Goal: Task Accomplishment & Management: Manage account settings

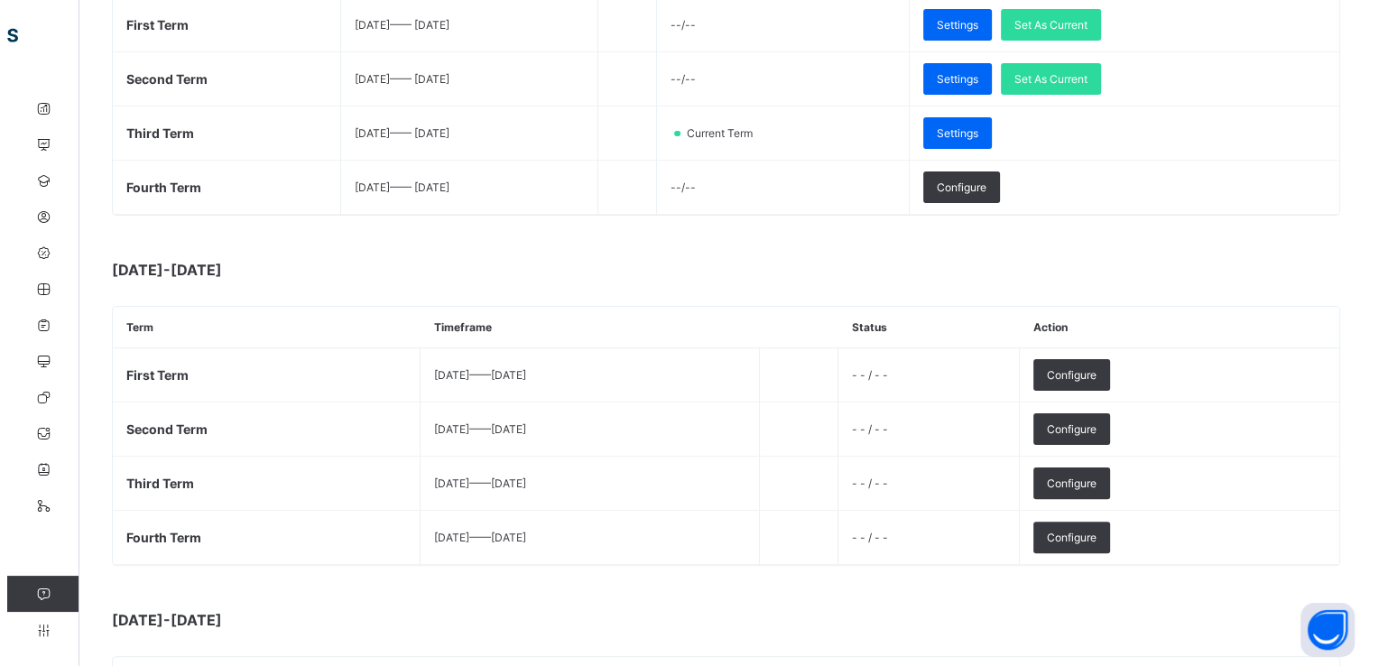
scroll to position [368, 0]
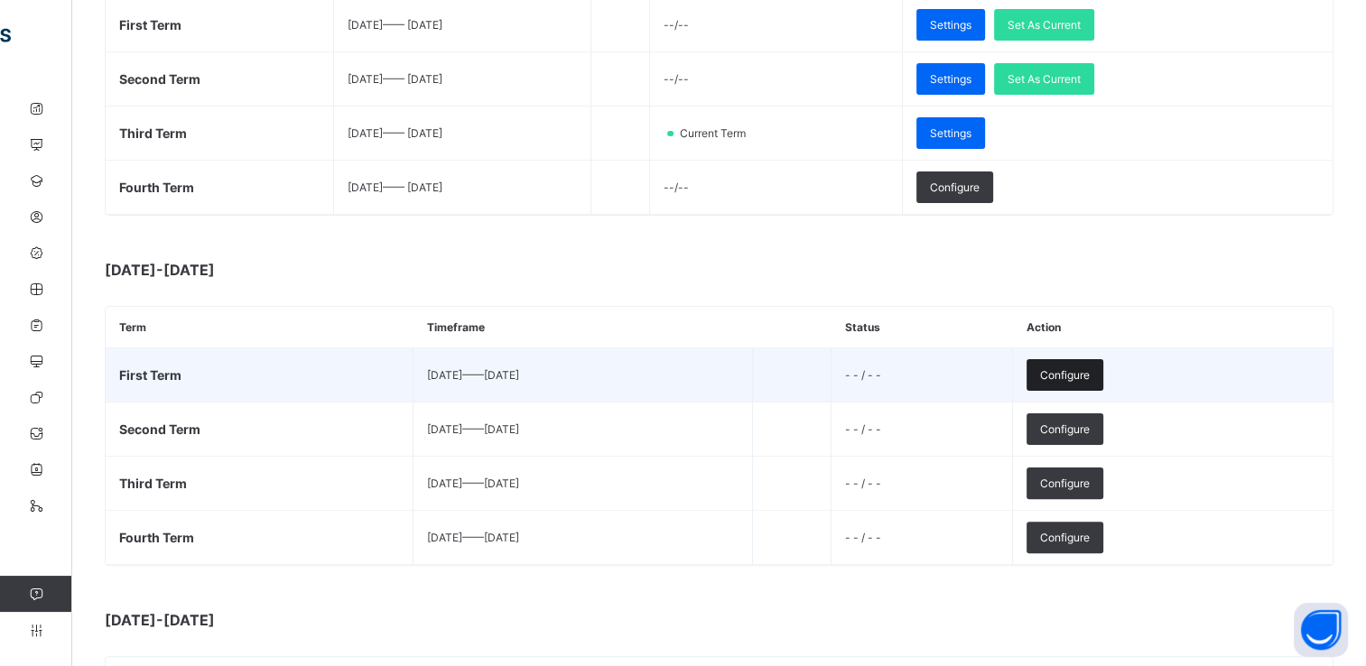
click at [1089, 370] on span "Configure" at bounding box center [1065, 375] width 50 height 14
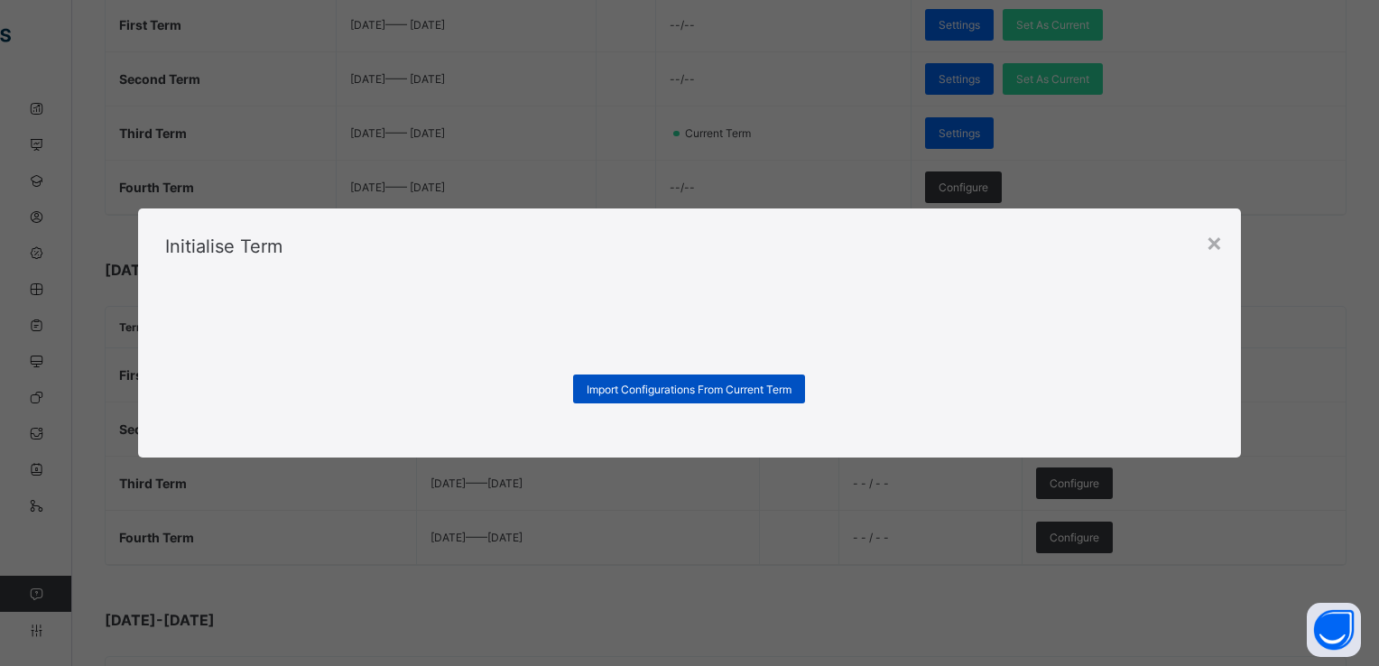
click at [776, 388] on span "Import Configurations From Current Term" at bounding box center [689, 390] width 205 height 14
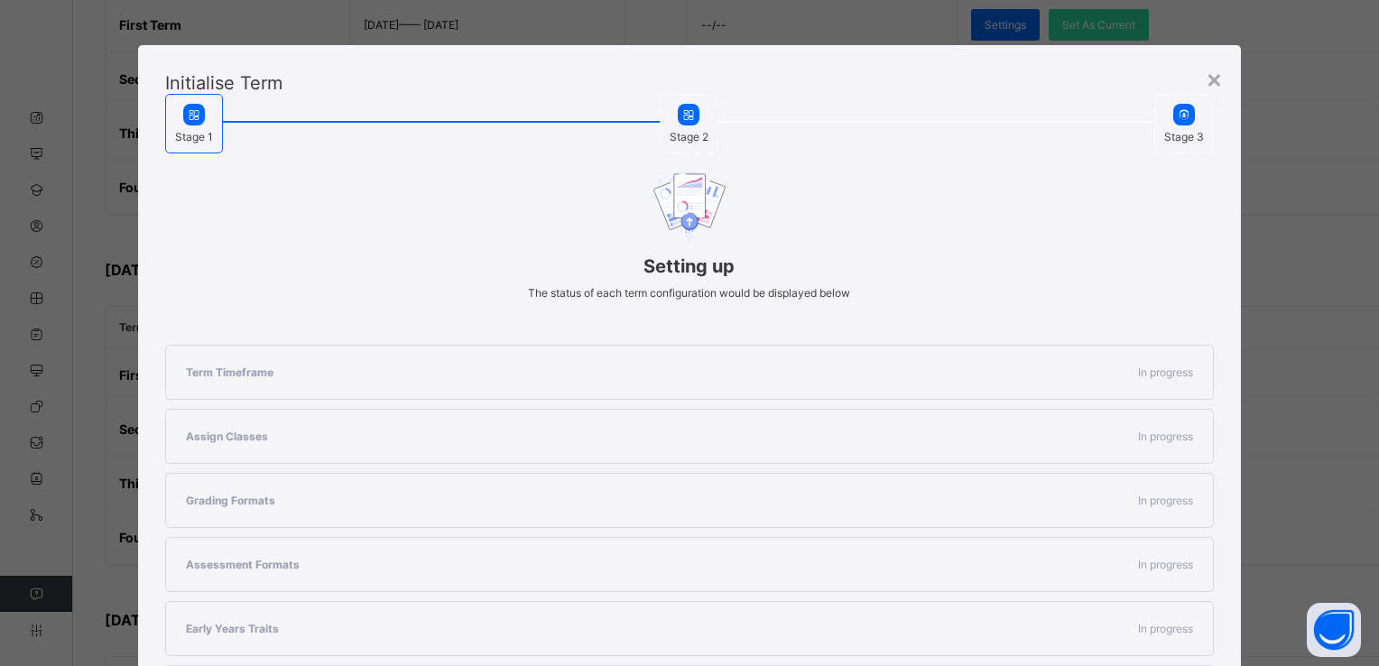
scroll to position [54, 0]
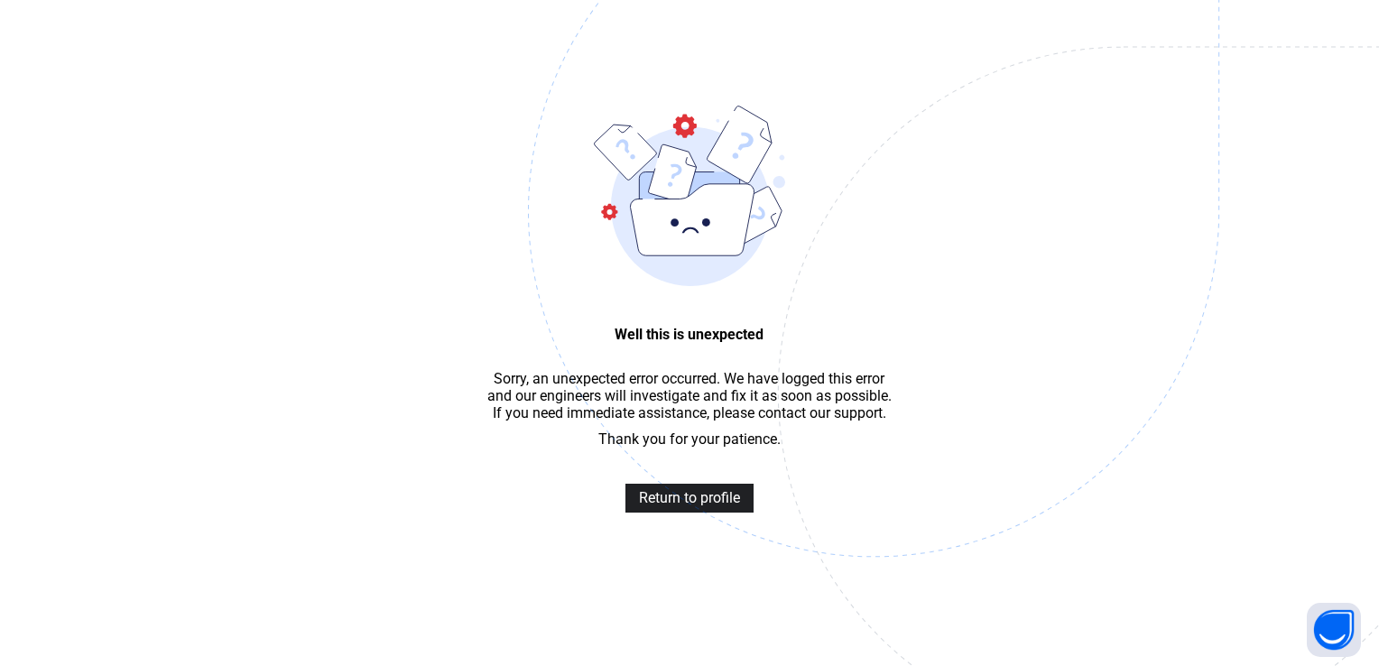
click at [697, 500] on span "Return to profile" at bounding box center [689, 497] width 101 height 17
click at [688, 506] on span "Return to profile" at bounding box center [689, 497] width 101 height 17
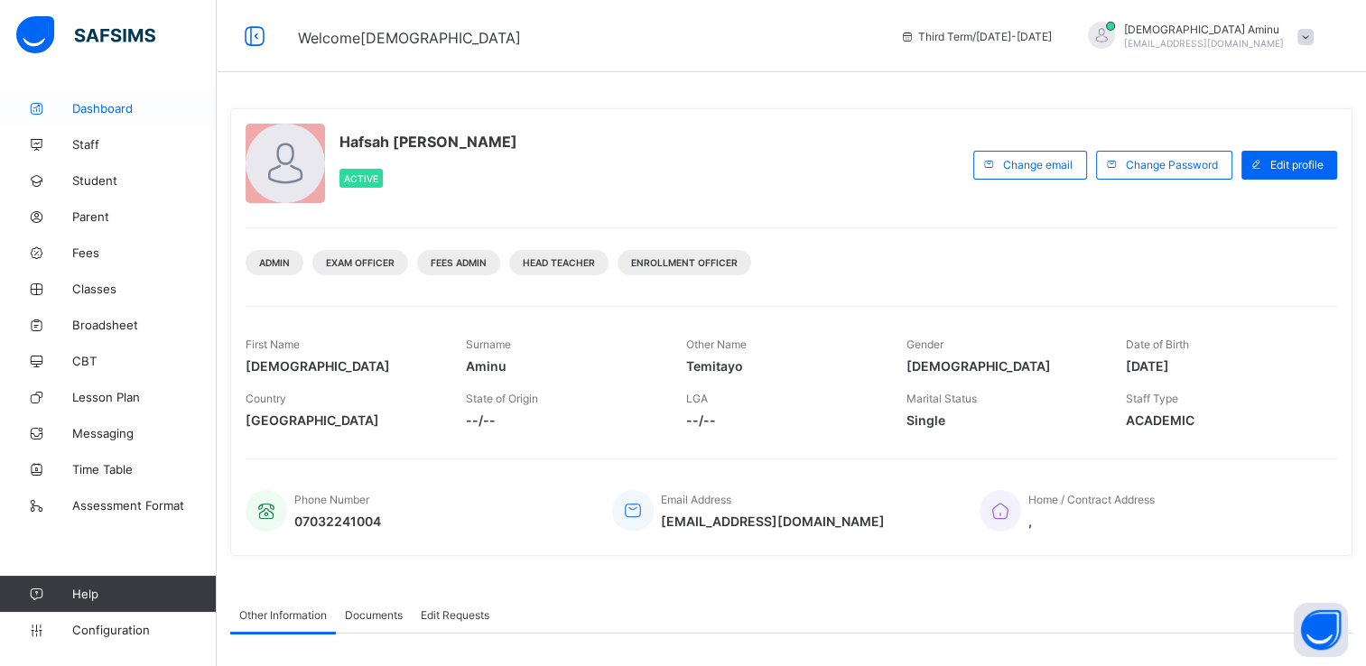
click at [108, 110] on span "Dashboard" at bounding box center [144, 108] width 144 height 14
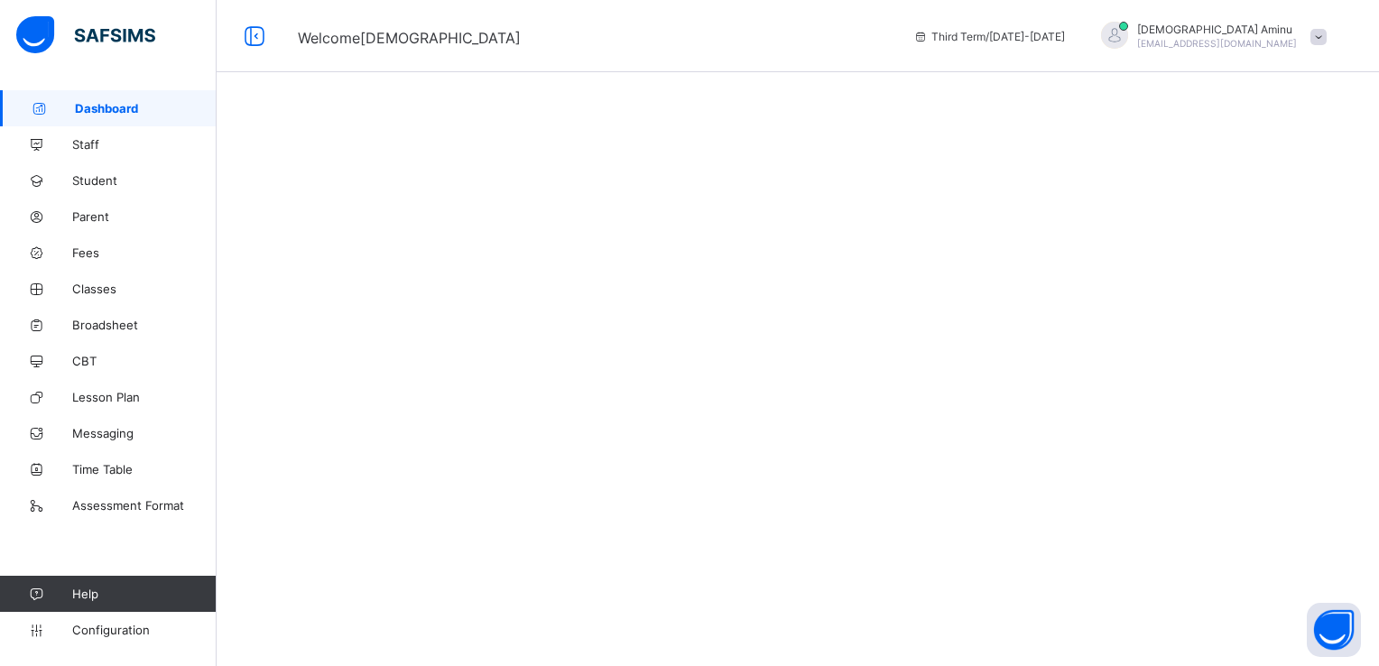
click at [917, 35] on icon at bounding box center [920, 37] width 15 height 14
click at [135, 623] on span "Configuration" at bounding box center [144, 630] width 144 height 14
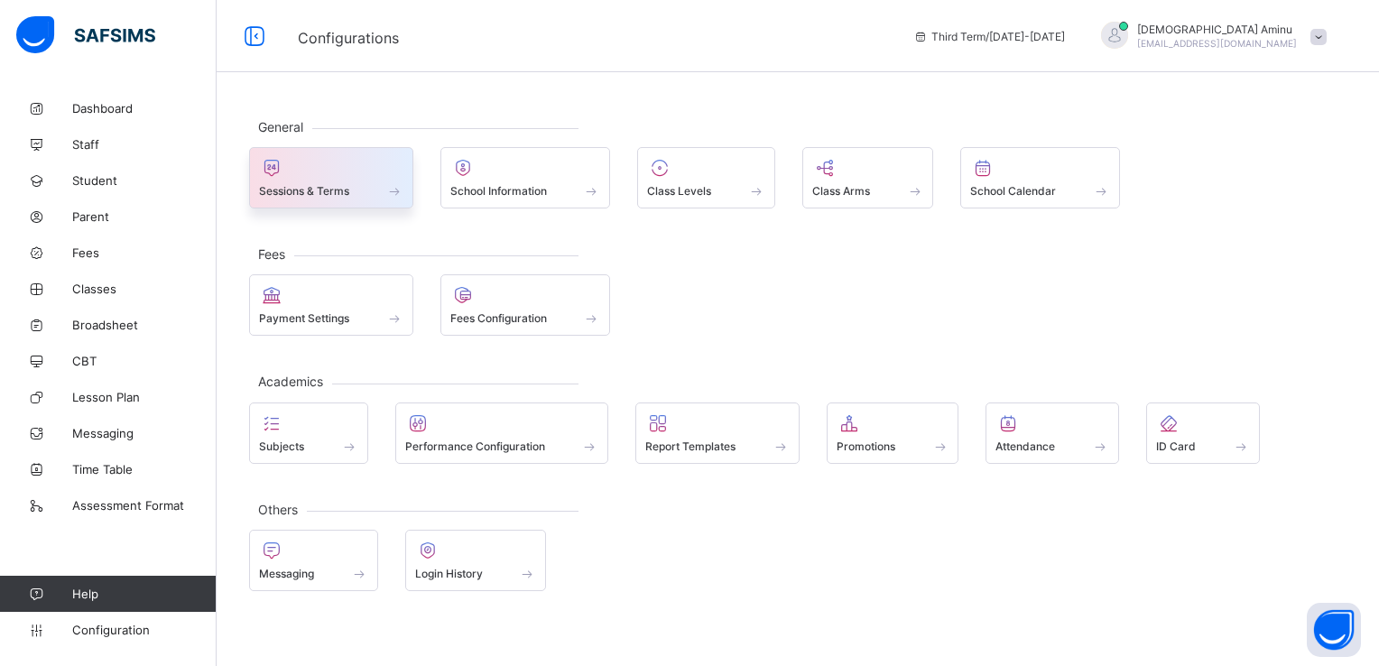
click at [331, 184] on span "Sessions & Terms" at bounding box center [304, 191] width 90 height 14
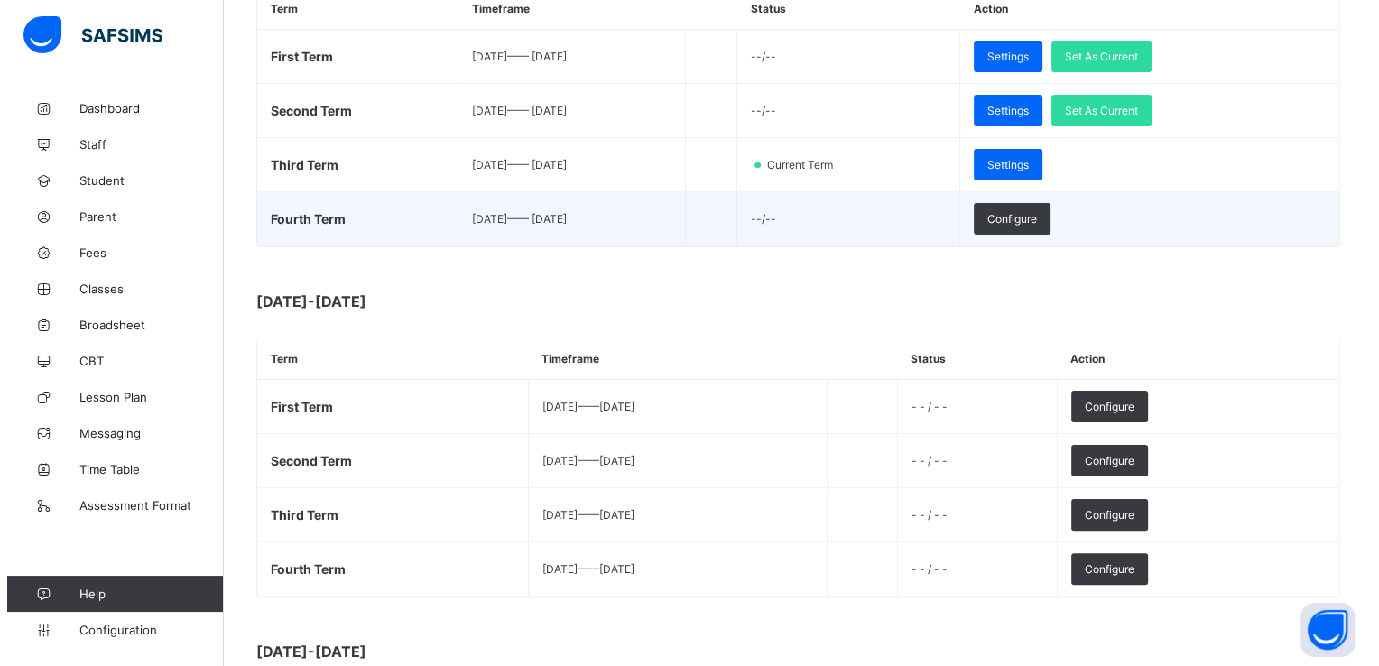
scroll to position [417, 0]
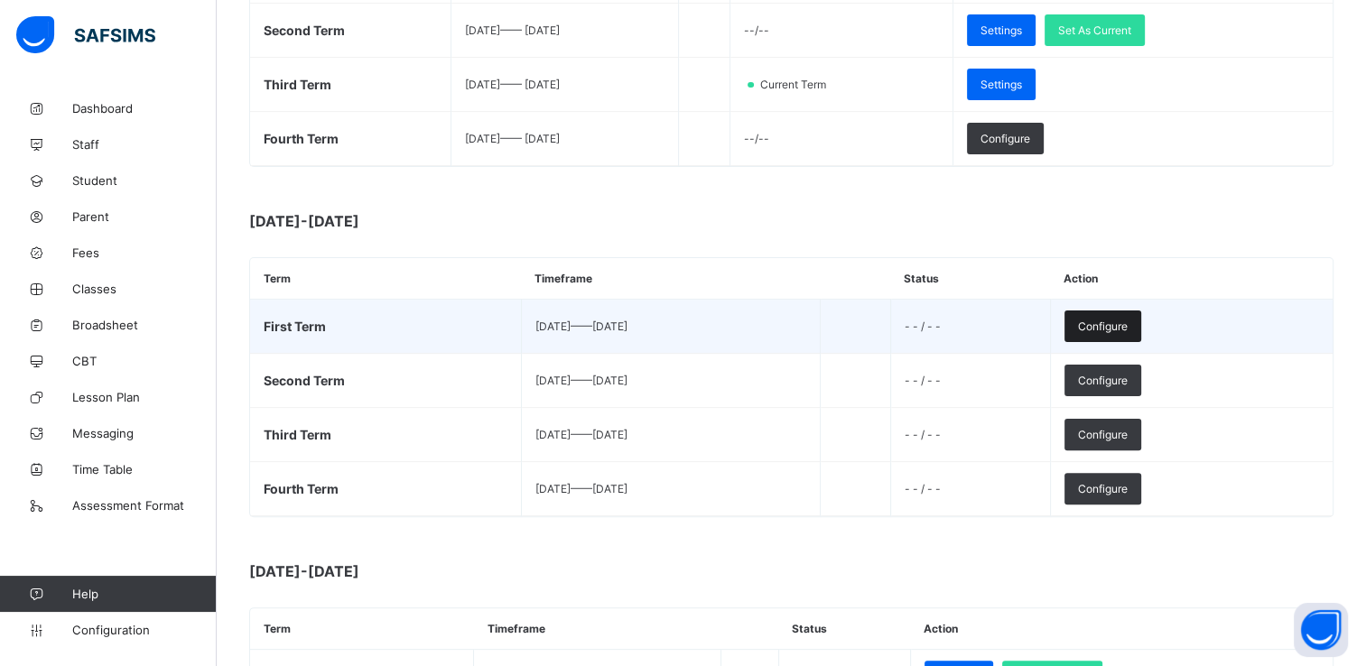
click at [1127, 320] on span "Configure" at bounding box center [1103, 327] width 50 height 14
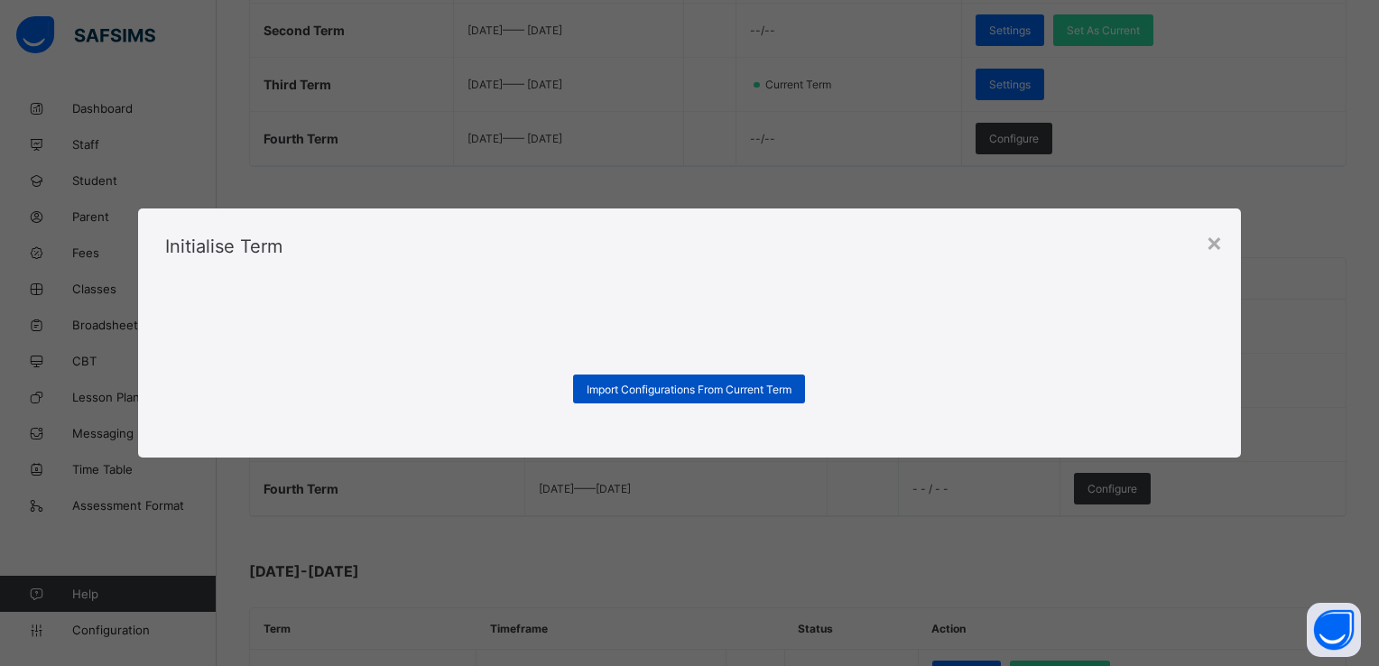
click at [767, 385] on span "Import Configurations From Current Term" at bounding box center [689, 390] width 205 height 14
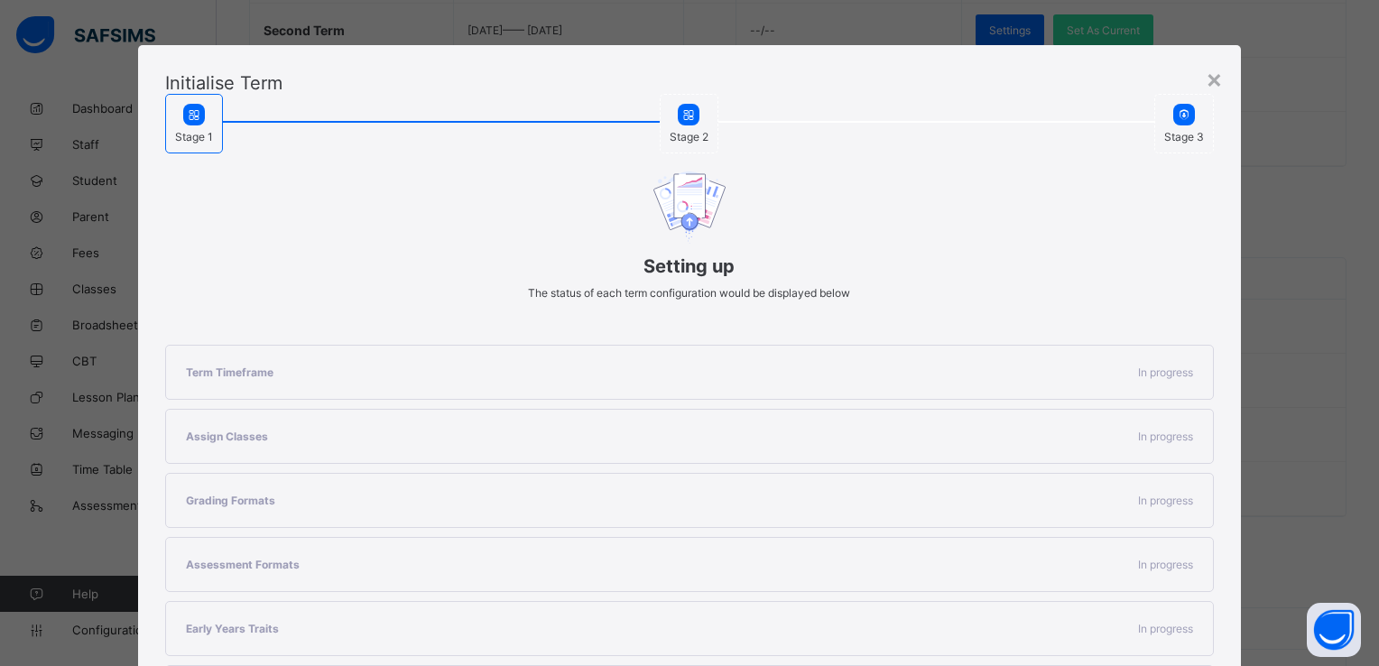
scroll to position [290, 0]
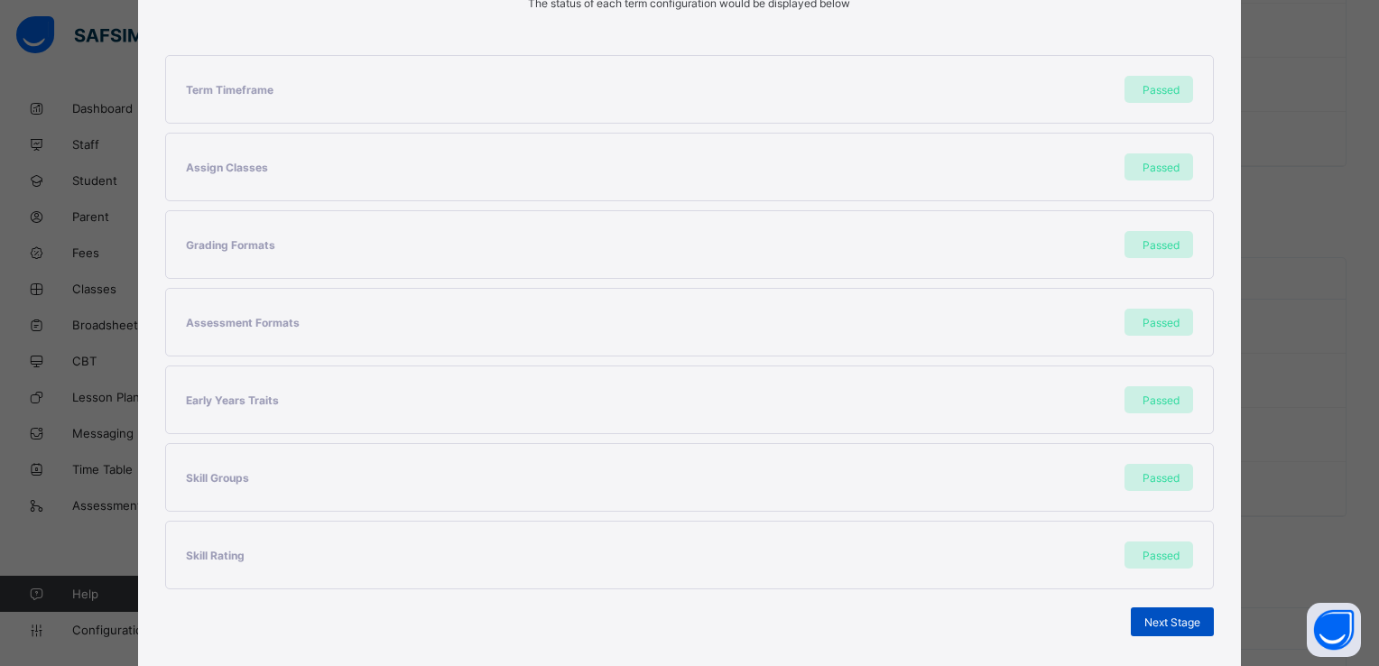
click at [1196, 622] on div "Next Stage" at bounding box center [1172, 621] width 83 height 29
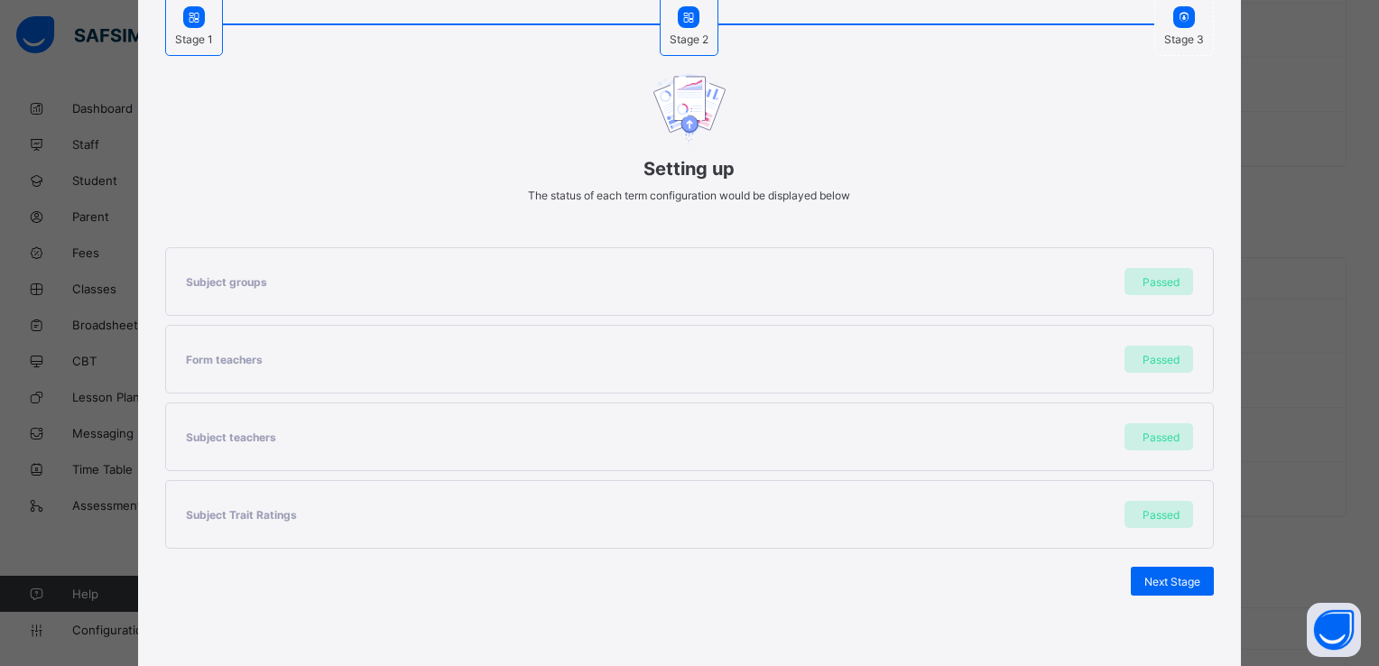
scroll to position [152, 0]
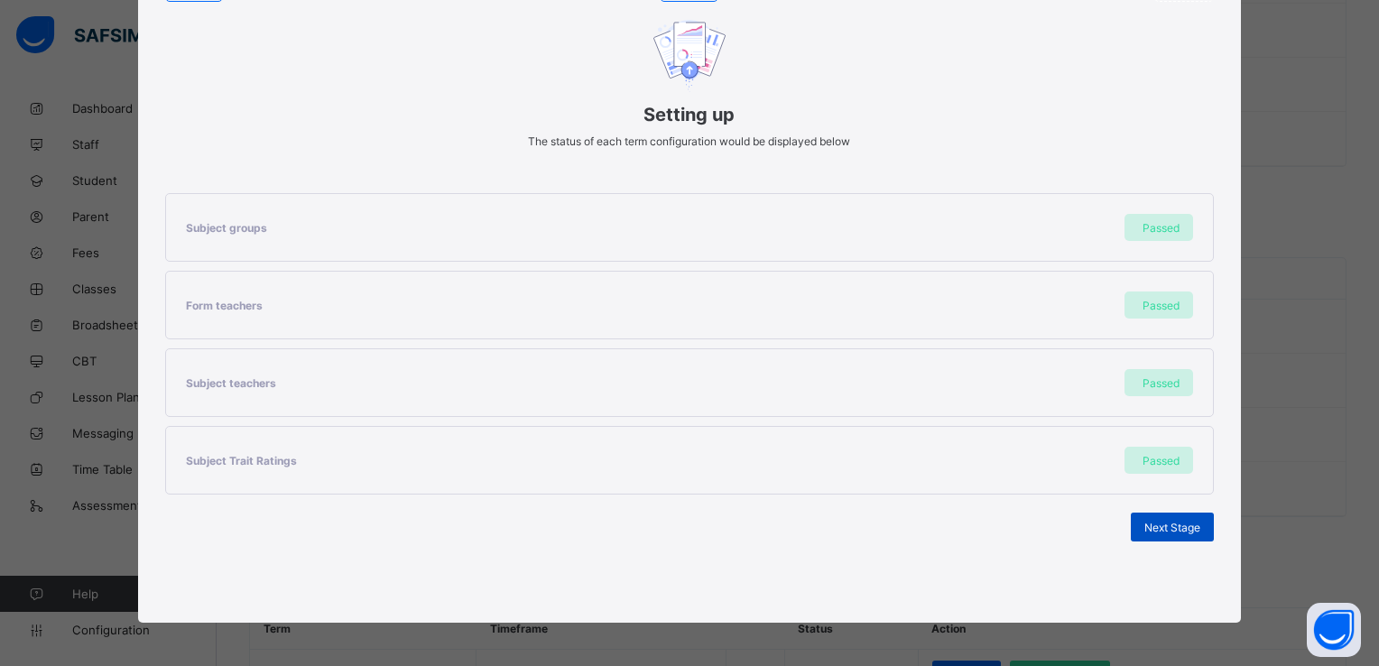
click at [1166, 518] on div "Next Stage" at bounding box center [1172, 527] width 83 height 29
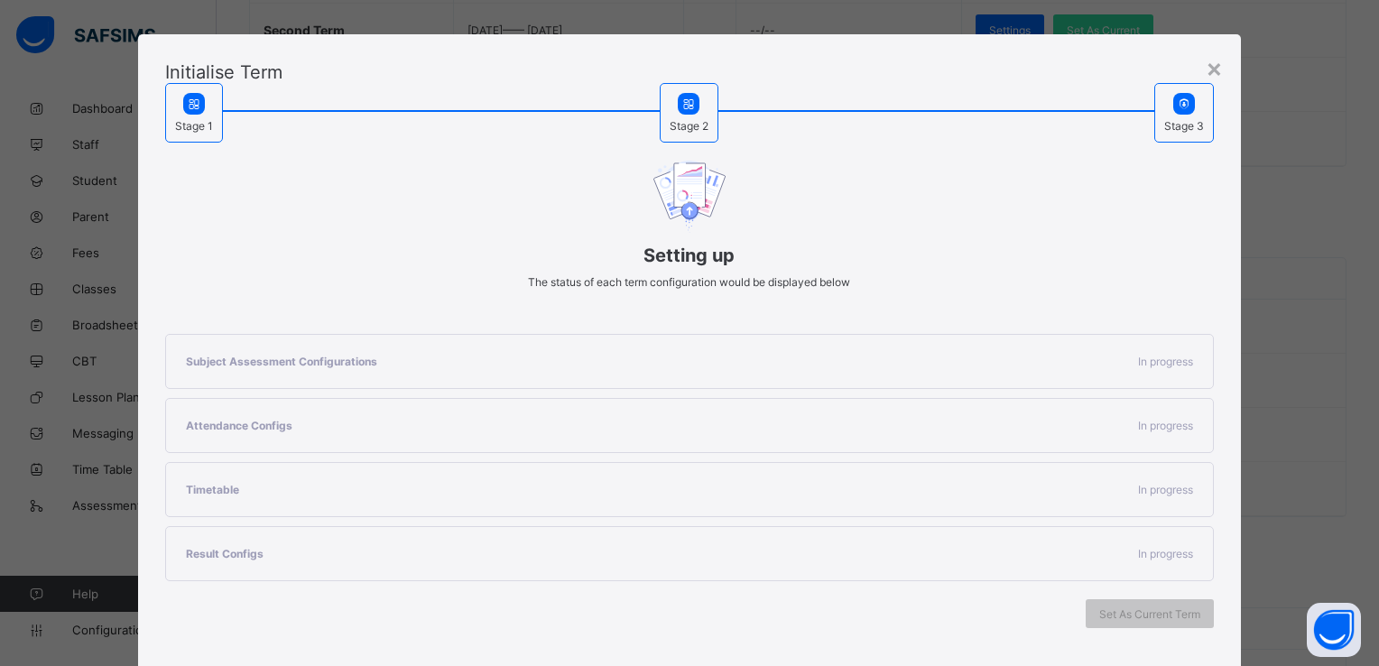
scroll to position [97, 0]
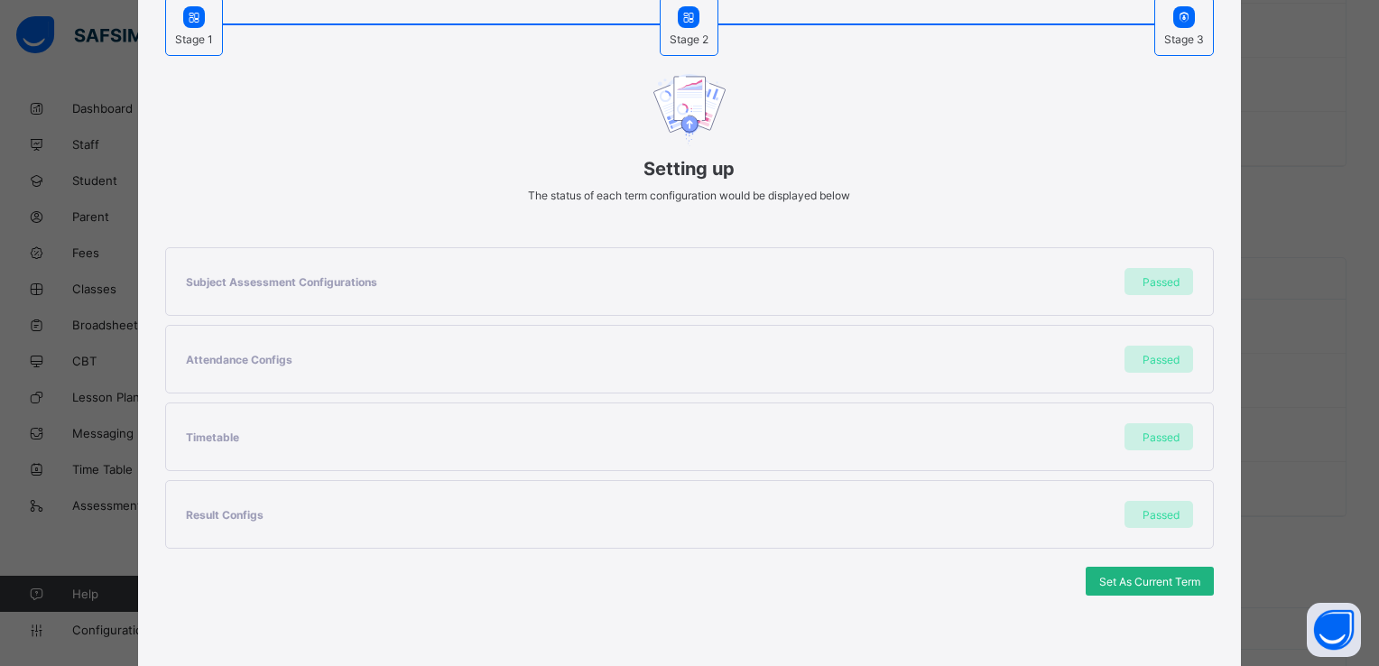
click at [1115, 578] on span "Set As Current Term" at bounding box center [1149, 582] width 101 height 14
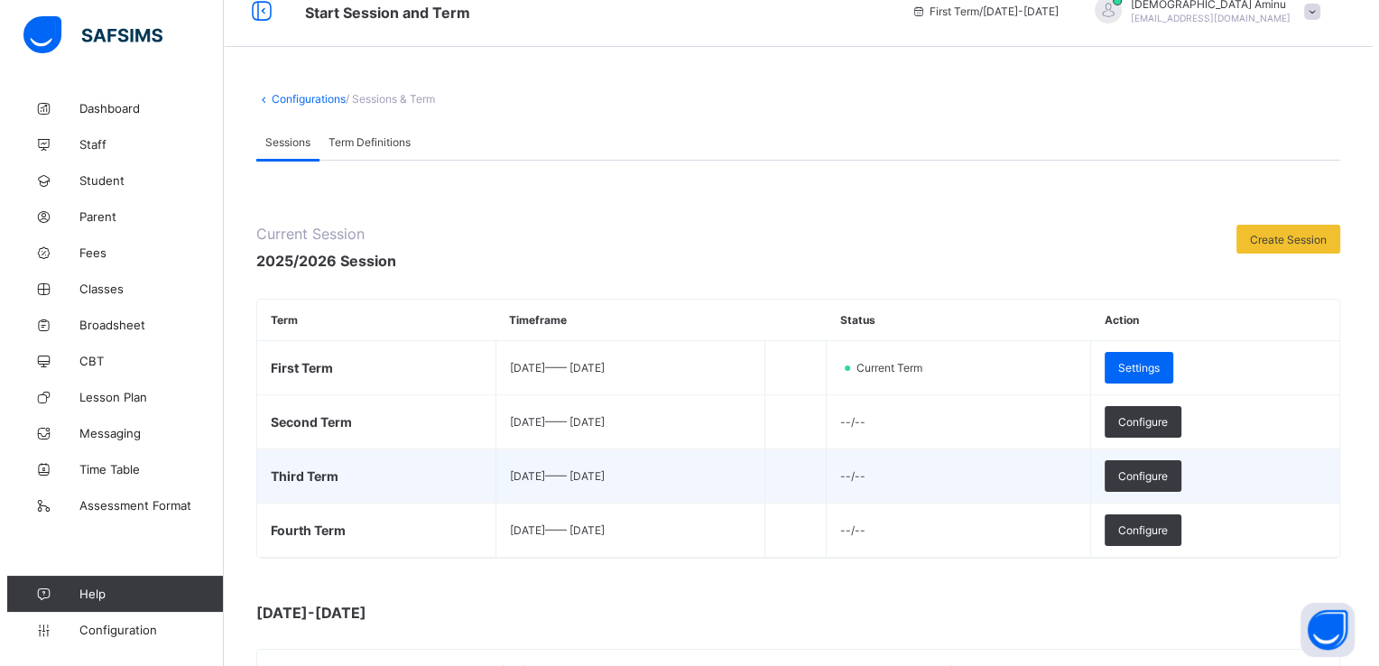
scroll to position [0, 0]
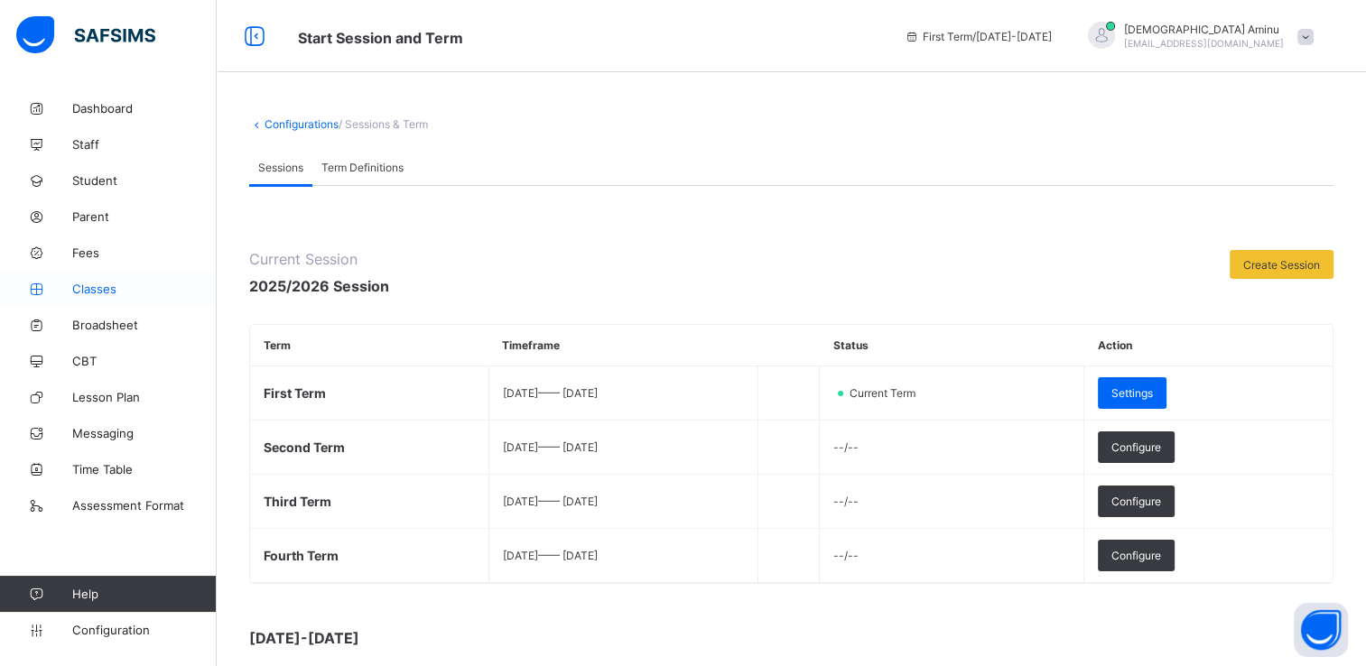
click at [98, 287] on span "Classes" at bounding box center [144, 289] width 144 height 14
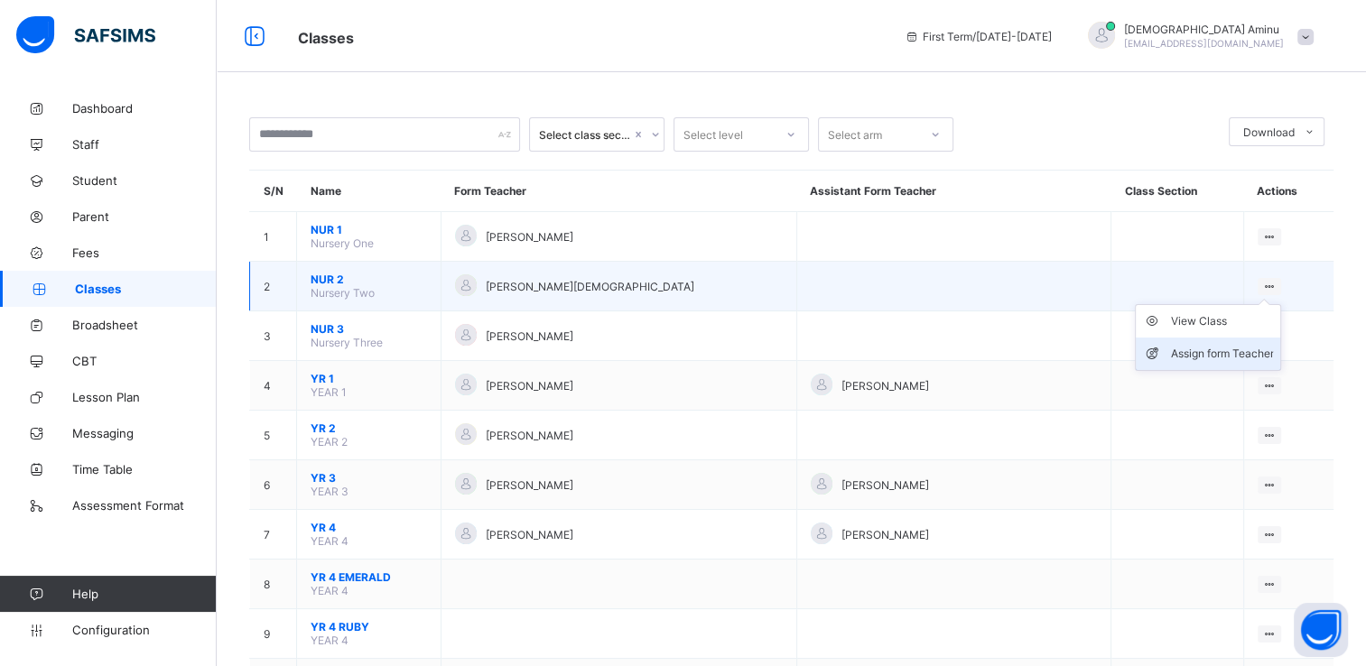
click at [1191, 347] on div "Assign form Teacher" at bounding box center [1221, 354] width 103 height 18
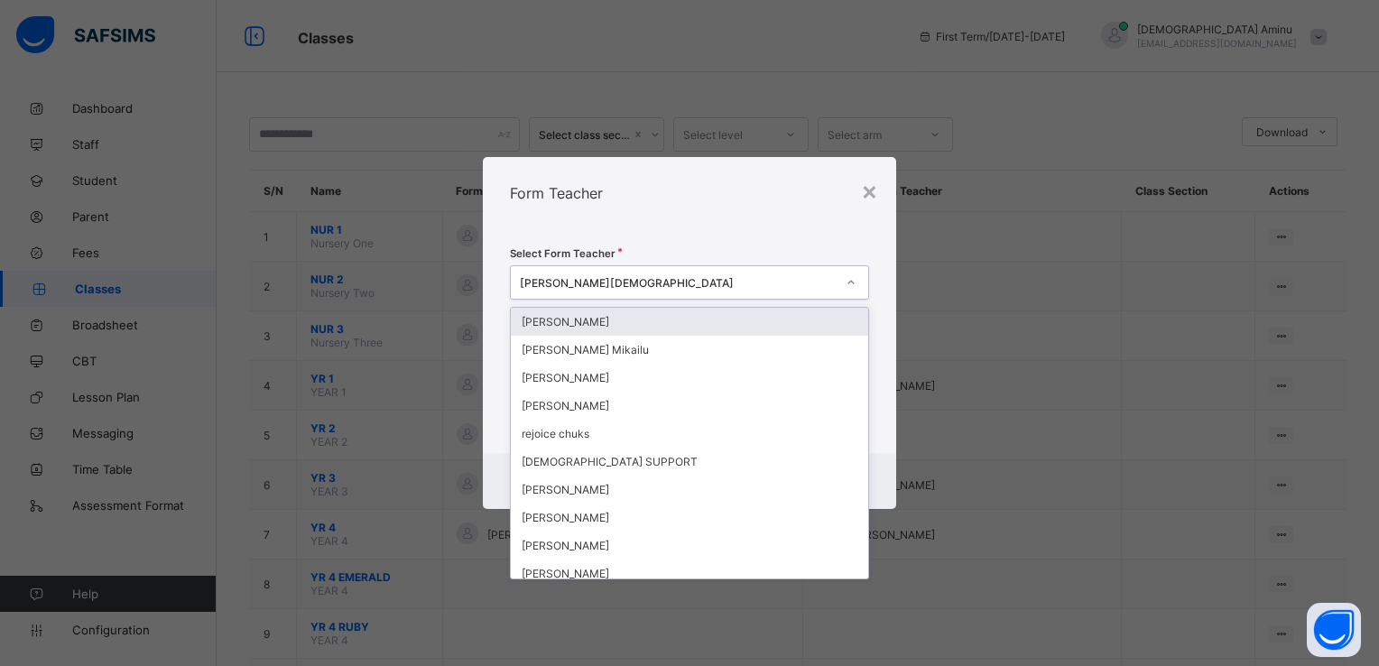
click at [640, 283] on div "[PERSON_NAME][DEMOGRAPHIC_DATA]" at bounding box center [678, 283] width 316 height 14
type input "***"
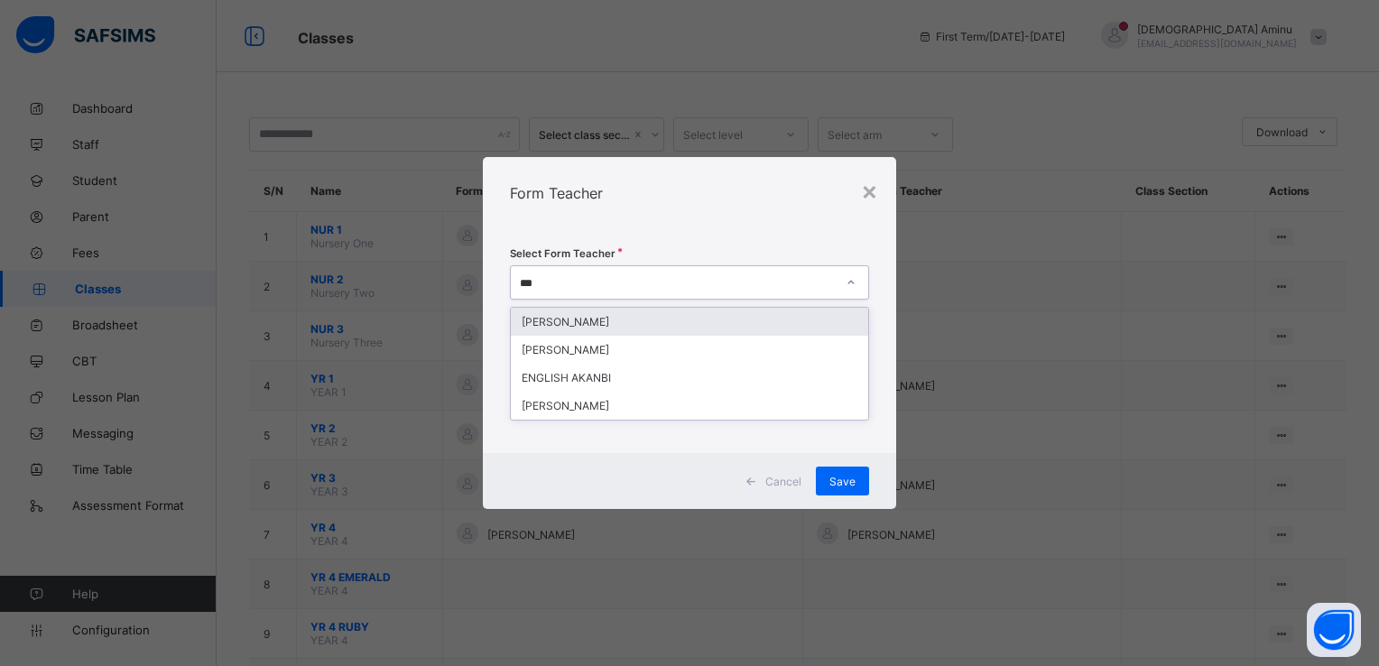
click at [581, 321] on div "[PERSON_NAME]" at bounding box center [689, 322] width 357 height 28
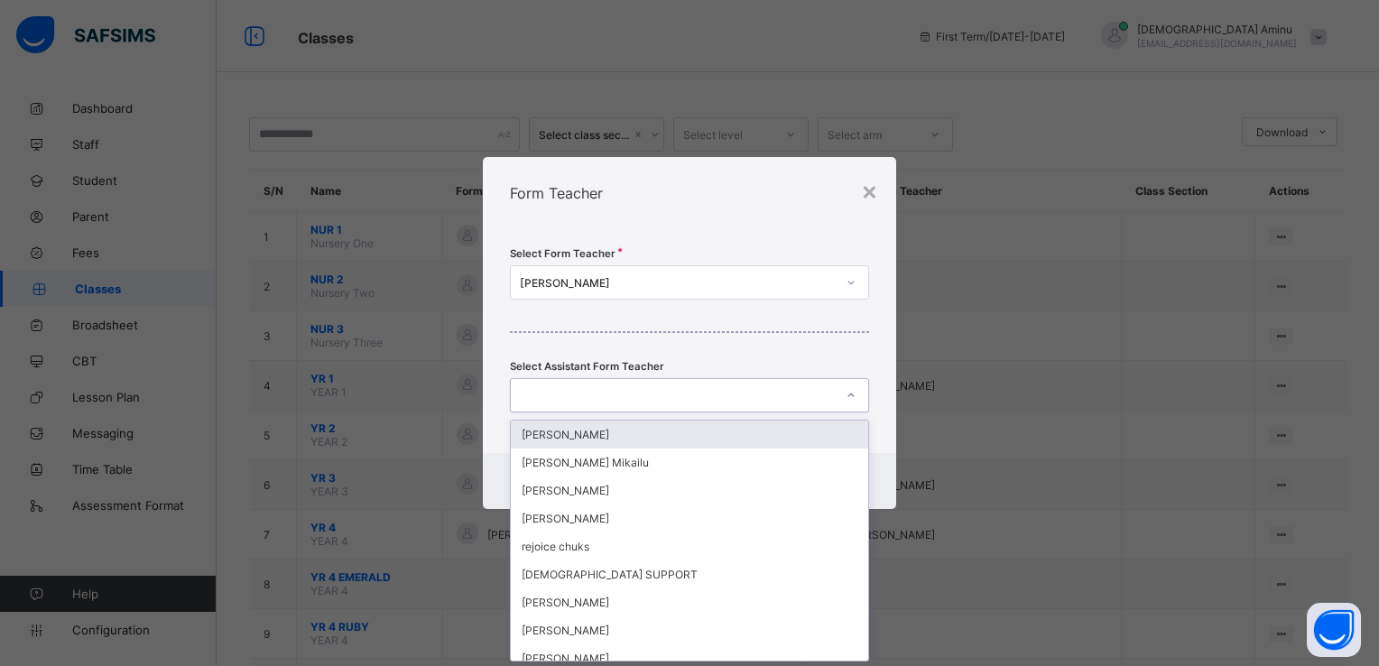
click at [849, 391] on icon at bounding box center [851, 395] width 11 height 18
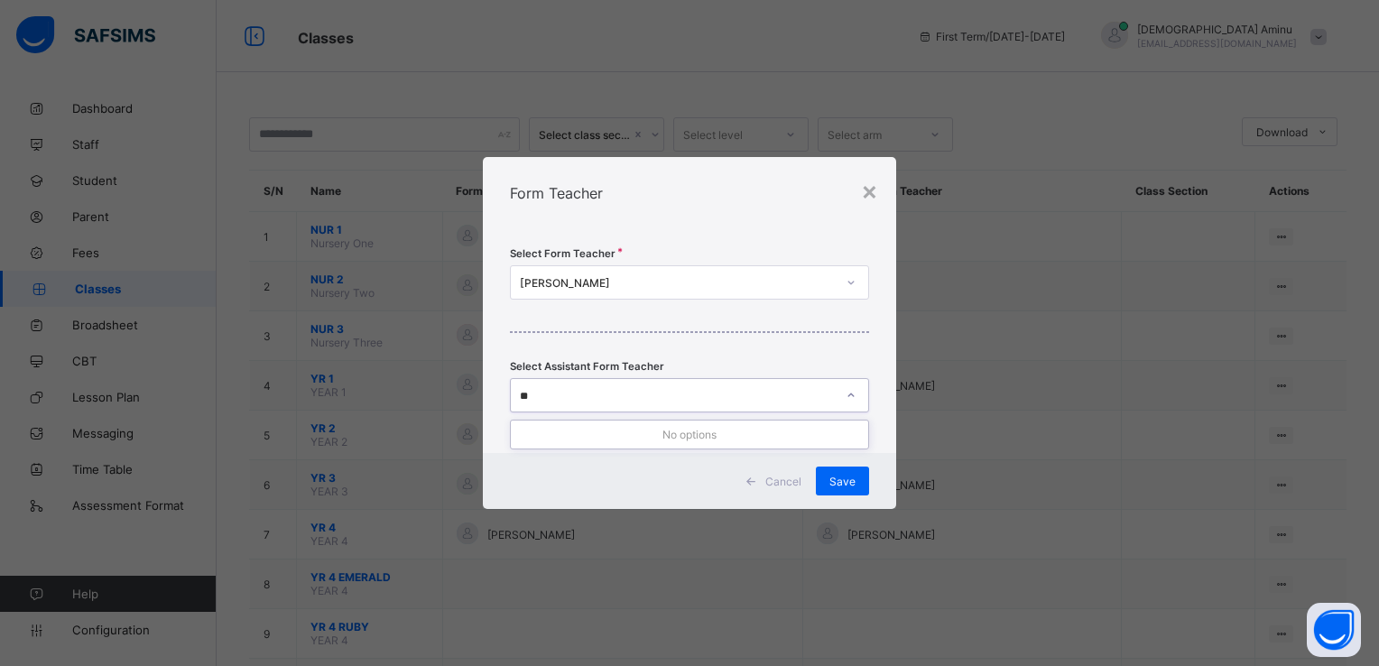
type input "*"
click at [885, 330] on div "Select Form Teacher [PERSON_NAME] Select Assistant Form Teacher Select assistan…" at bounding box center [689, 341] width 413 height 224
click at [839, 475] on span "Save" at bounding box center [843, 482] width 26 height 14
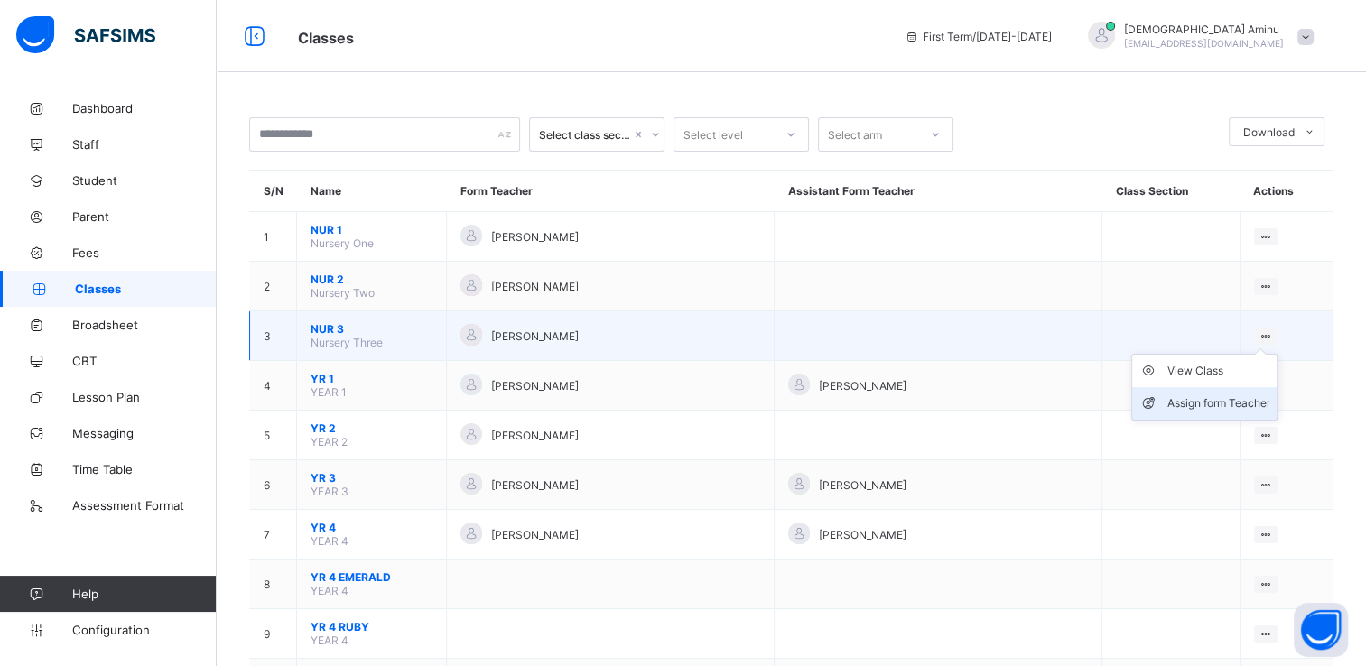
click at [1218, 395] on div "Assign form Teacher" at bounding box center [1217, 403] width 103 height 18
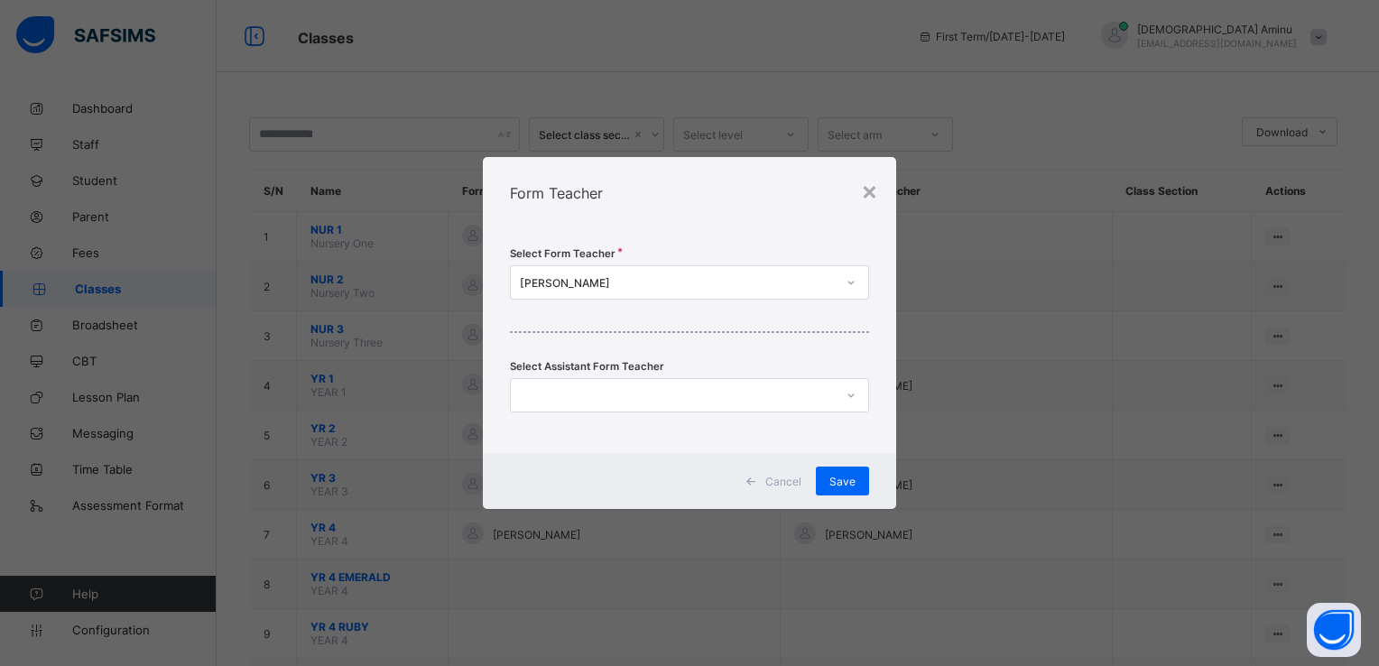
click at [770, 272] on div "[PERSON_NAME]" at bounding box center [672, 282] width 323 height 25
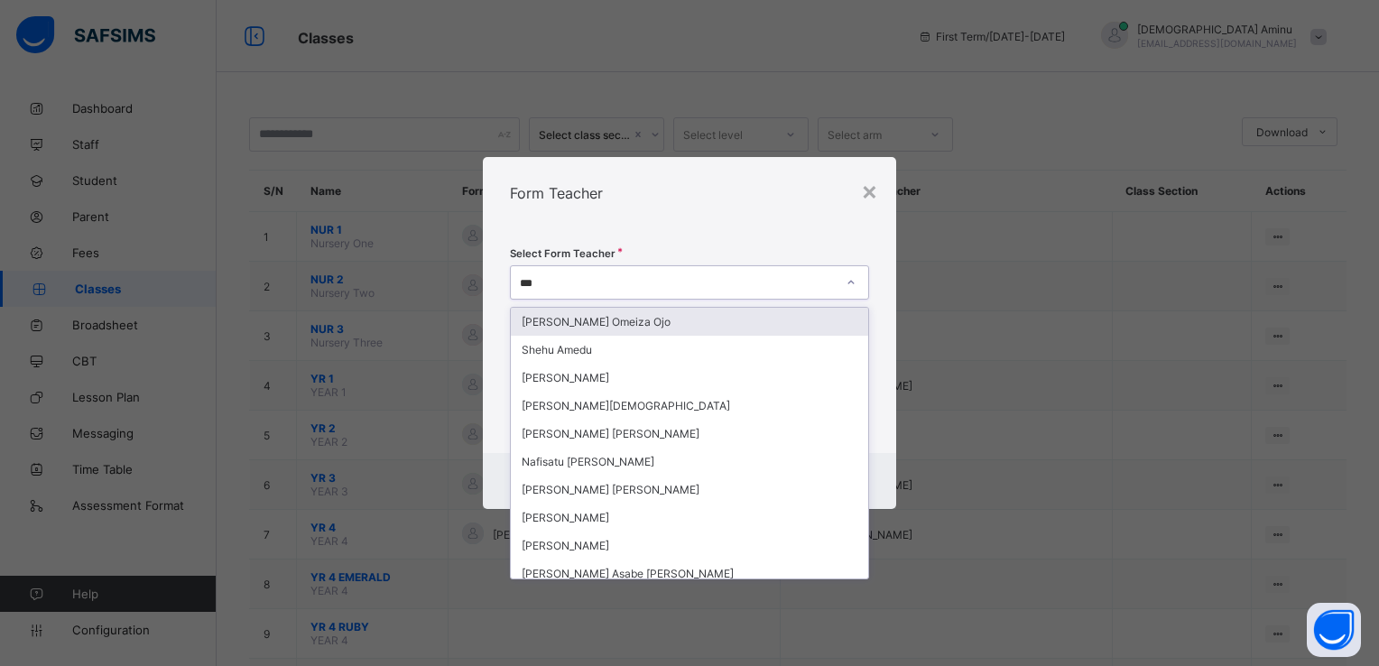
type input "****"
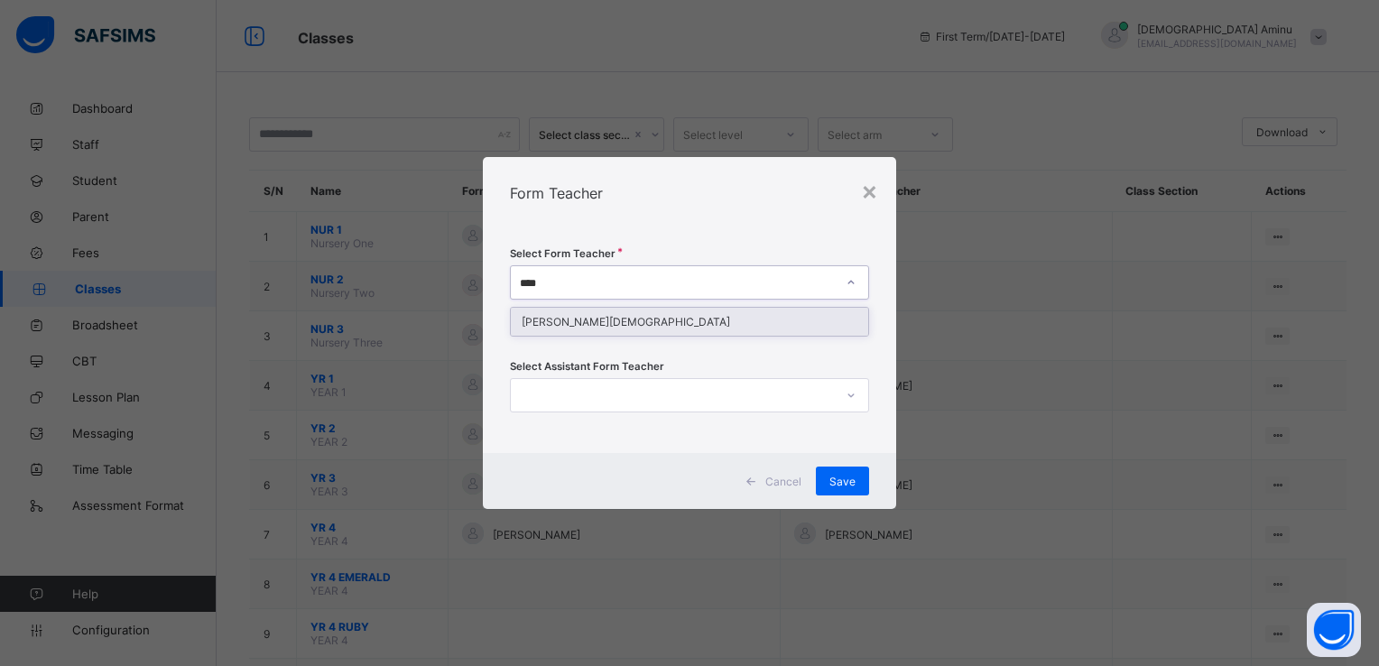
click at [687, 319] on div "[PERSON_NAME][DEMOGRAPHIC_DATA]" at bounding box center [689, 322] width 357 height 28
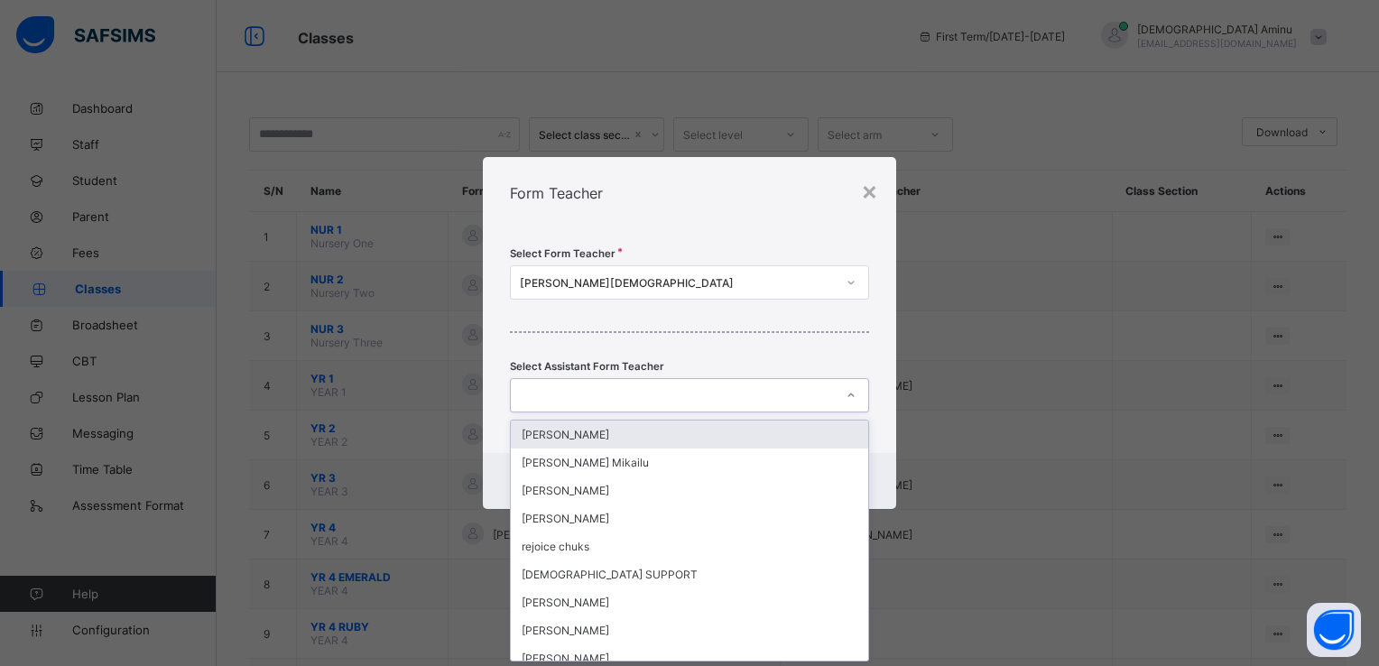
click at [850, 394] on icon at bounding box center [851, 395] width 11 height 18
type input "*"
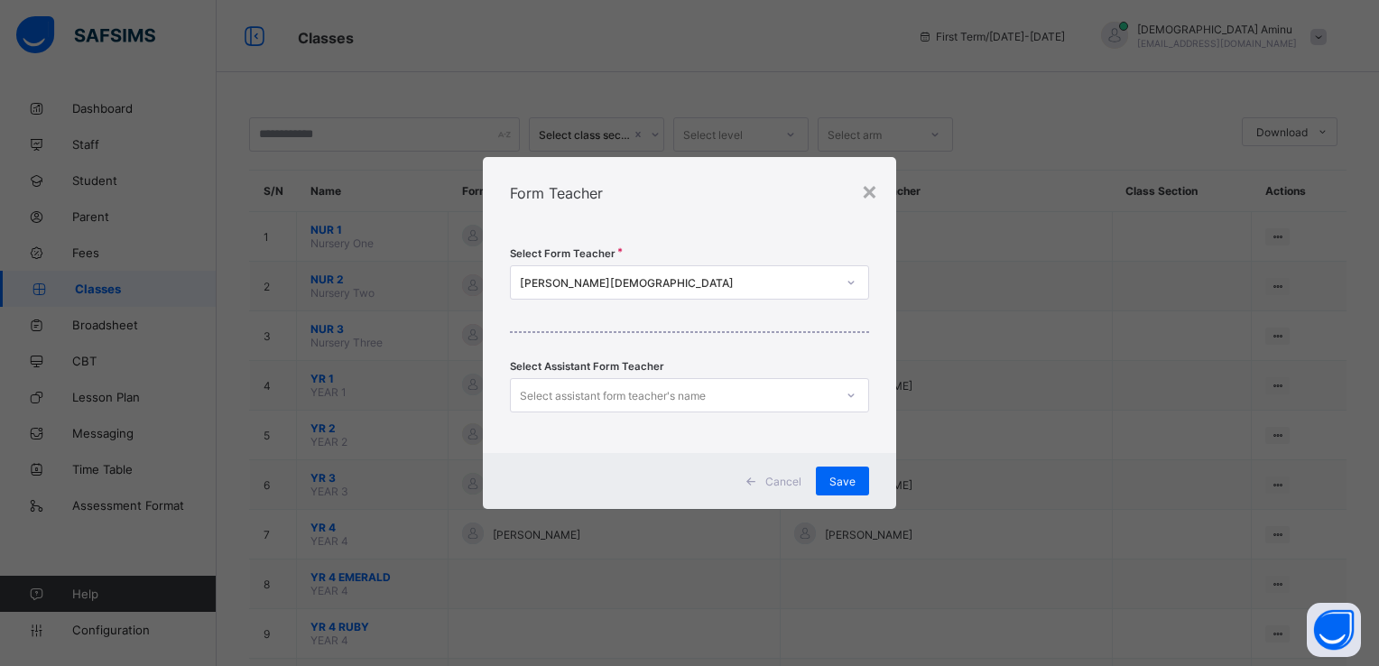
click at [894, 373] on div "Select Form Teacher [PERSON_NAME] Select Assistant Form Teacher Select assistan…" at bounding box center [689, 341] width 413 height 224
click at [851, 478] on span "Save" at bounding box center [843, 482] width 26 height 14
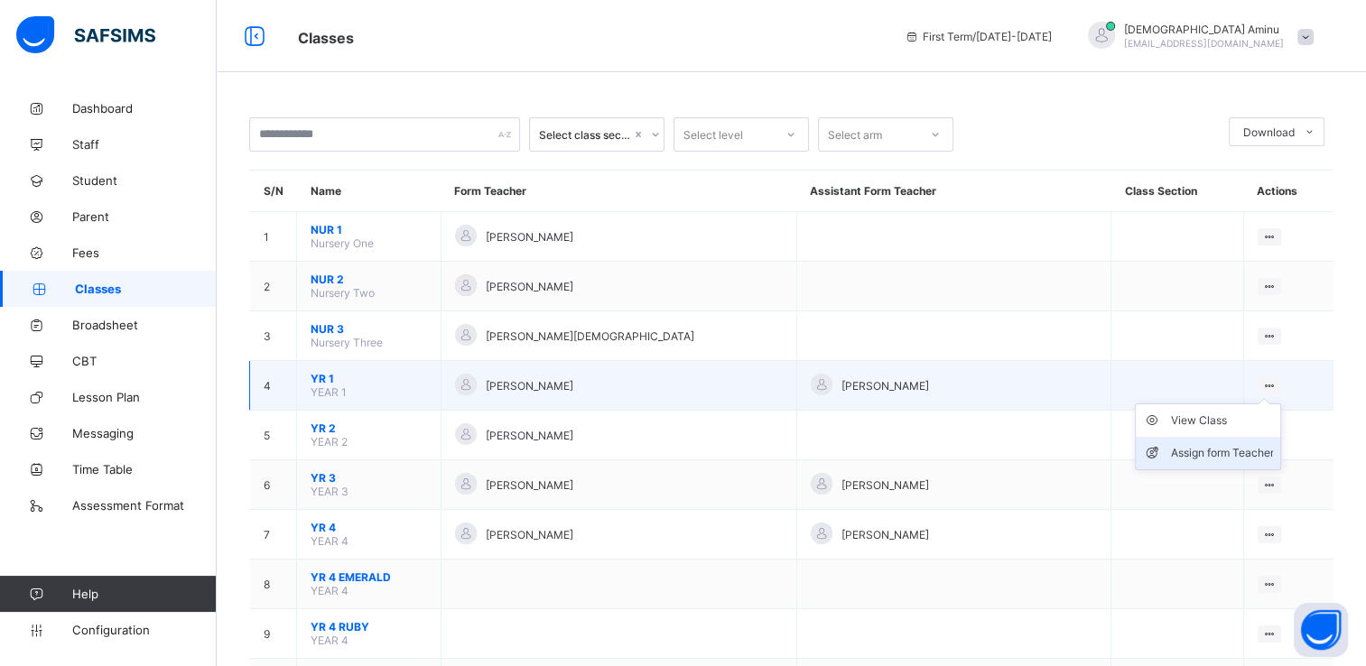
click at [1202, 450] on div "Assign form Teacher" at bounding box center [1221, 453] width 103 height 18
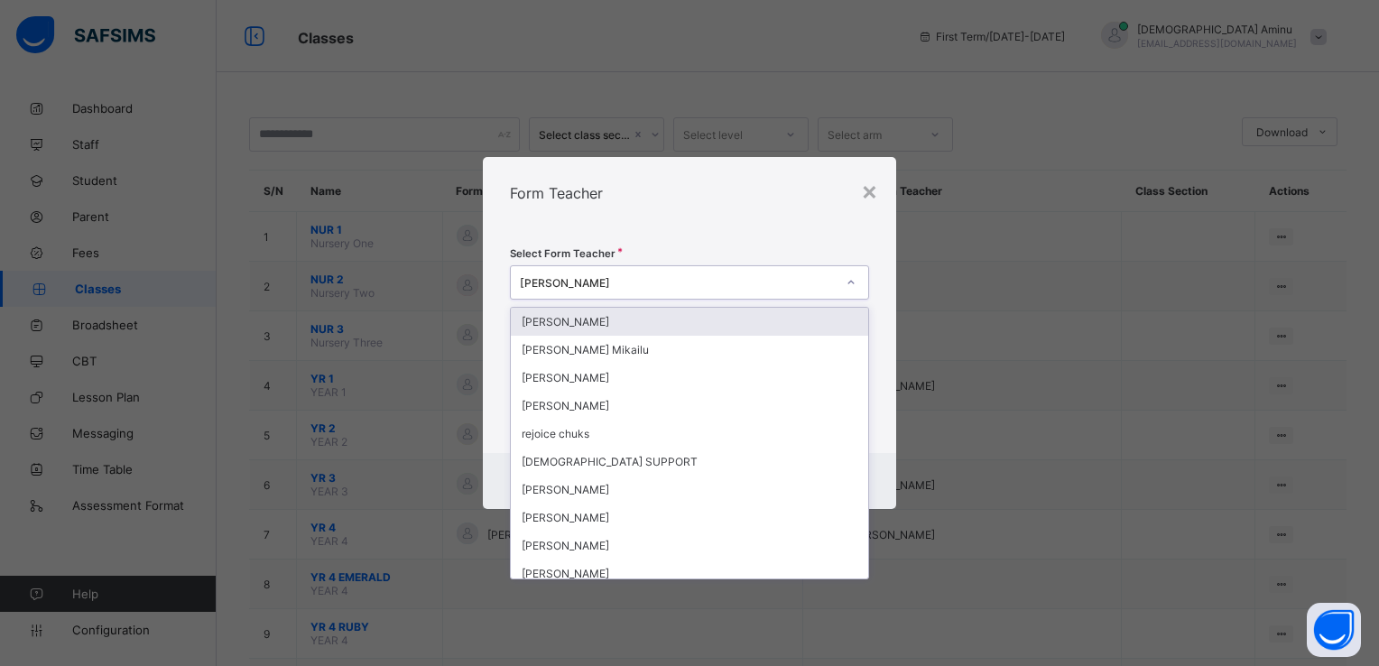
click at [770, 282] on div "[PERSON_NAME]" at bounding box center [678, 283] width 316 height 14
type input "***"
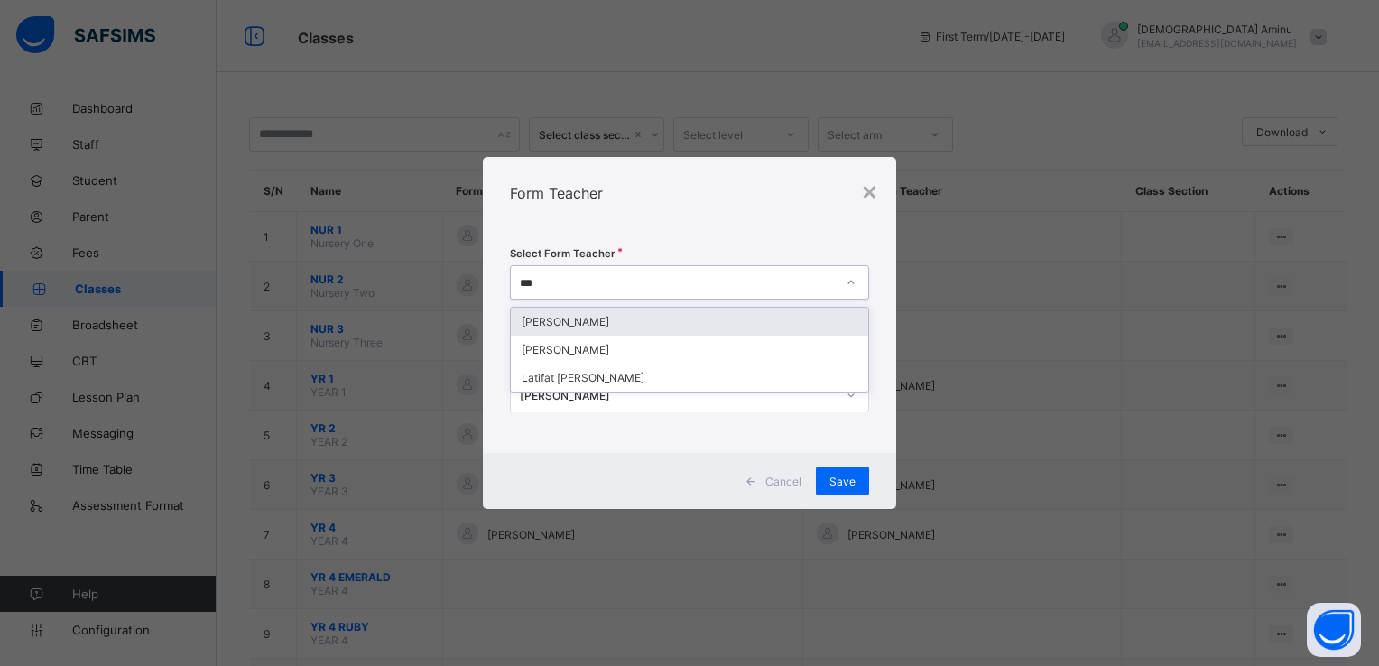
click at [692, 310] on div "[PERSON_NAME]" at bounding box center [689, 322] width 357 height 28
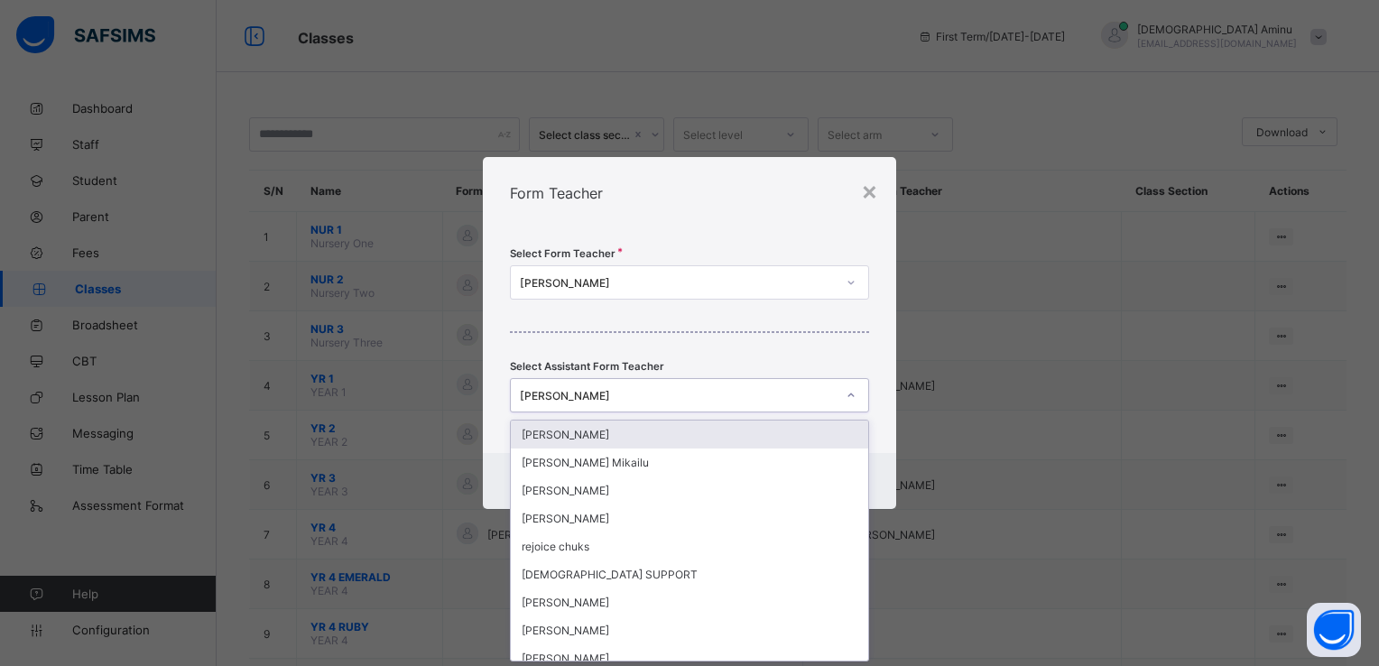
click at [697, 395] on div "[PERSON_NAME]" at bounding box center [678, 396] width 316 height 14
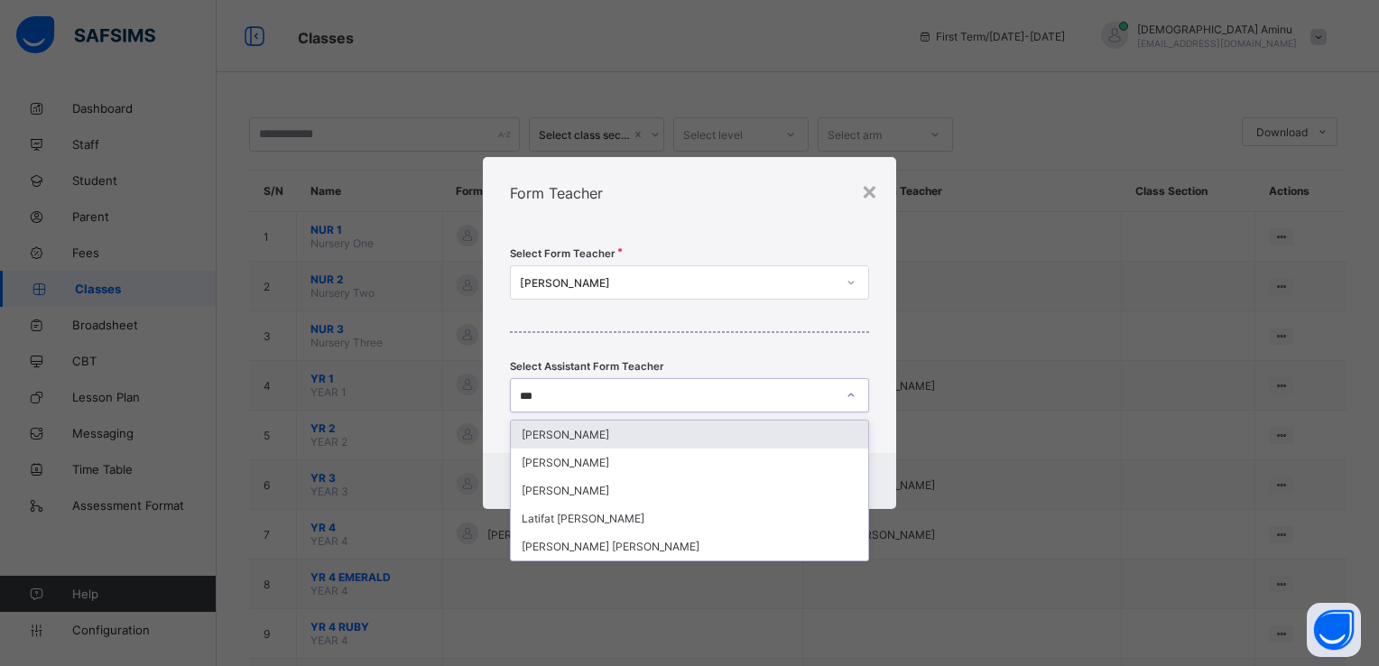
type input "****"
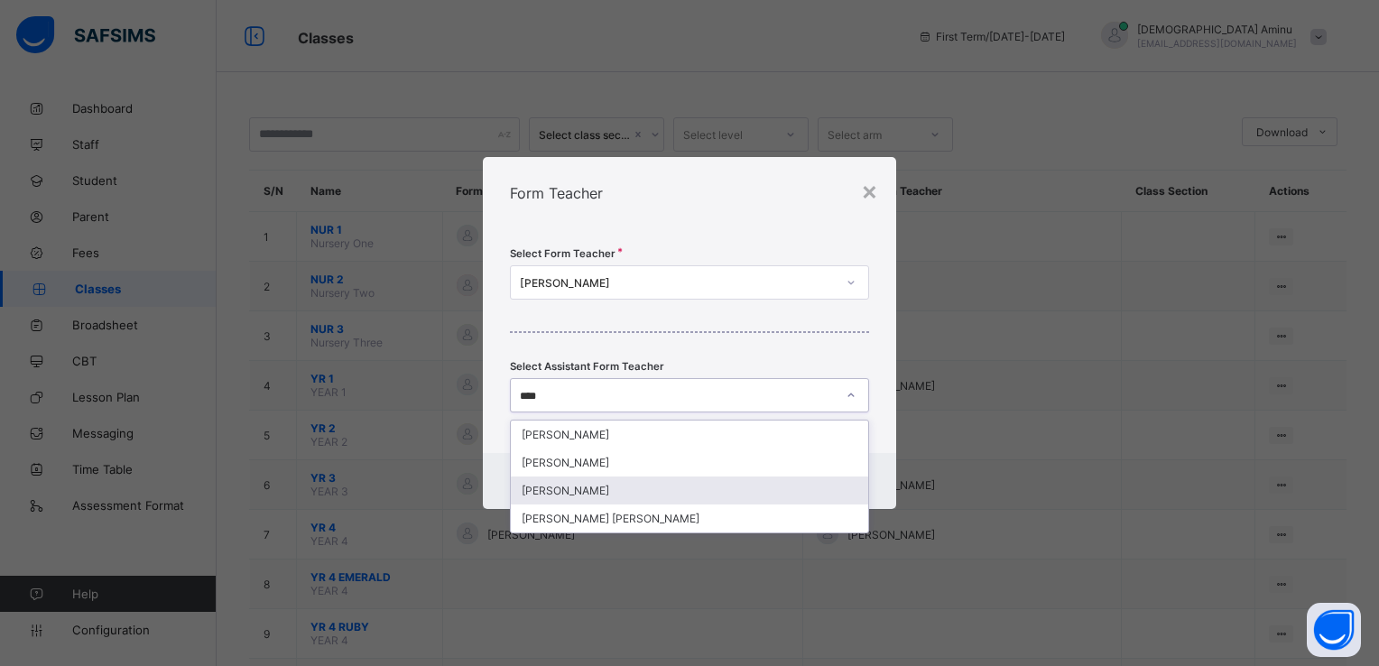
click at [607, 487] on div "[PERSON_NAME]" at bounding box center [689, 491] width 357 height 28
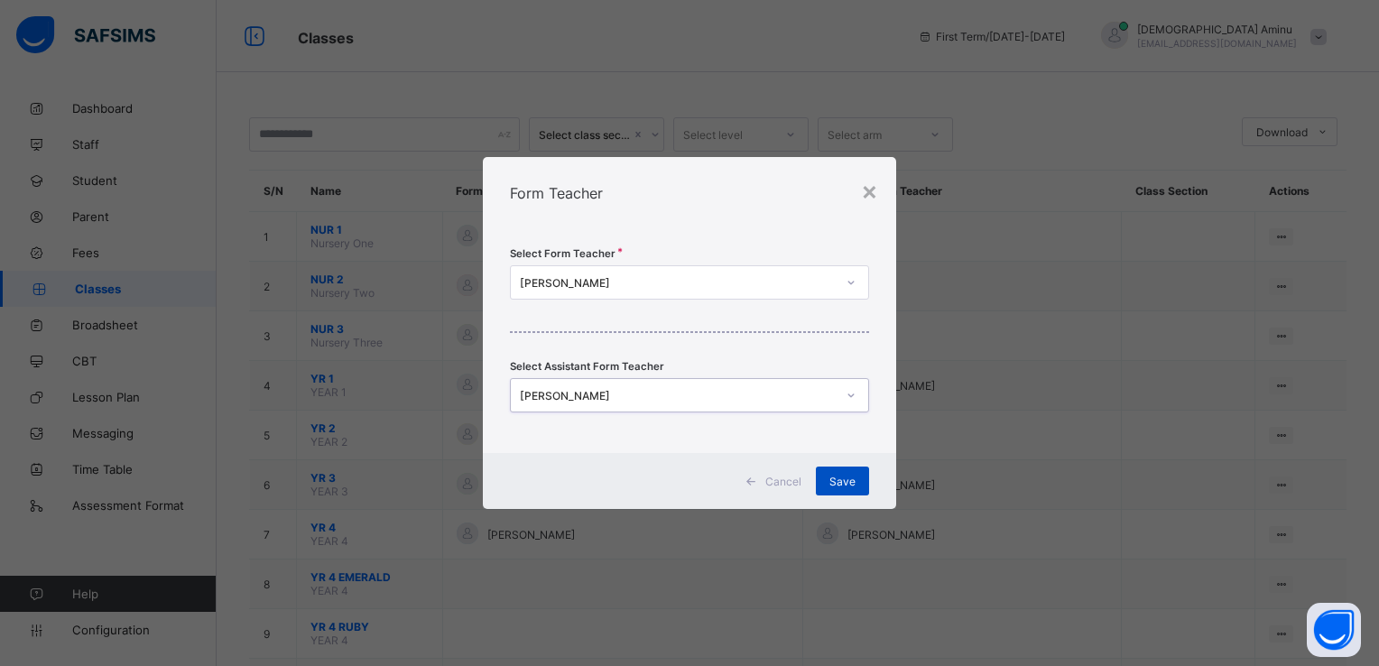
click at [840, 472] on div "Save" at bounding box center [842, 481] width 53 height 29
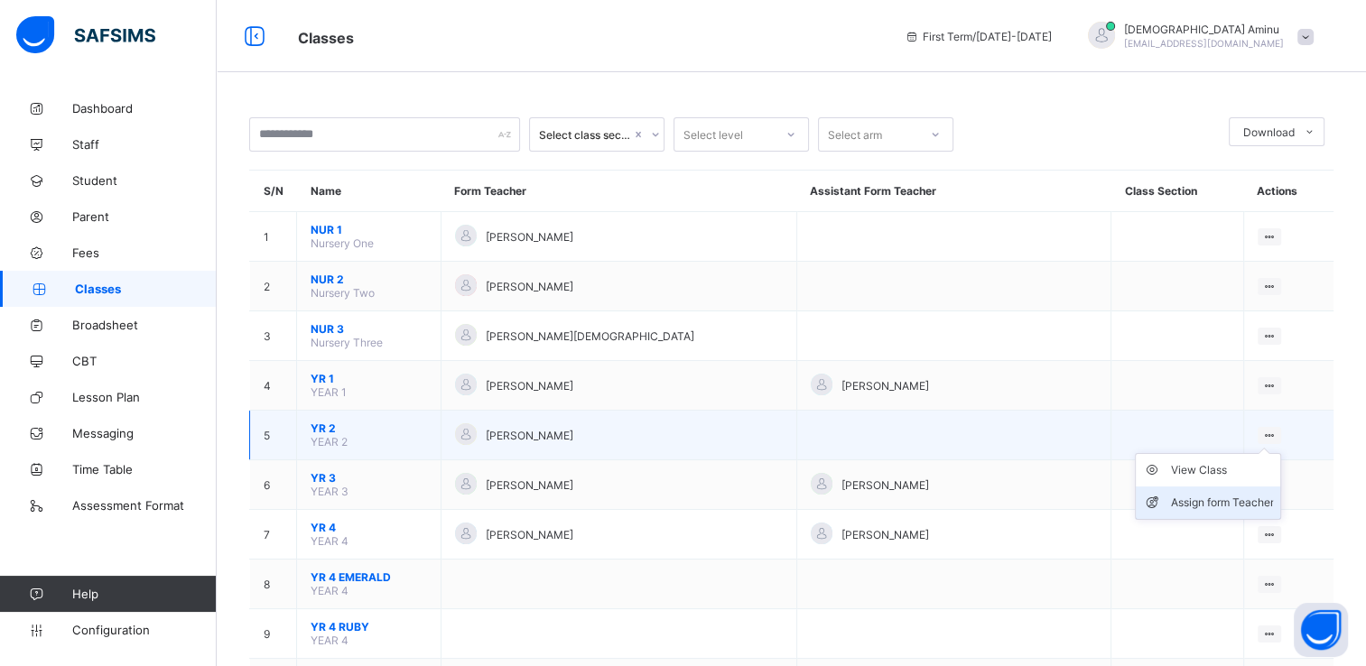
click at [1210, 500] on div "Assign form Teacher" at bounding box center [1221, 503] width 103 height 18
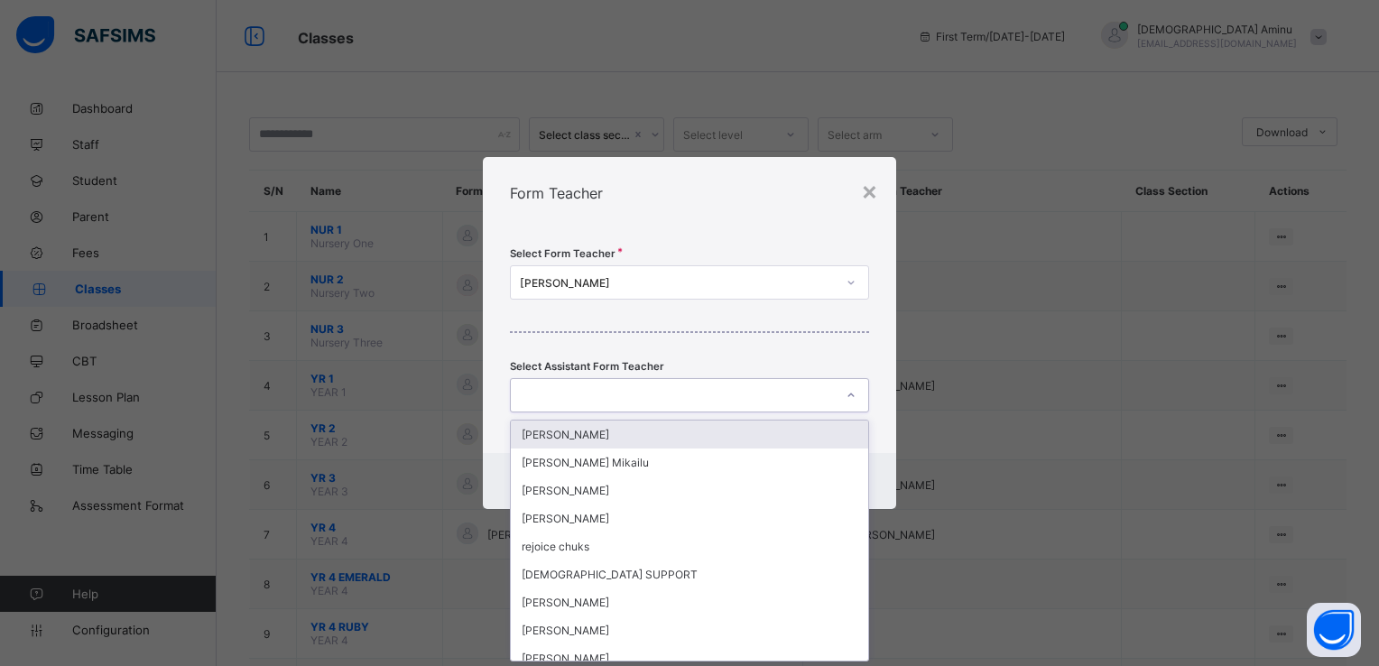
click at [835, 403] on div at bounding box center [851, 395] width 34 height 32
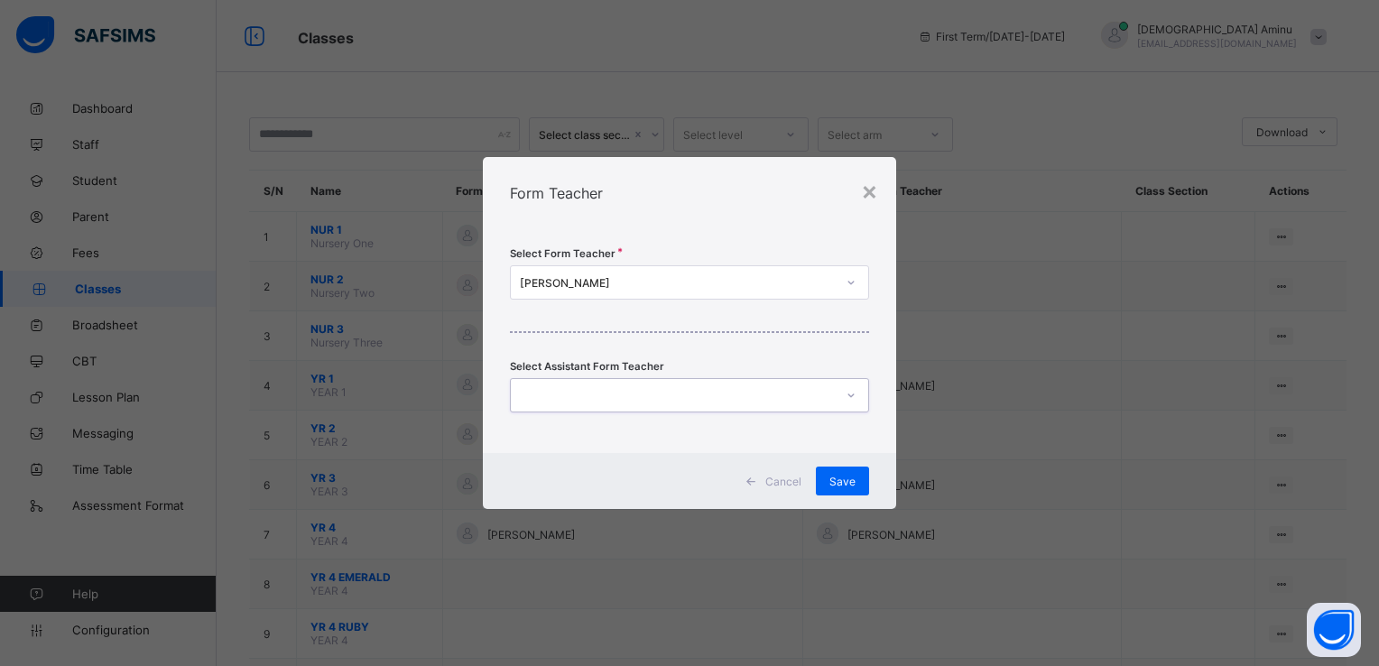
click at [647, 397] on div at bounding box center [672, 395] width 323 height 25
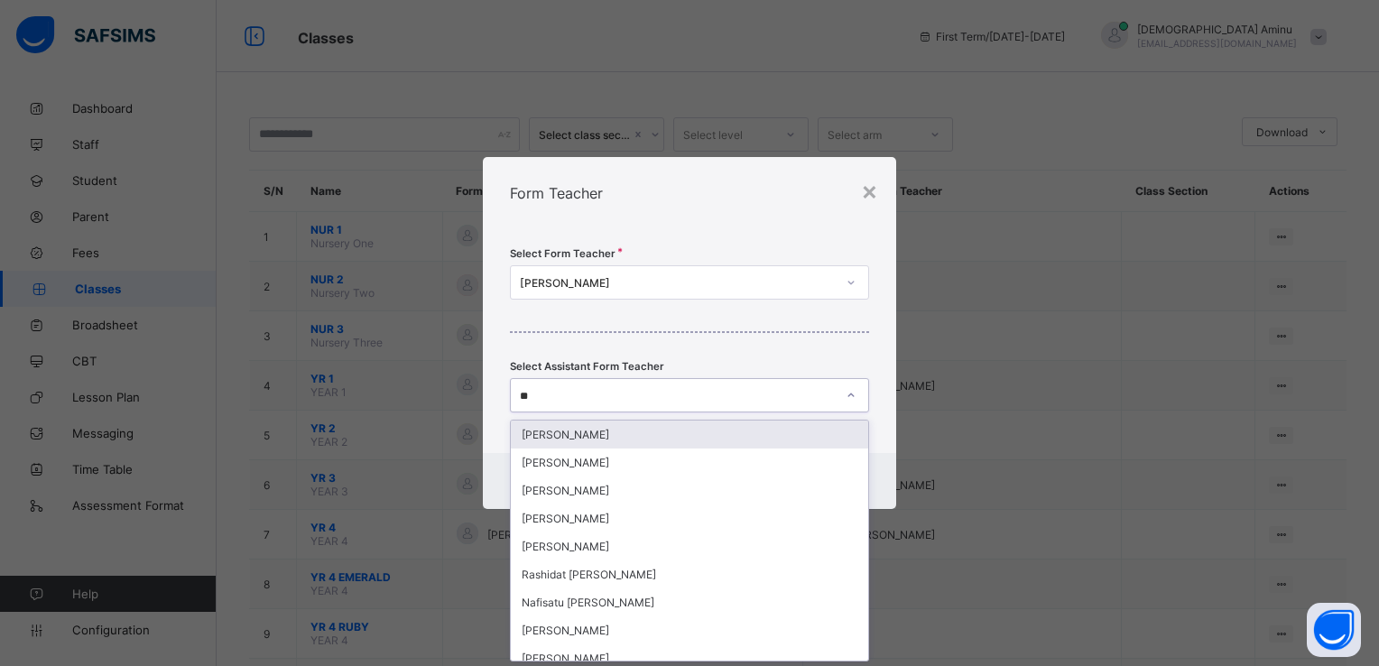
type input "***"
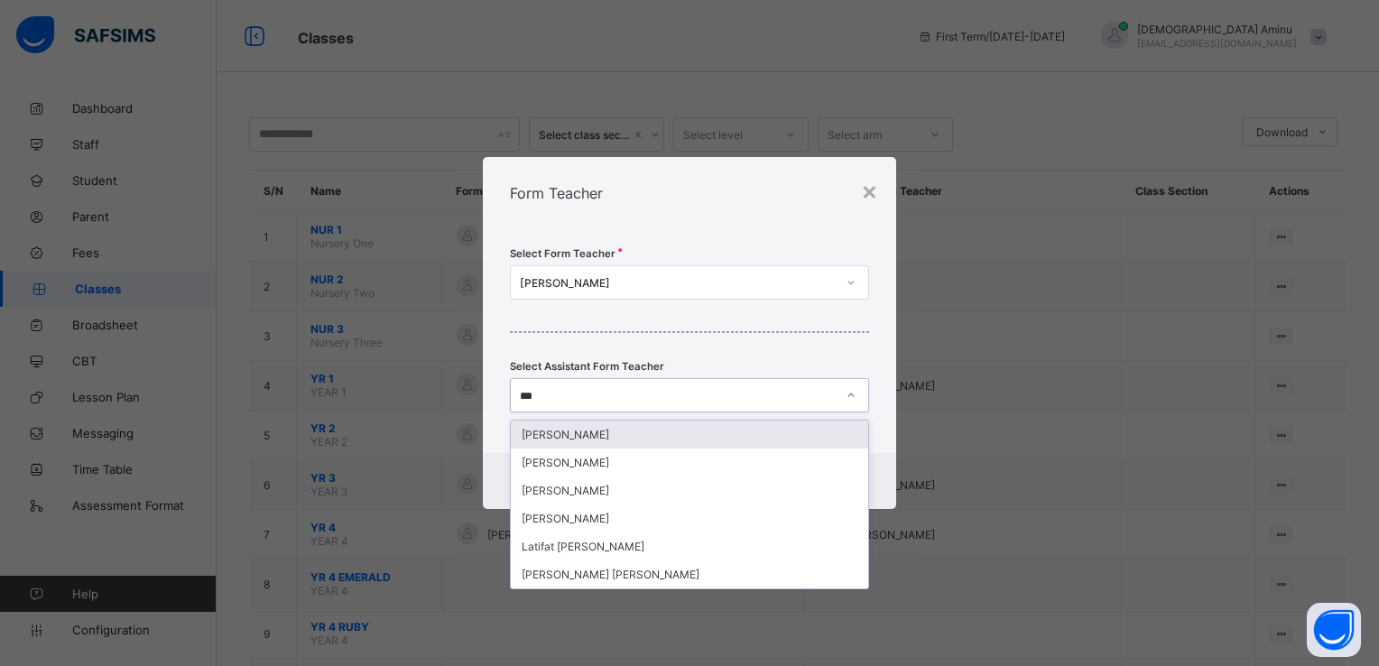
click at [604, 431] on div "[PERSON_NAME]" at bounding box center [689, 435] width 357 height 28
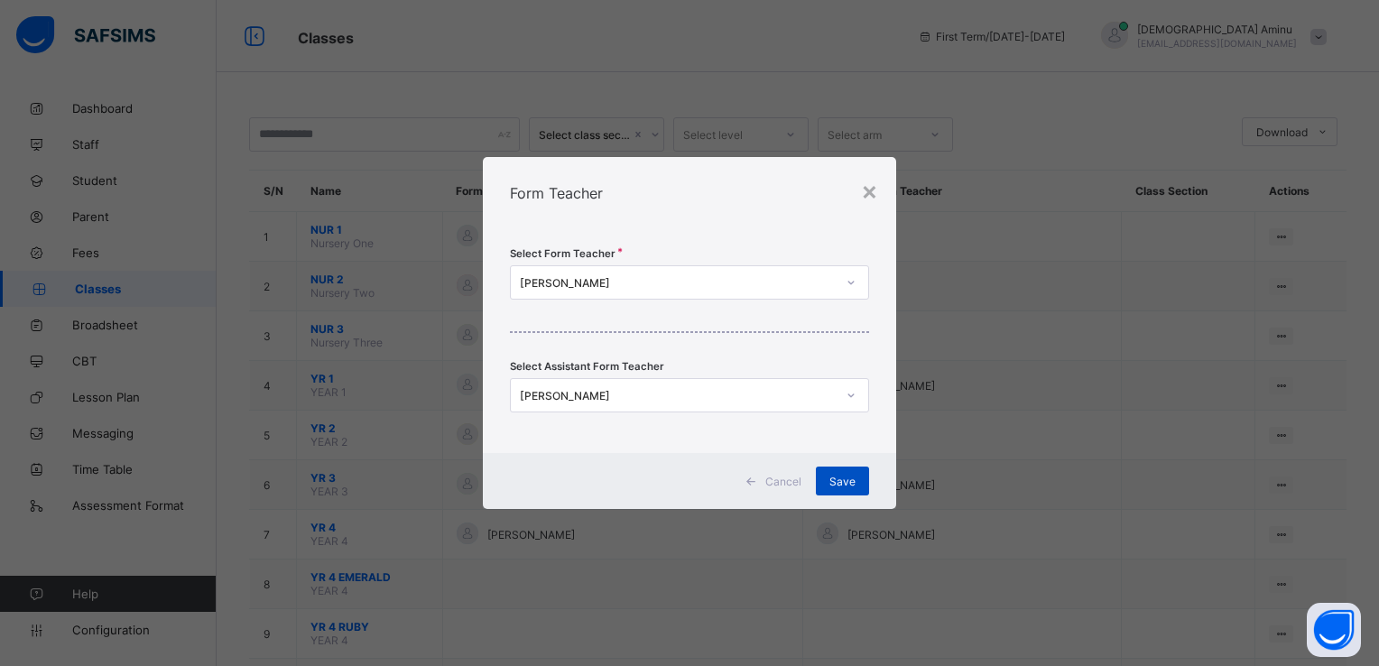
click at [852, 475] on span "Save" at bounding box center [843, 482] width 26 height 14
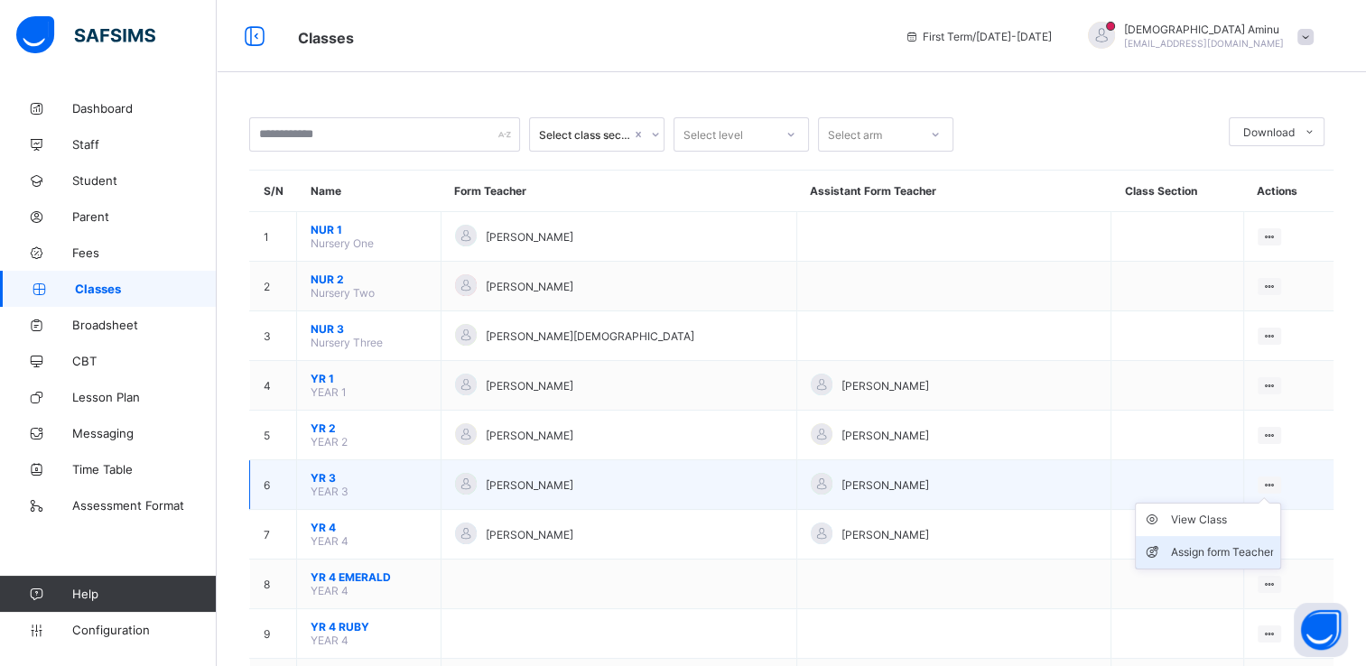
click at [1201, 553] on div "Assign form Teacher" at bounding box center [1221, 552] width 103 height 18
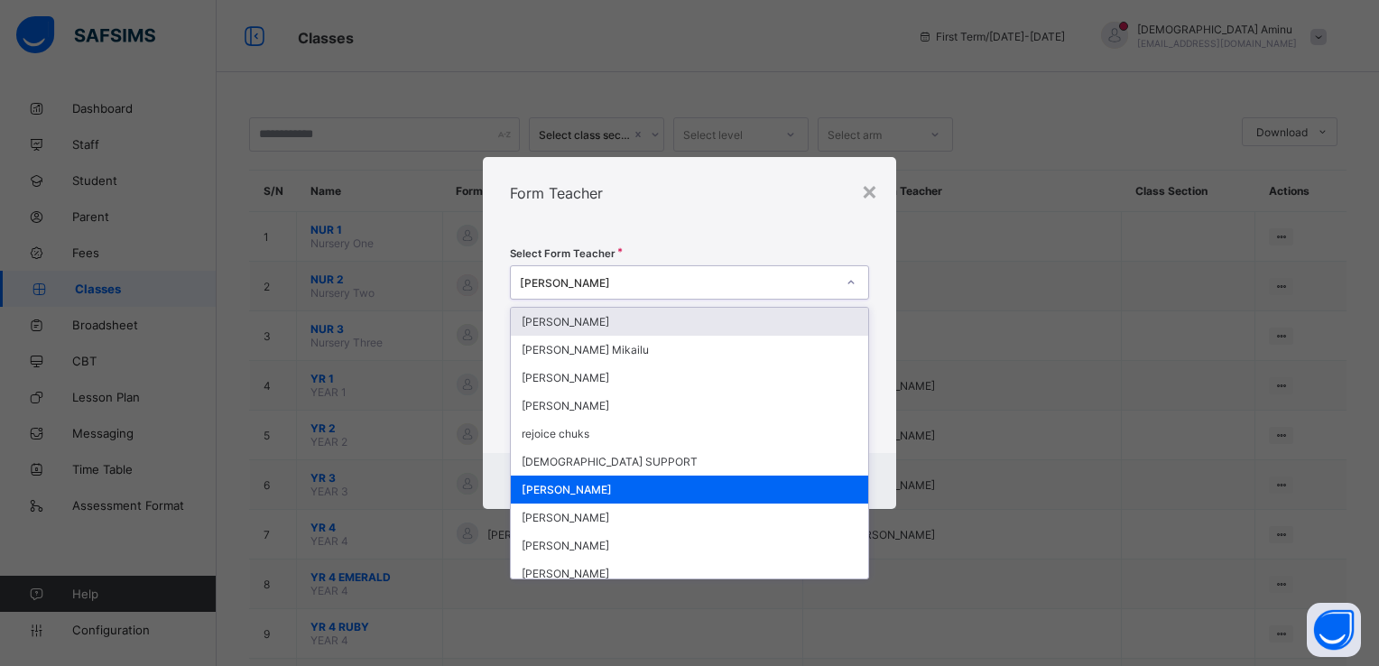
click at [783, 273] on div "[PERSON_NAME]" at bounding box center [672, 282] width 323 height 25
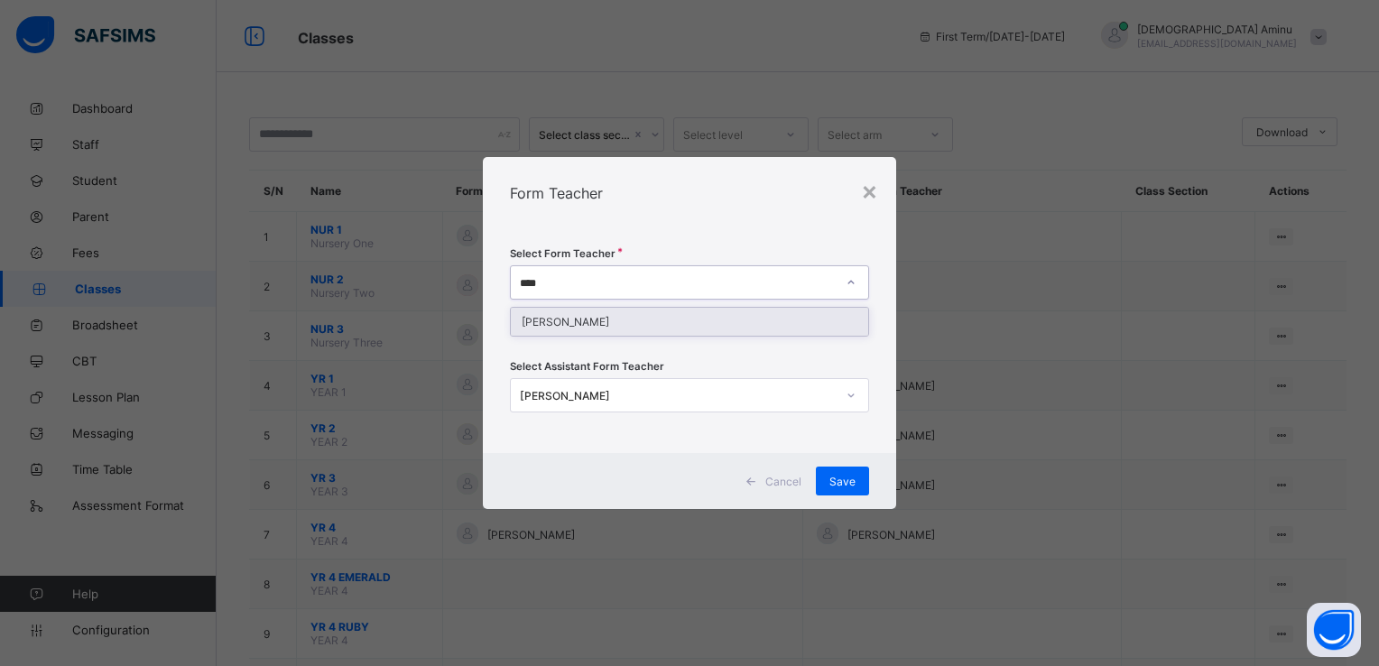
type input "****"
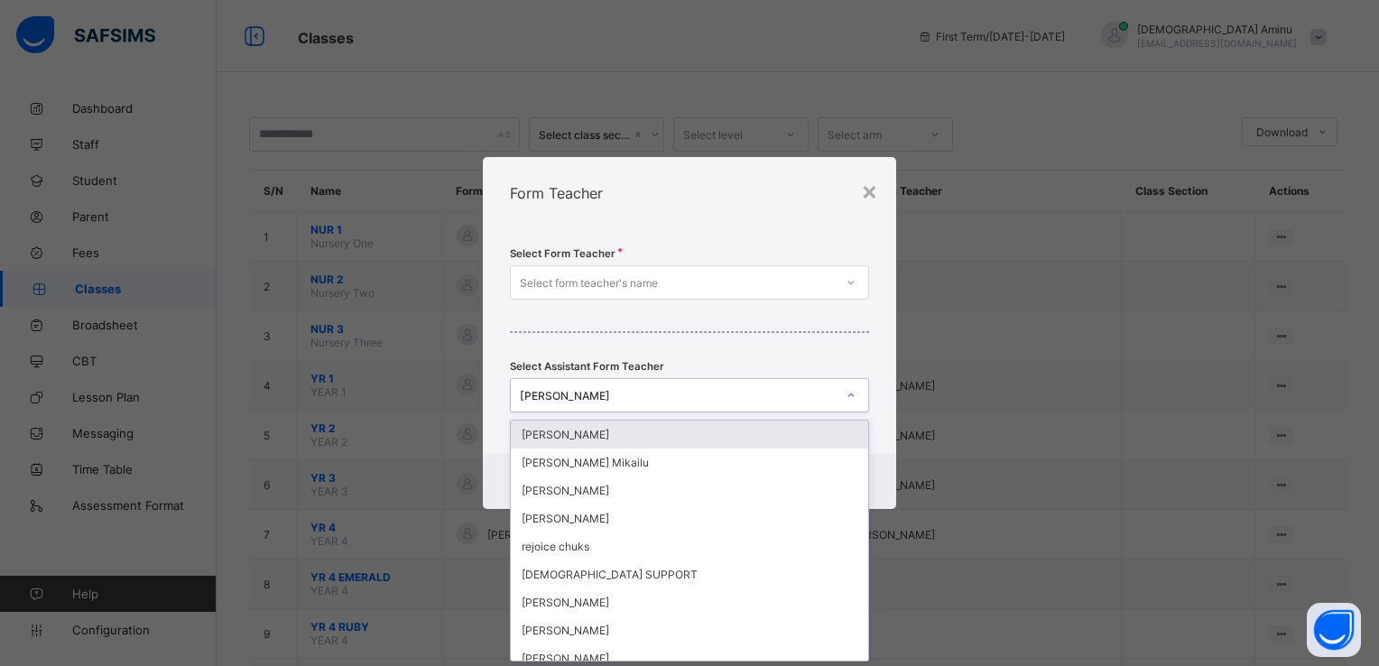
click at [700, 396] on div "[PERSON_NAME]" at bounding box center [678, 396] width 316 height 14
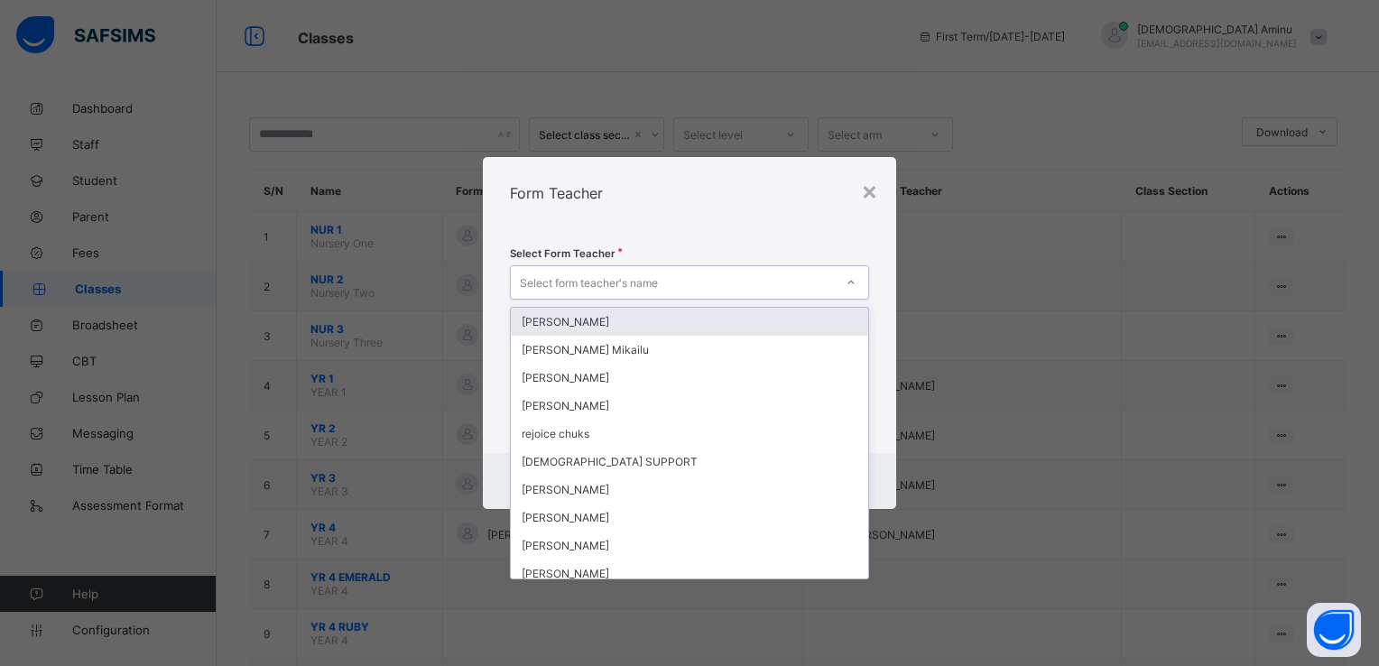
click at [682, 286] on div "Select form teacher's name" at bounding box center [672, 282] width 323 height 25
type input "***"
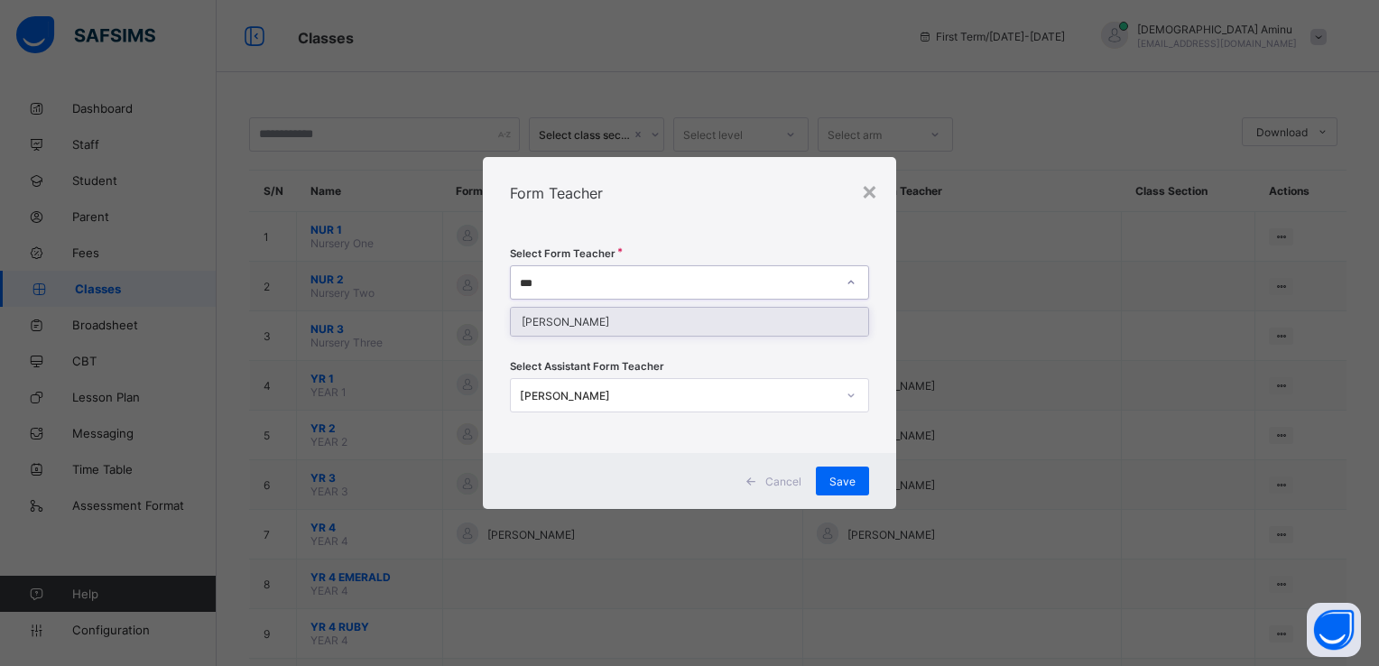
click at [602, 324] on div "[PERSON_NAME]" at bounding box center [689, 322] width 357 height 28
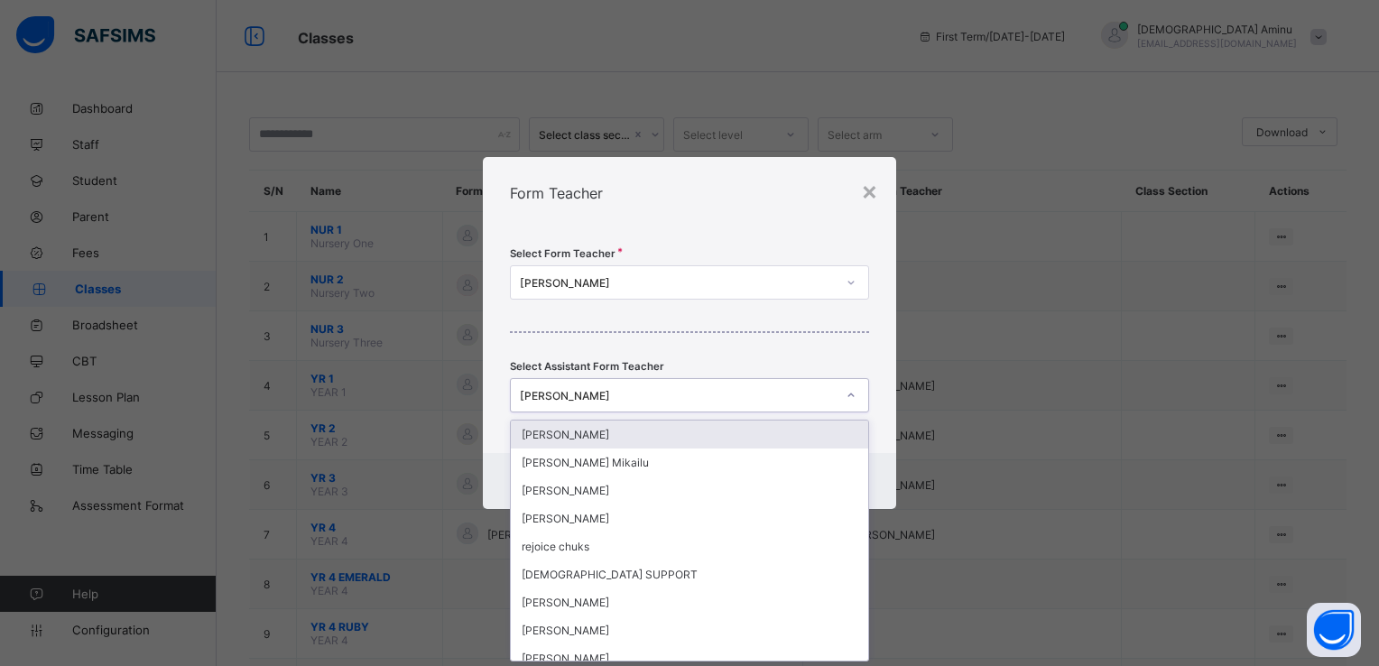
click at [675, 396] on div "[PERSON_NAME]" at bounding box center [678, 396] width 316 height 14
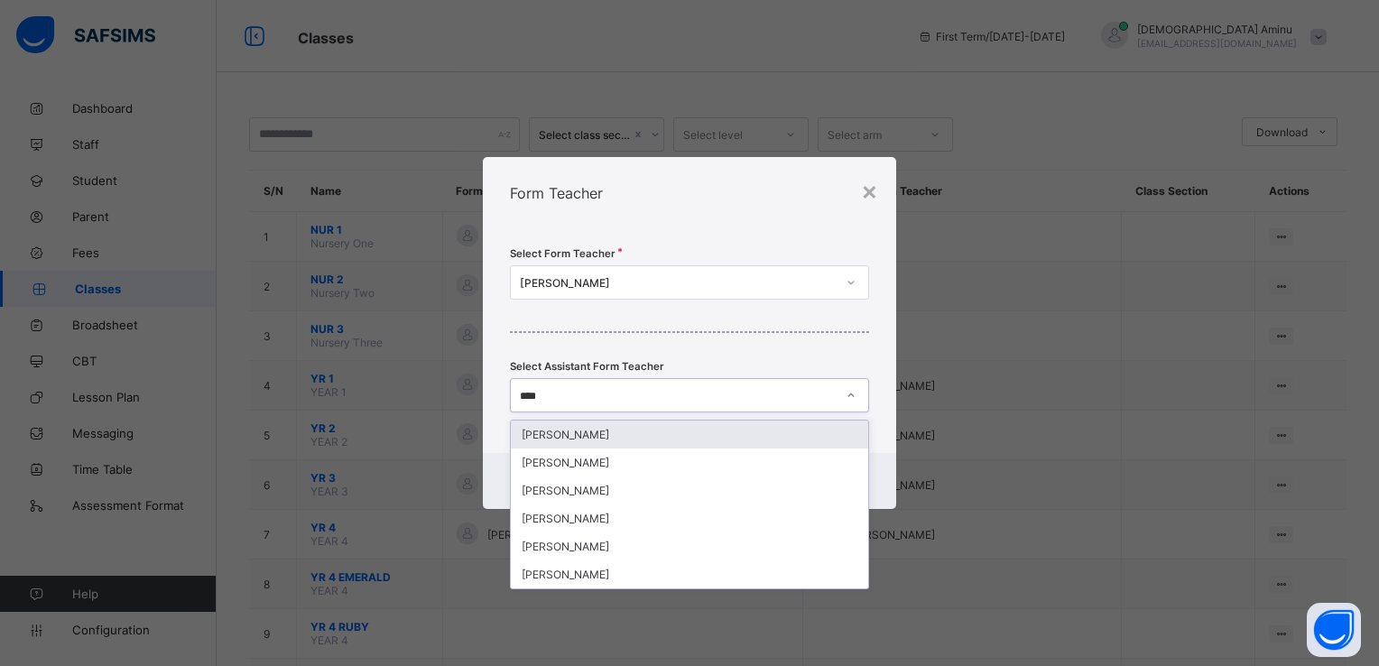
type input "*****"
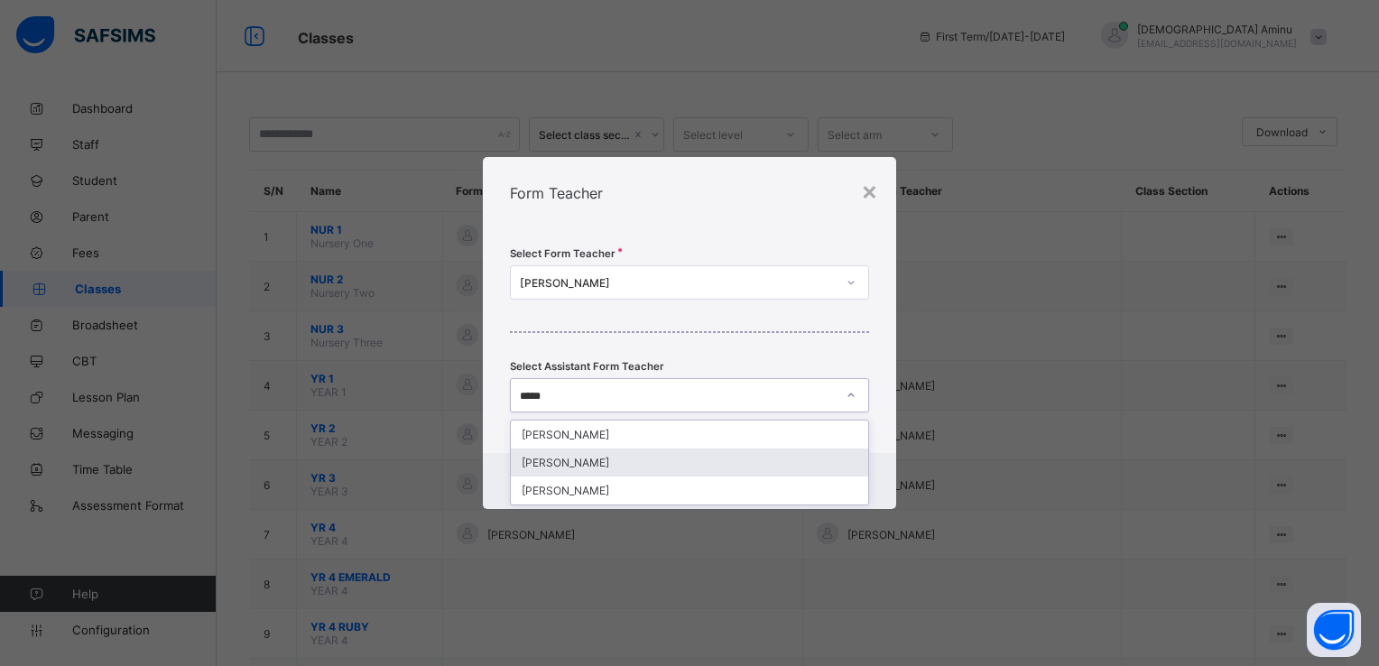
click at [594, 460] on div "[PERSON_NAME]" at bounding box center [689, 463] width 357 height 28
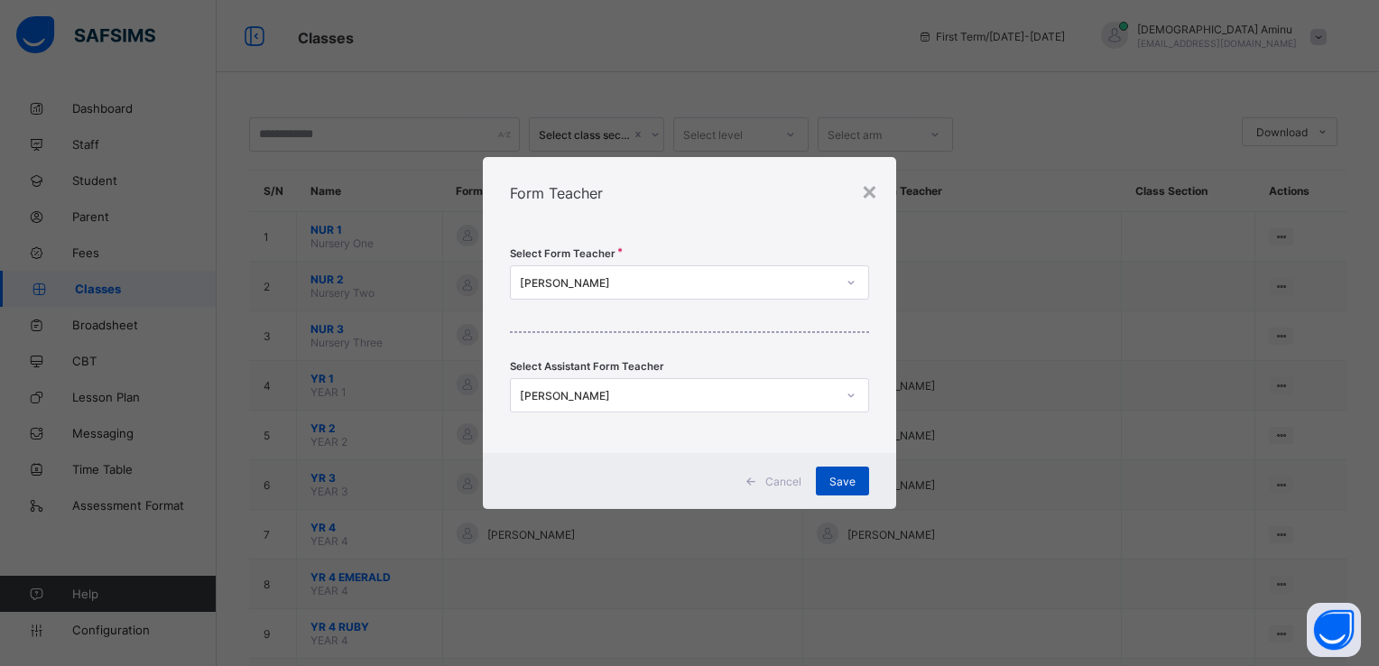
click at [835, 478] on span "Save" at bounding box center [843, 482] width 26 height 14
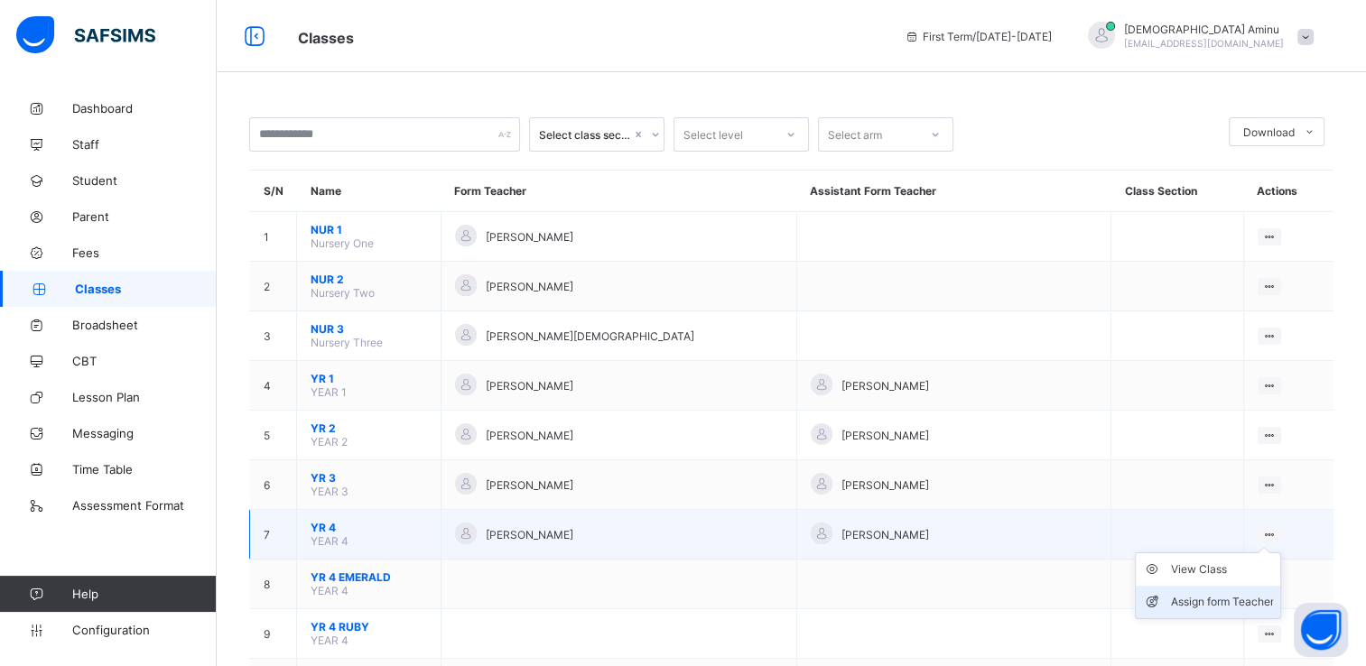
click at [1214, 597] on div "Assign form Teacher" at bounding box center [1221, 602] width 103 height 18
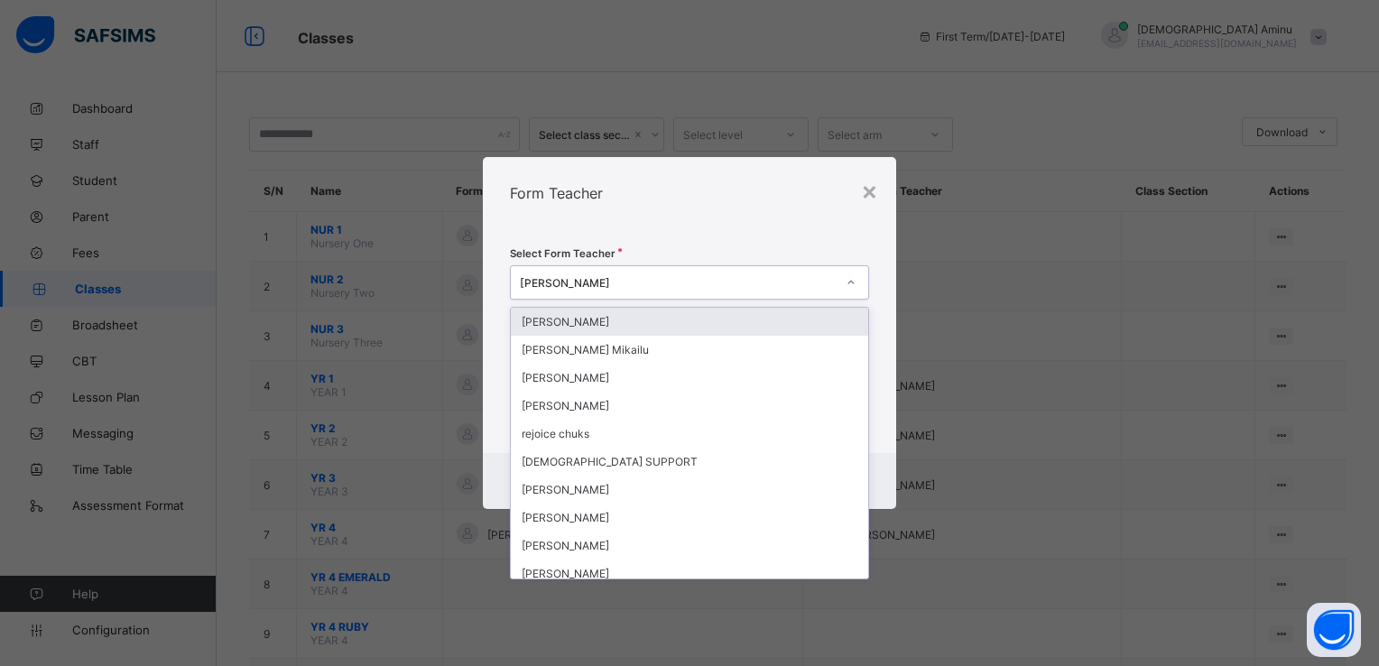
click at [853, 284] on icon at bounding box center [851, 282] width 11 height 18
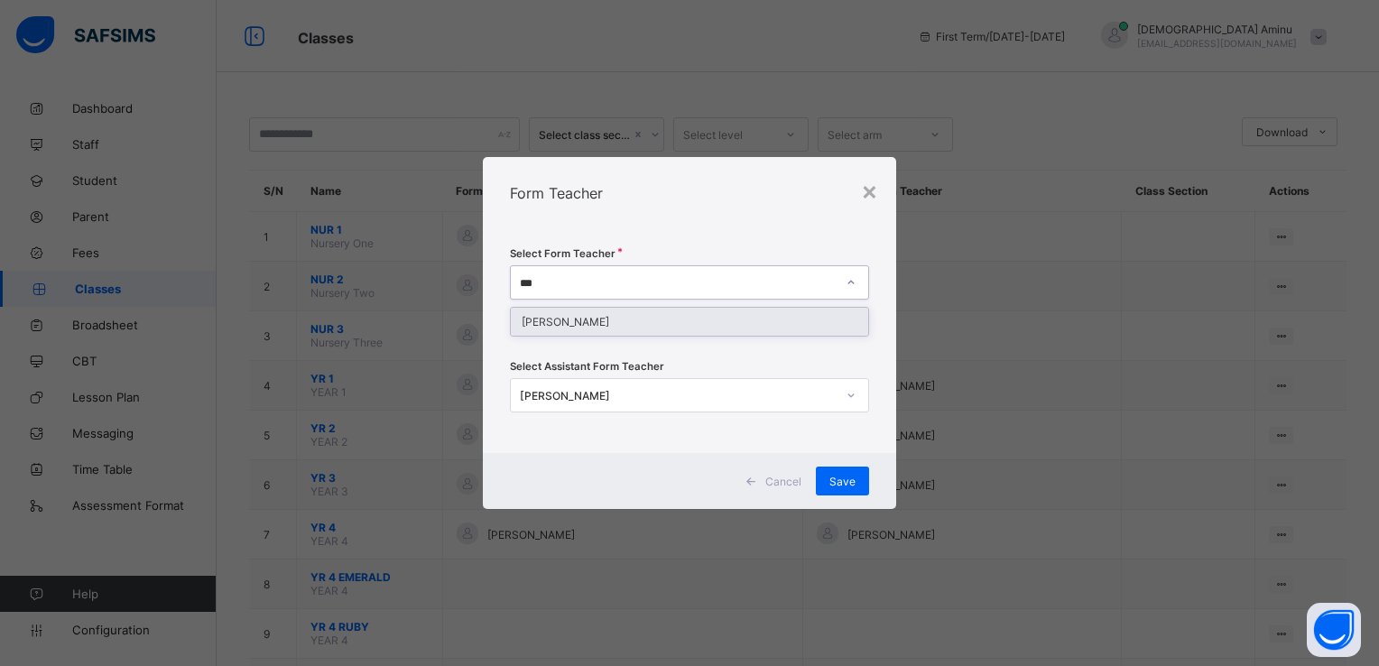
type input "****"
click at [784, 316] on div "[PERSON_NAME]" at bounding box center [689, 322] width 357 height 28
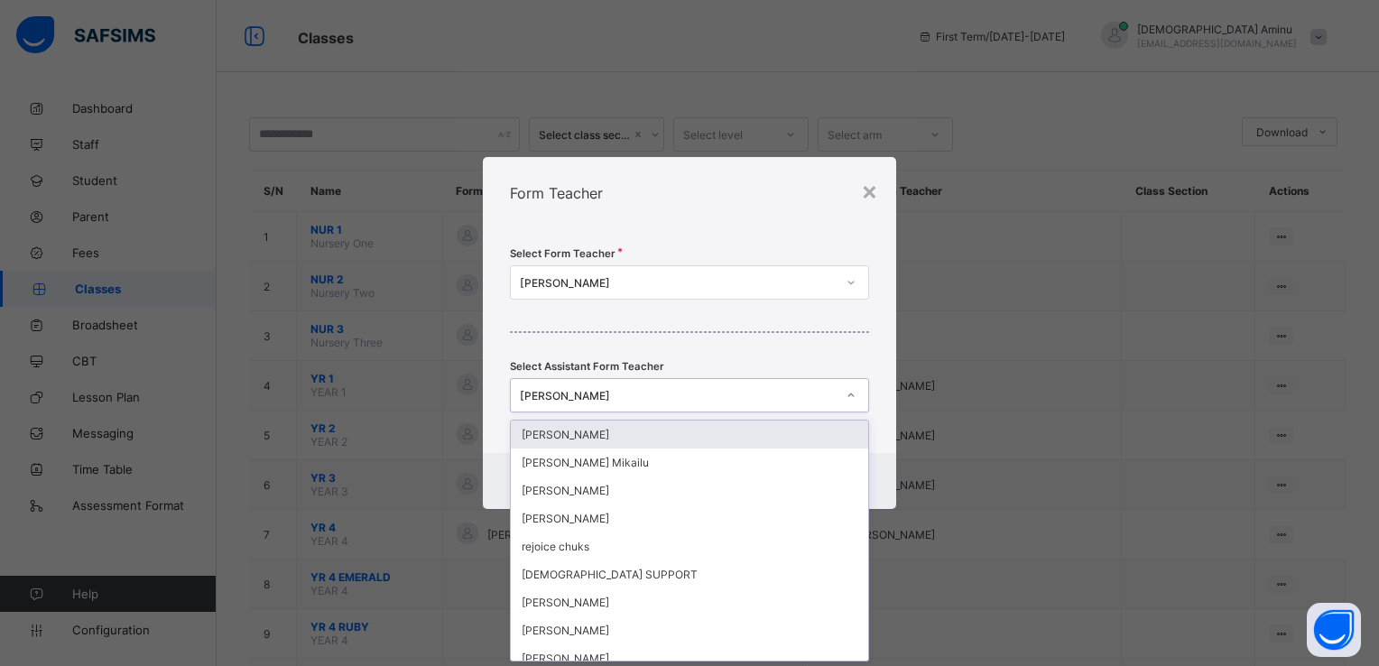
click at [843, 381] on div at bounding box center [851, 395] width 31 height 29
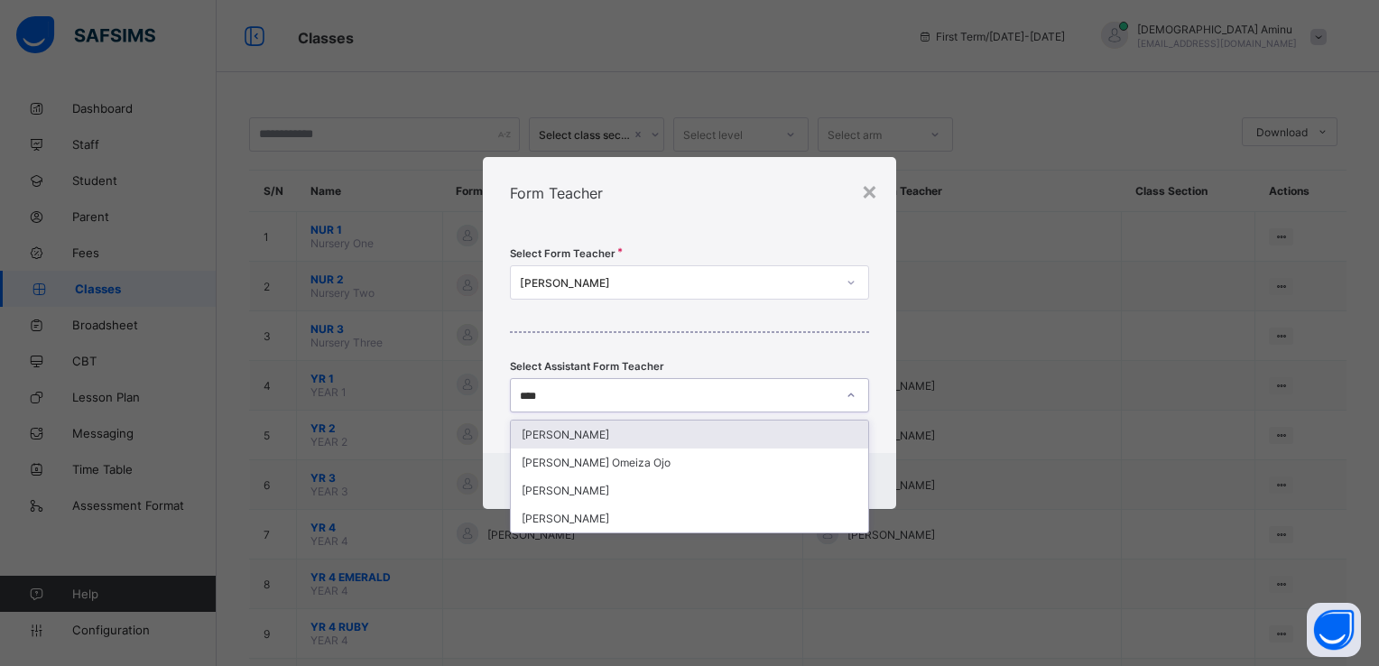
type input "*****"
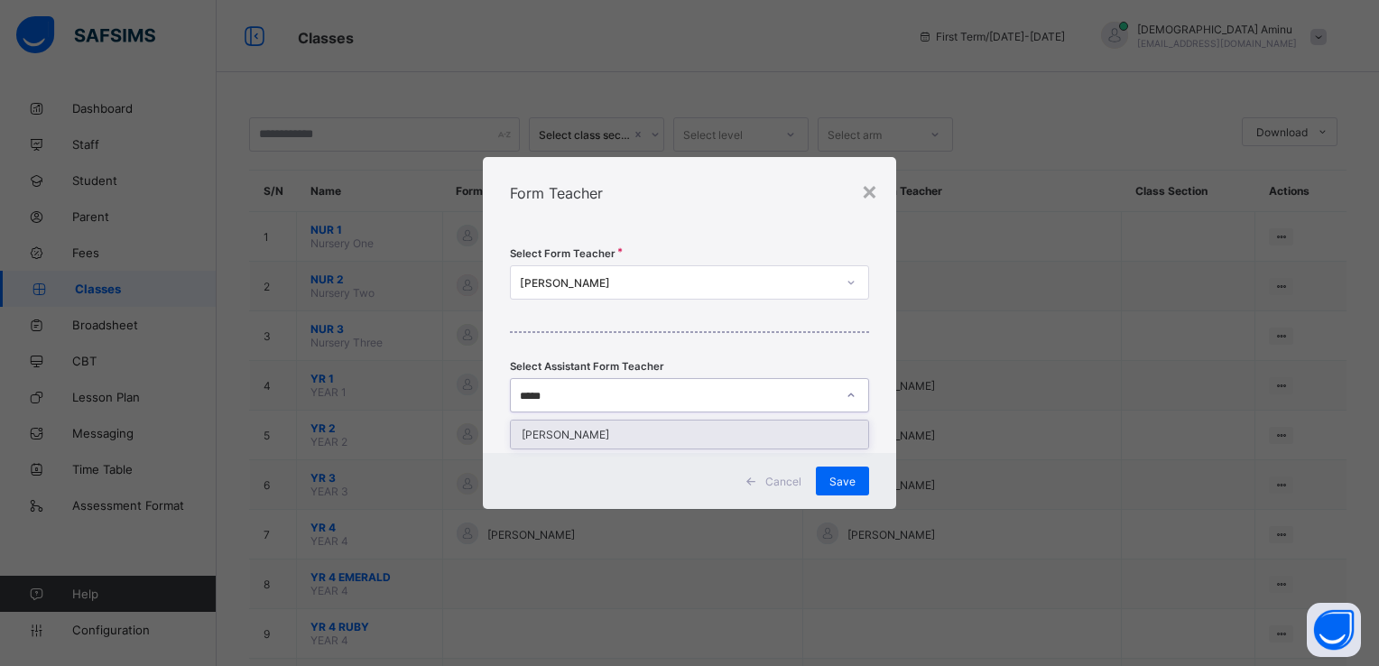
click at [724, 437] on div "[PERSON_NAME]" at bounding box center [689, 435] width 357 height 28
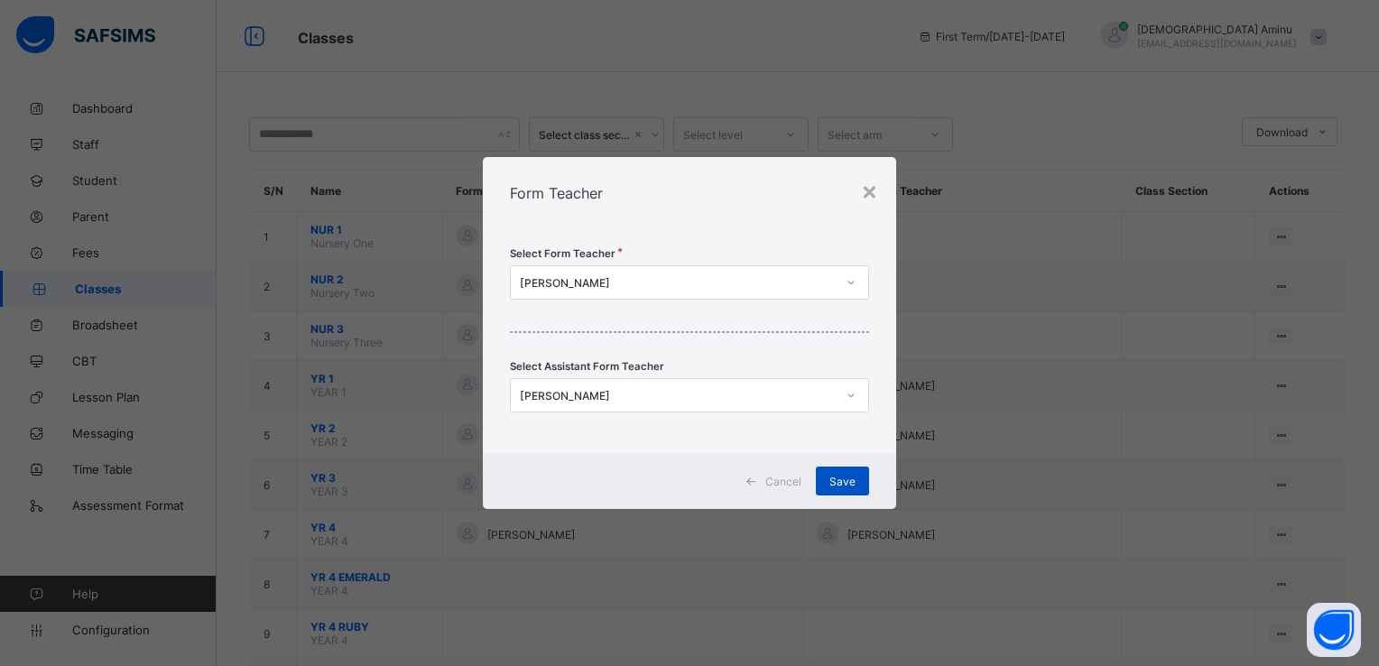
click at [841, 478] on span "Save" at bounding box center [843, 482] width 26 height 14
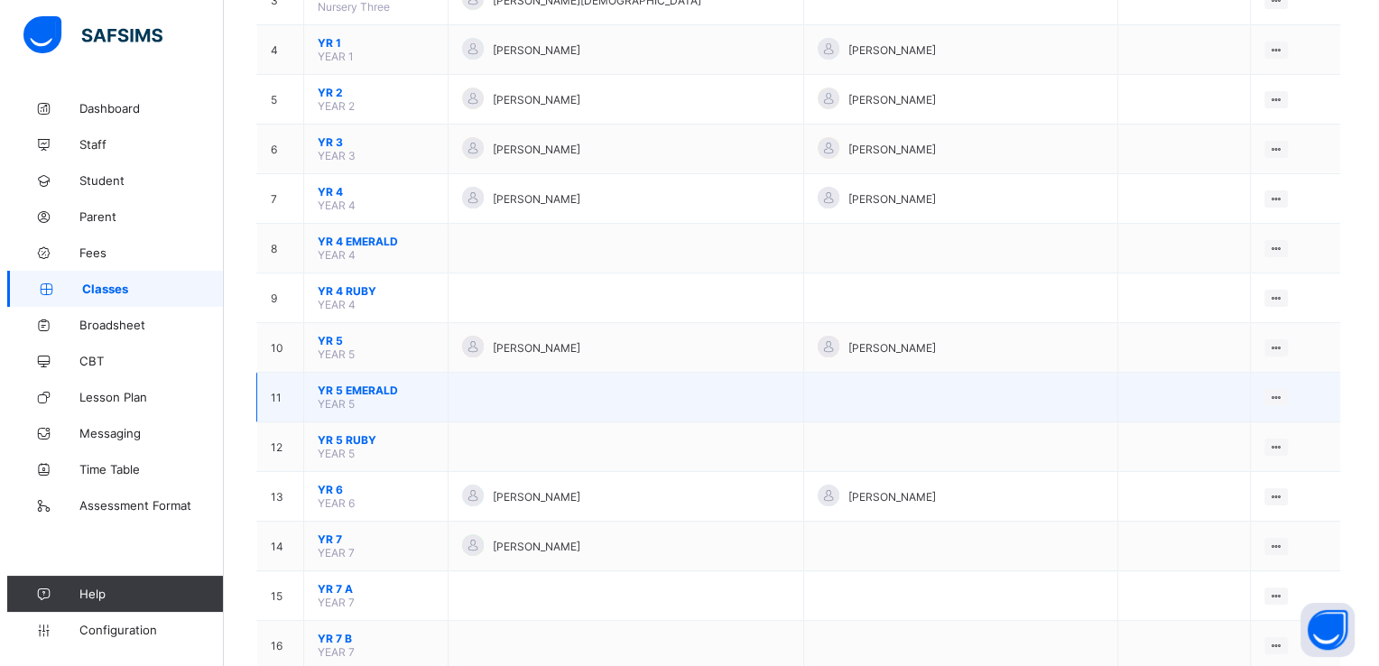
scroll to position [342, 0]
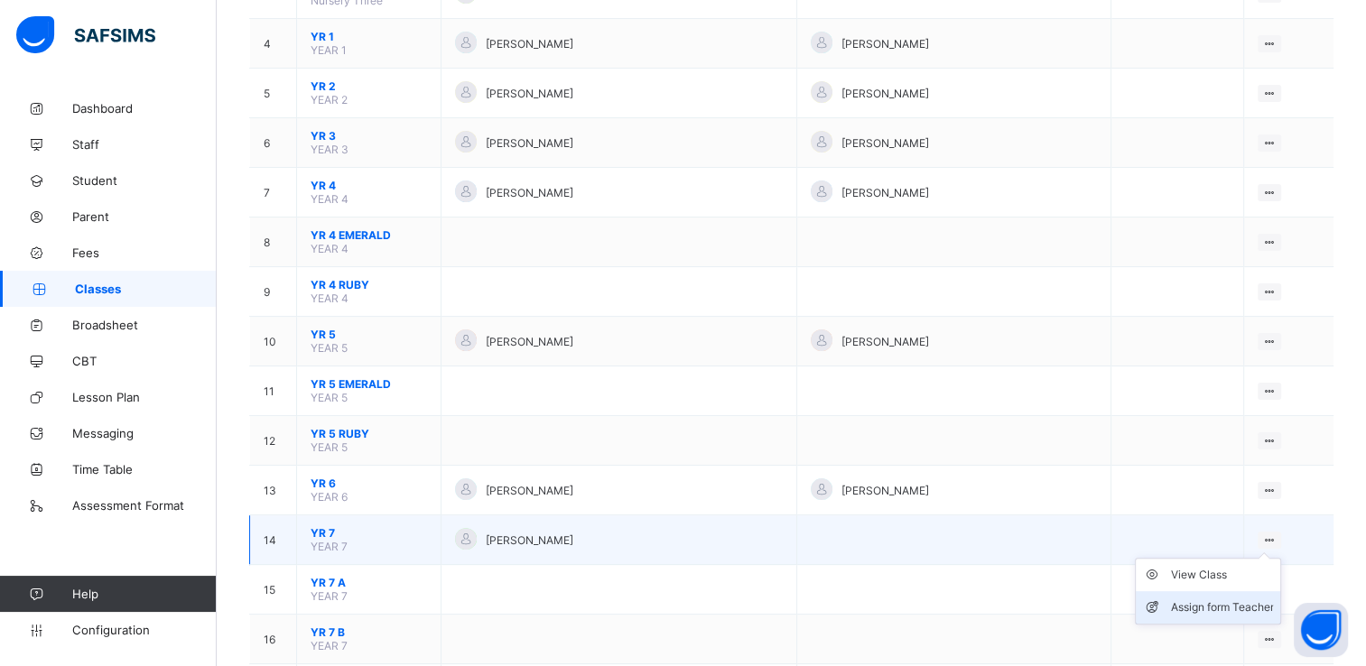
click at [1220, 608] on div "Assign form Teacher" at bounding box center [1221, 607] width 103 height 18
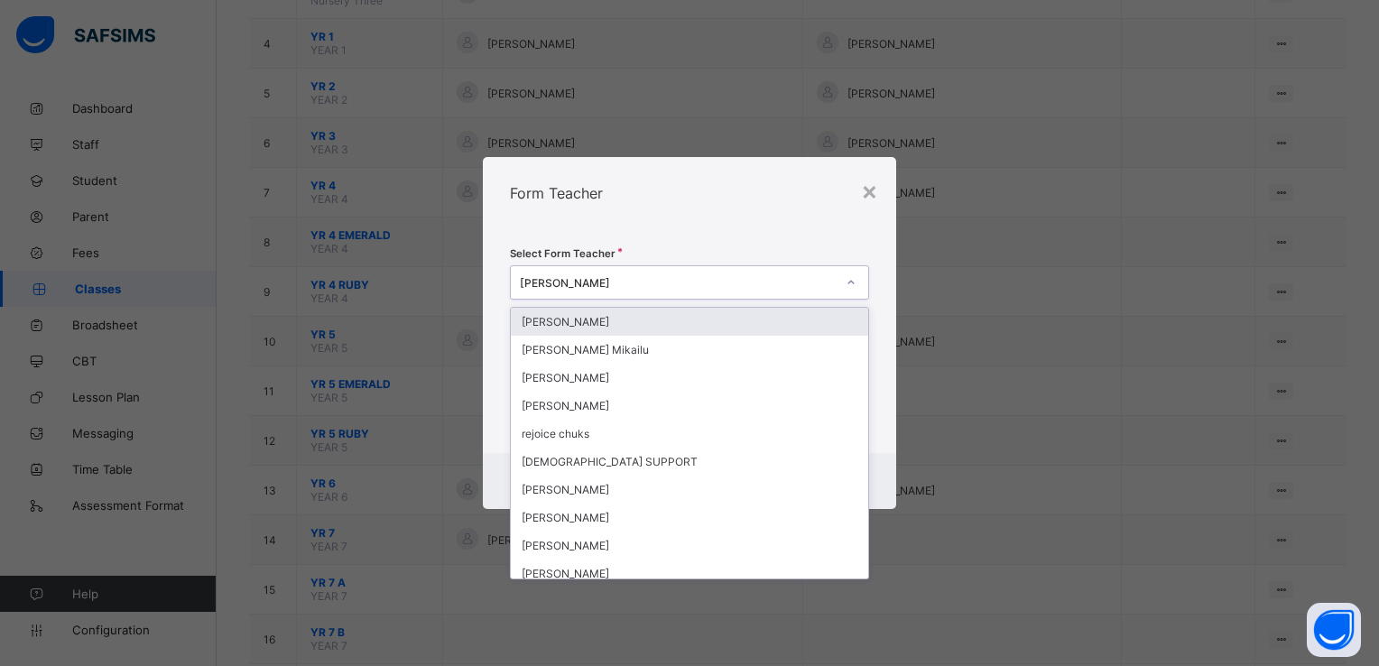
click at [844, 278] on div at bounding box center [851, 282] width 31 height 29
type input "****"
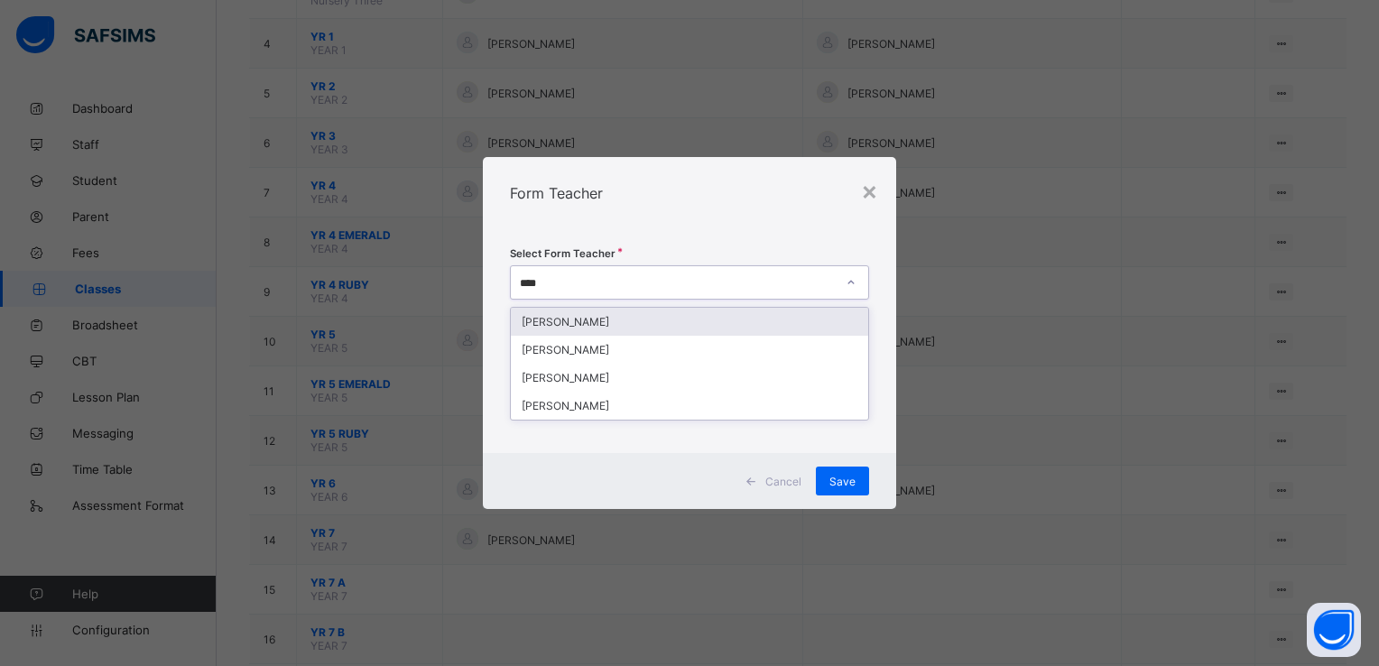
click at [683, 316] on div "[PERSON_NAME]" at bounding box center [689, 322] width 357 height 28
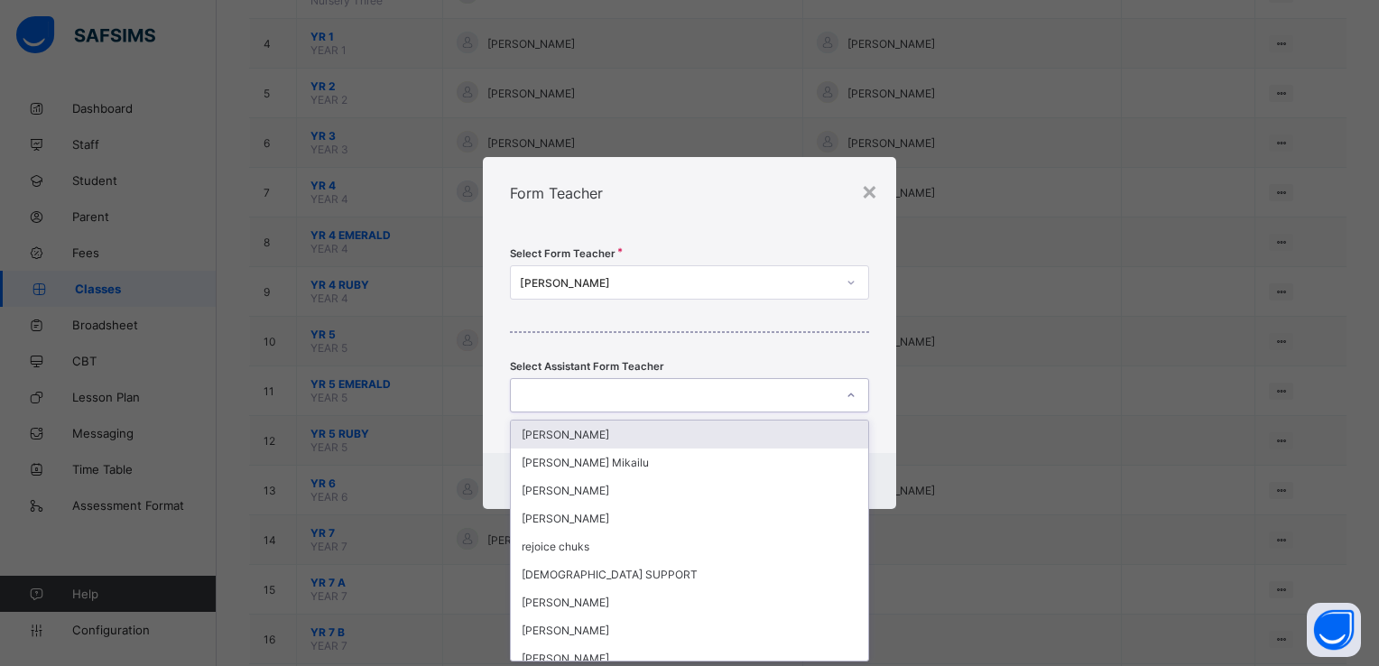
scroll to position [0, 0]
click at [654, 398] on div at bounding box center [672, 395] width 323 height 25
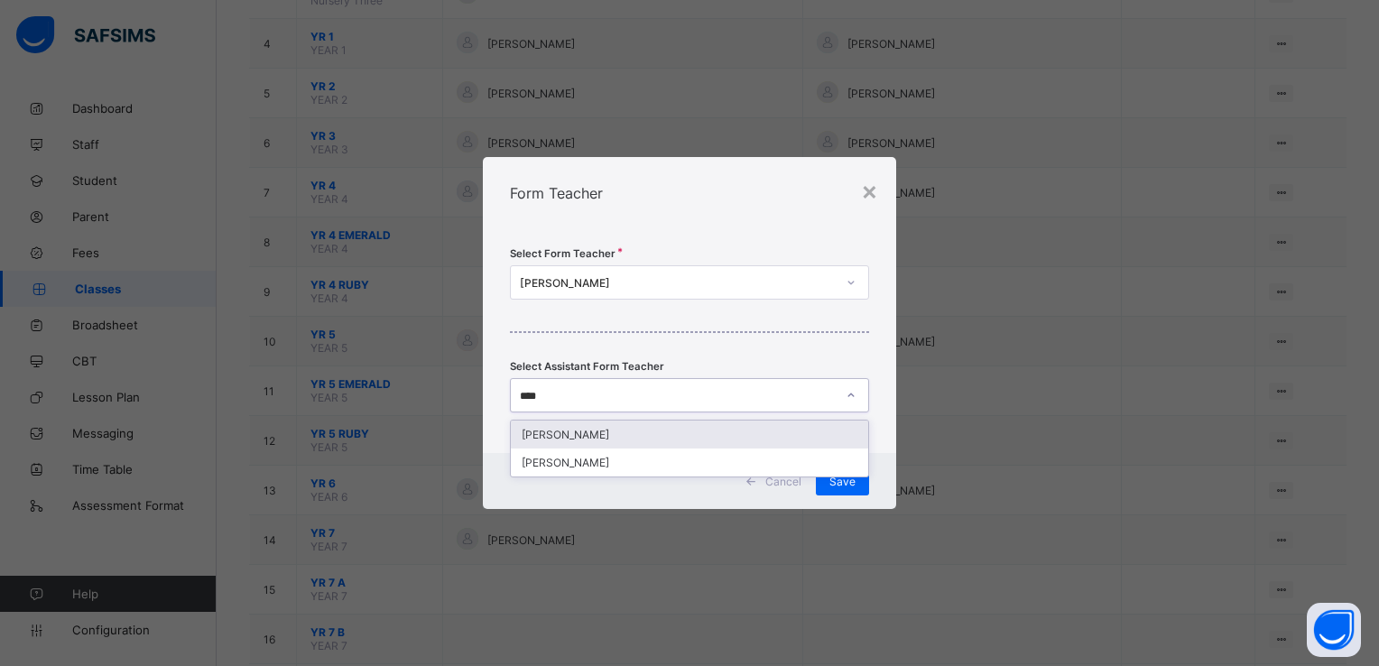
type input "*****"
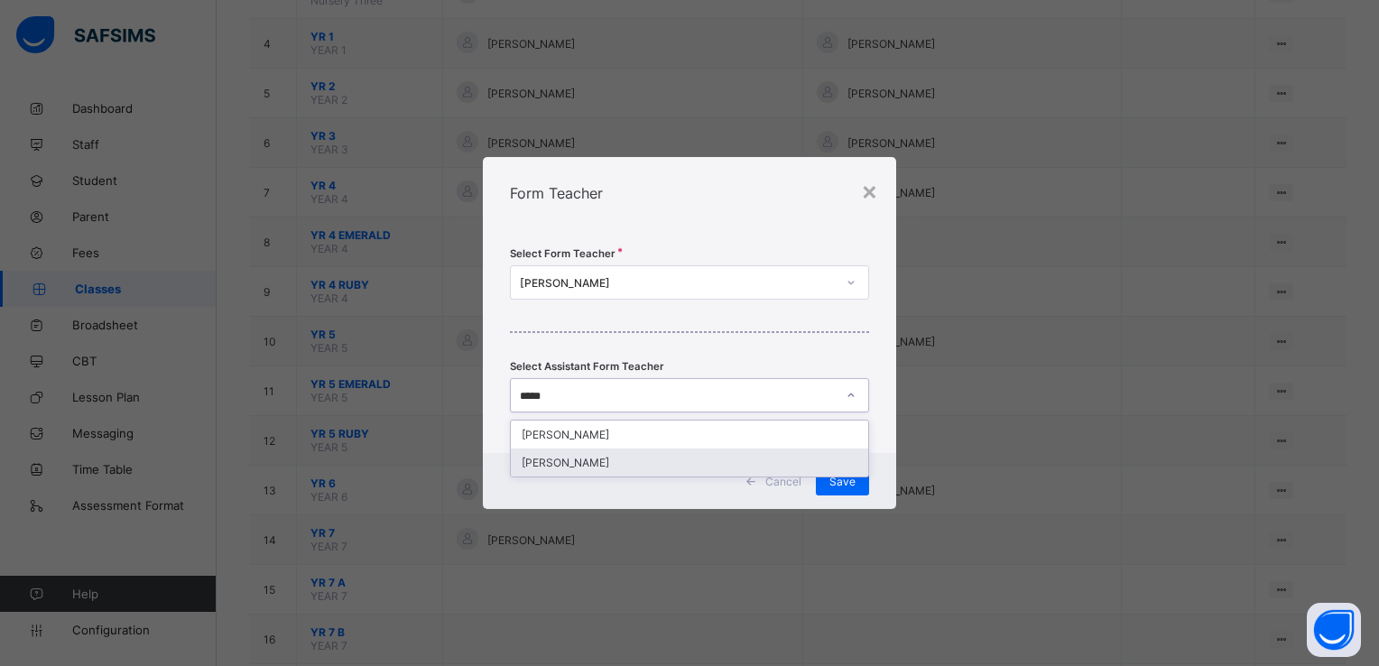
click at [600, 459] on div "[PERSON_NAME]" at bounding box center [689, 463] width 357 height 28
click at [848, 482] on span "Save" at bounding box center [843, 482] width 26 height 14
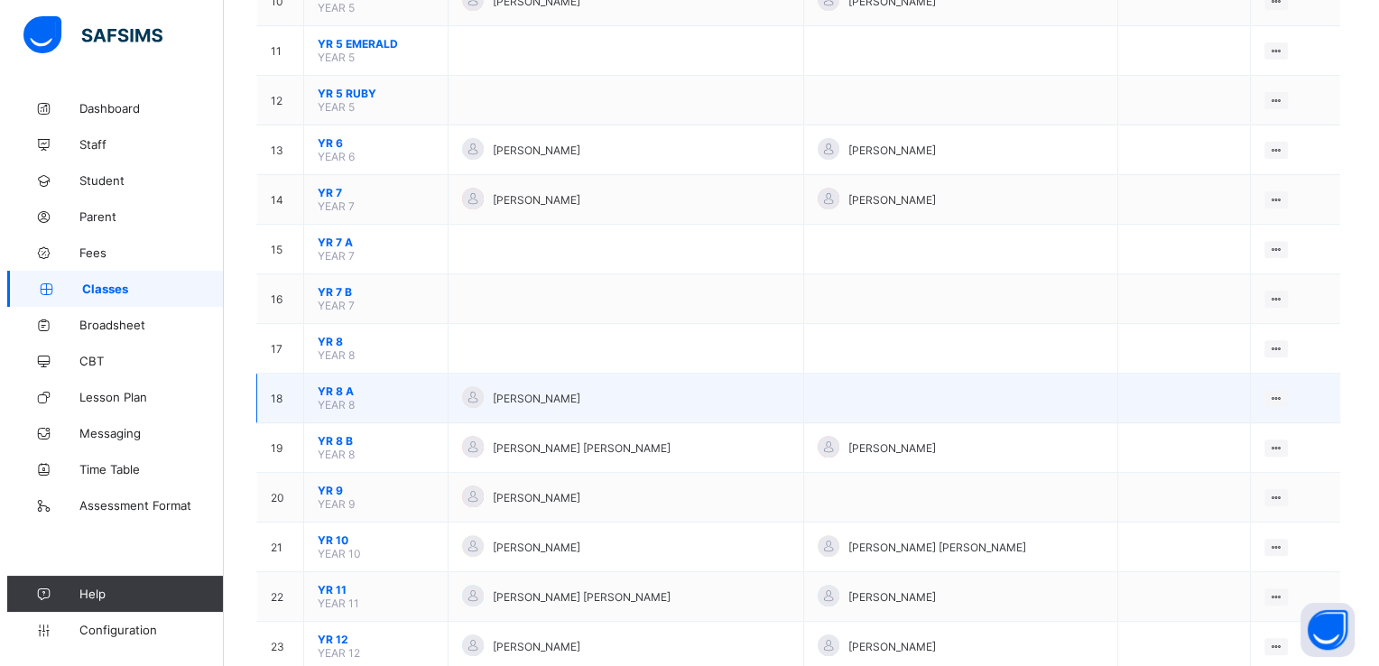
scroll to position [682, 0]
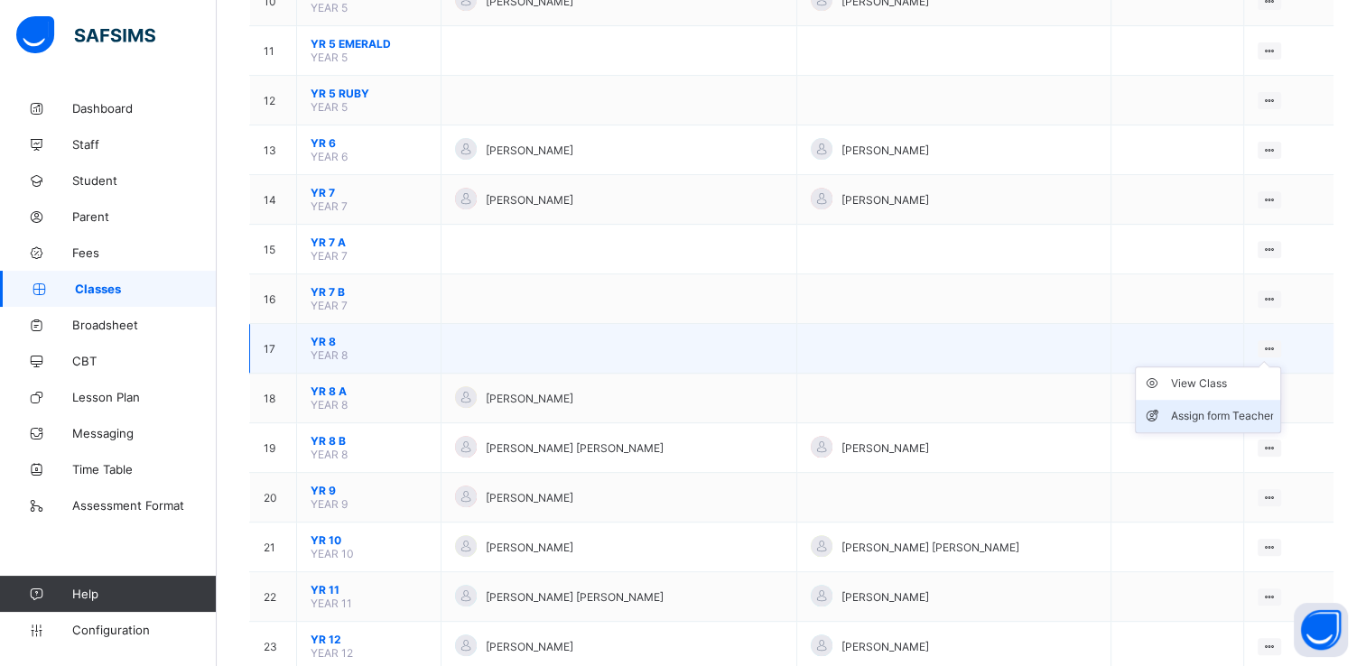
click at [1219, 413] on div "Assign form Teacher" at bounding box center [1221, 416] width 103 height 18
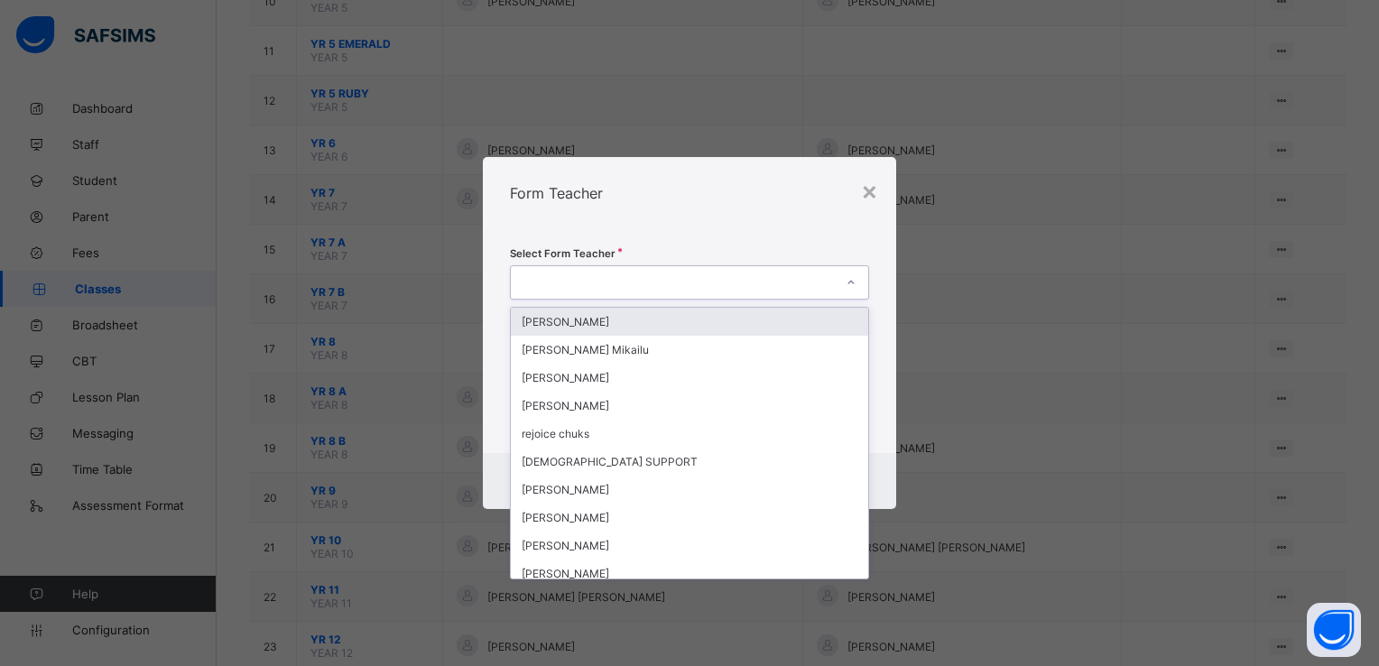
click at [544, 294] on div at bounding box center [689, 282] width 359 height 34
type input "*****"
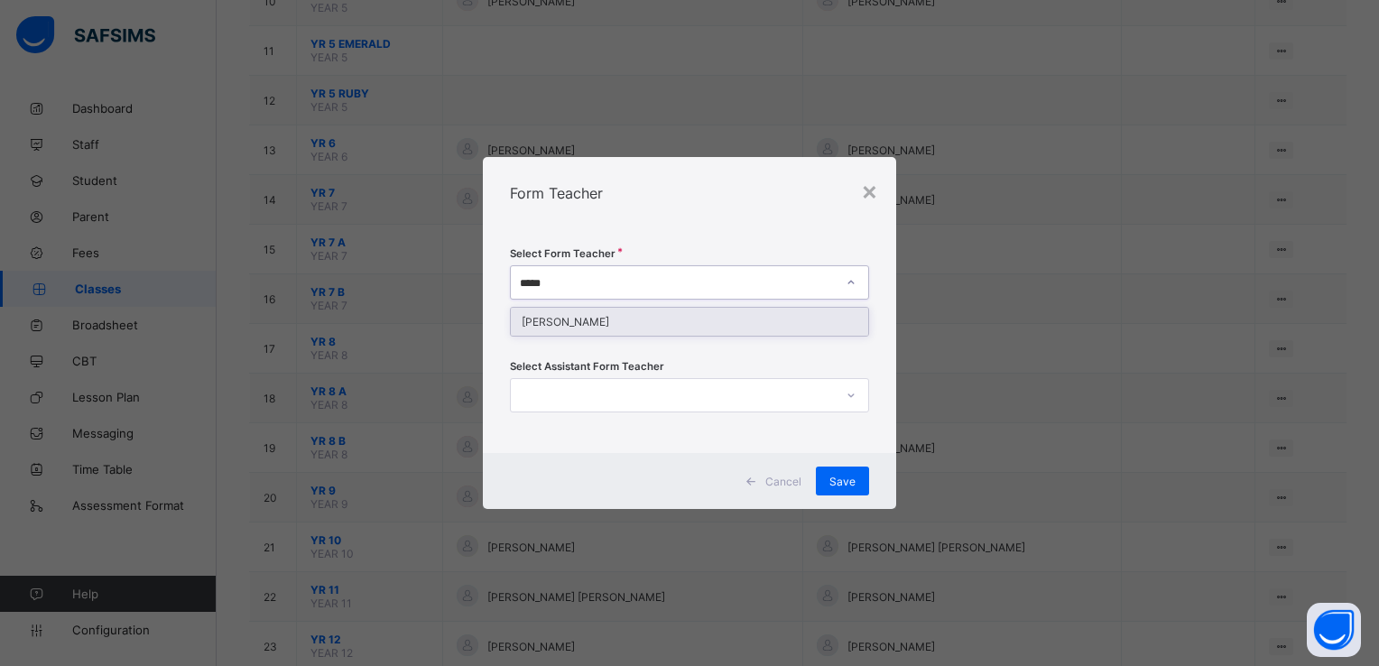
click at [599, 321] on div "[PERSON_NAME]" at bounding box center [689, 322] width 357 height 28
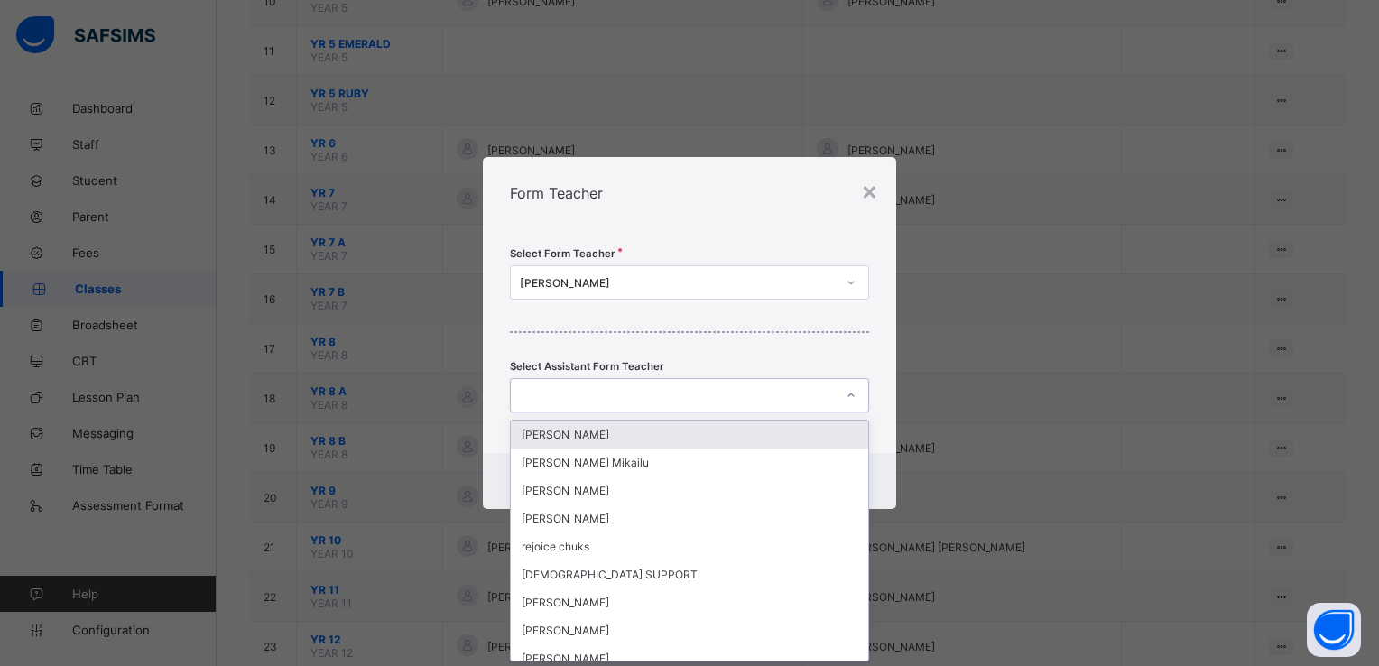
scroll to position [0, 0]
click at [700, 398] on div at bounding box center [672, 395] width 323 height 25
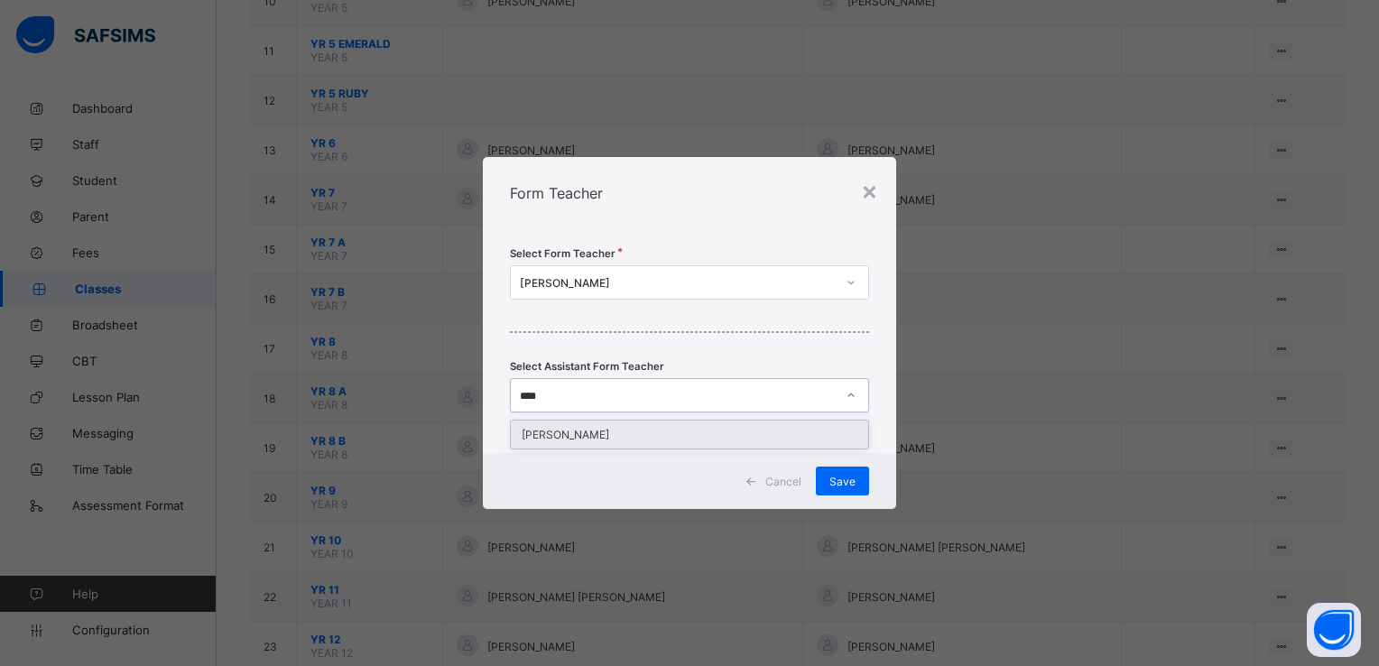
type input "*****"
click at [666, 431] on div "[PERSON_NAME]" at bounding box center [689, 435] width 357 height 28
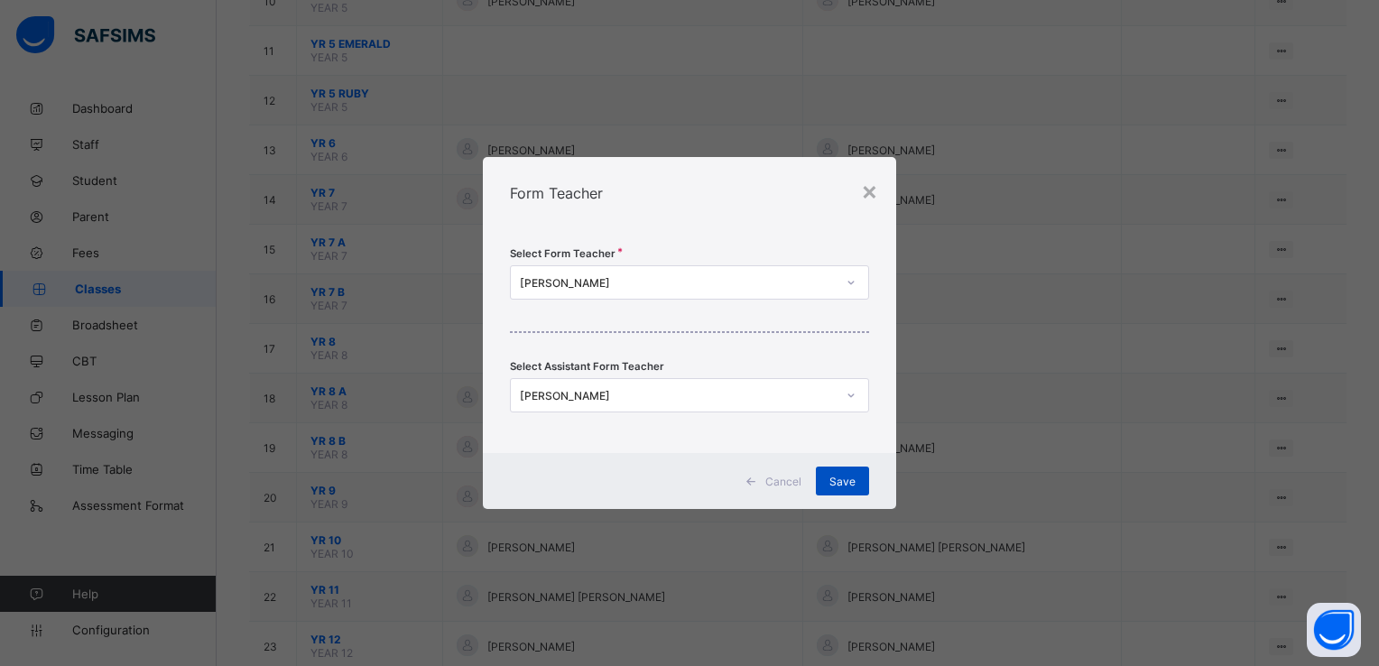
click at [841, 477] on span "Save" at bounding box center [843, 482] width 26 height 14
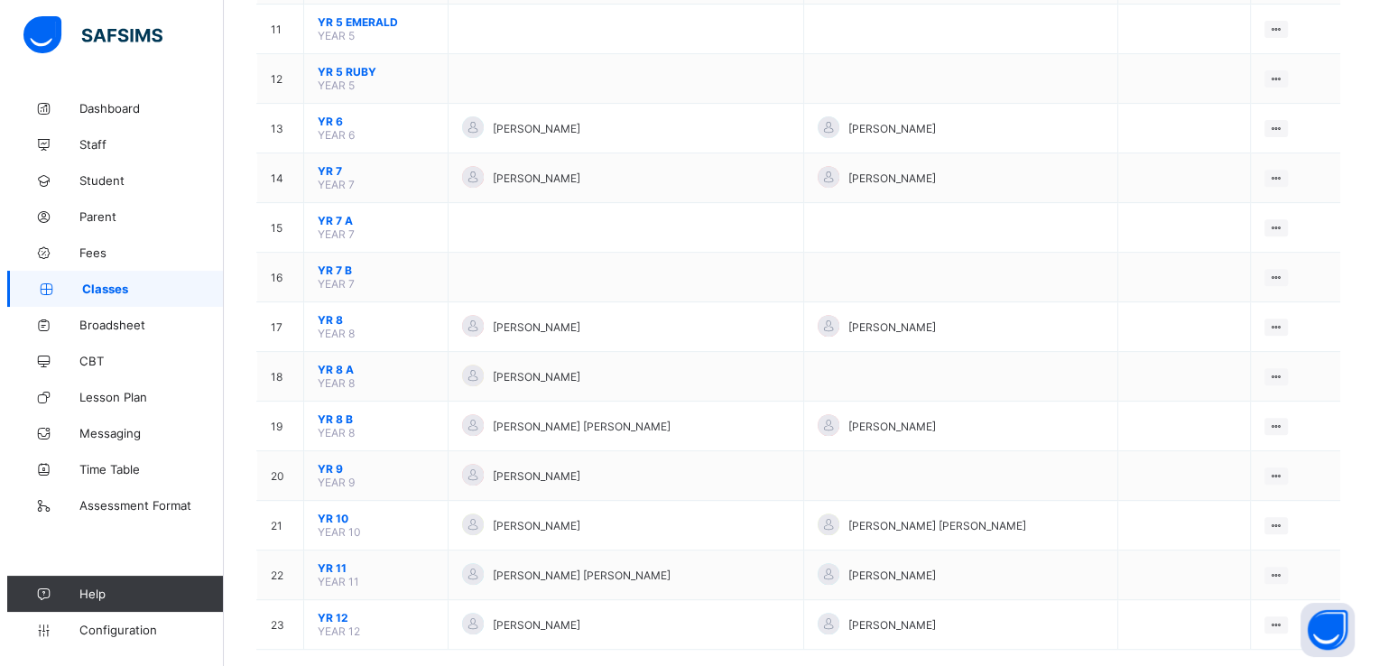
scroll to position [706, 0]
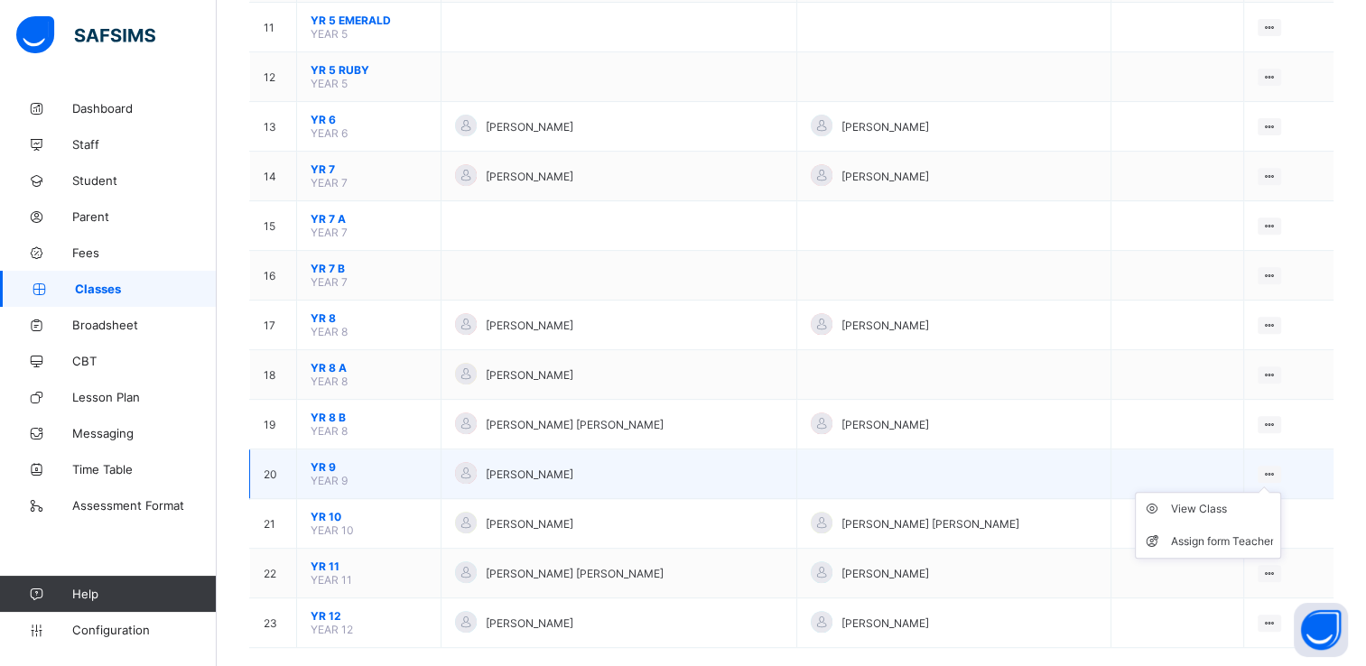
click at [1277, 476] on icon at bounding box center [1269, 475] width 15 height 14
click at [1216, 536] on div "Assign form Teacher" at bounding box center [1221, 542] width 103 height 18
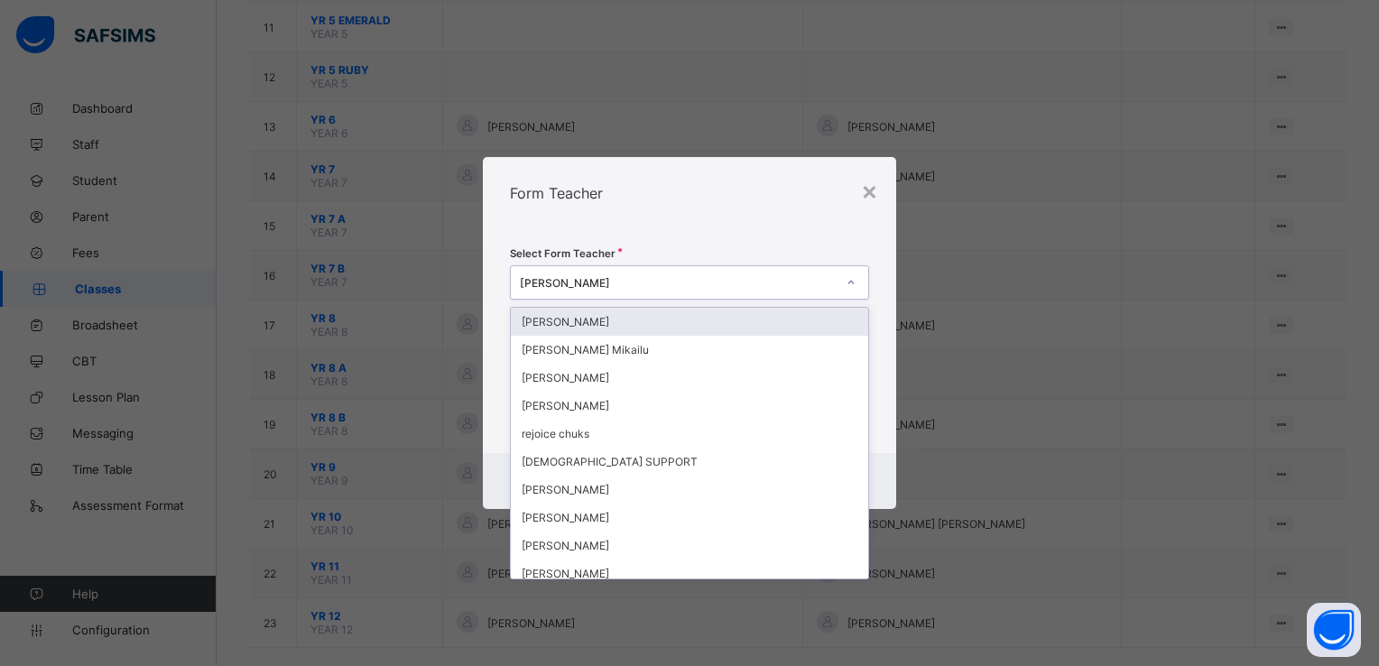
click at [851, 278] on icon at bounding box center [851, 282] width 11 height 18
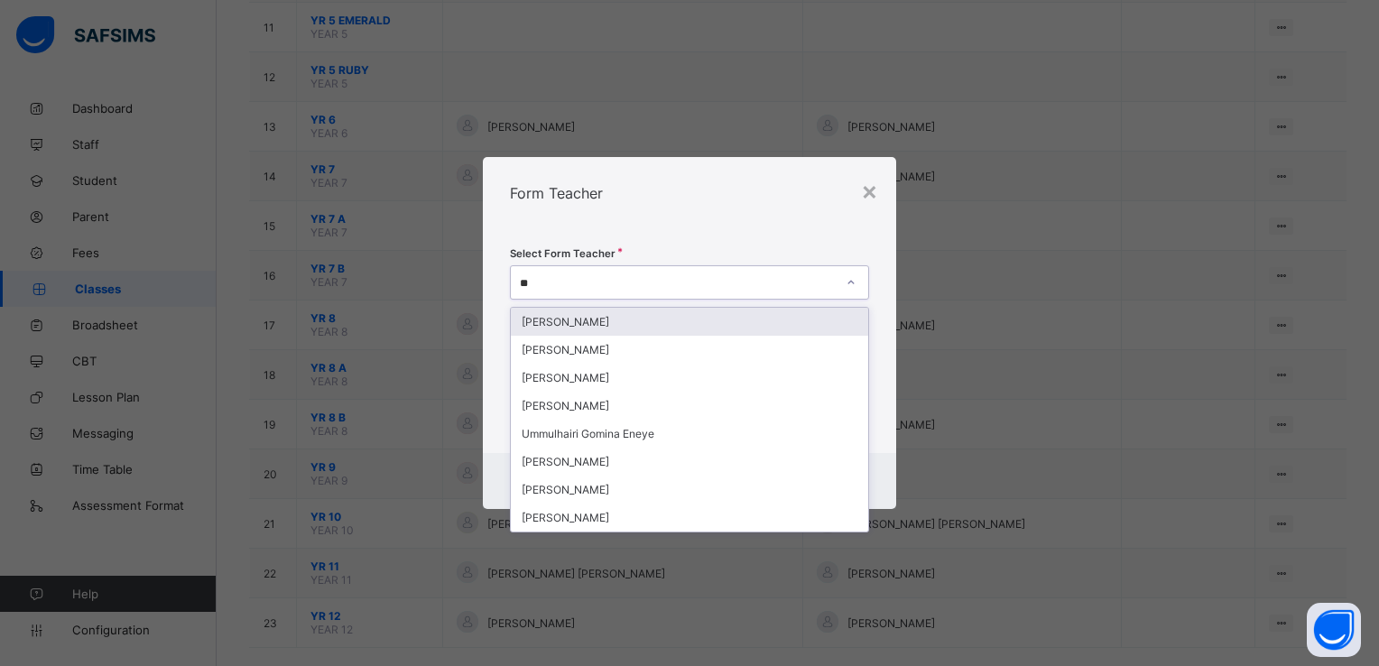
type input "***"
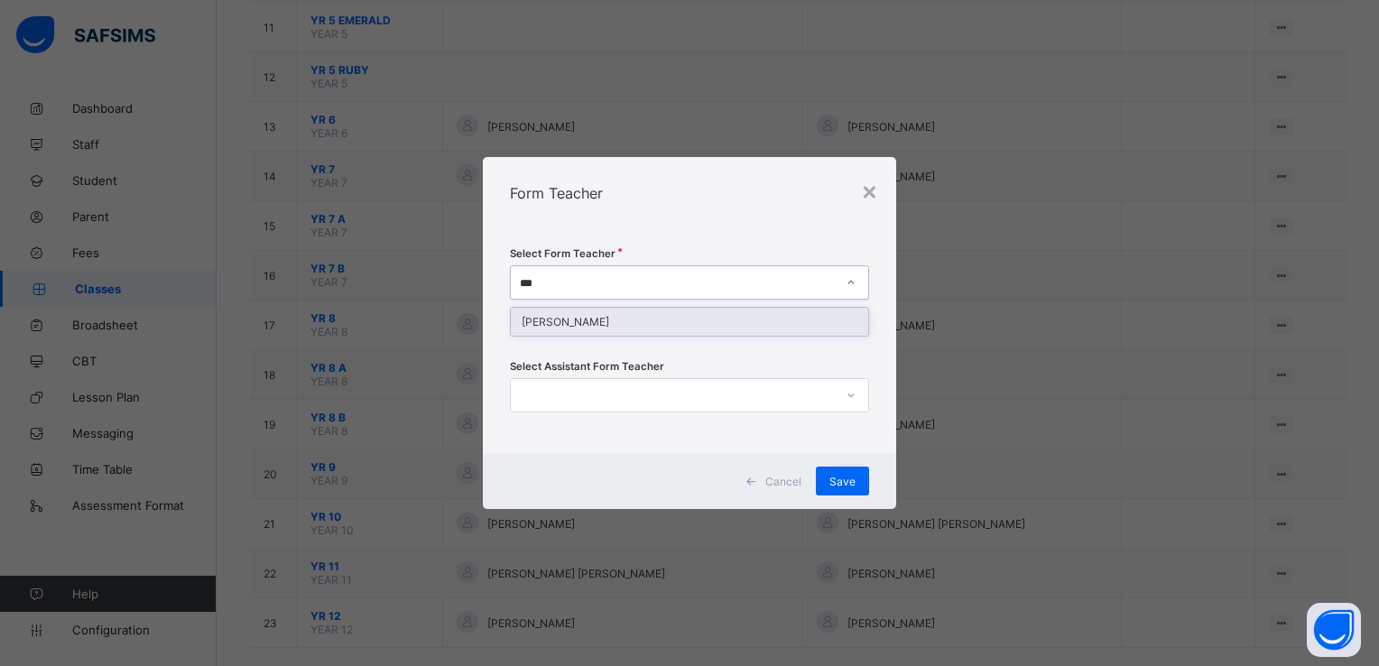
click at [751, 325] on div "[PERSON_NAME]" at bounding box center [689, 322] width 357 height 28
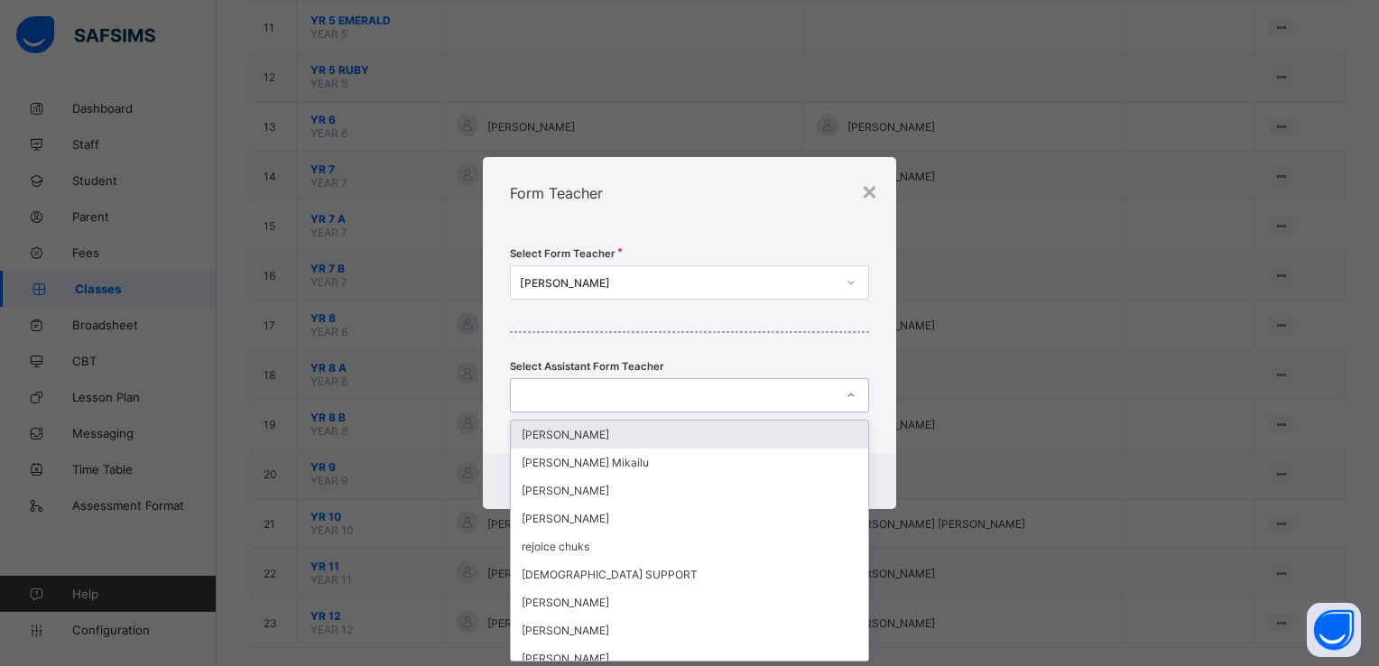
scroll to position [0, 0]
click at [721, 399] on div at bounding box center [672, 395] width 323 height 25
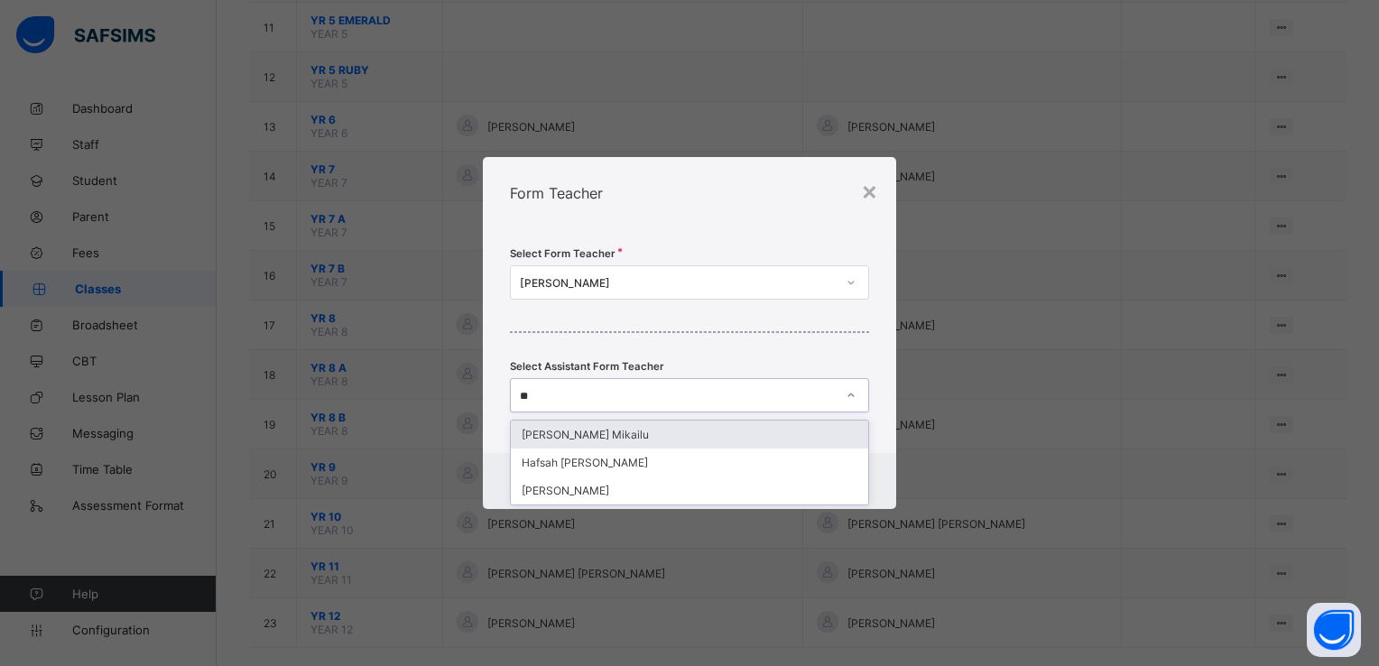
type input "***"
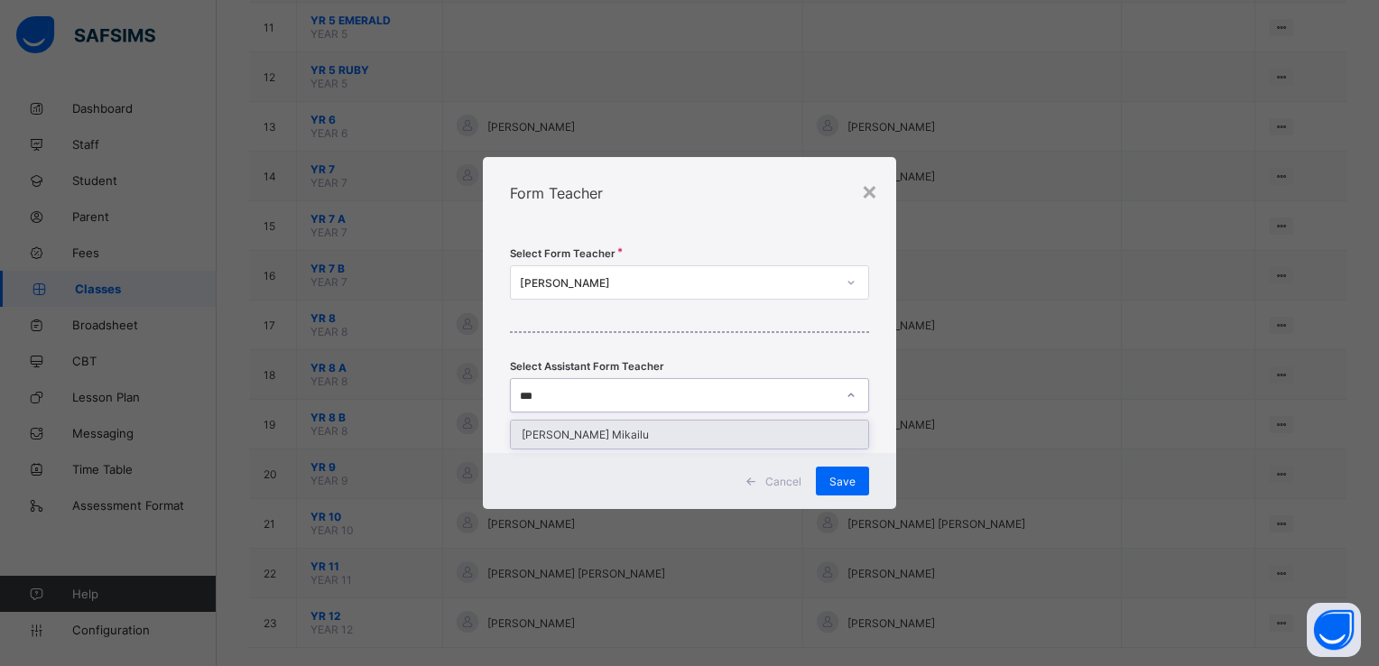
click at [682, 428] on div "[PERSON_NAME] Mikailu" at bounding box center [689, 435] width 357 height 28
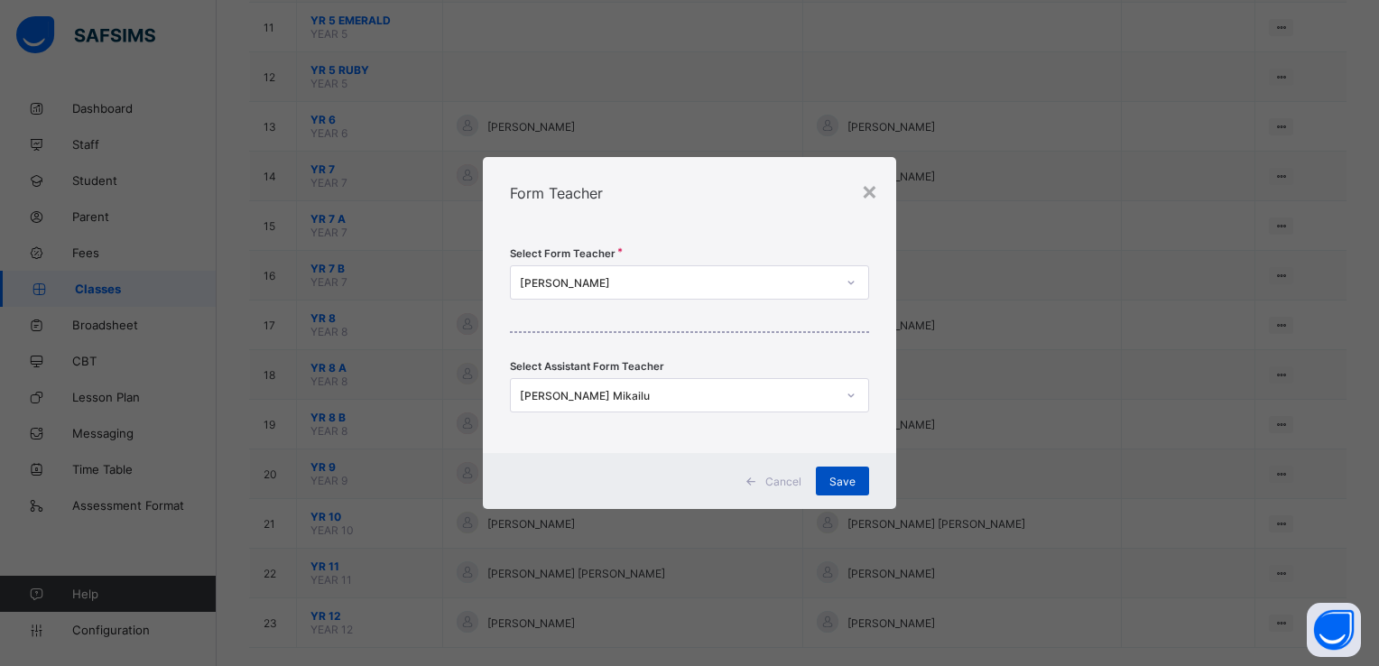
click at [836, 478] on span "Save" at bounding box center [843, 482] width 26 height 14
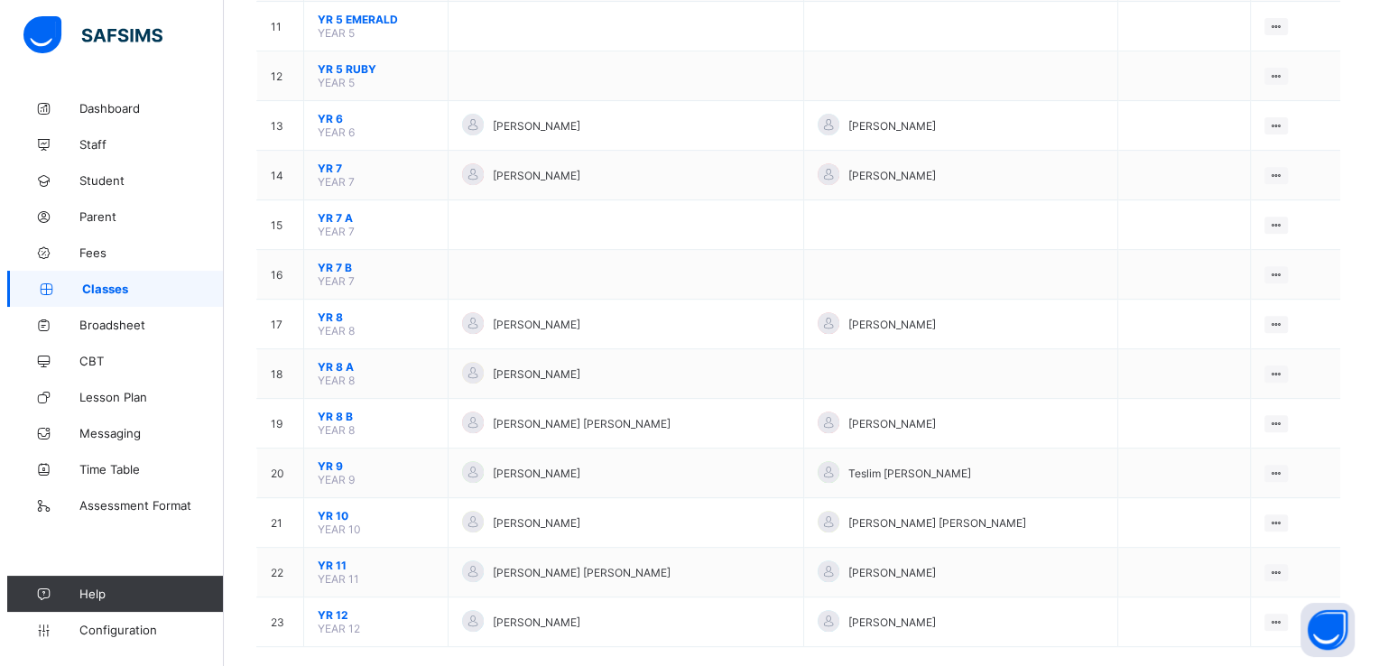
scroll to position [737, 0]
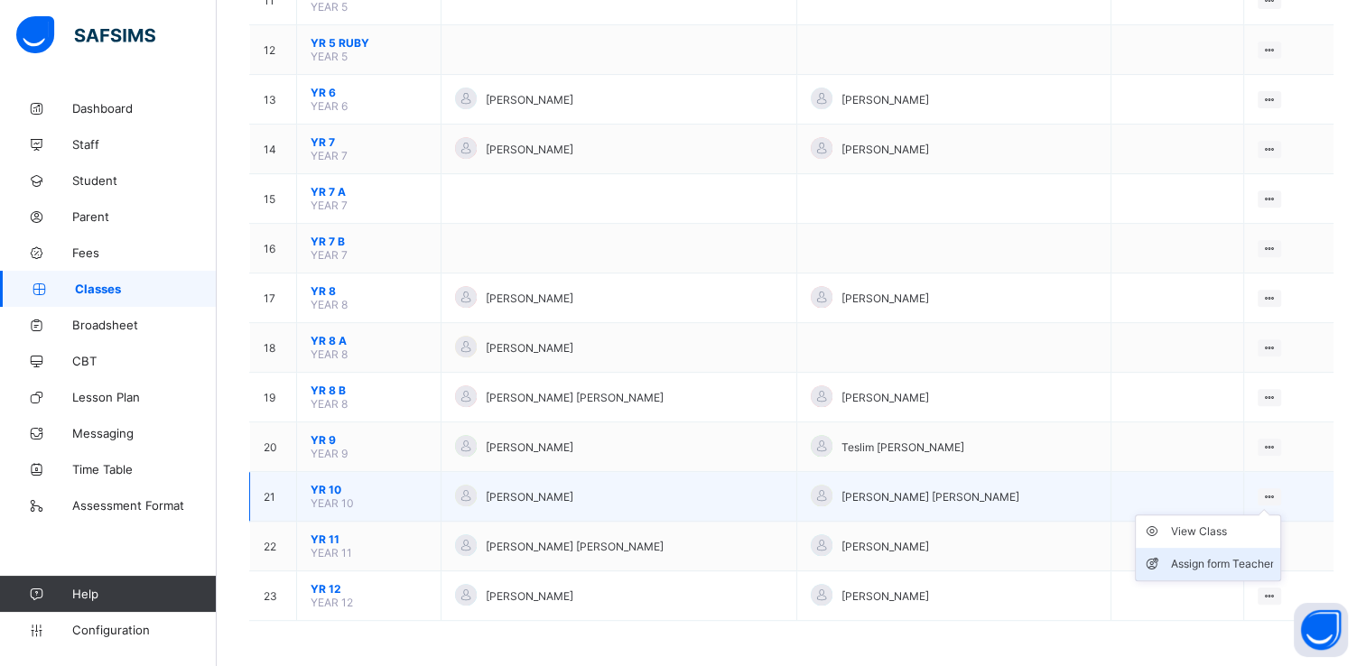
click at [1221, 561] on div "Assign form Teacher" at bounding box center [1221, 564] width 103 height 18
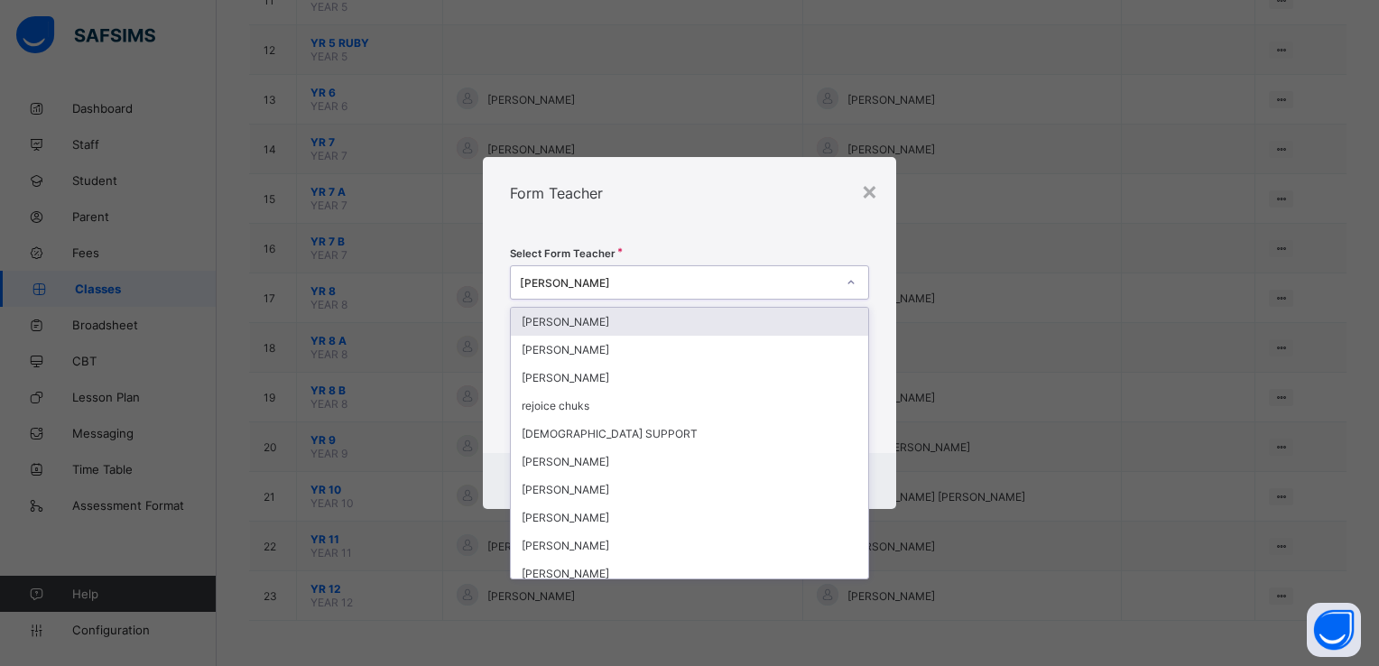
click at [851, 285] on icon at bounding box center [851, 282] width 11 height 18
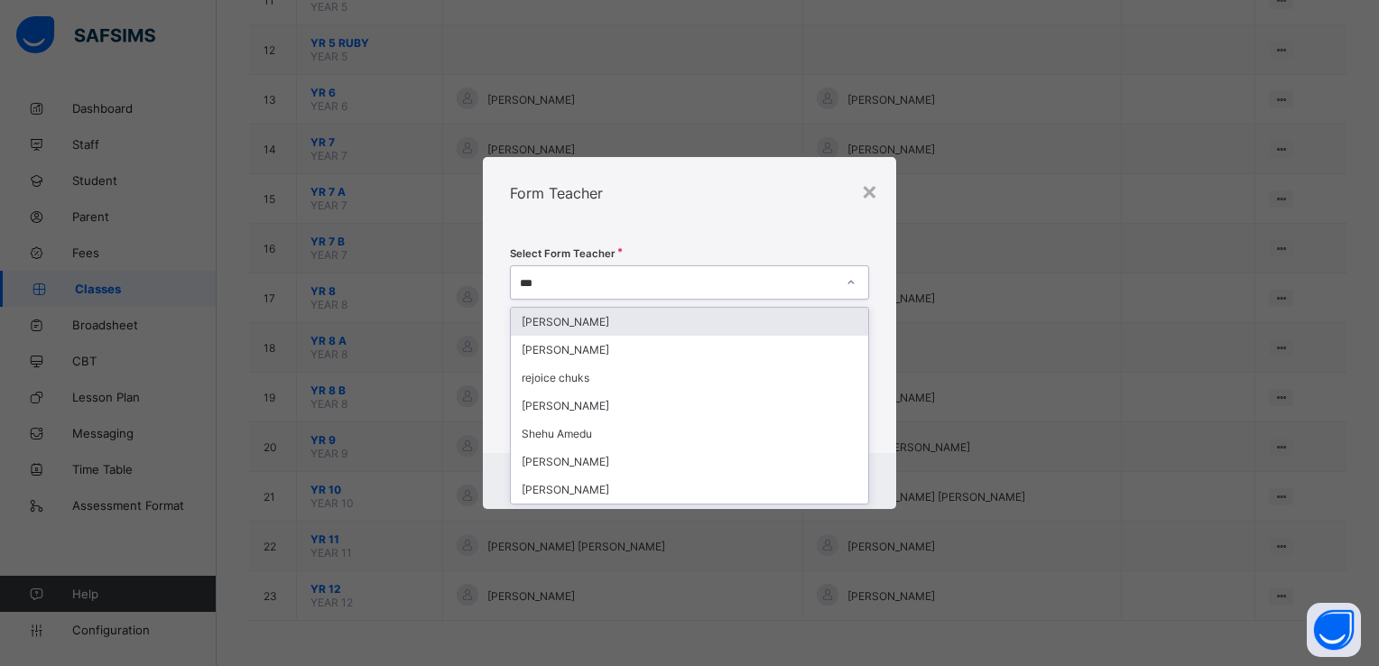
type input "****"
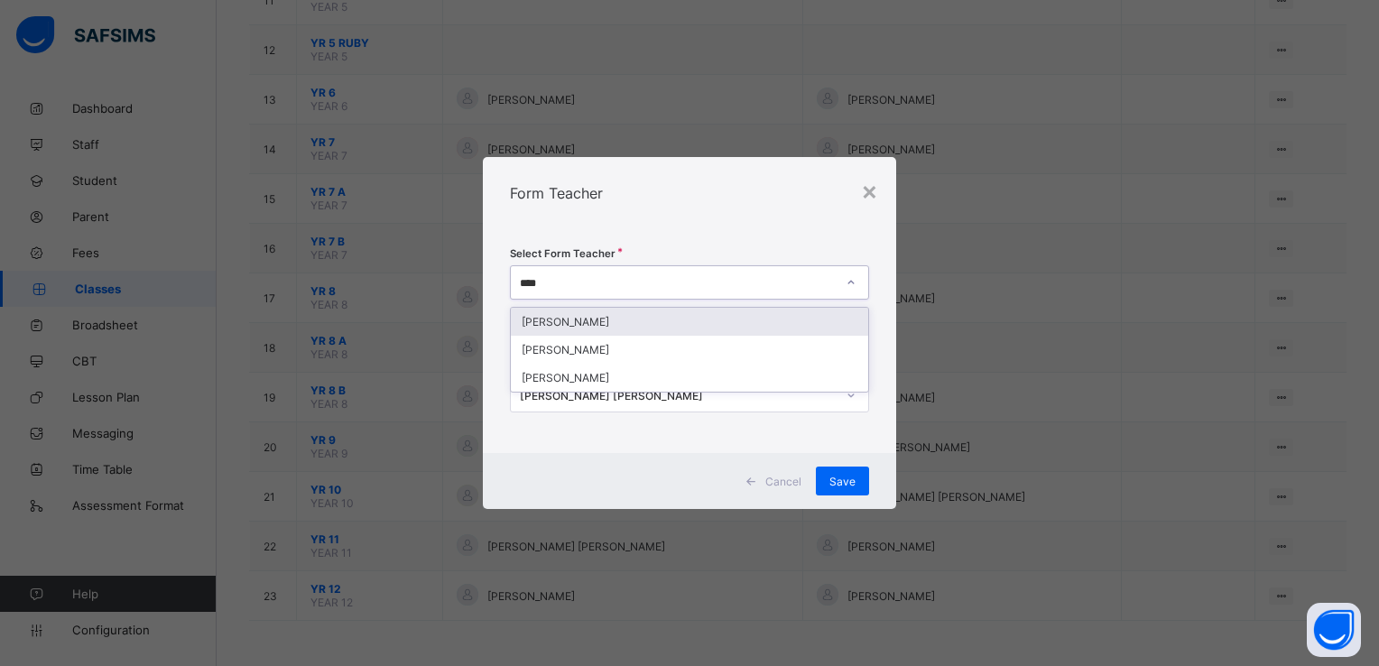
click at [646, 329] on div "[PERSON_NAME]" at bounding box center [689, 322] width 357 height 28
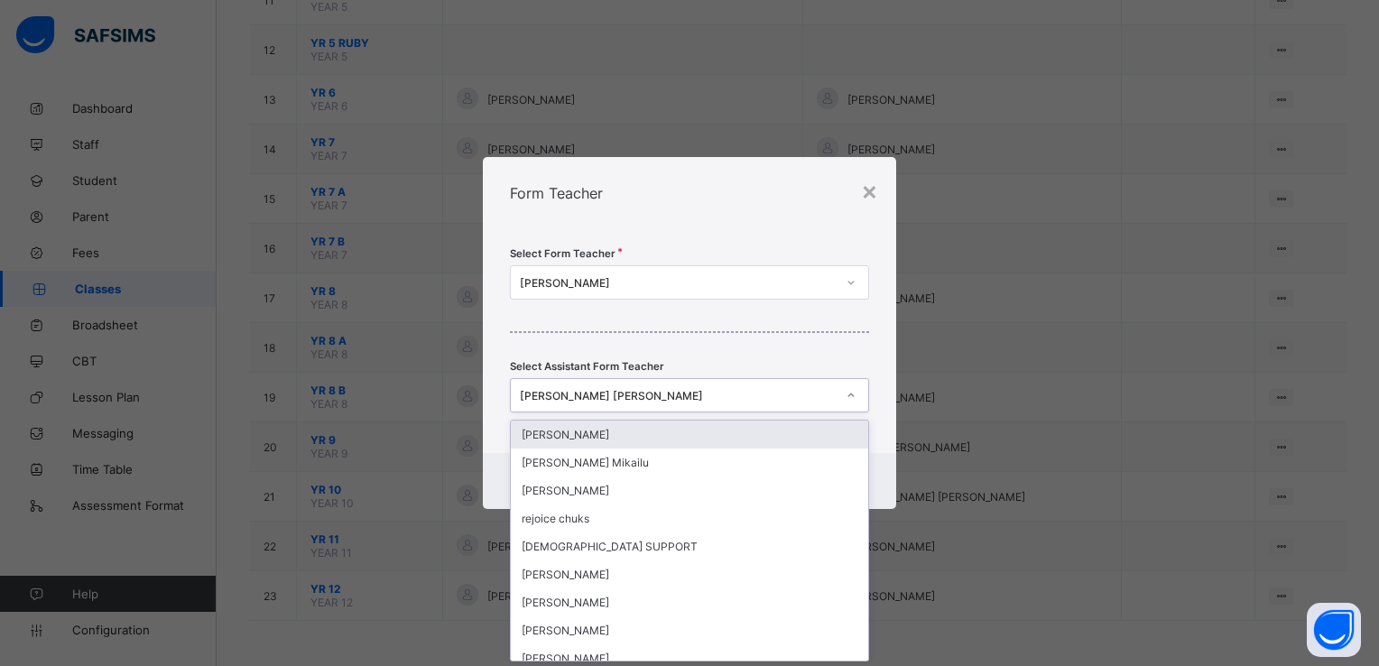
scroll to position [0, 0]
click at [735, 399] on div "[PERSON_NAME] [PERSON_NAME]" at bounding box center [678, 396] width 316 height 14
type input "***"
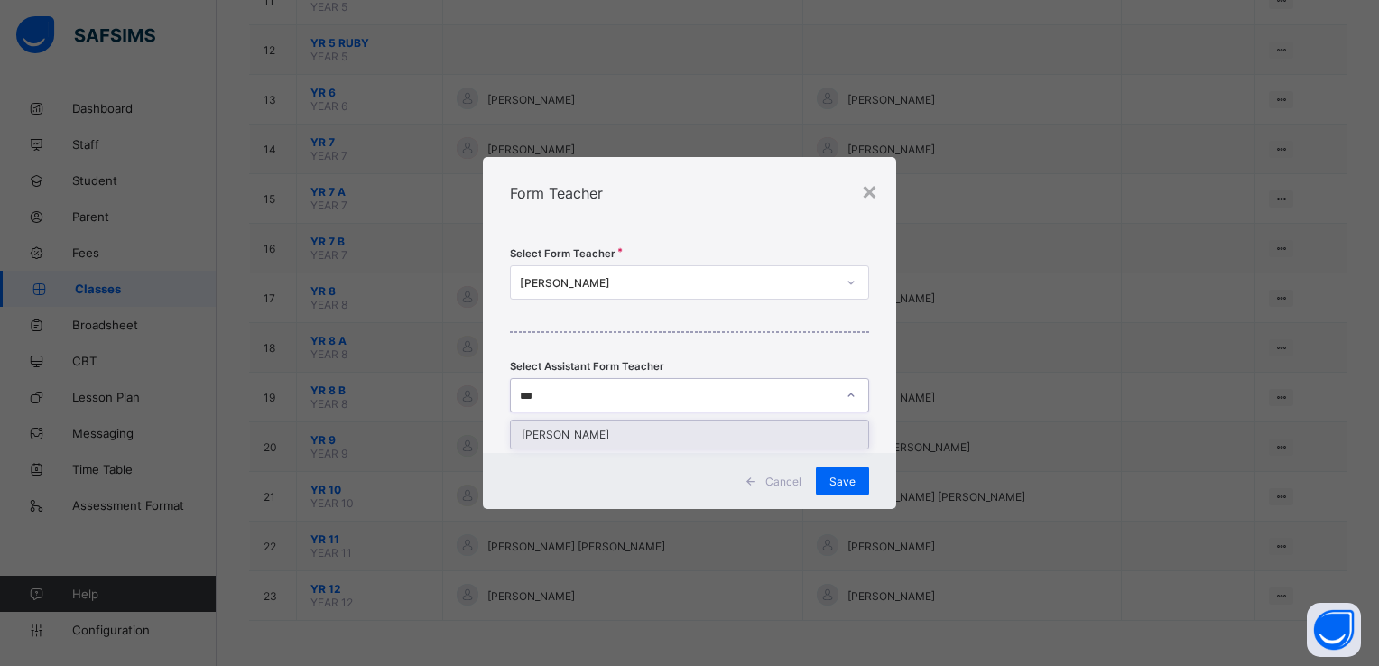
click at [669, 436] on div "[PERSON_NAME]" at bounding box center [689, 435] width 357 height 28
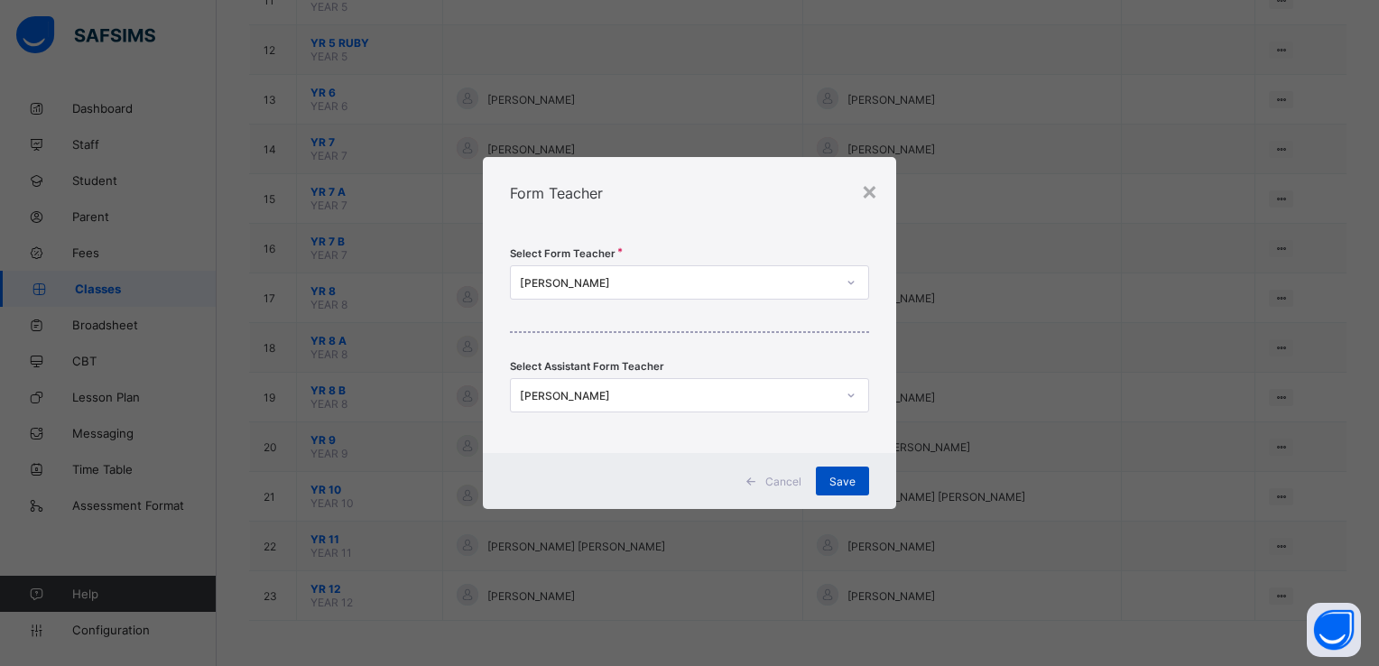
click at [841, 482] on span "Save" at bounding box center [843, 482] width 26 height 14
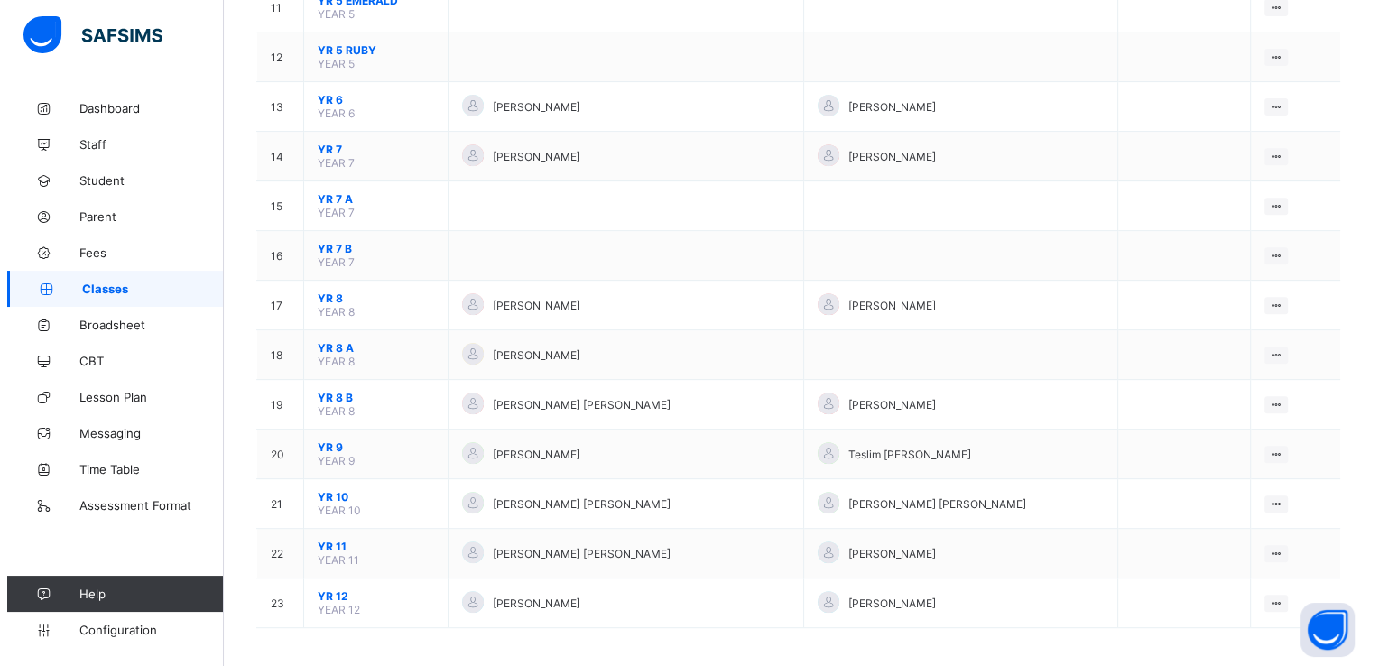
scroll to position [737, 0]
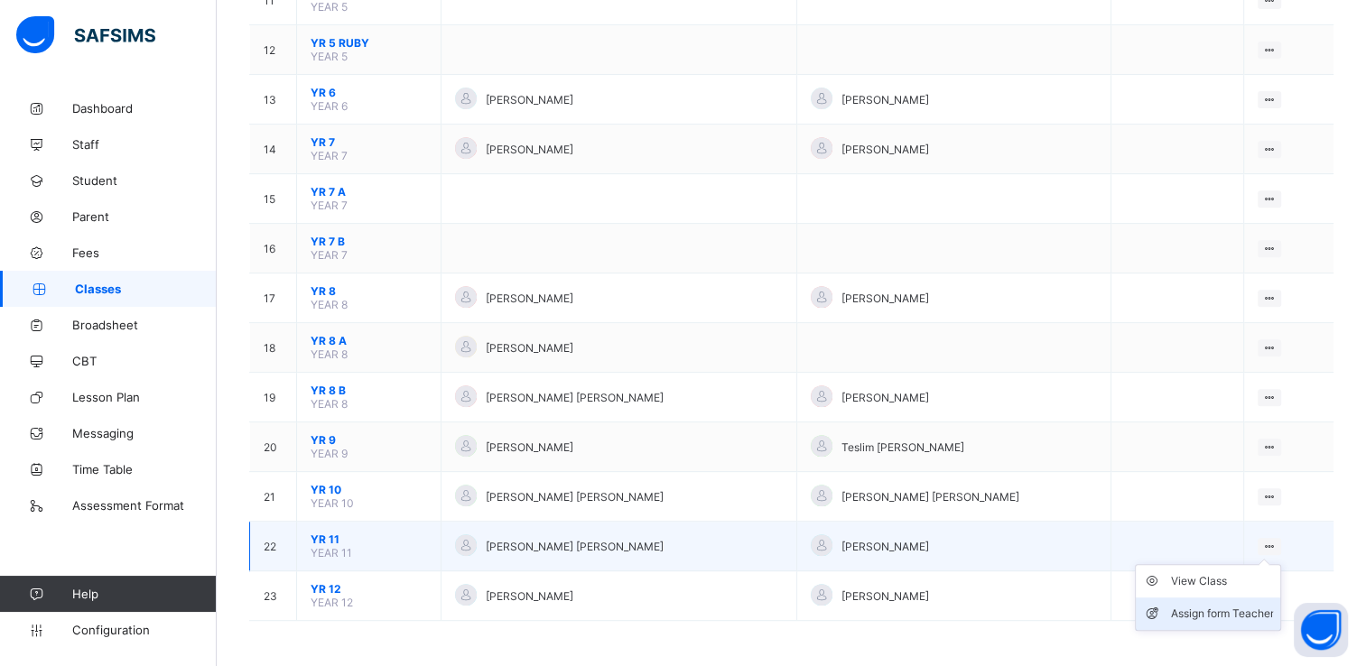
click at [1226, 616] on div "Assign form Teacher" at bounding box center [1221, 614] width 103 height 18
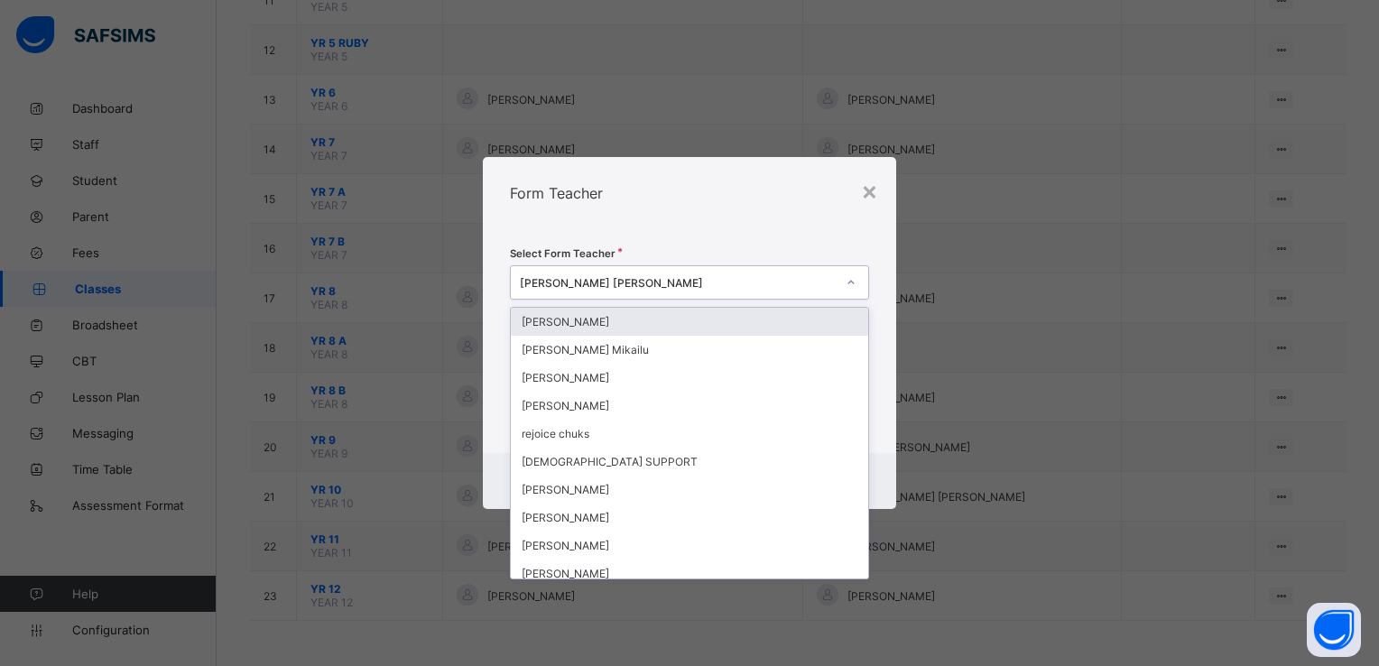
click at [848, 283] on icon at bounding box center [851, 282] width 11 height 18
type input "*******"
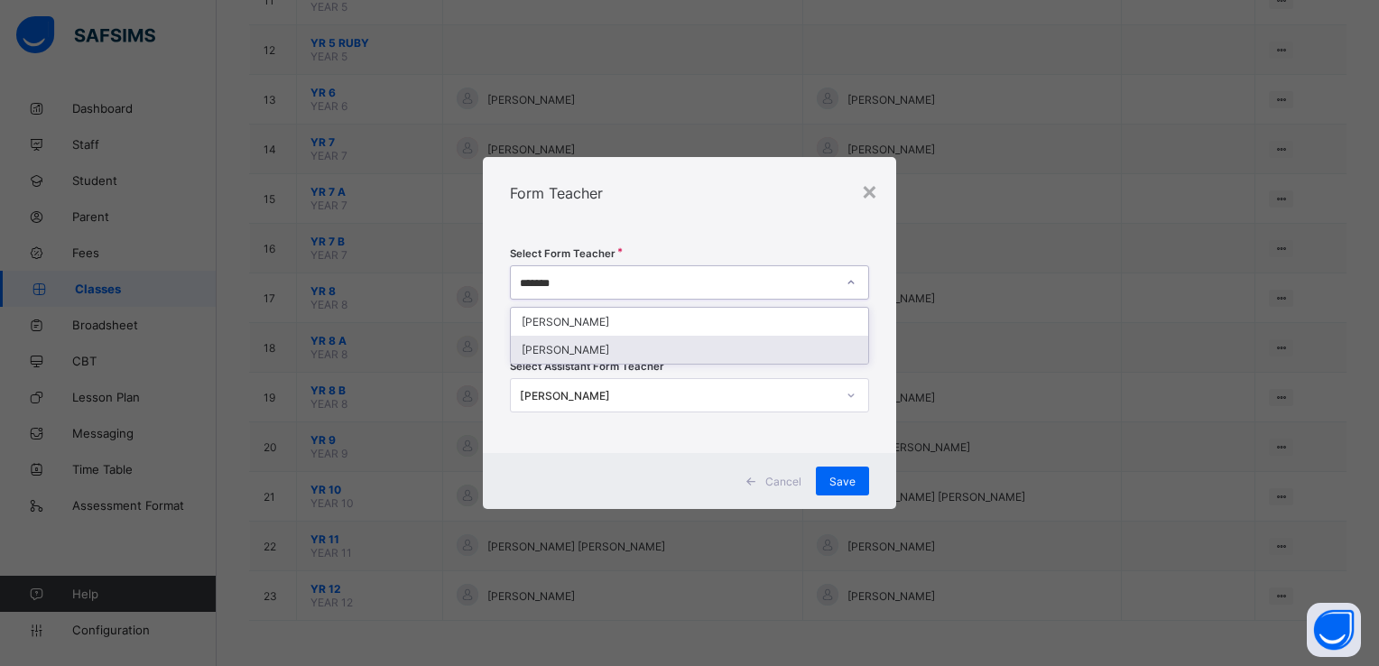
click at [682, 344] on div "[PERSON_NAME]" at bounding box center [689, 350] width 357 height 28
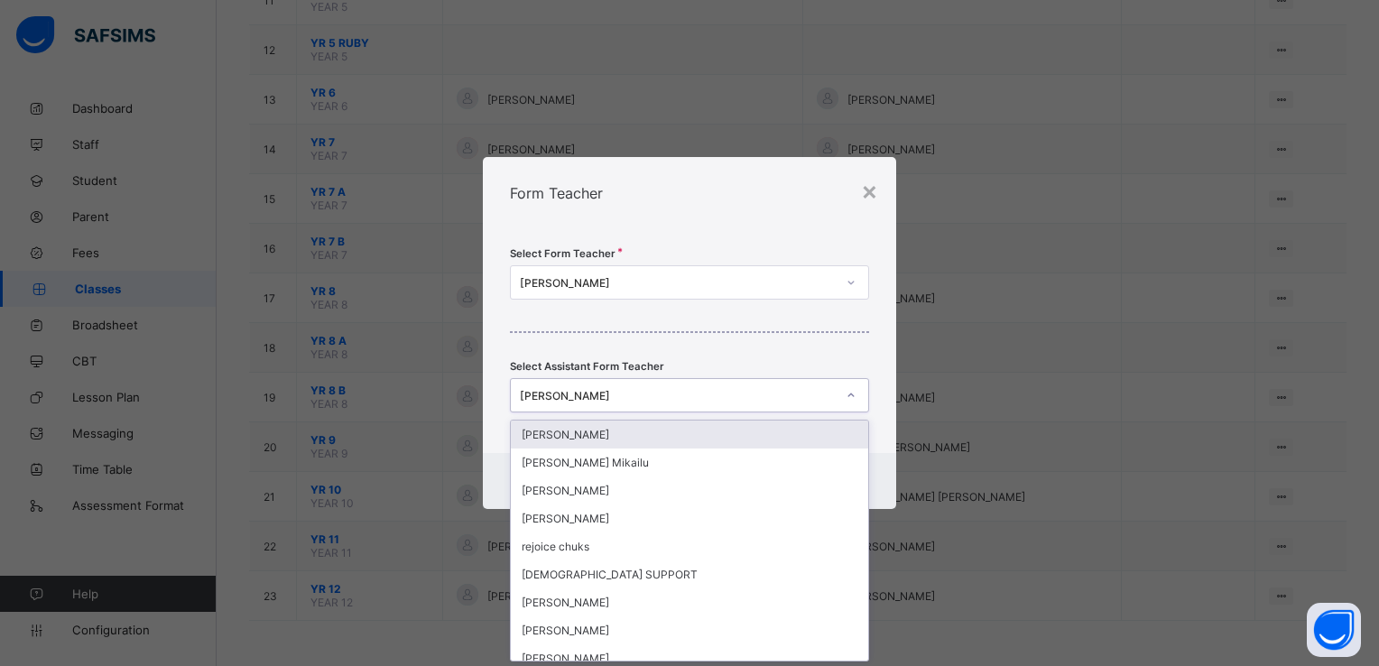
scroll to position [0, 0]
click at [701, 403] on div "[PERSON_NAME]" at bounding box center [672, 395] width 323 height 25
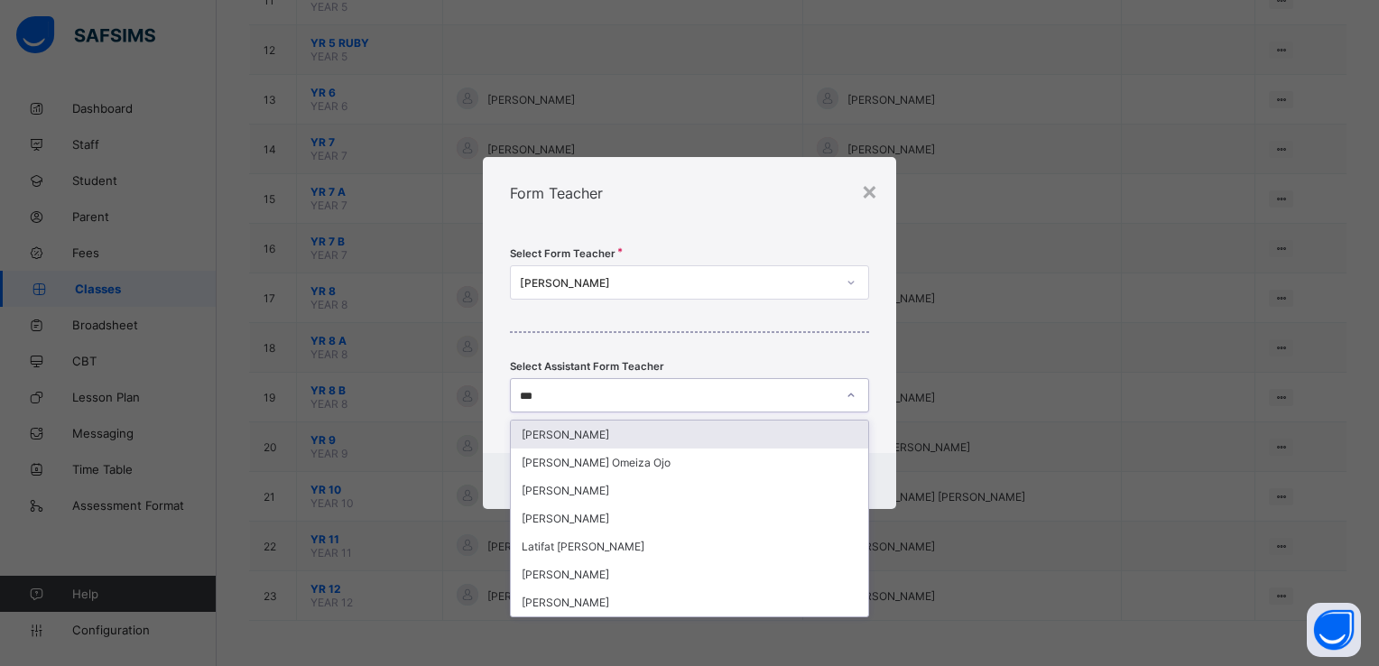
type input "****"
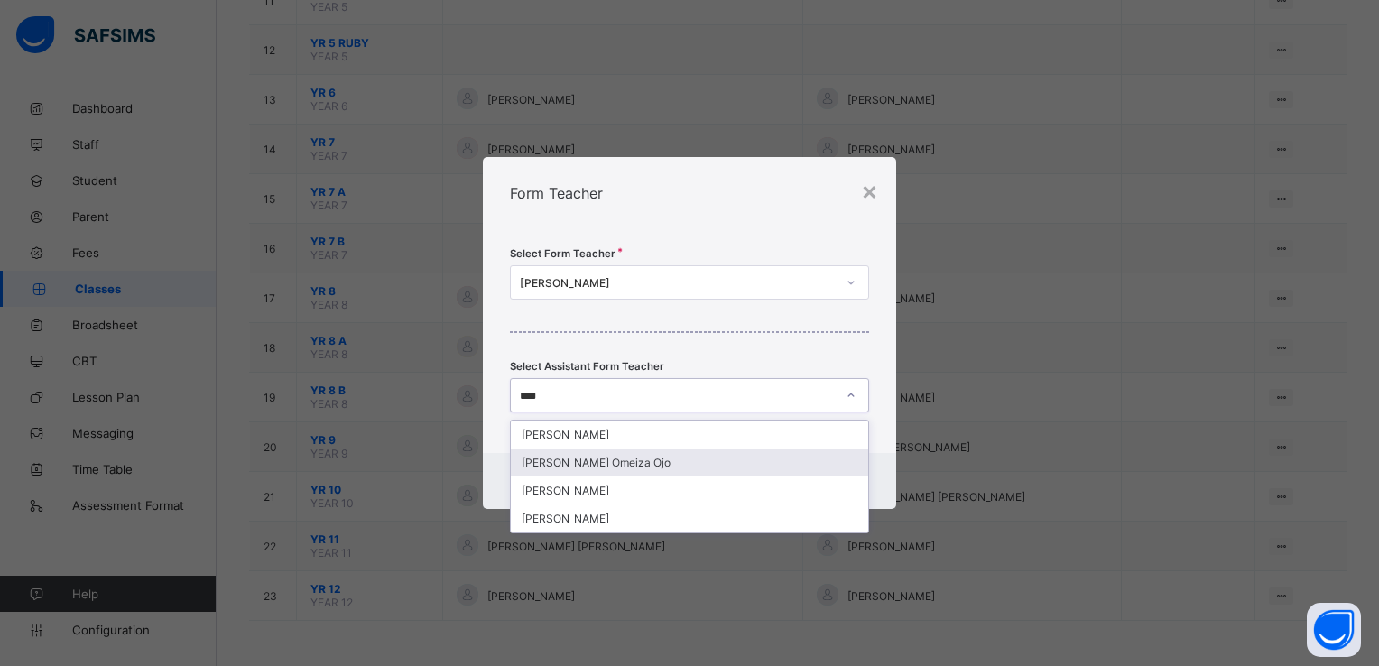
click at [613, 460] on div "[PERSON_NAME] Omeiza Ojo" at bounding box center [689, 463] width 357 height 28
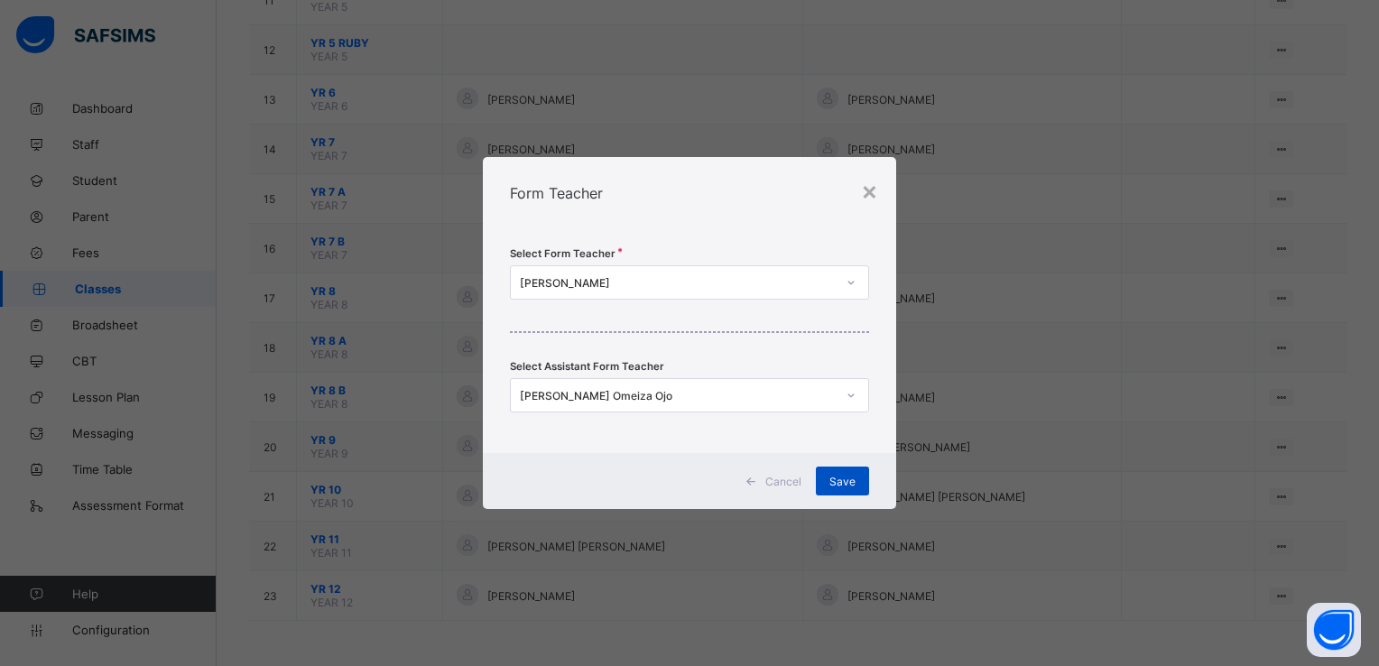
click at [841, 478] on span "Save" at bounding box center [843, 482] width 26 height 14
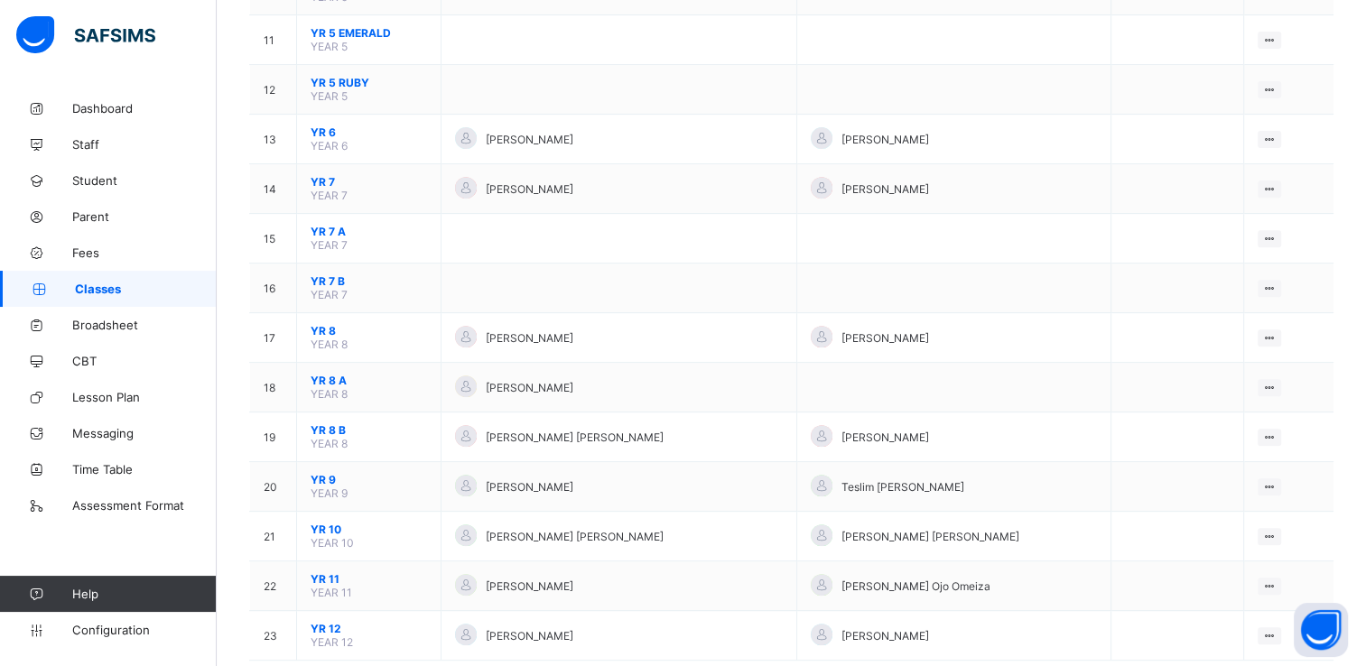
scroll to position [737, 0]
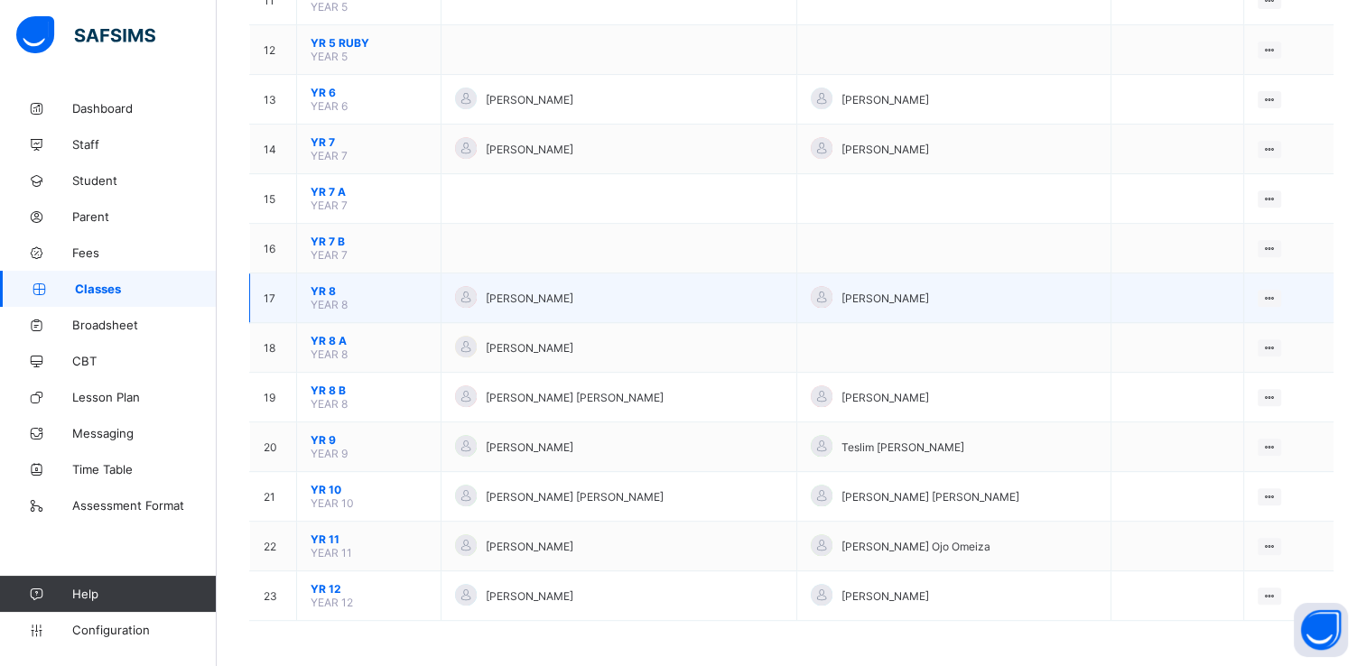
click at [332, 294] on span "YR 8" at bounding box center [369, 291] width 116 height 14
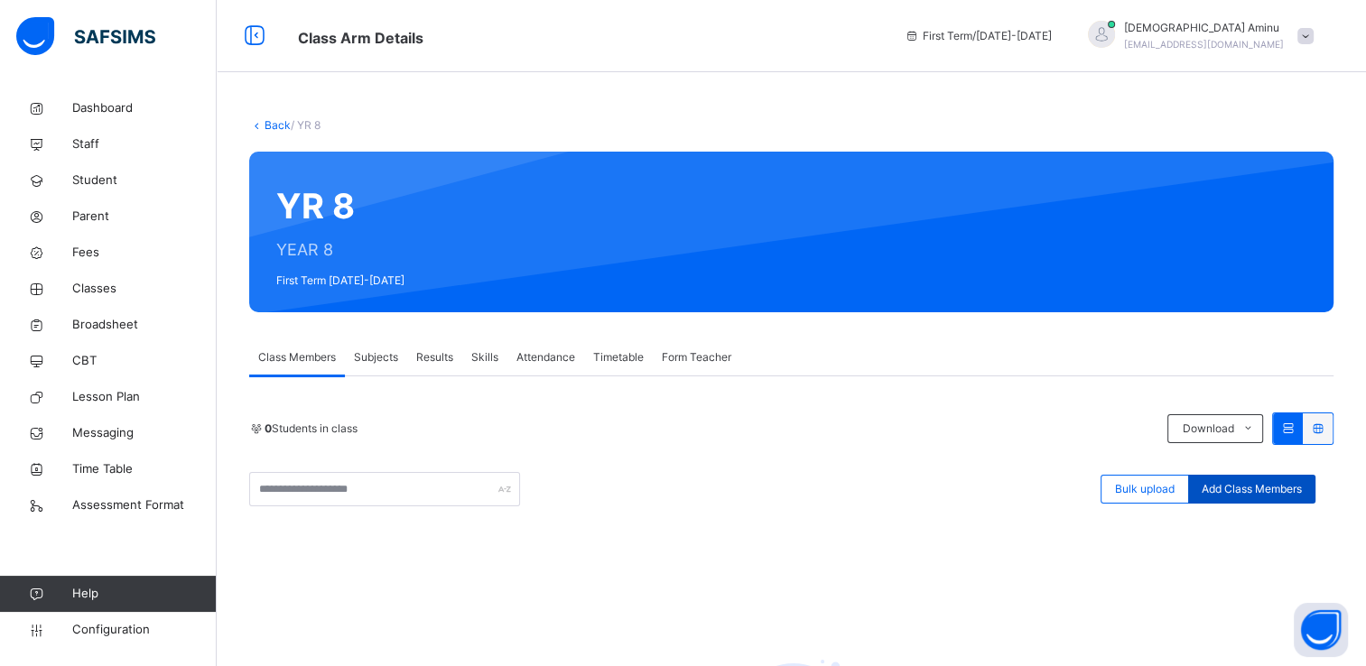
click at [1279, 489] on span "Add Class Members" at bounding box center [1251, 489] width 100 height 16
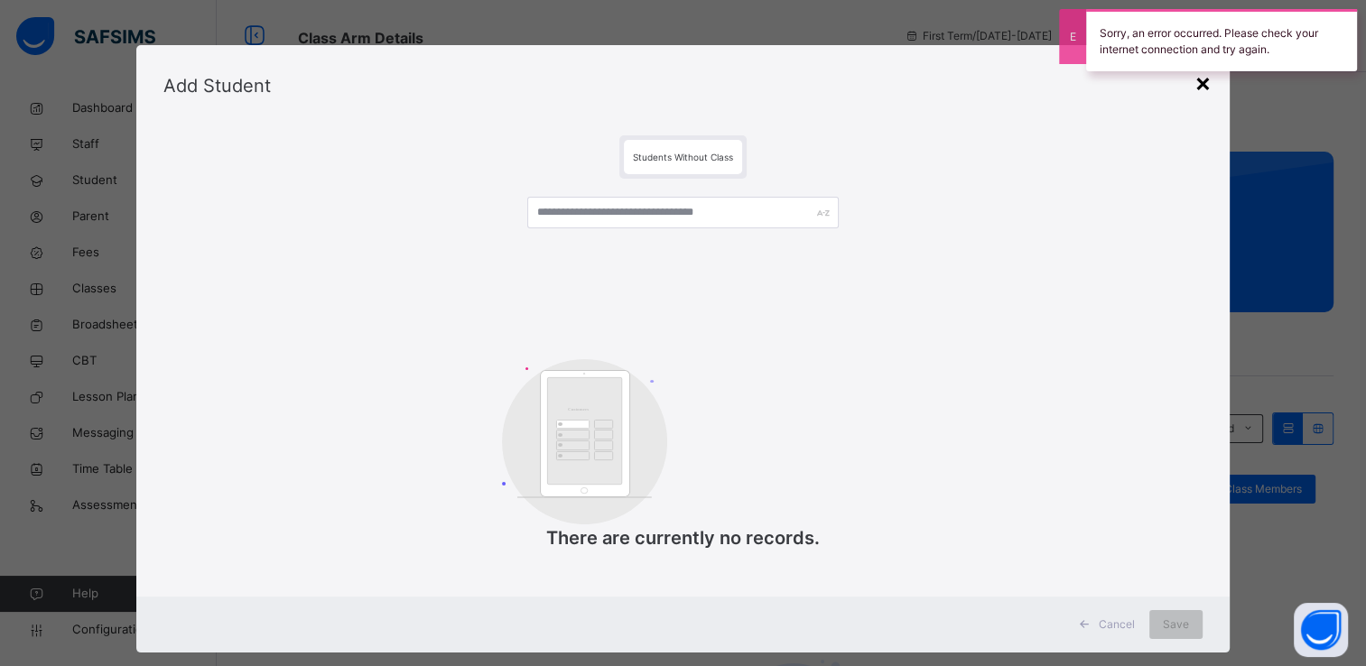
click at [1199, 85] on div "×" at bounding box center [1202, 82] width 17 height 38
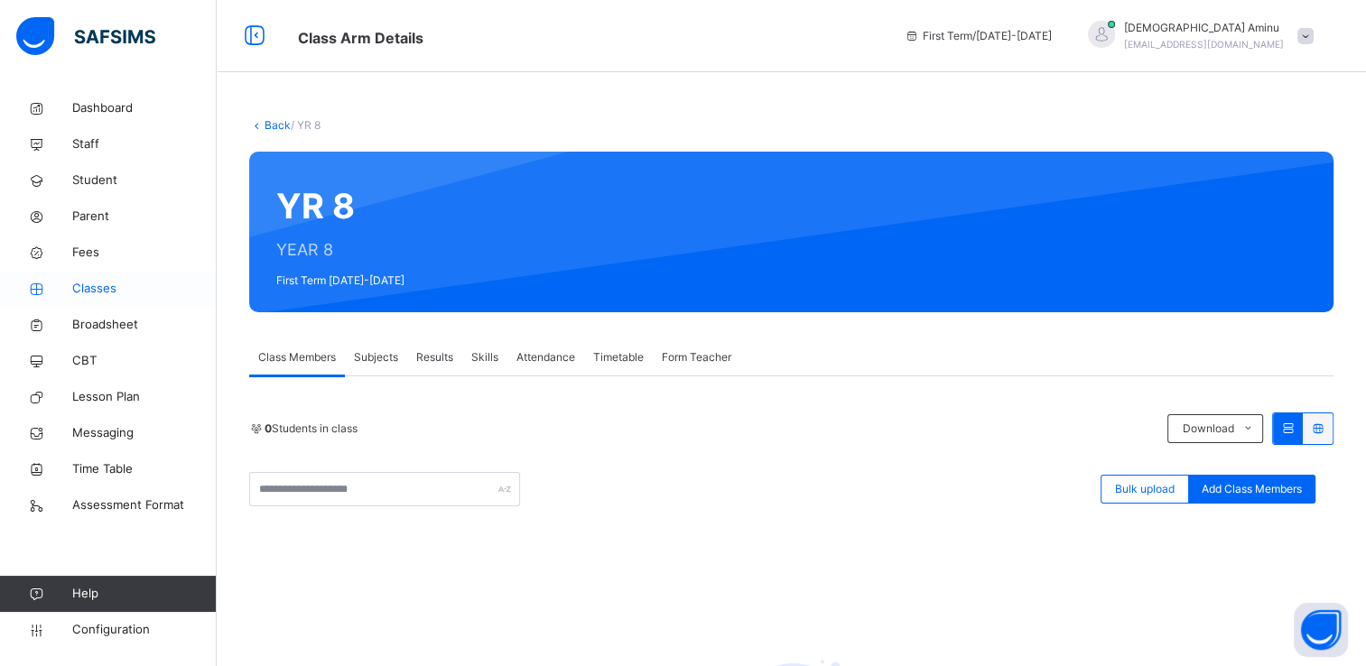
click at [111, 283] on span "Classes" at bounding box center [144, 289] width 144 height 18
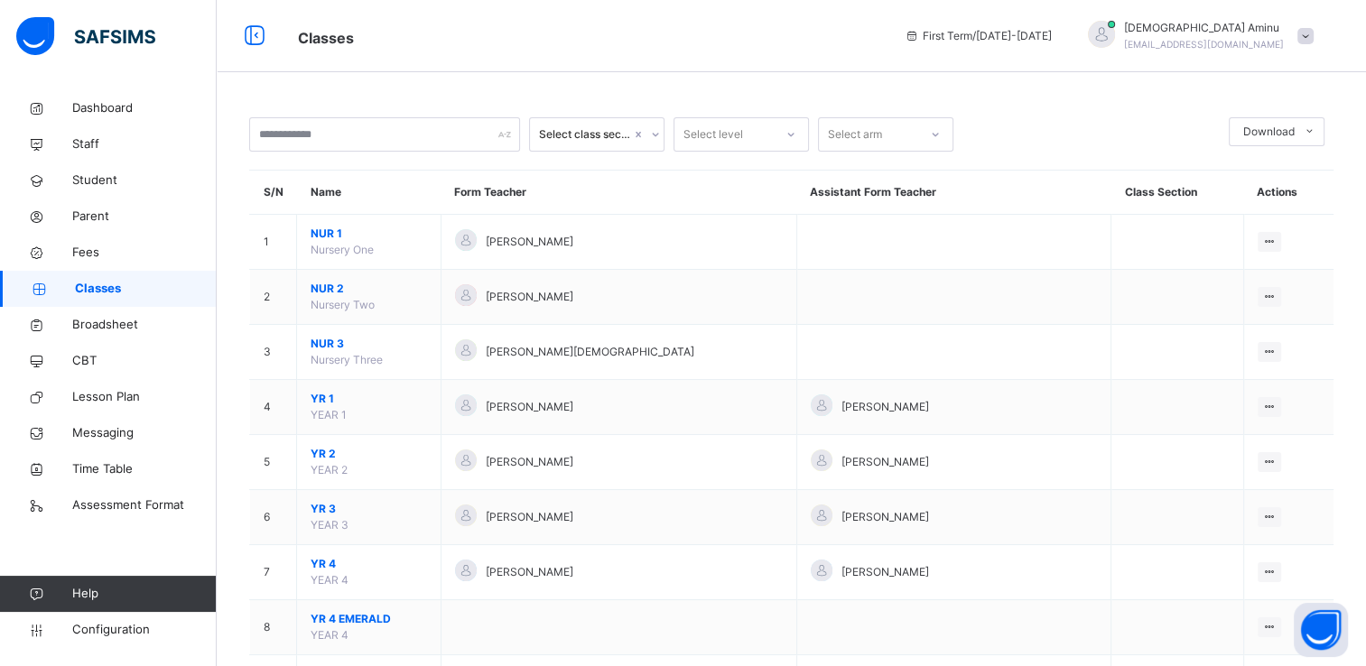
click at [331, 283] on span "NUR 2" at bounding box center [369, 289] width 116 height 16
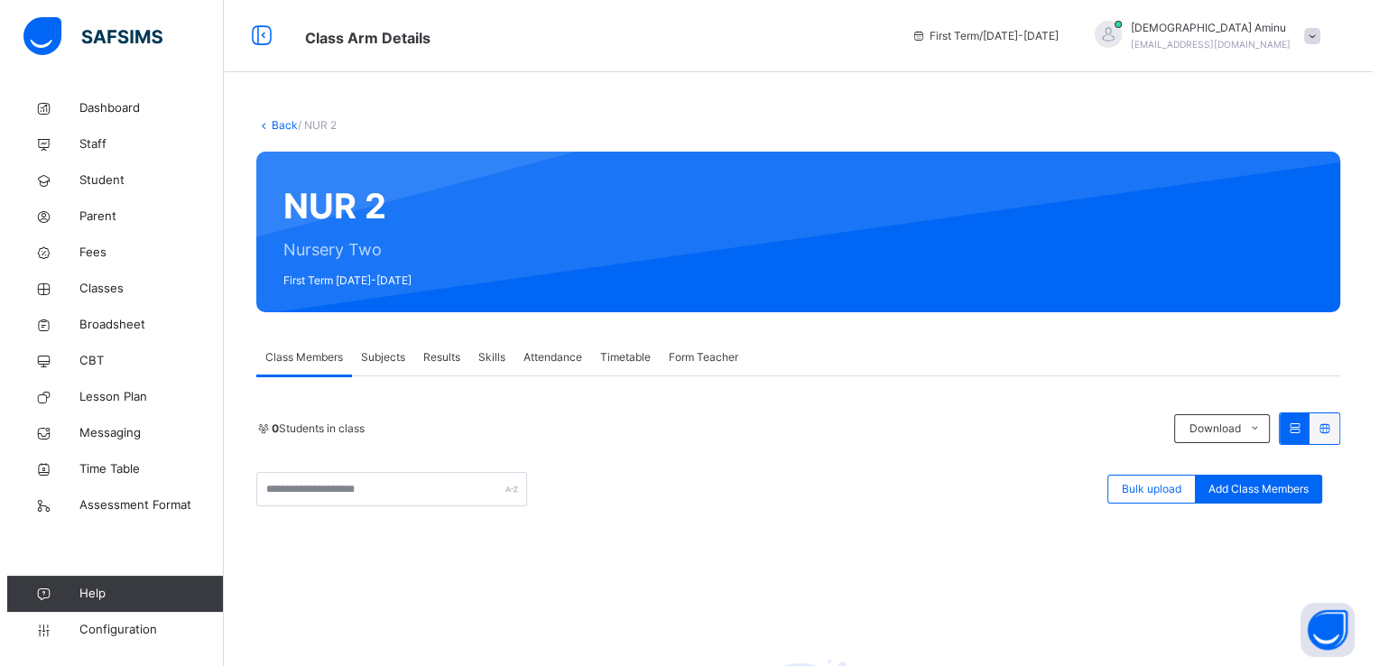
scroll to position [247, 0]
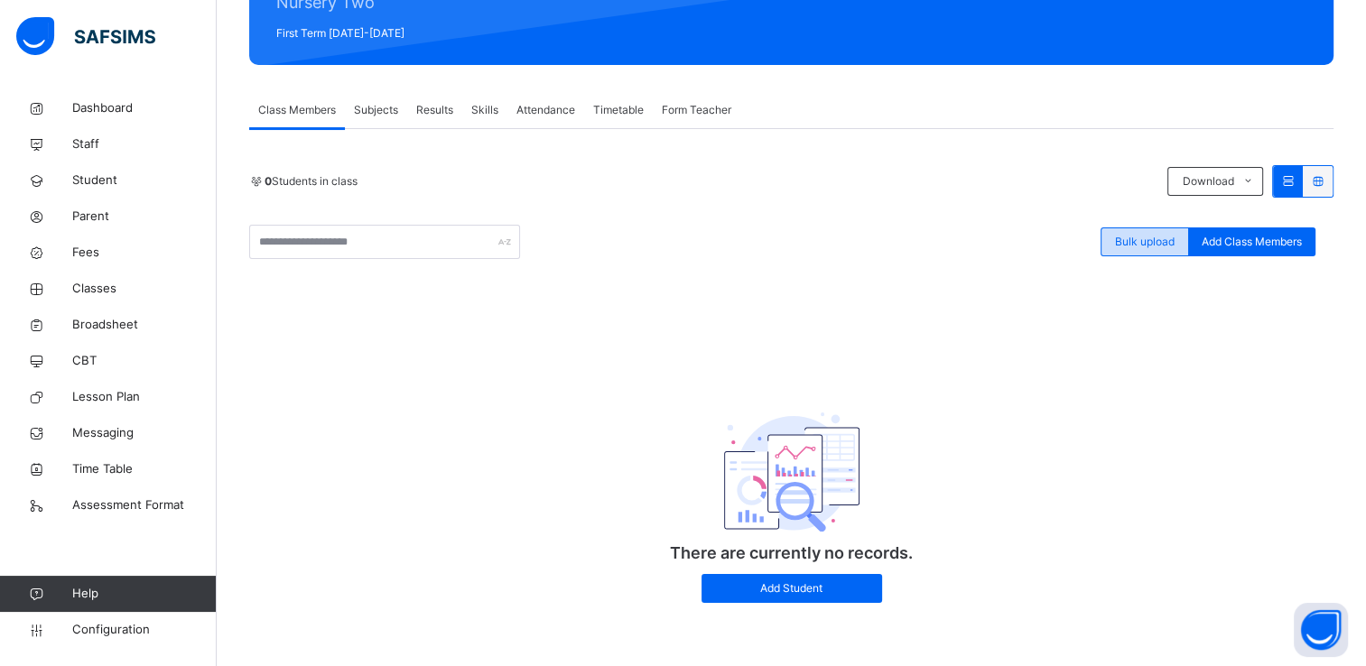
click at [1162, 243] on span "Bulk upload" at bounding box center [1145, 242] width 60 height 16
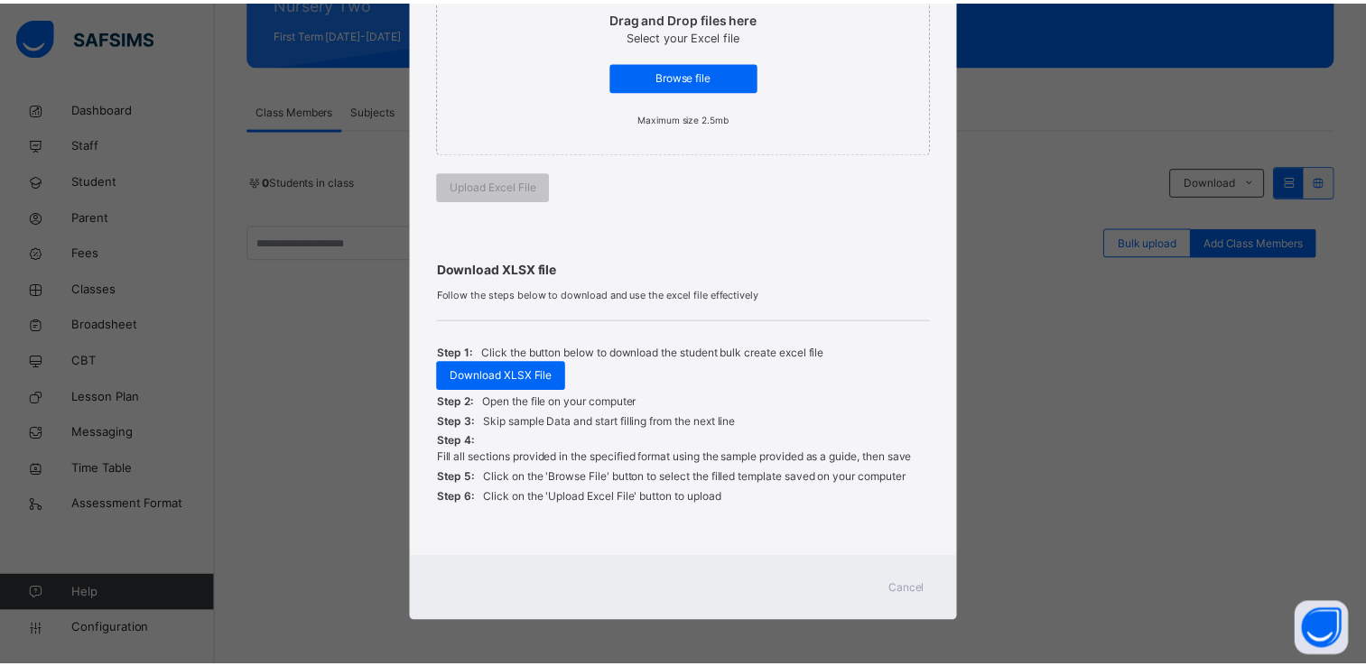
scroll to position [0, 0]
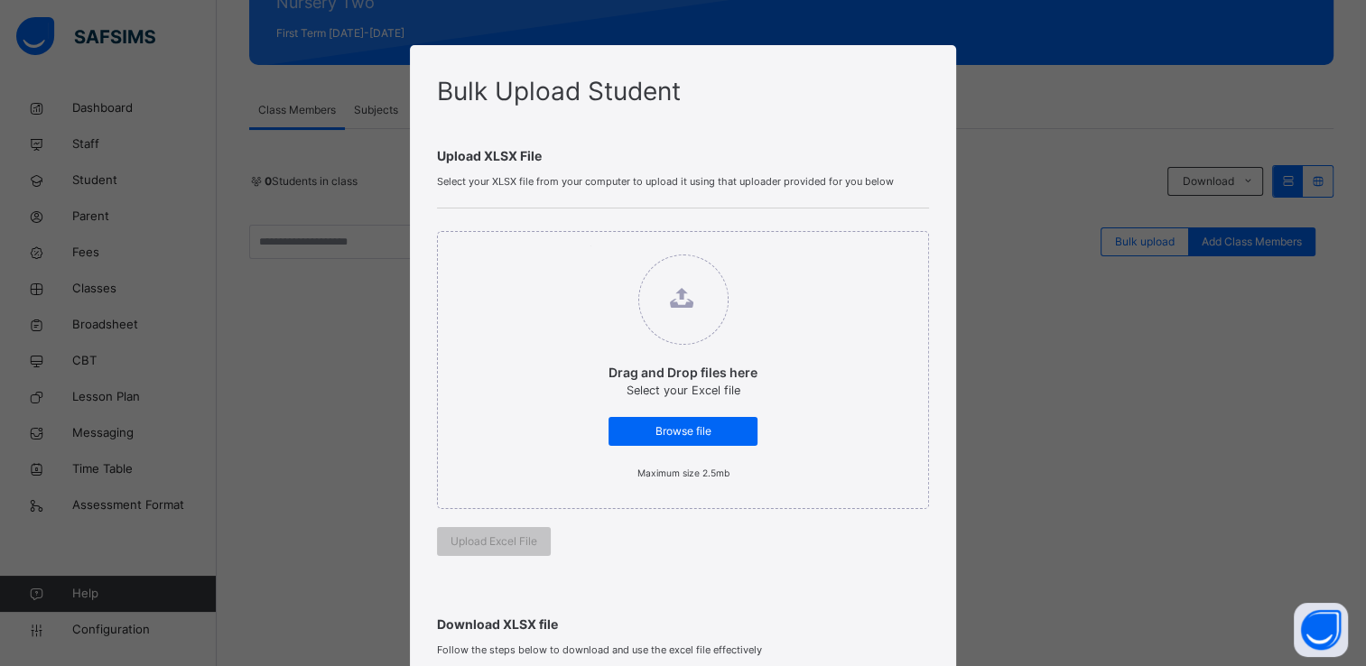
click at [338, 356] on div "Bulk Upload Student Upload XLSX File Select your XLSX file from your computer t…" at bounding box center [683, 333] width 1366 height 666
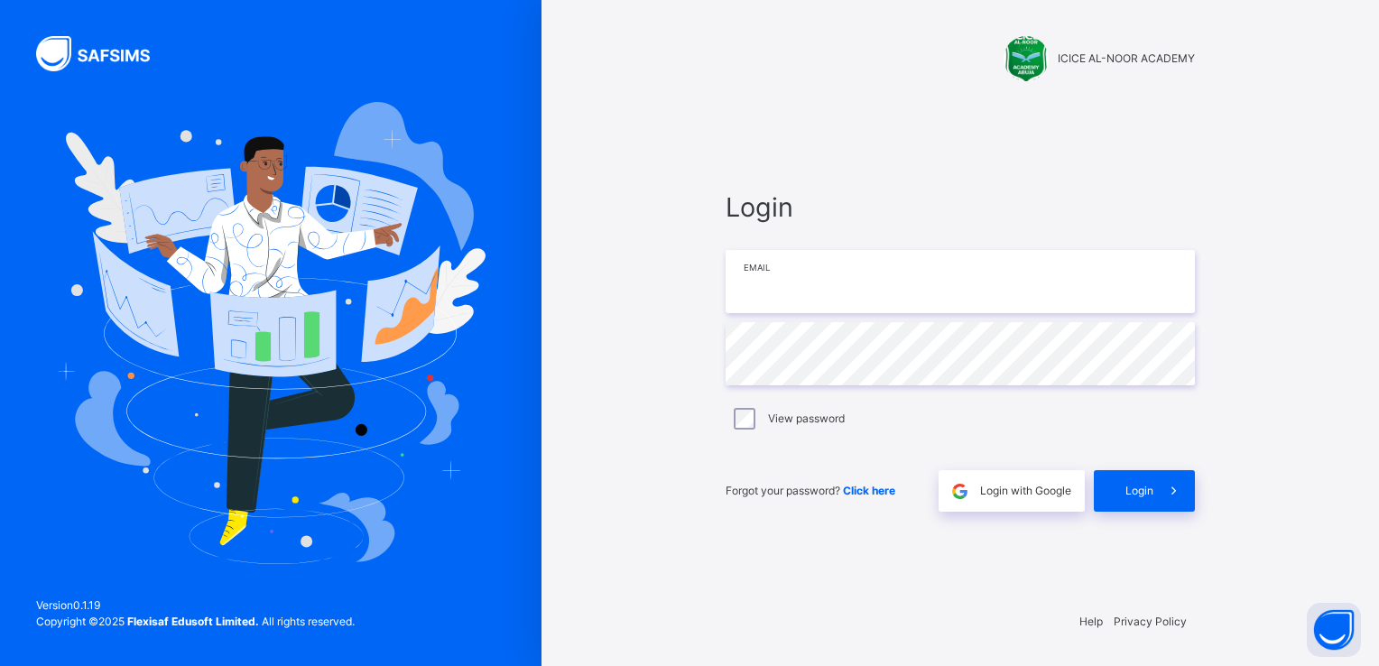
type input "**********"
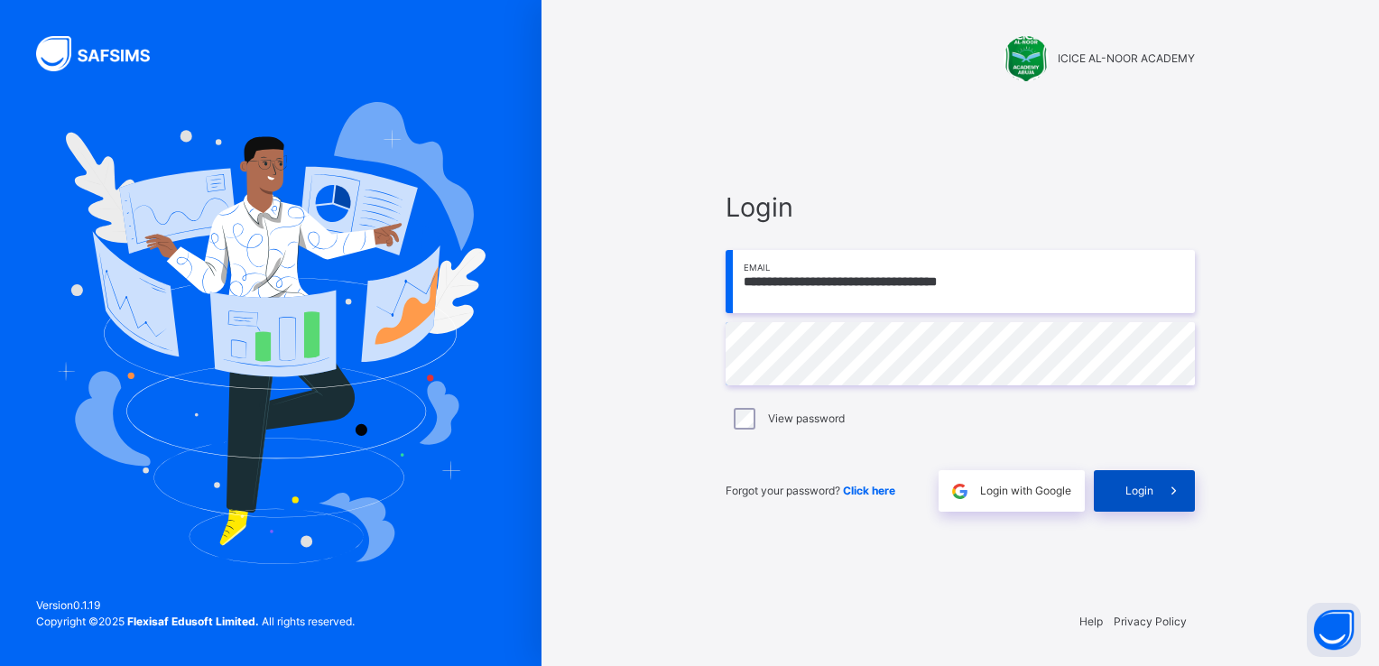
click at [1123, 482] on div "Login" at bounding box center [1144, 491] width 101 height 42
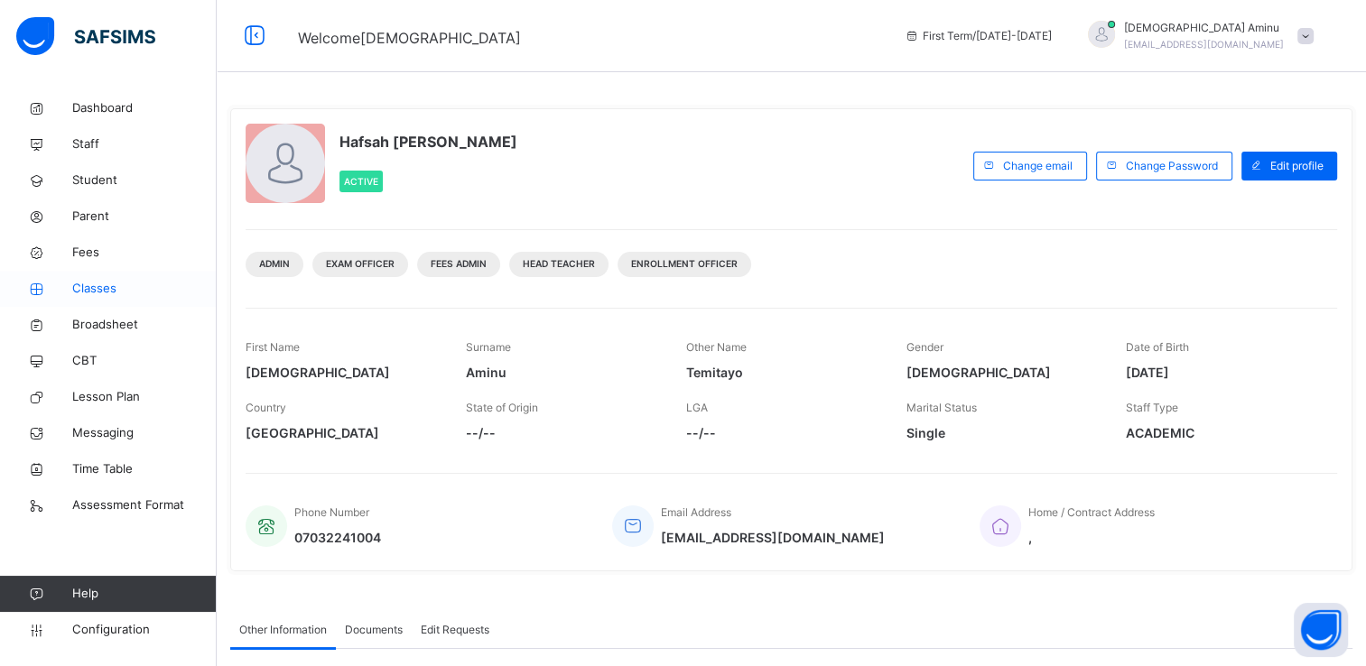
click at [104, 289] on span "Classes" at bounding box center [144, 289] width 144 height 18
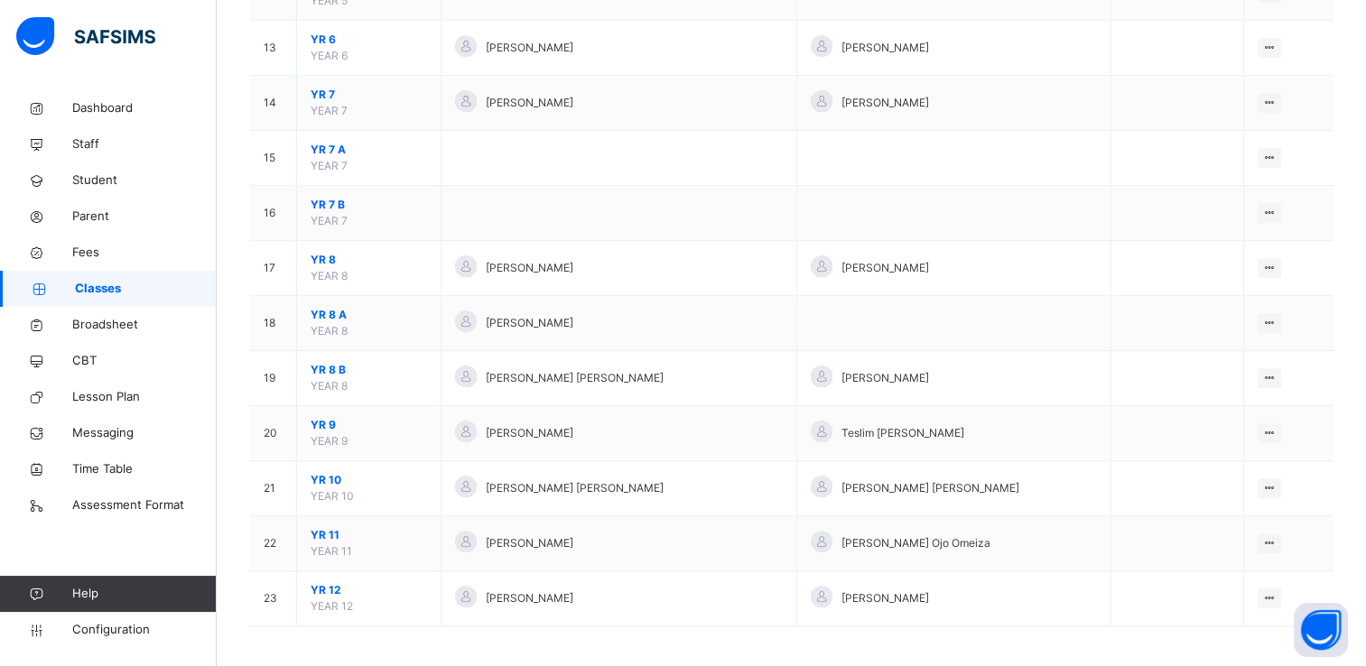
scroll to position [856, 0]
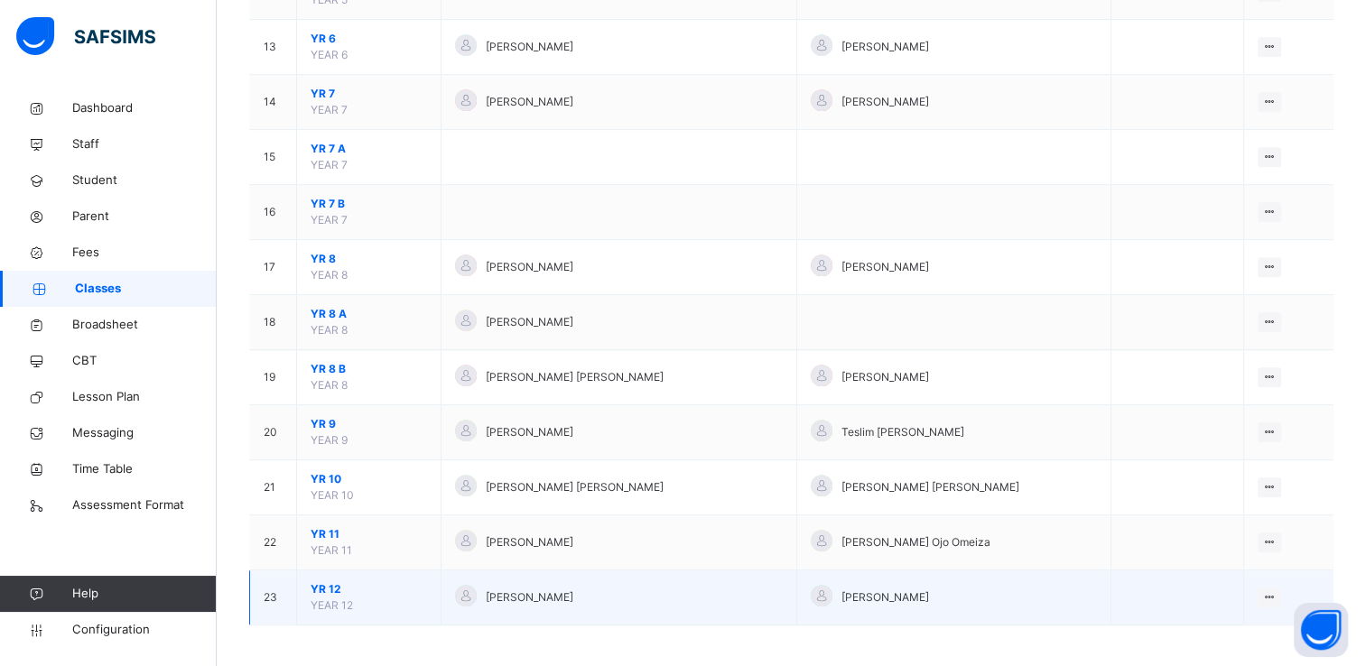
click at [340, 586] on span "YR 12" at bounding box center [369, 589] width 116 height 16
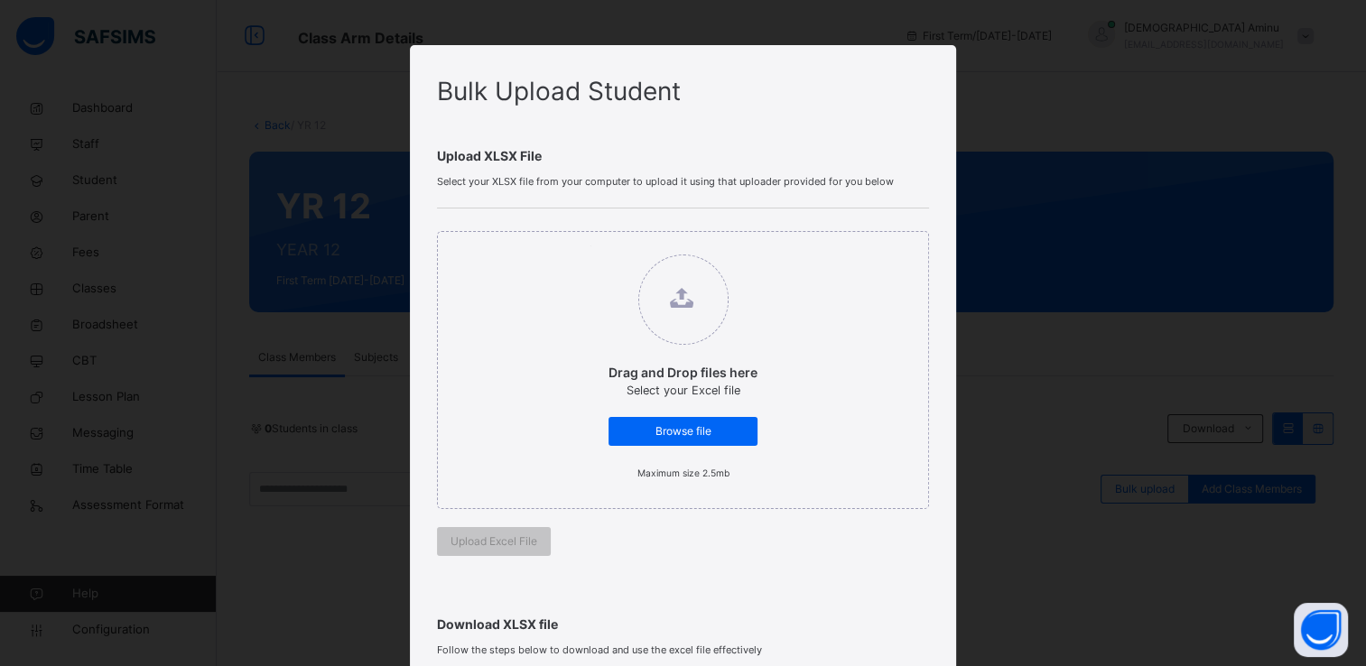
click at [295, 239] on div "Bulk Upload Student Upload XLSX File Select your XLSX file from your computer t…" at bounding box center [683, 333] width 1366 height 666
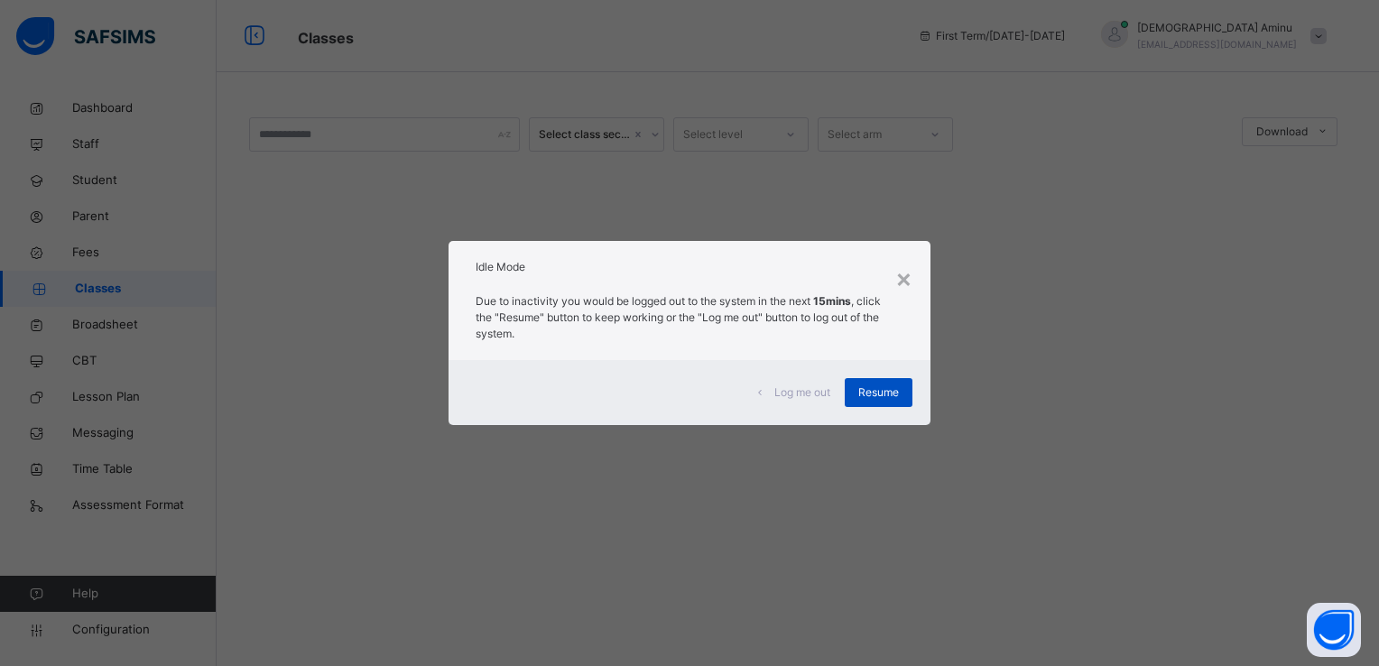
click at [870, 388] on span "Resume" at bounding box center [878, 393] width 41 height 16
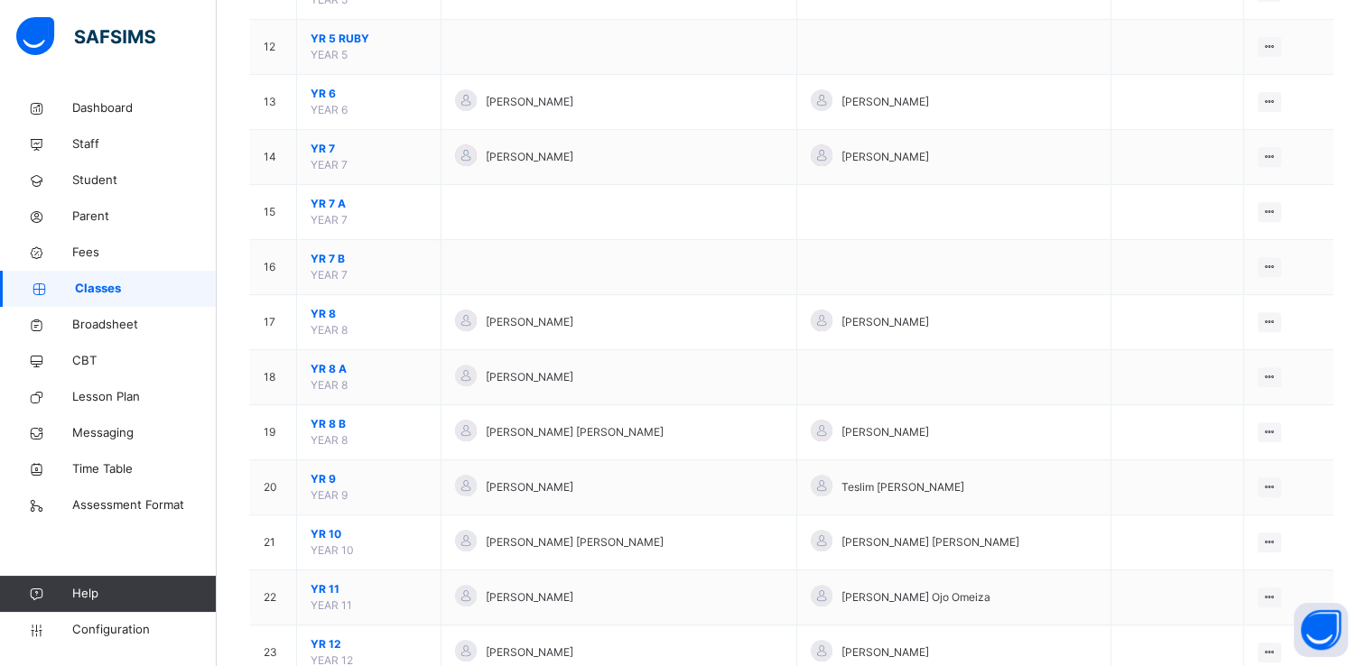
scroll to position [856, 0]
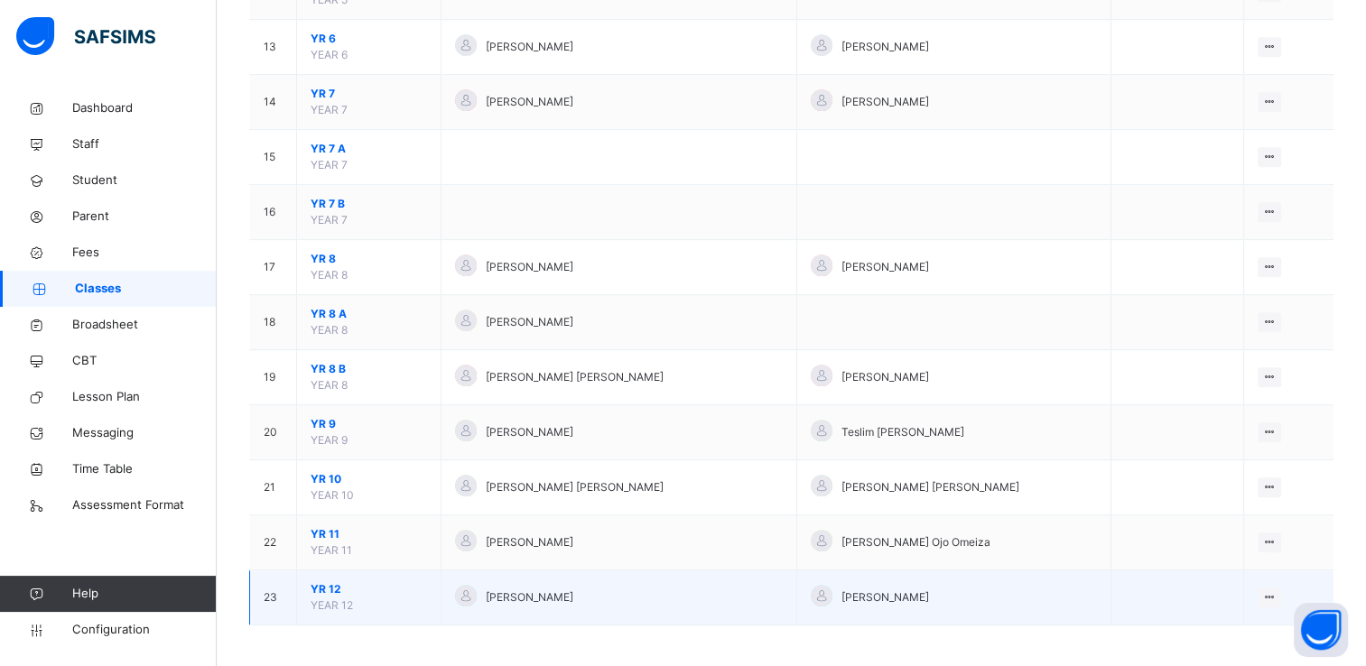
click at [339, 587] on span "YR 12" at bounding box center [369, 589] width 116 height 16
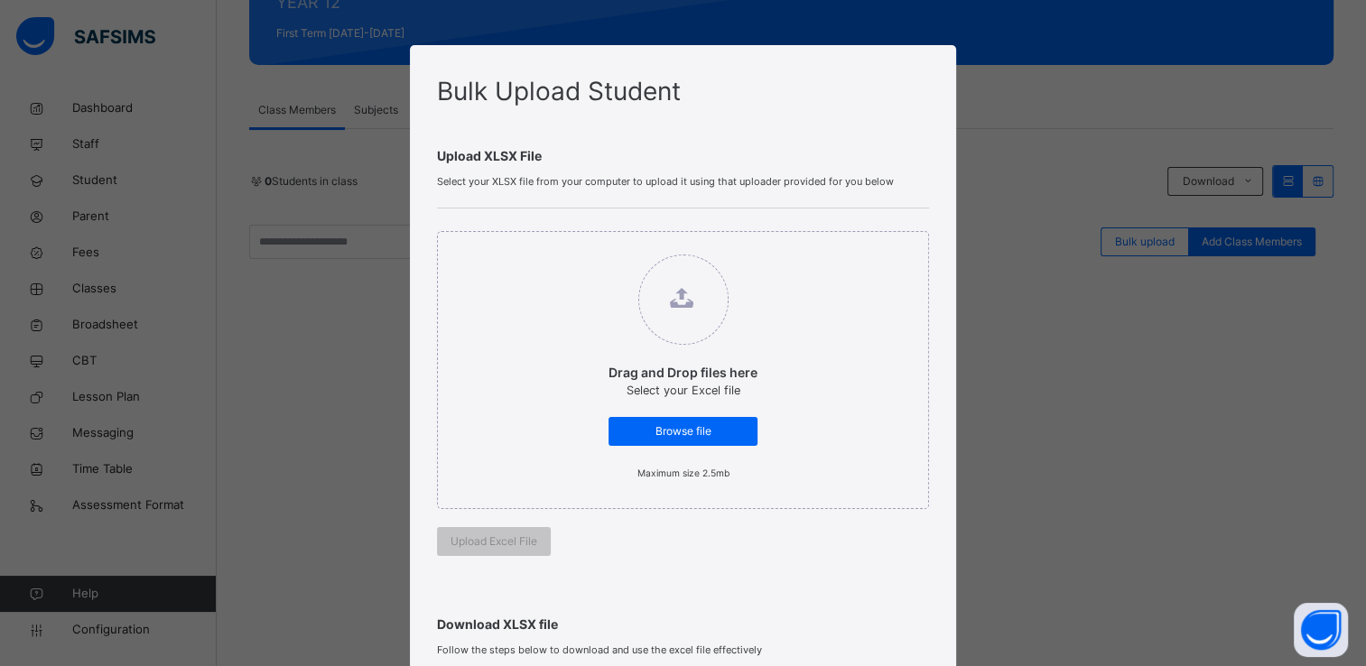
click at [94, 285] on div "Bulk Upload Student Upload XLSX File Select your XLSX file from your computer t…" at bounding box center [683, 333] width 1366 height 666
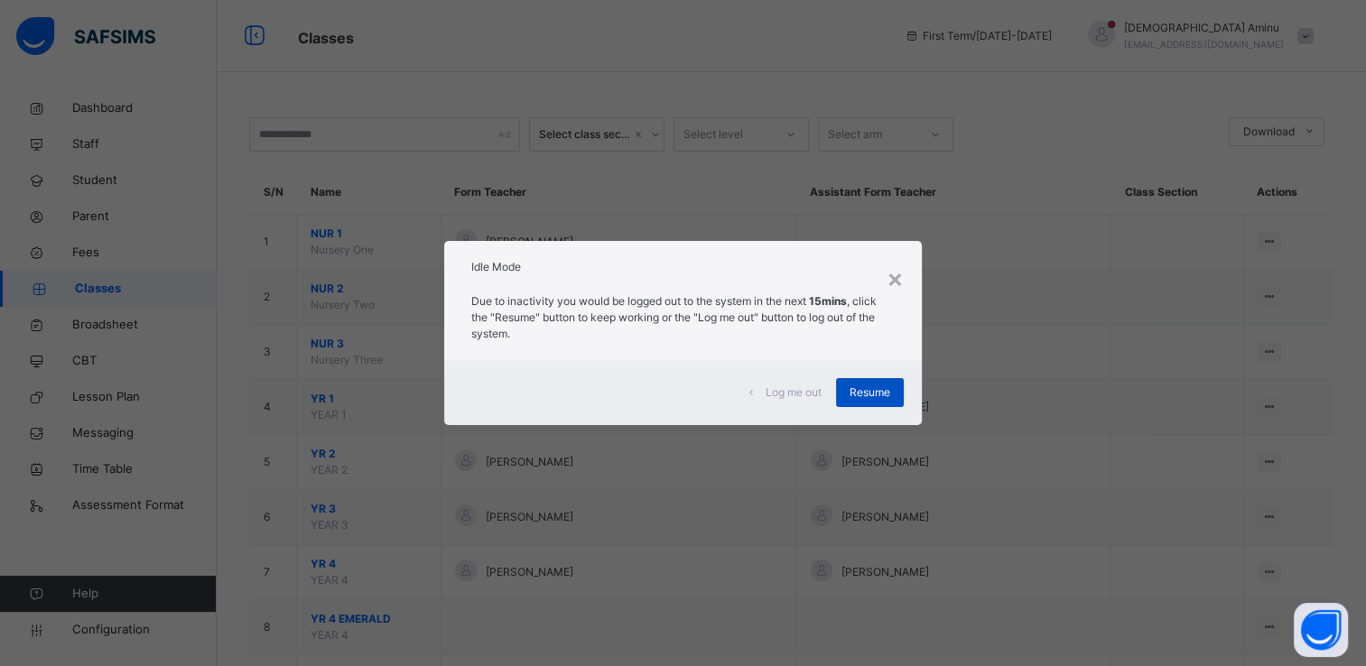
click at [886, 395] on span "Resume" at bounding box center [869, 393] width 41 height 16
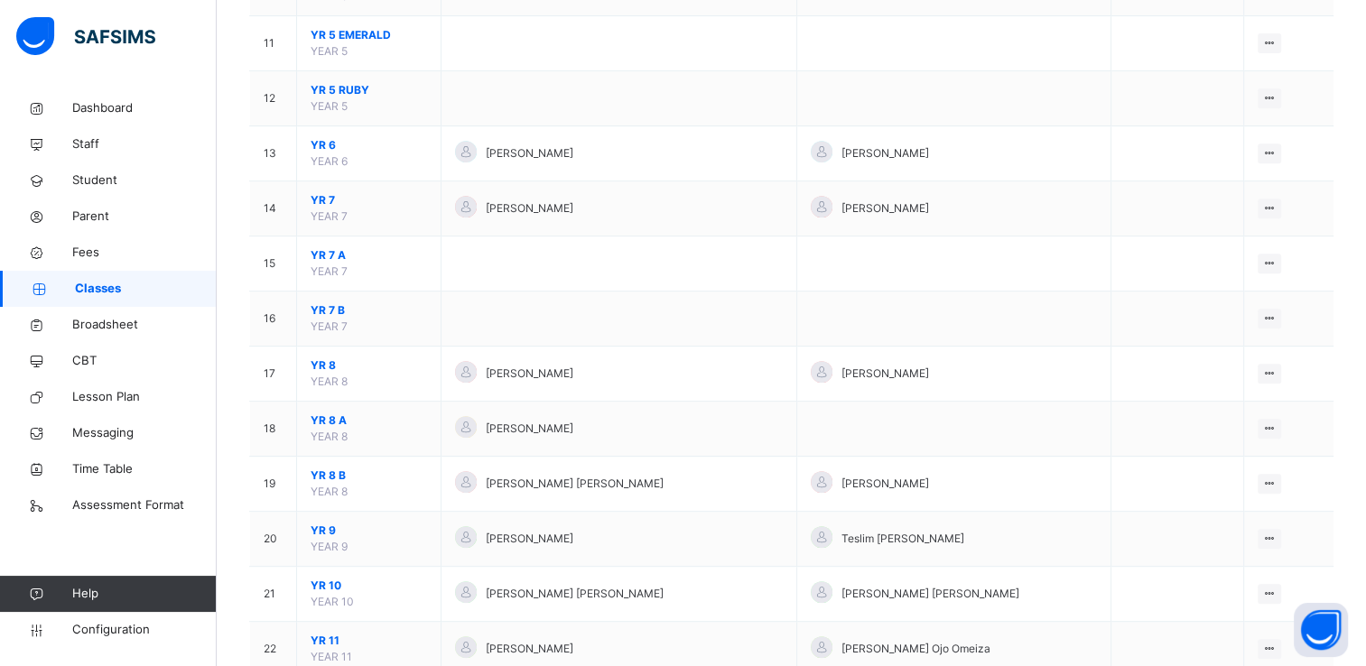
scroll to position [856, 0]
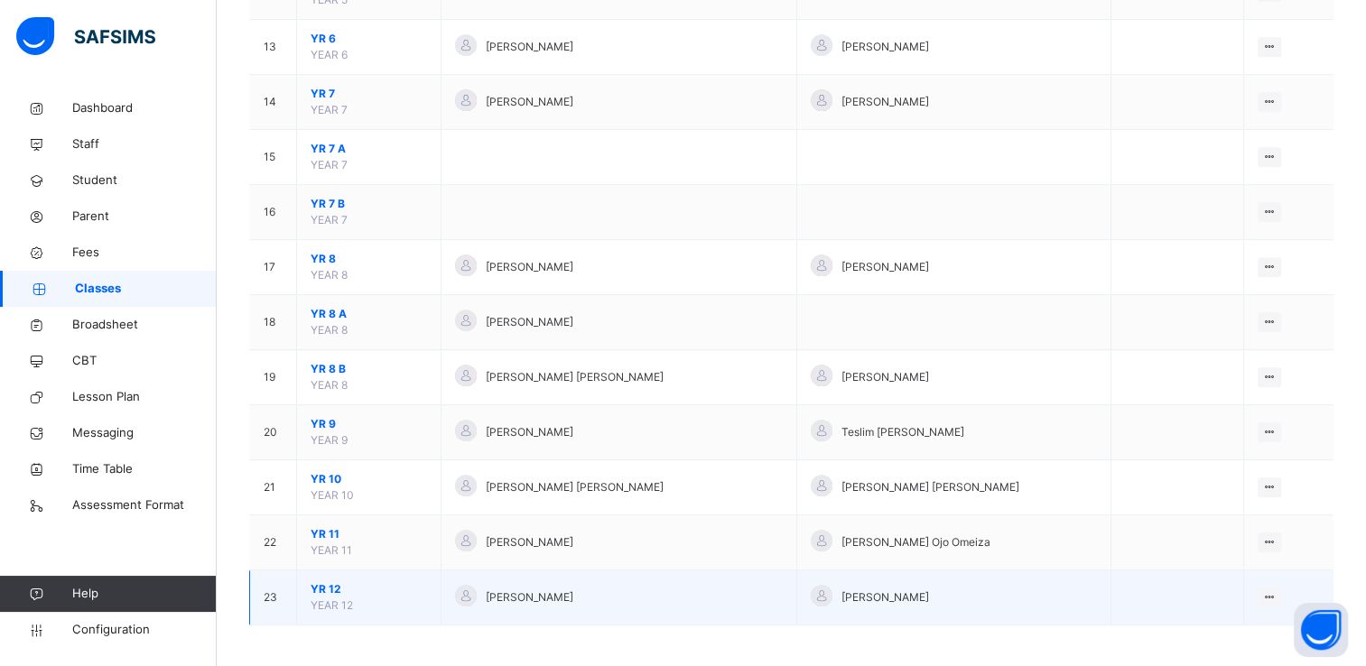
click at [329, 583] on span "YR 12" at bounding box center [369, 589] width 116 height 16
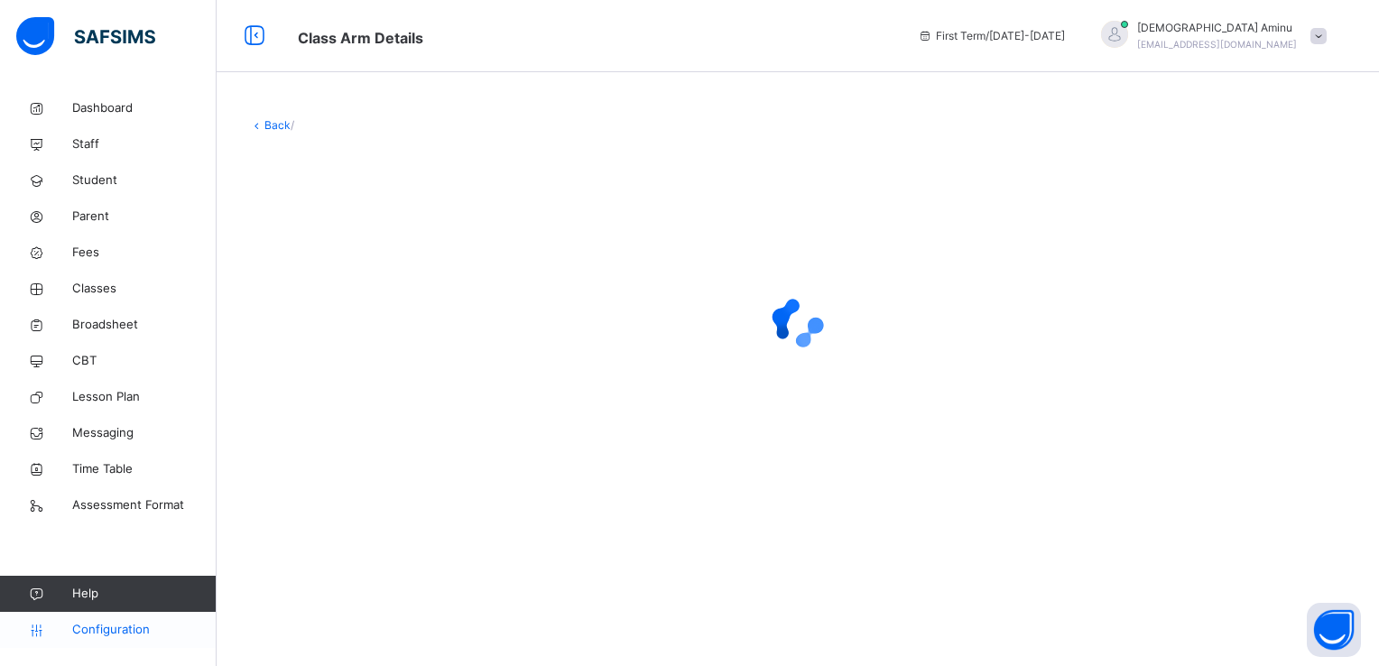
click at [134, 633] on span "Configuration" at bounding box center [144, 630] width 144 height 18
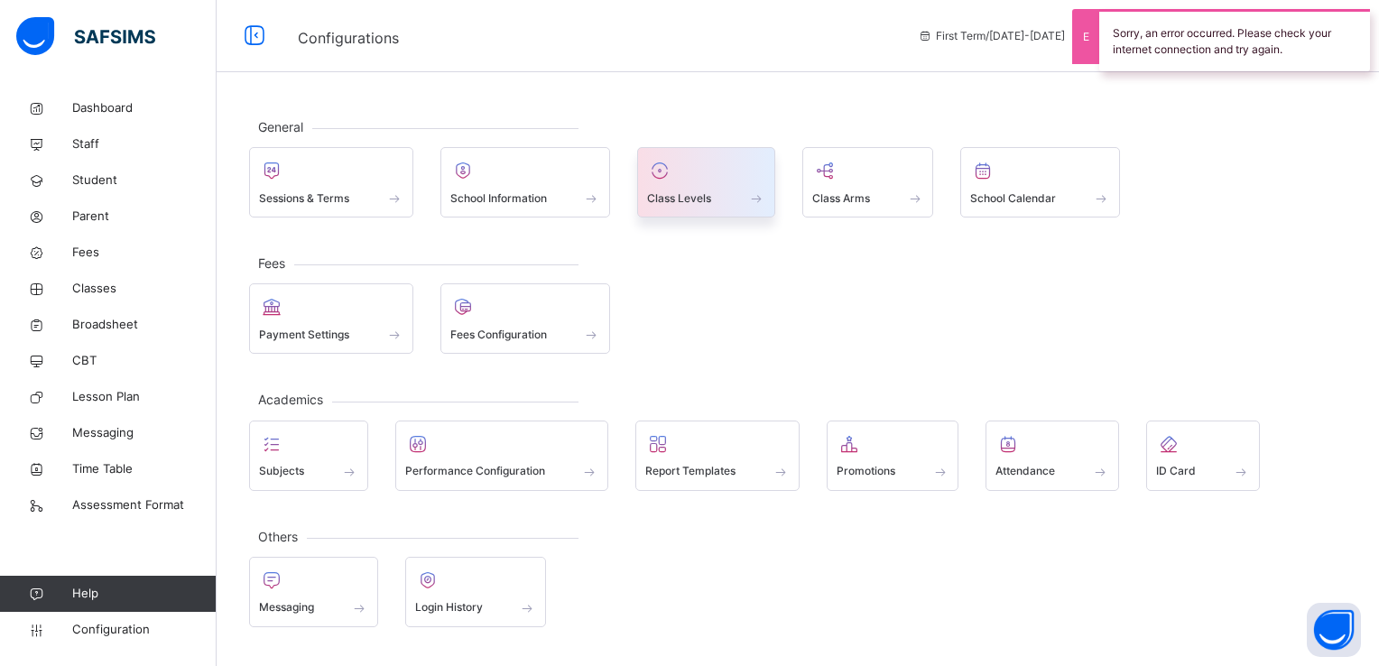
click at [693, 196] on span "Class Levels" at bounding box center [679, 198] width 64 height 16
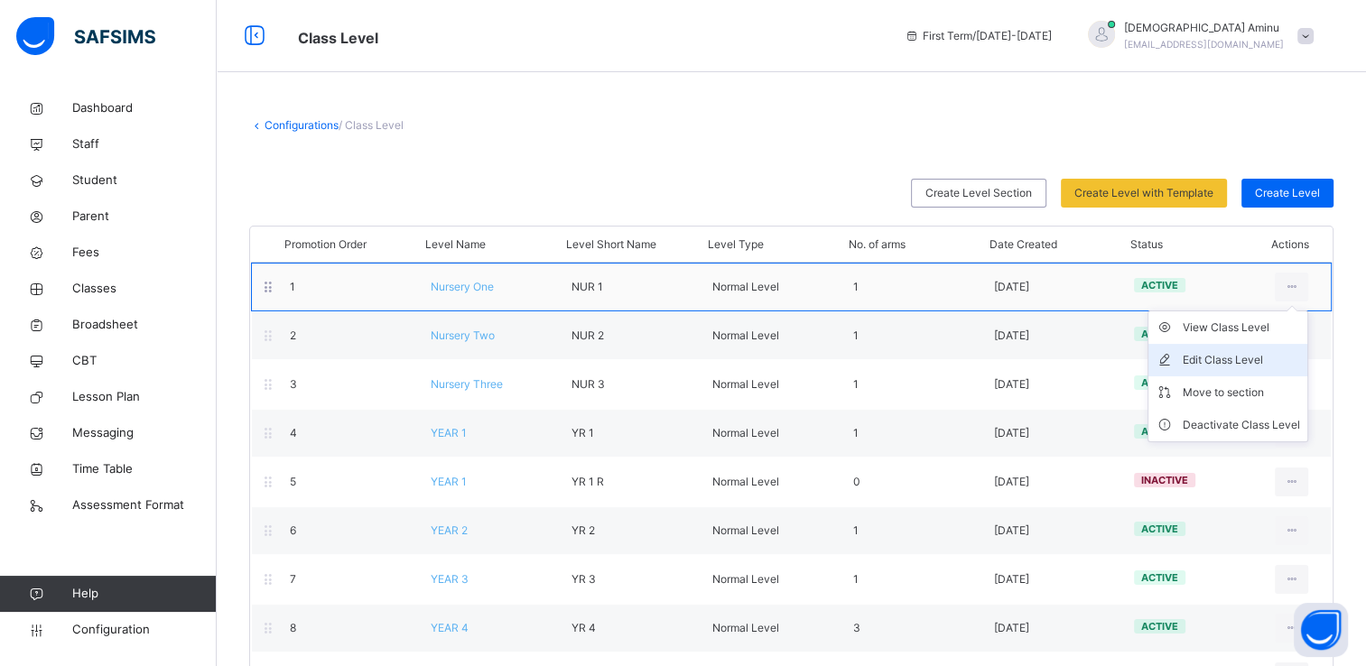
click at [1265, 359] on div "Edit Class Level" at bounding box center [1240, 360] width 117 height 18
type input "**********"
type input "*****"
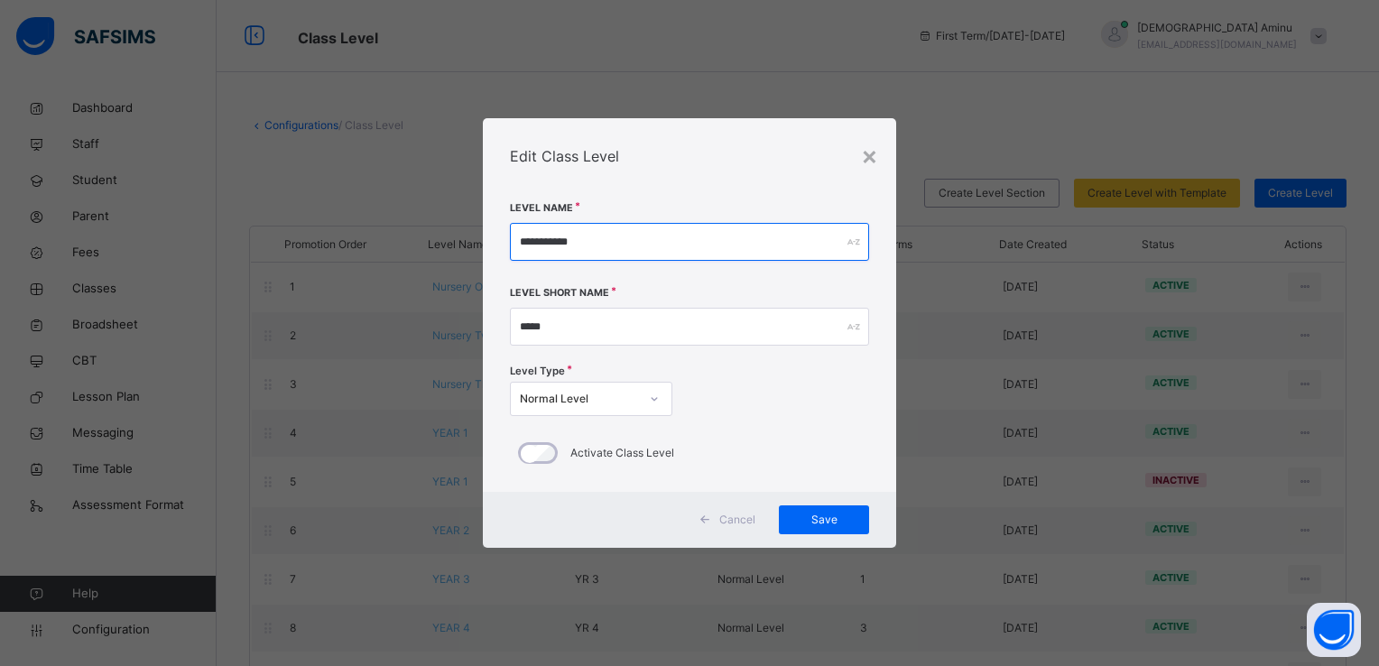
click at [831, 246] on input "**********" at bounding box center [689, 242] width 359 height 38
type input "**********"
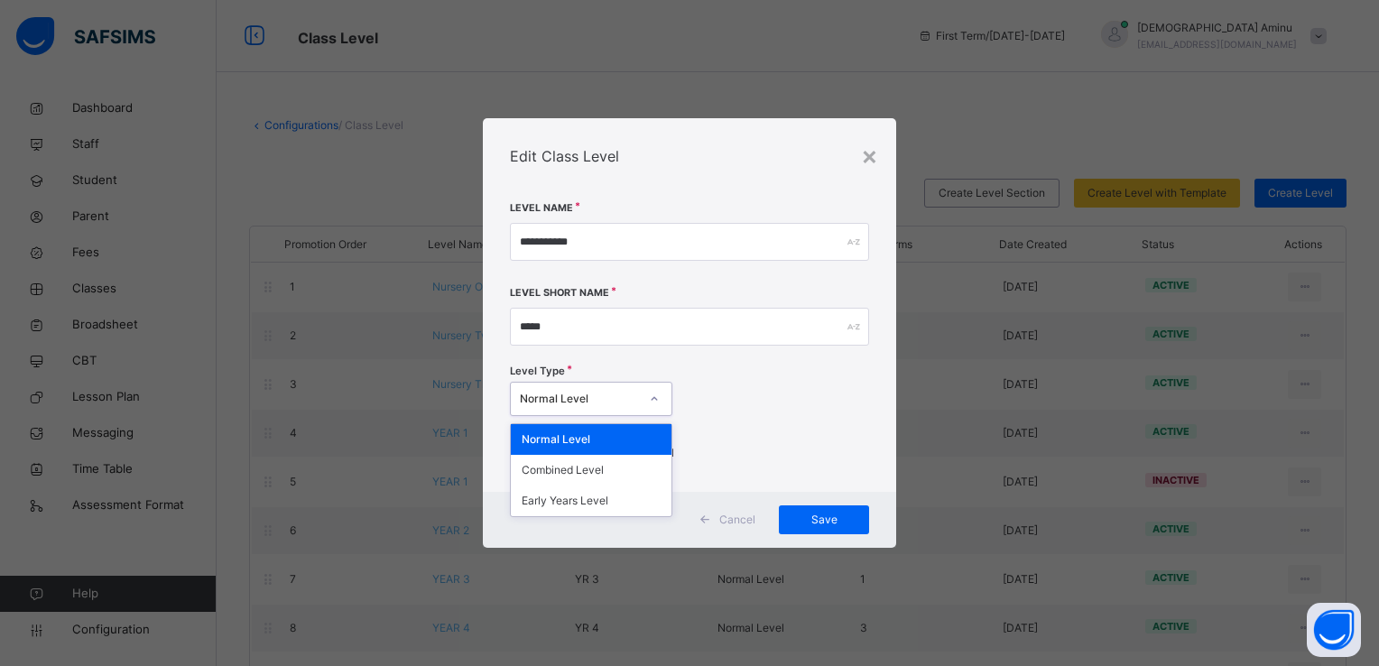
click at [654, 396] on icon at bounding box center [654, 399] width 11 height 18
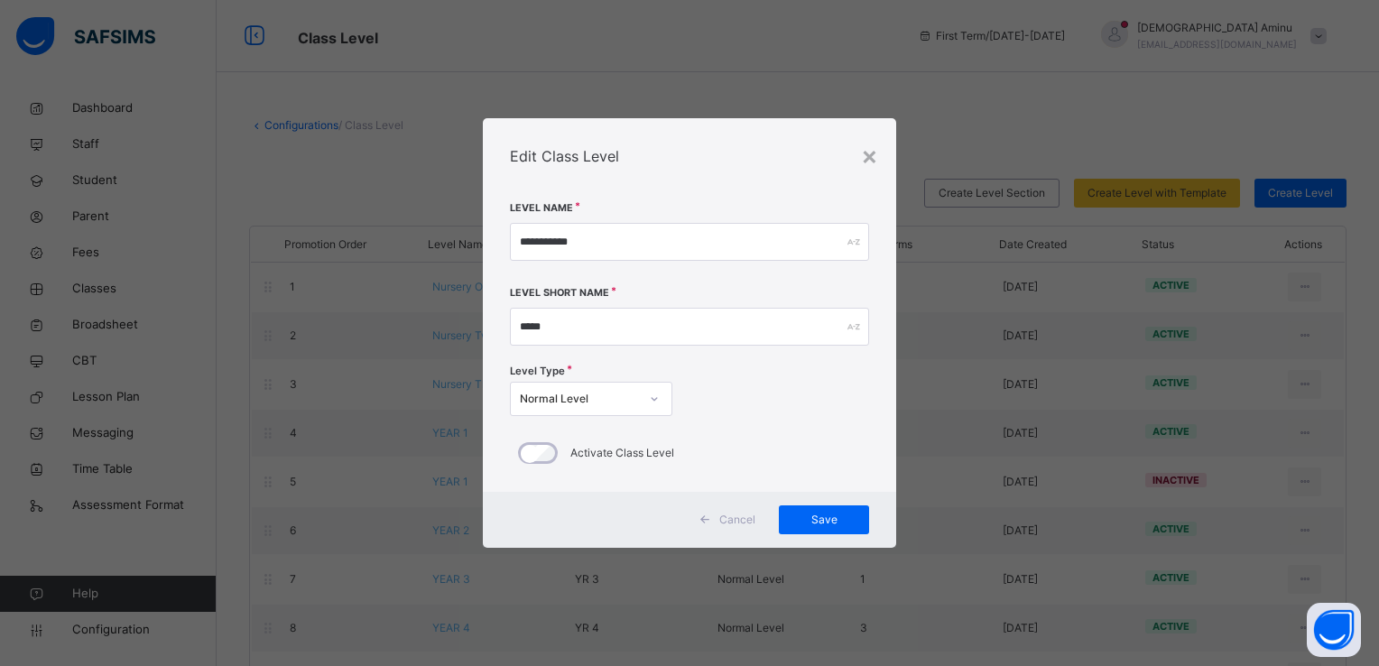
click at [801, 428] on div "Activate Class Level" at bounding box center [689, 453] width 359 height 60
click at [823, 514] on span "Save" at bounding box center [824, 520] width 63 height 16
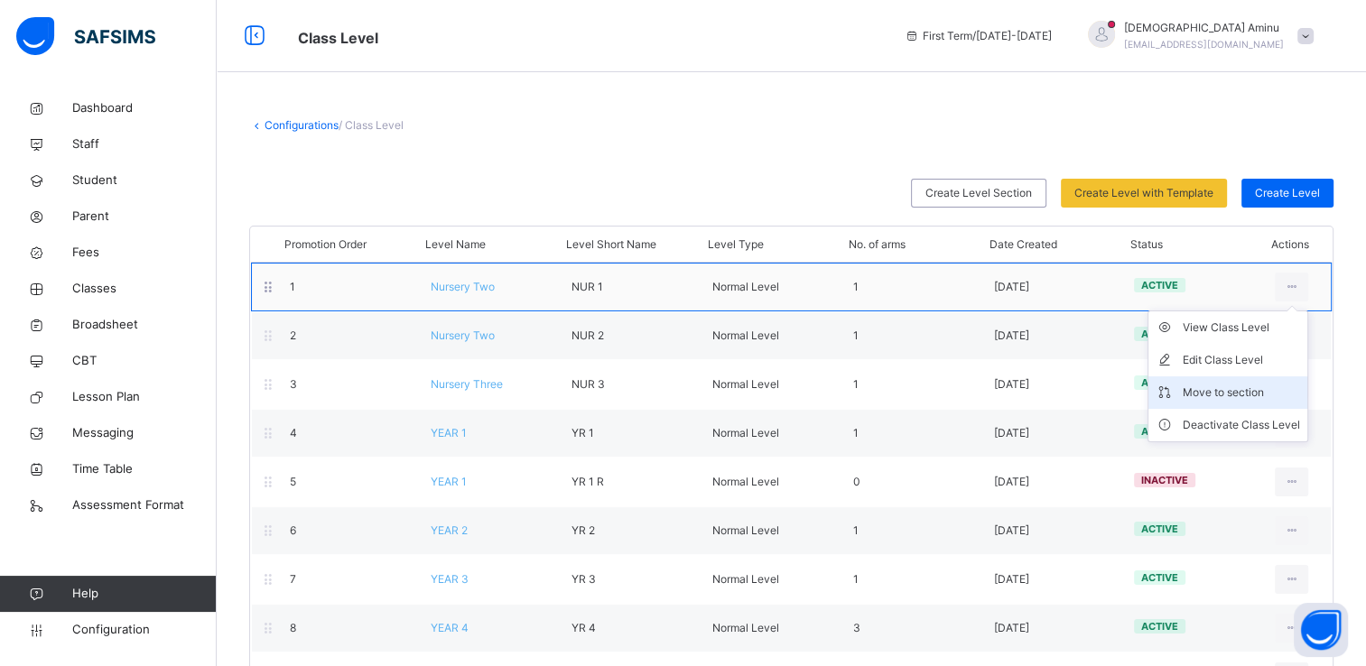
click at [1249, 392] on div "Move to section" at bounding box center [1240, 393] width 117 height 18
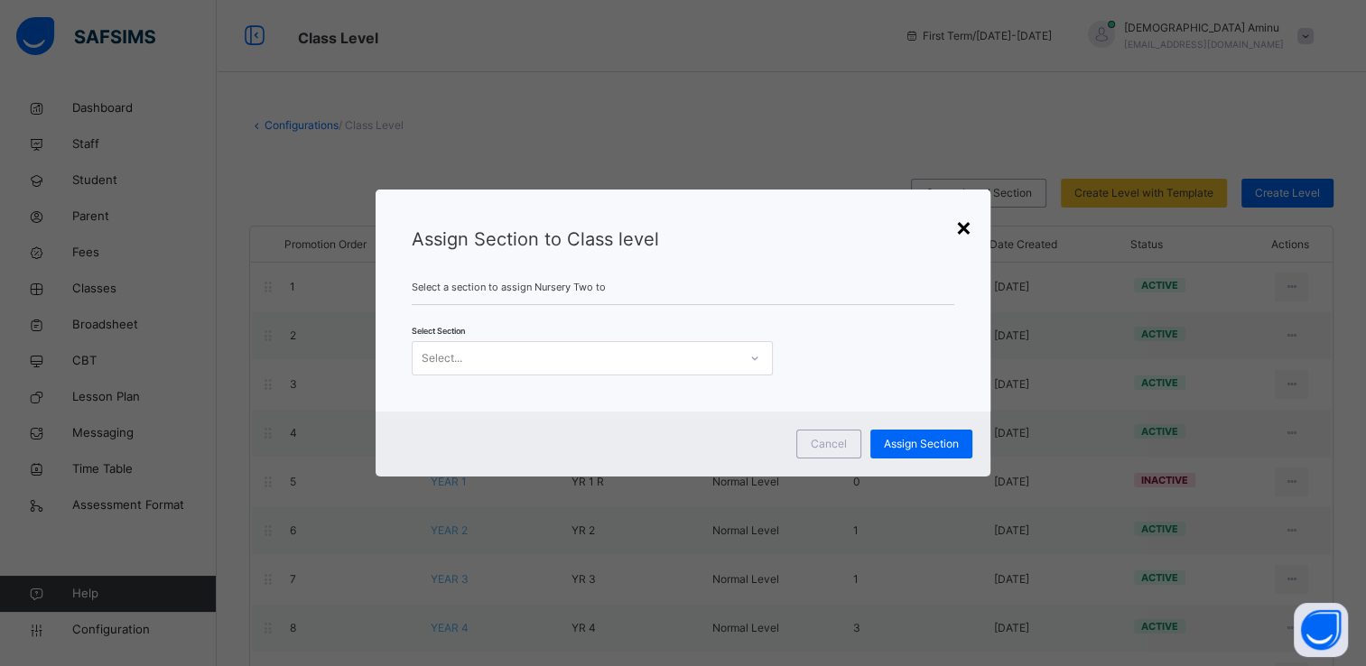
click at [969, 229] on div "×" at bounding box center [963, 227] width 17 height 38
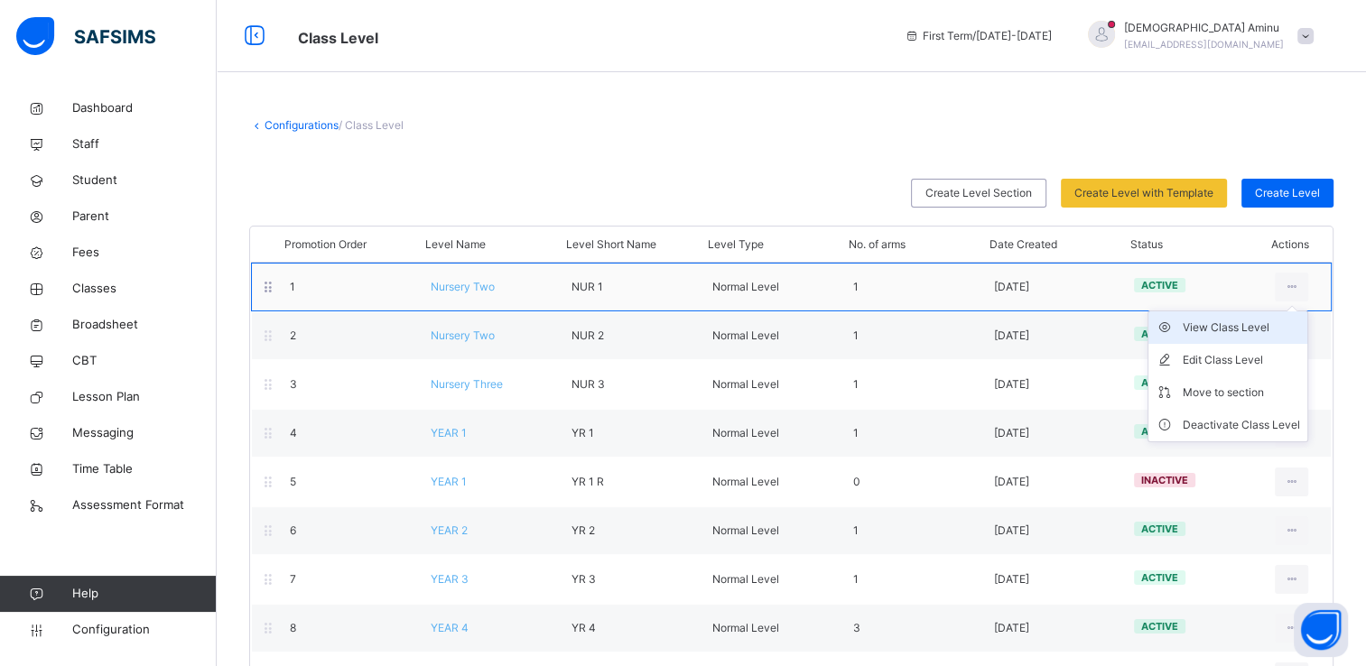
click at [1270, 332] on div "View Class Level" at bounding box center [1240, 328] width 117 height 18
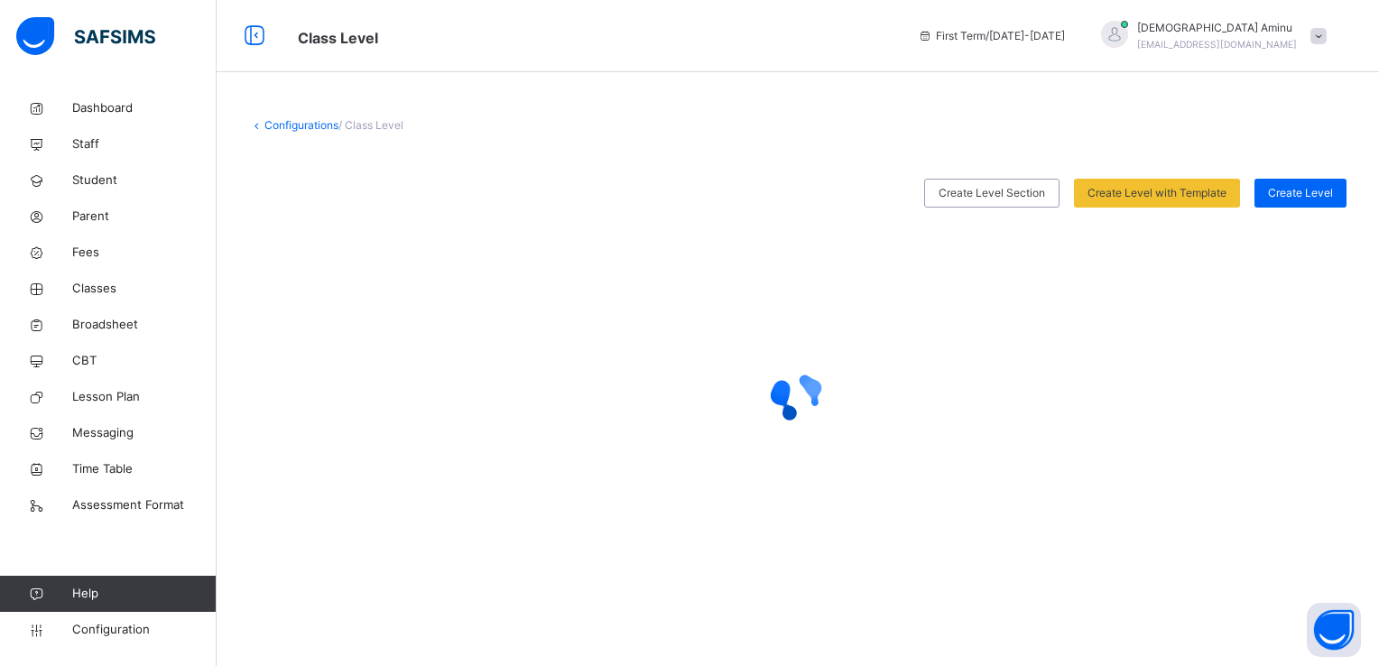
click at [292, 124] on link "Configurations" at bounding box center [301, 125] width 74 height 14
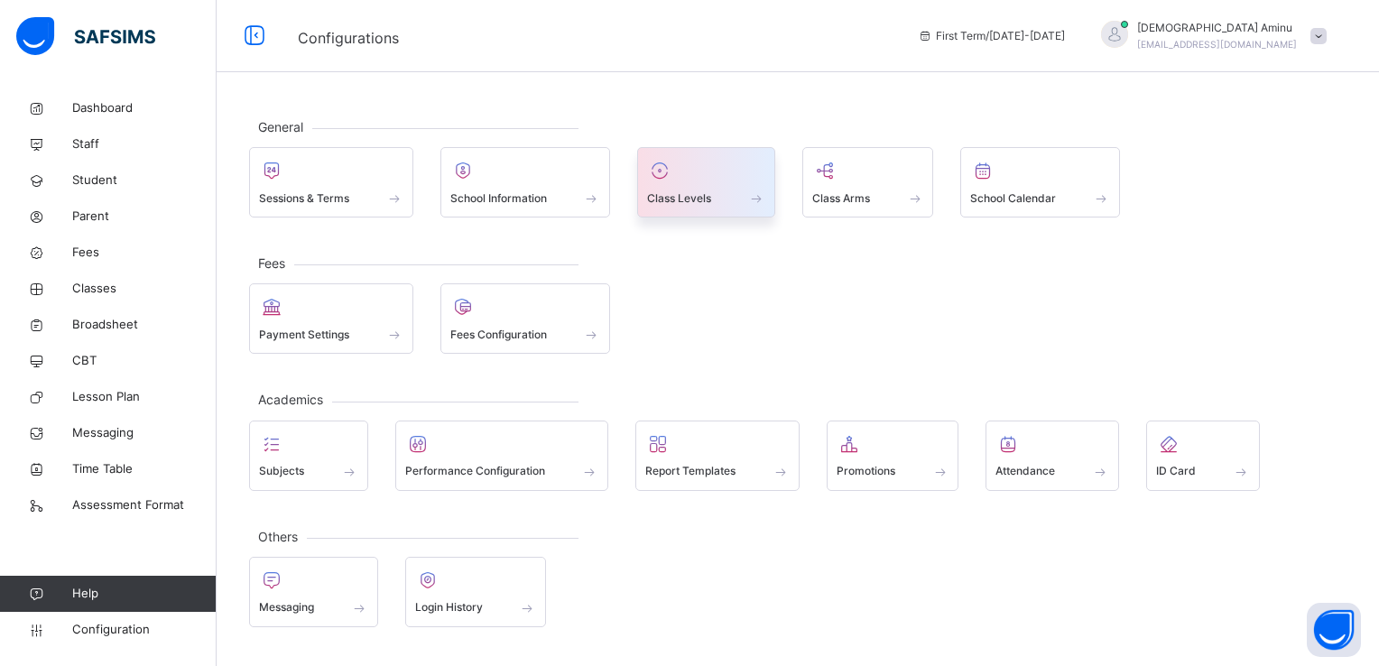
click at [685, 174] on div at bounding box center [706, 170] width 118 height 27
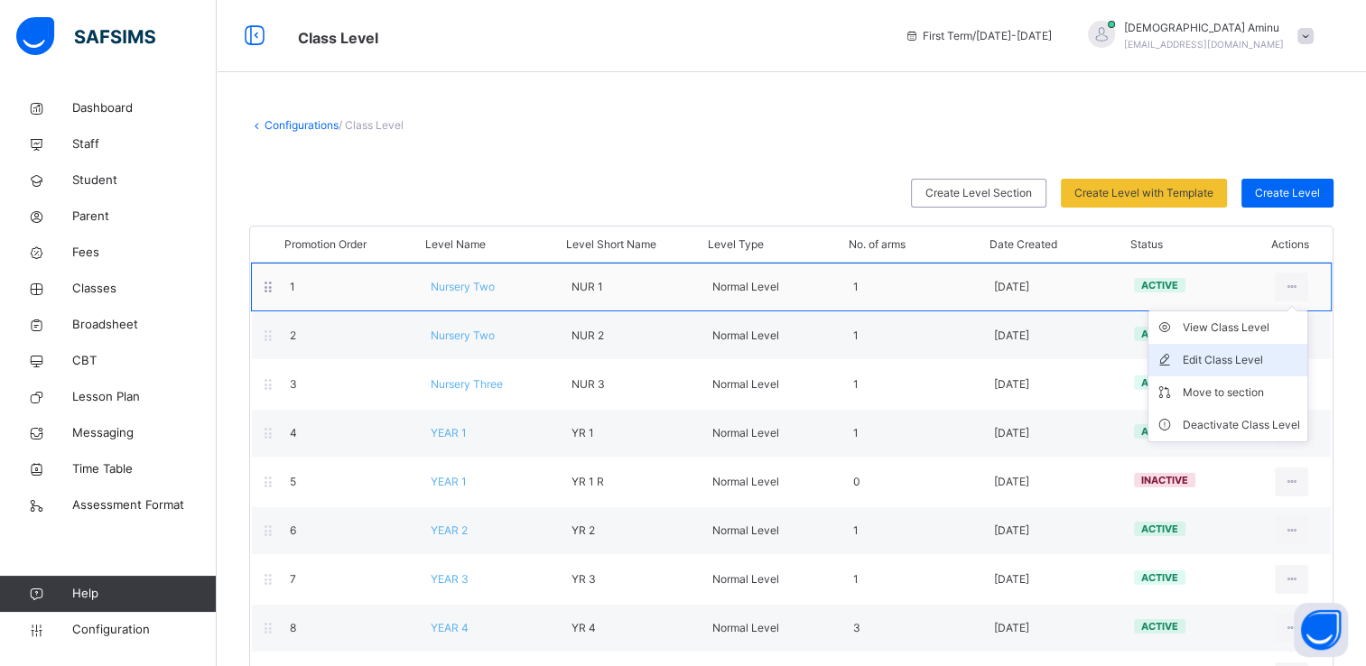
click at [1252, 357] on div "Edit Class Level" at bounding box center [1240, 360] width 117 height 18
type input "**********"
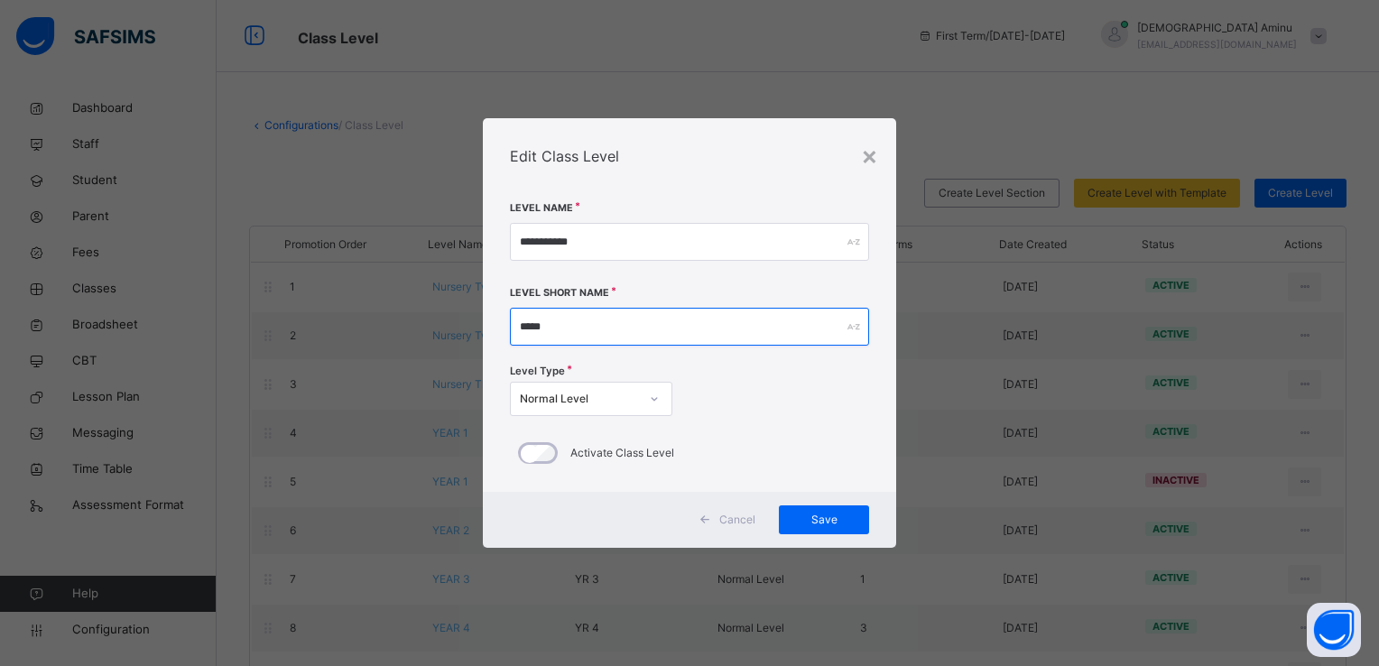
click at [846, 322] on input "*****" at bounding box center [689, 327] width 359 height 38
type input "*****"
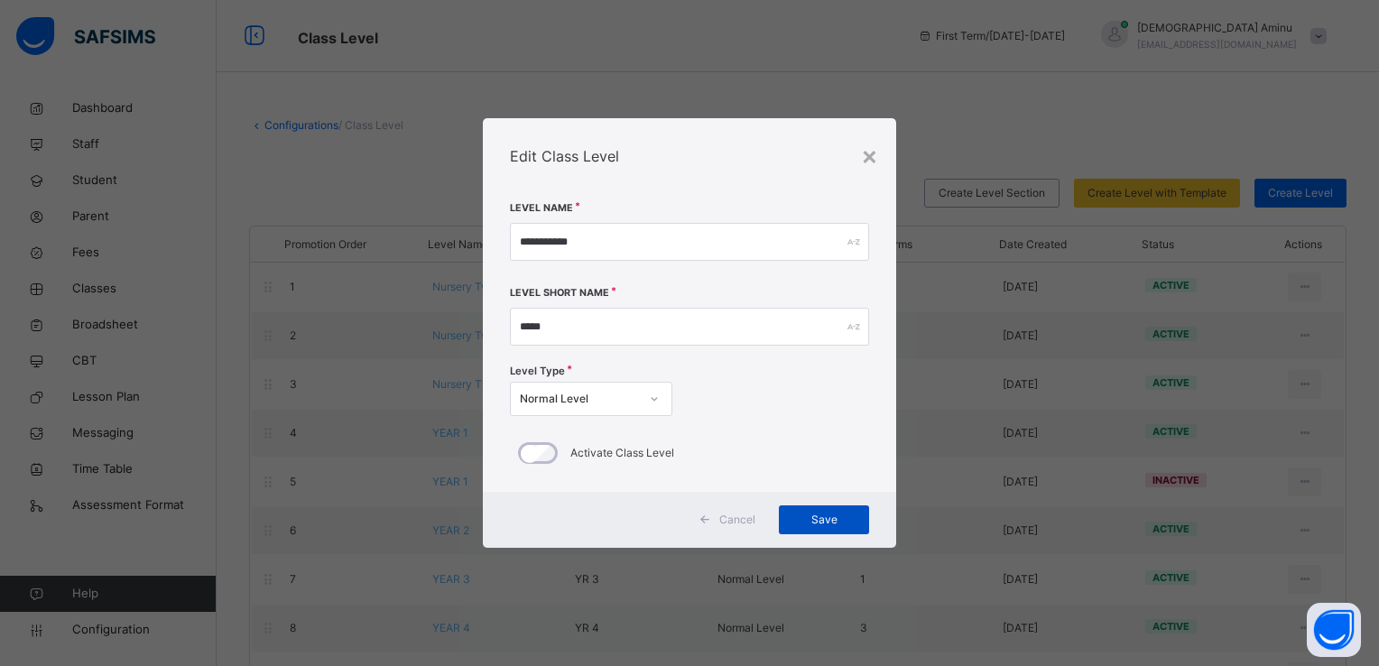
click at [820, 514] on span "Save" at bounding box center [824, 520] width 63 height 16
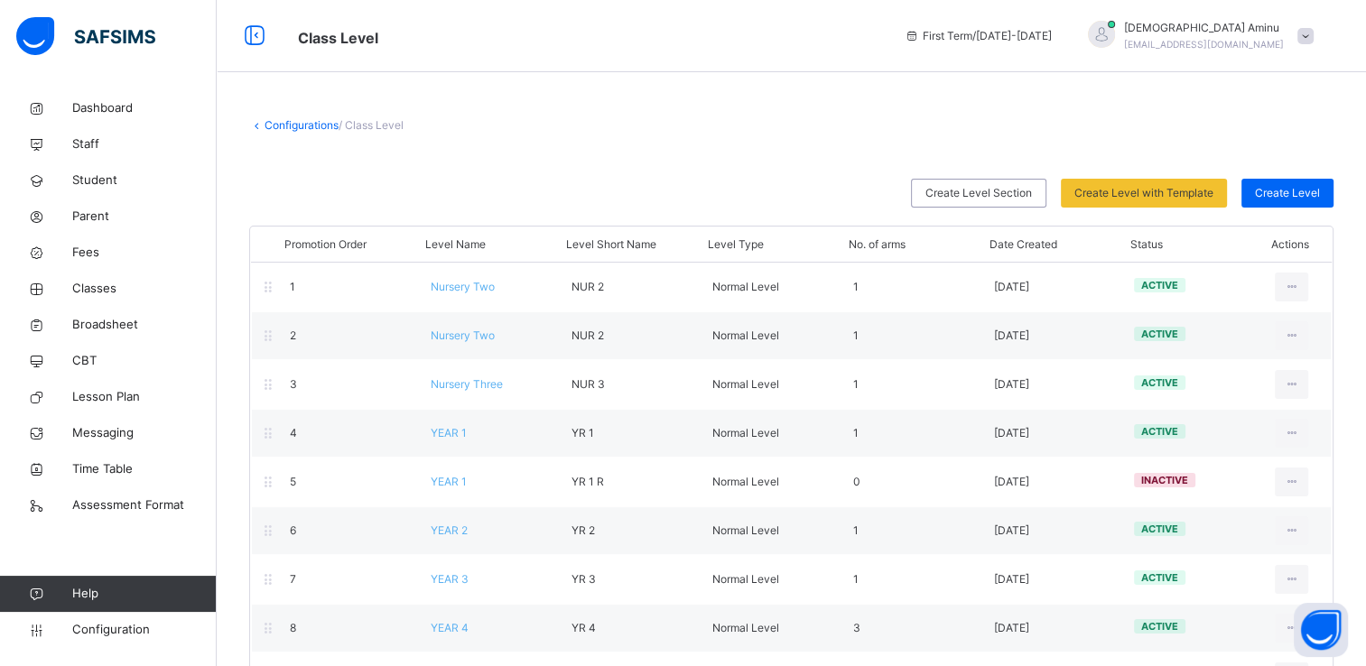
click at [298, 125] on link "Configurations" at bounding box center [301, 125] width 74 height 14
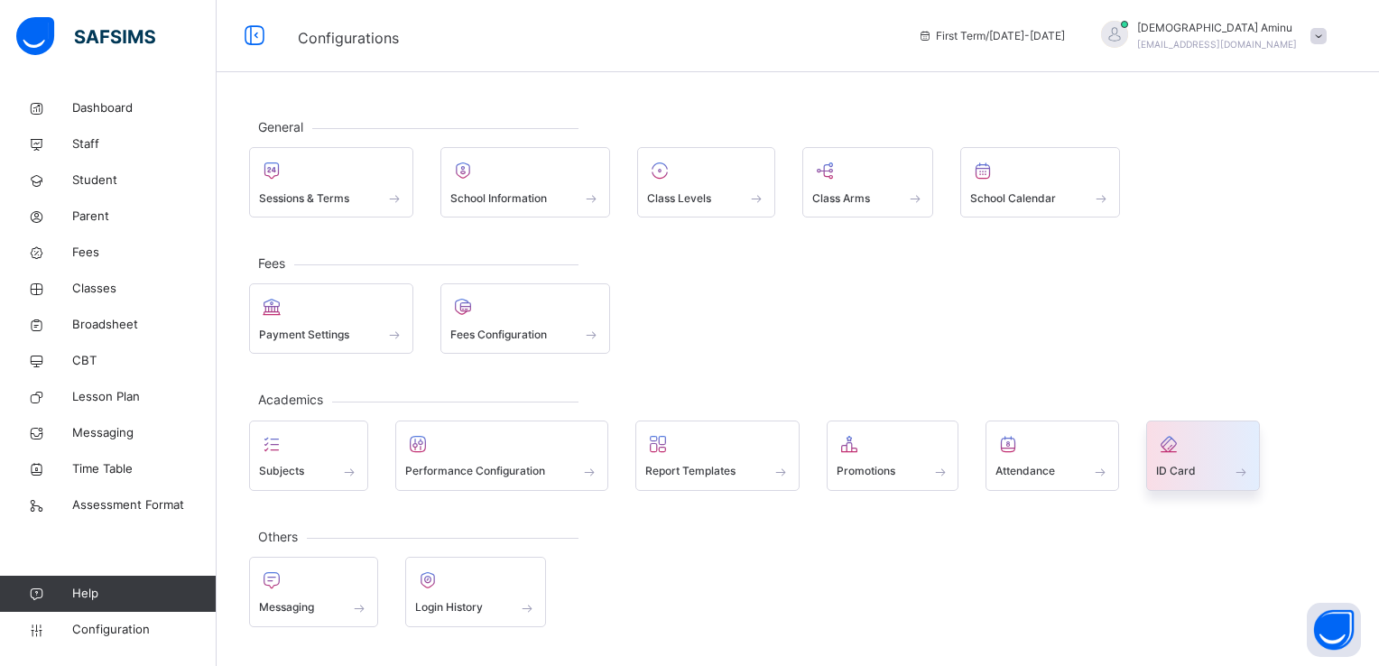
click at [1170, 453] on div at bounding box center [1203, 444] width 94 height 27
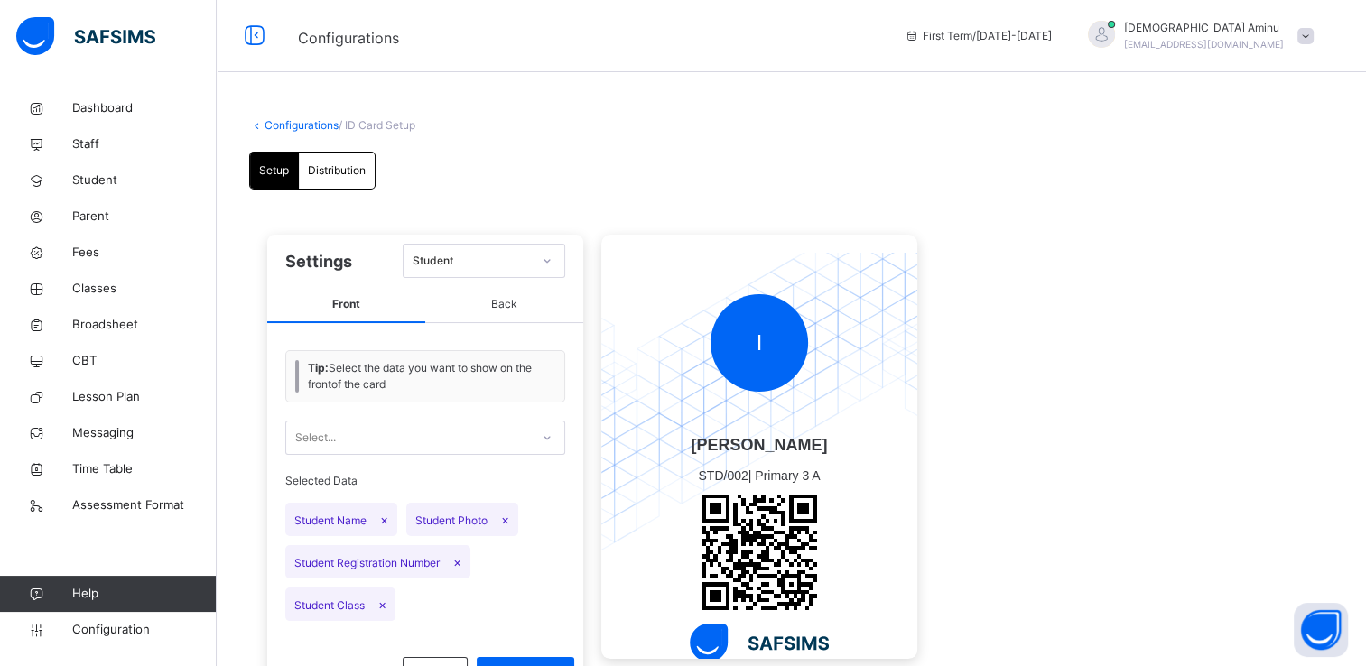
click at [311, 120] on link "Configurations" at bounding box center [301, 125] width 74 height 14
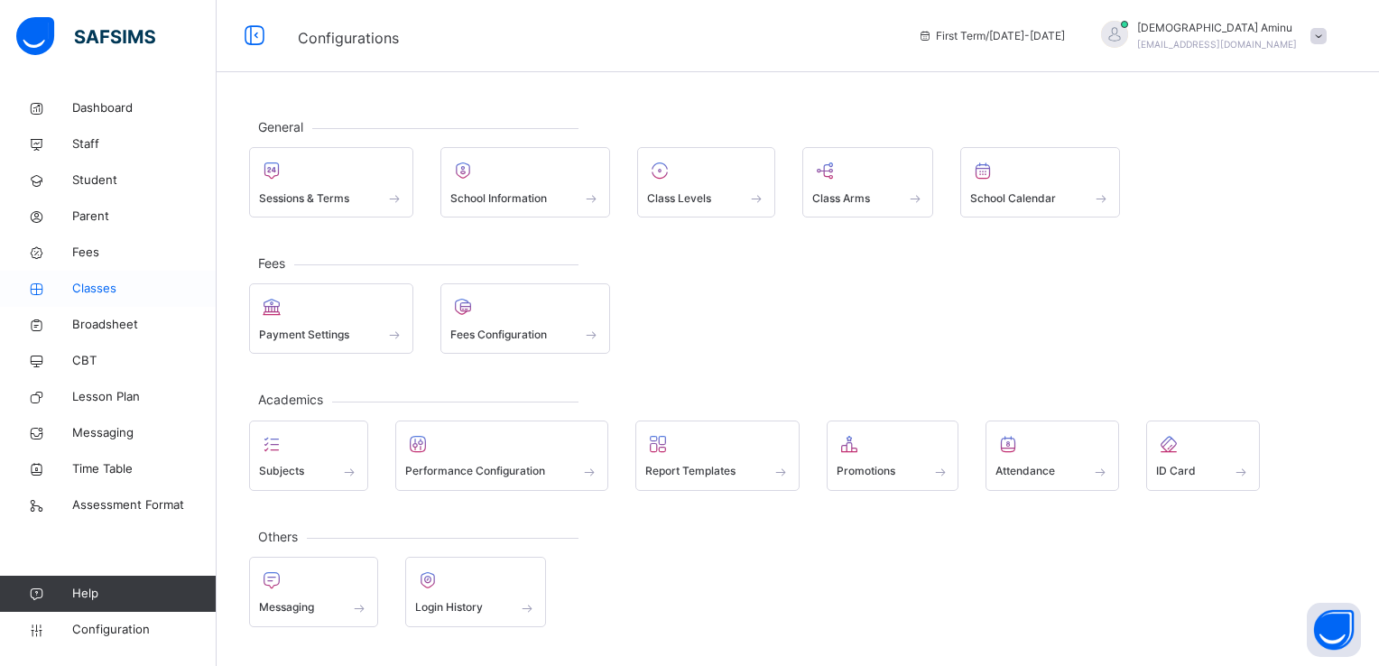
click at [96, 294] on span "Classes" at bounding box center [144, 289] width 144 height 18
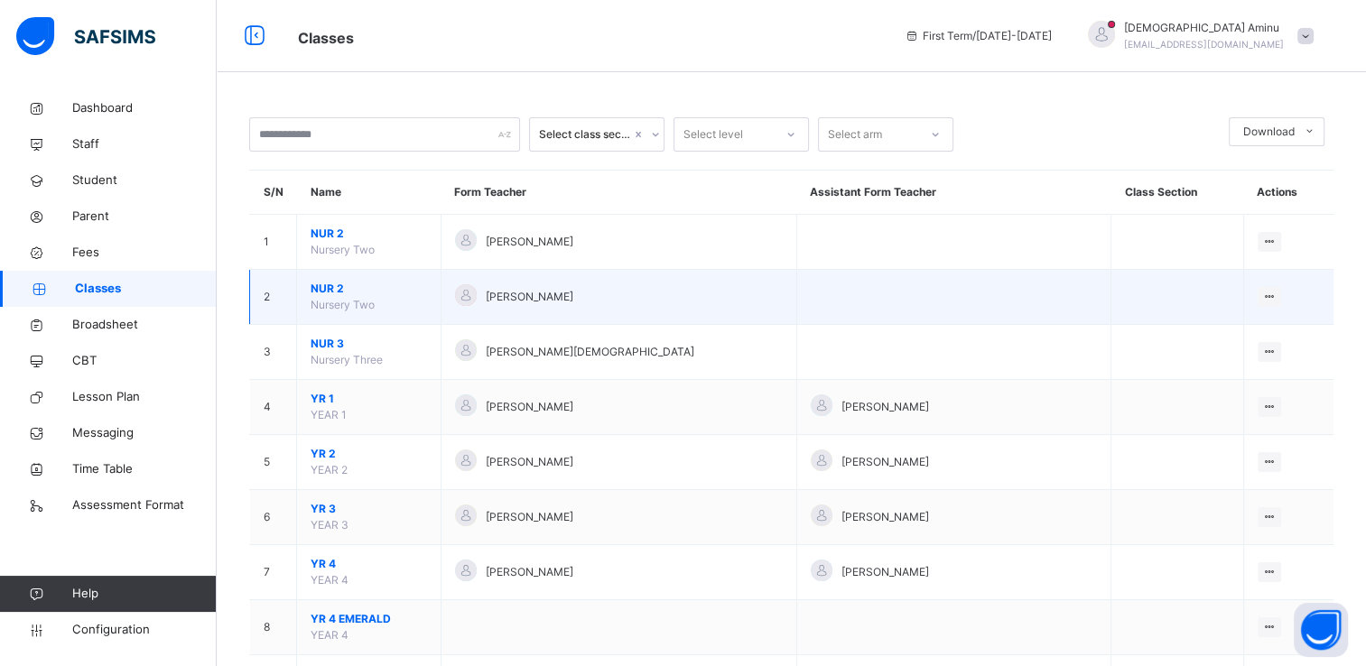
click at [333, 290] on span "NUR 2" at bounding box center [369, 289] width 116 height 16
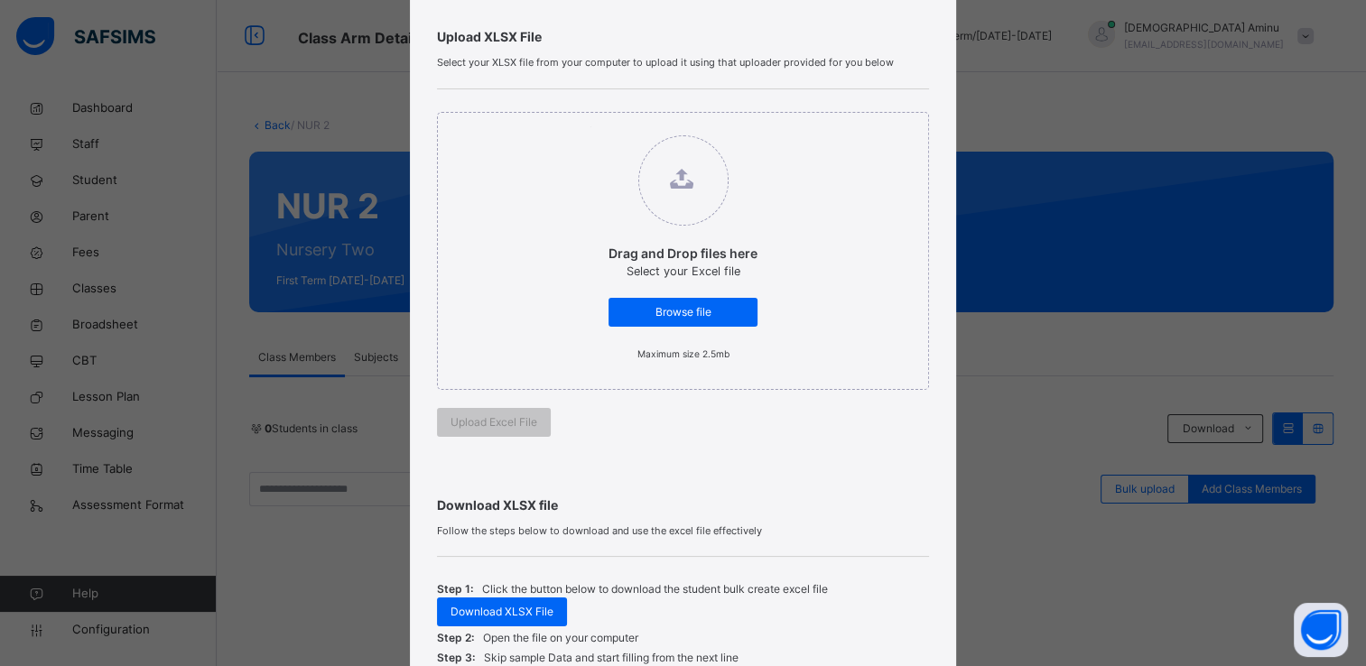
scroll to position [118, 0]
click at [700, 306] on span "Browse file" at bounding box center [683, 313] width 122 height 16
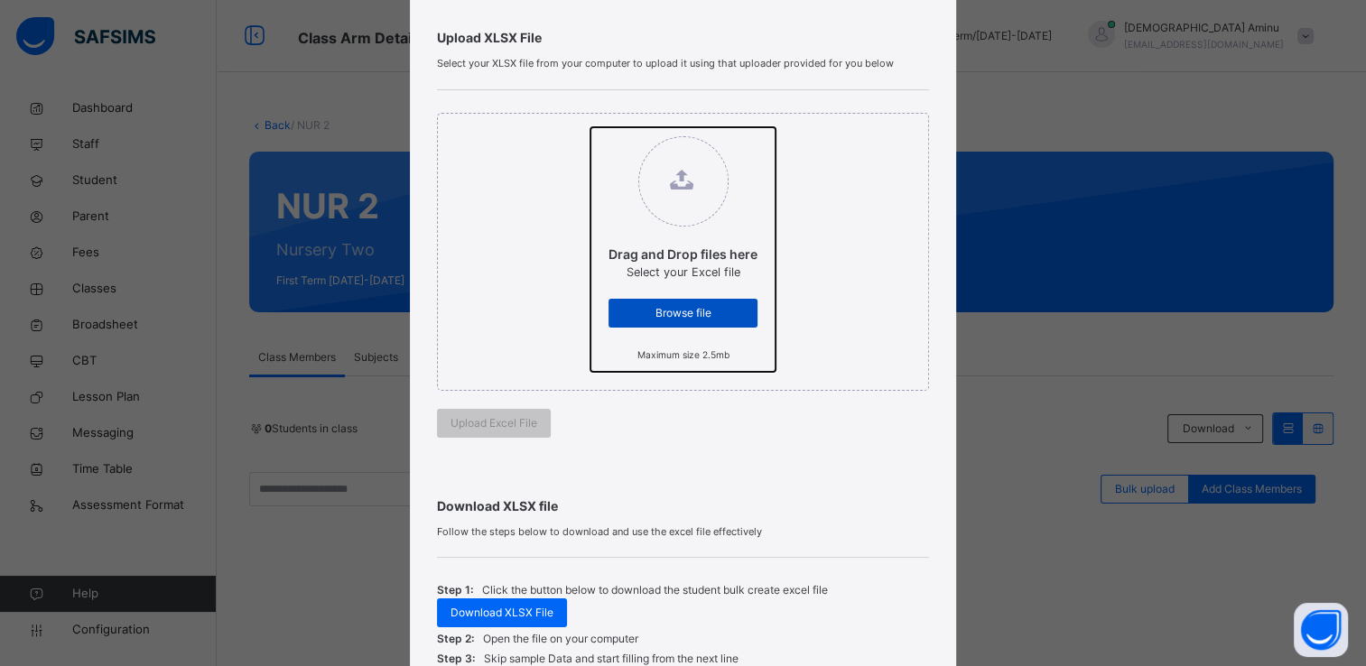
click at [590, 127] on input "Drag and Drop files here Select your Excel file Browse file Maximum size 2.5mb" at bounding box center [590, 127] width 0 height 0
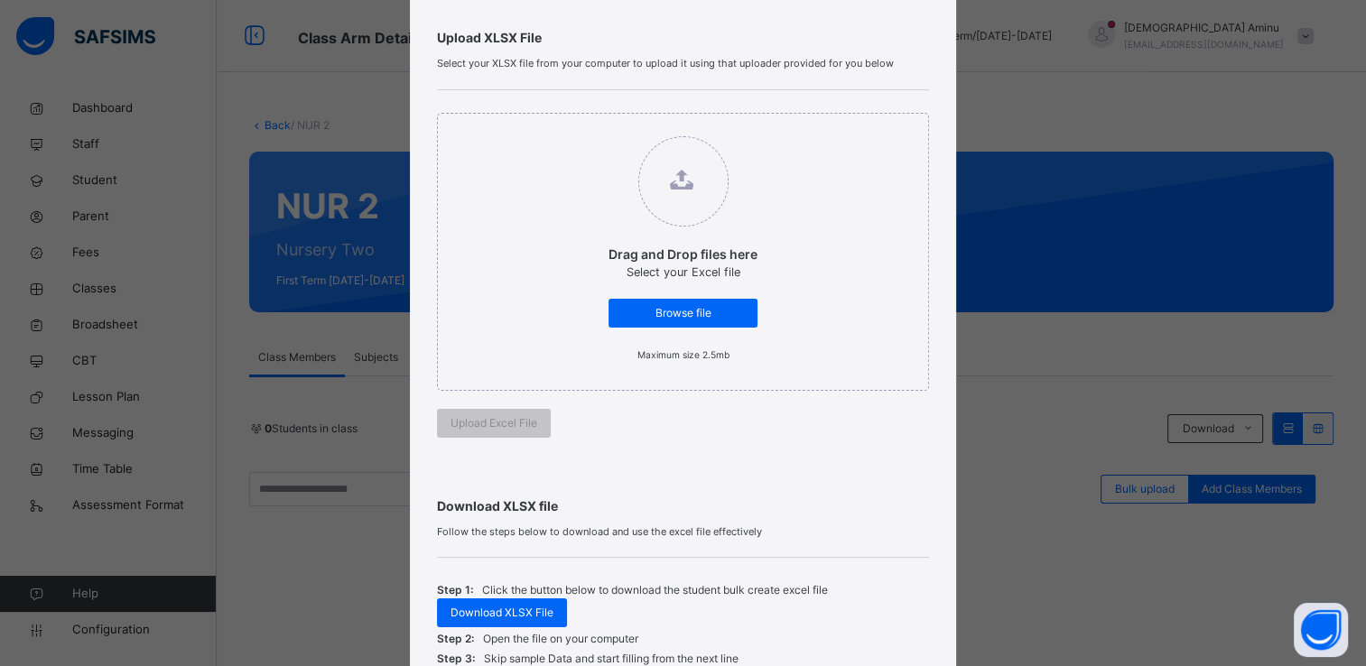
click at [344, 145] on div "Bulk Upload Student Upload XLSX File Select your XLSX file from your computer t…" at bounding box center [683, 333] width 1366 height 666
click at [331, 76] on div "Bulk Upload Student Upload XLSX File Select your XLSX file from your computer t…" at bounding box center [683, 333] width 1366 height 666
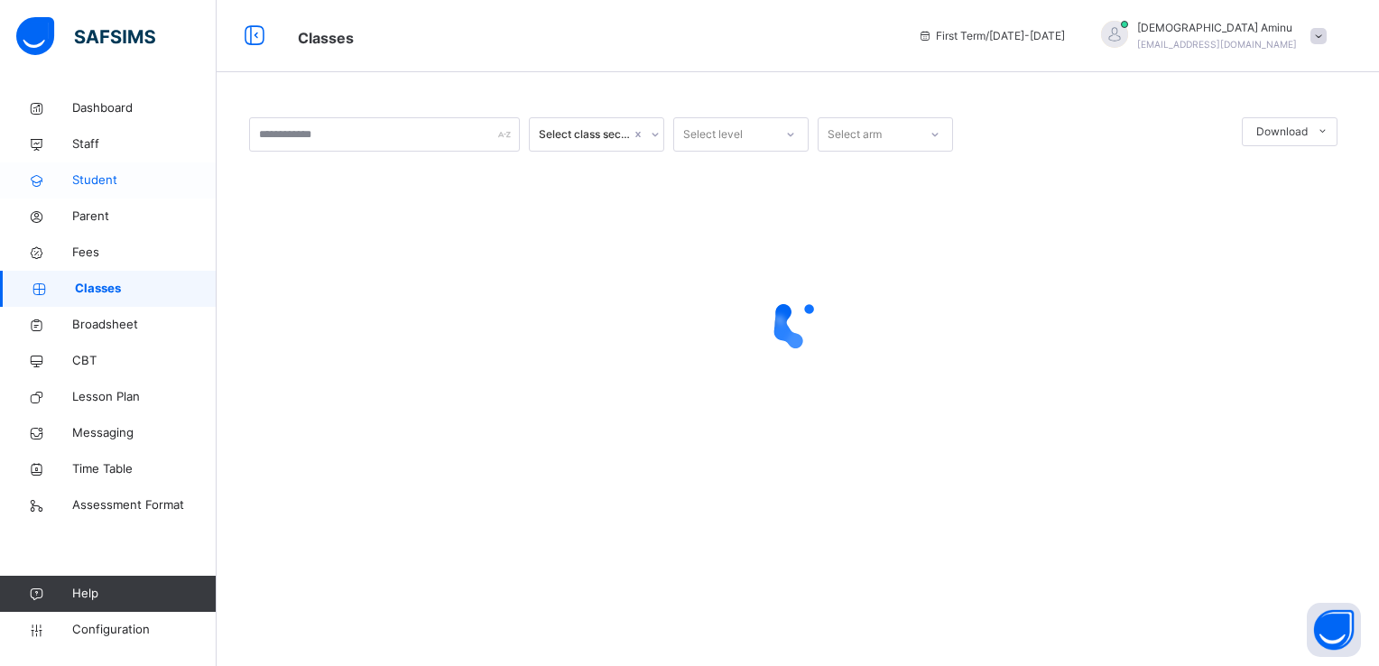
click at [108, 181] on span "Student" at bounding box center [144, 180] width 144 height 18
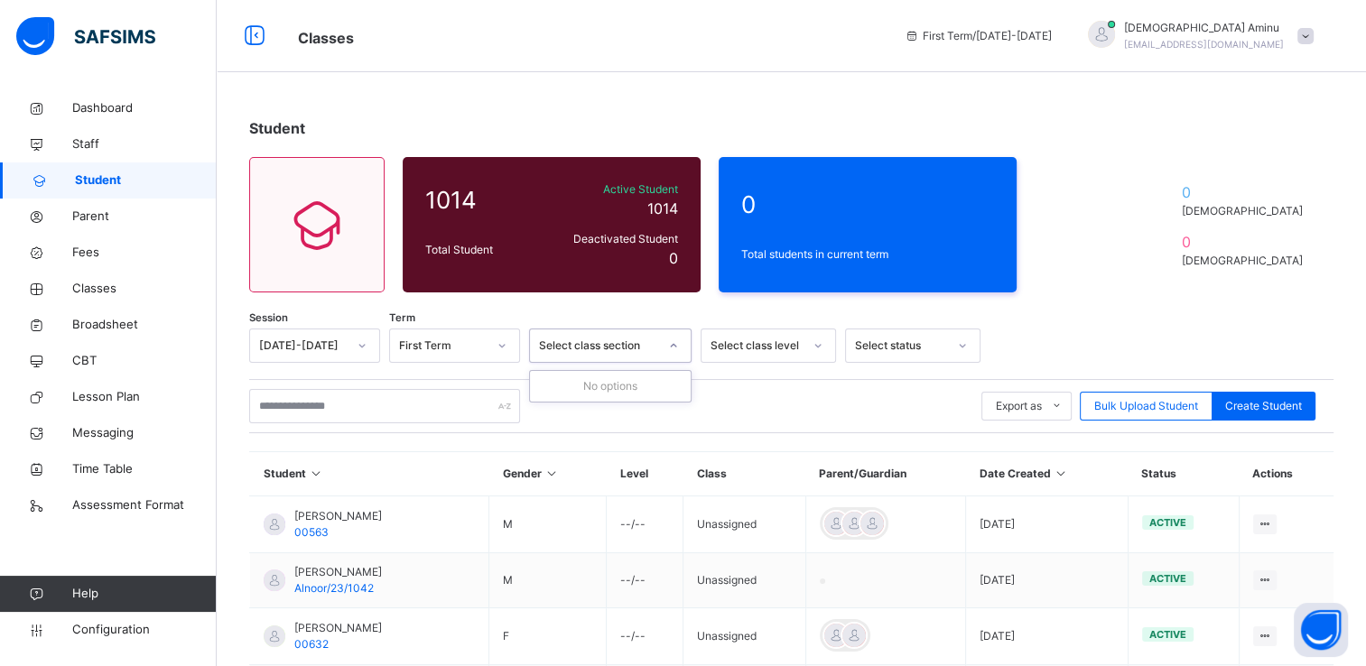
click at [676, 348] on icon at bounding box center [673, 346] width 11 height 18
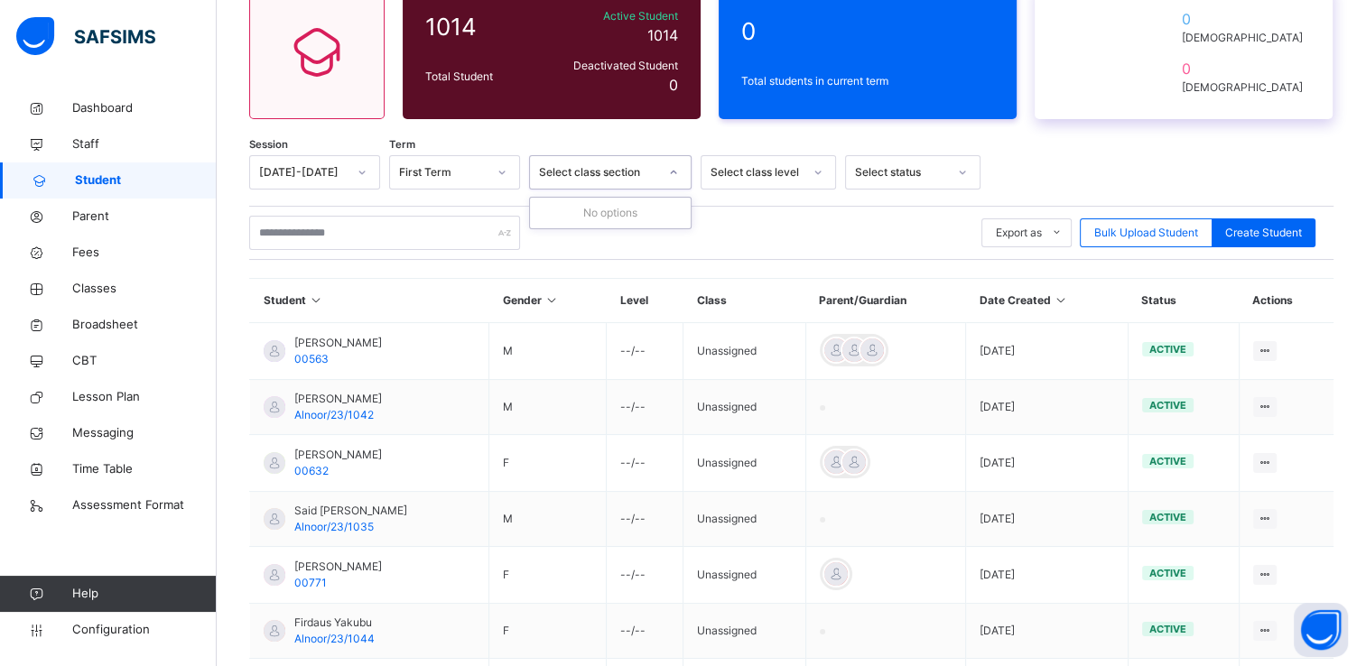
scroll to position [173, 0]
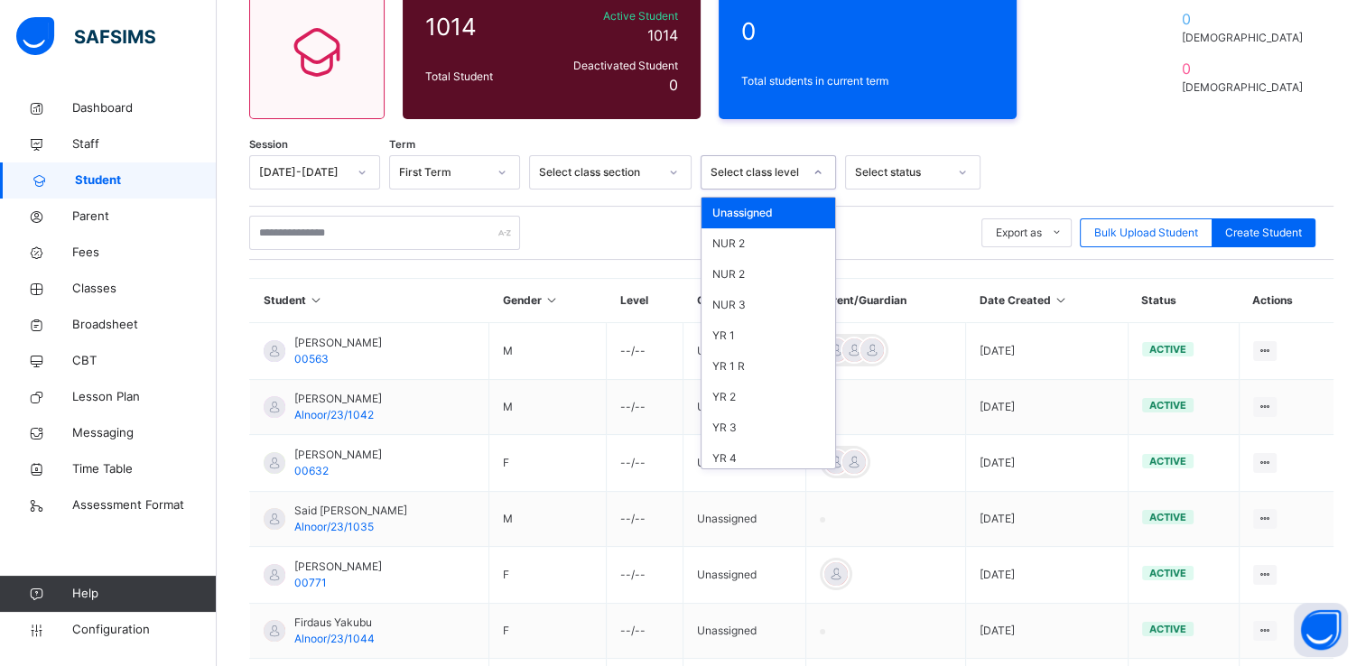
click at [821, 171] on icon at bounding box center [817, 172] width 11 height 18
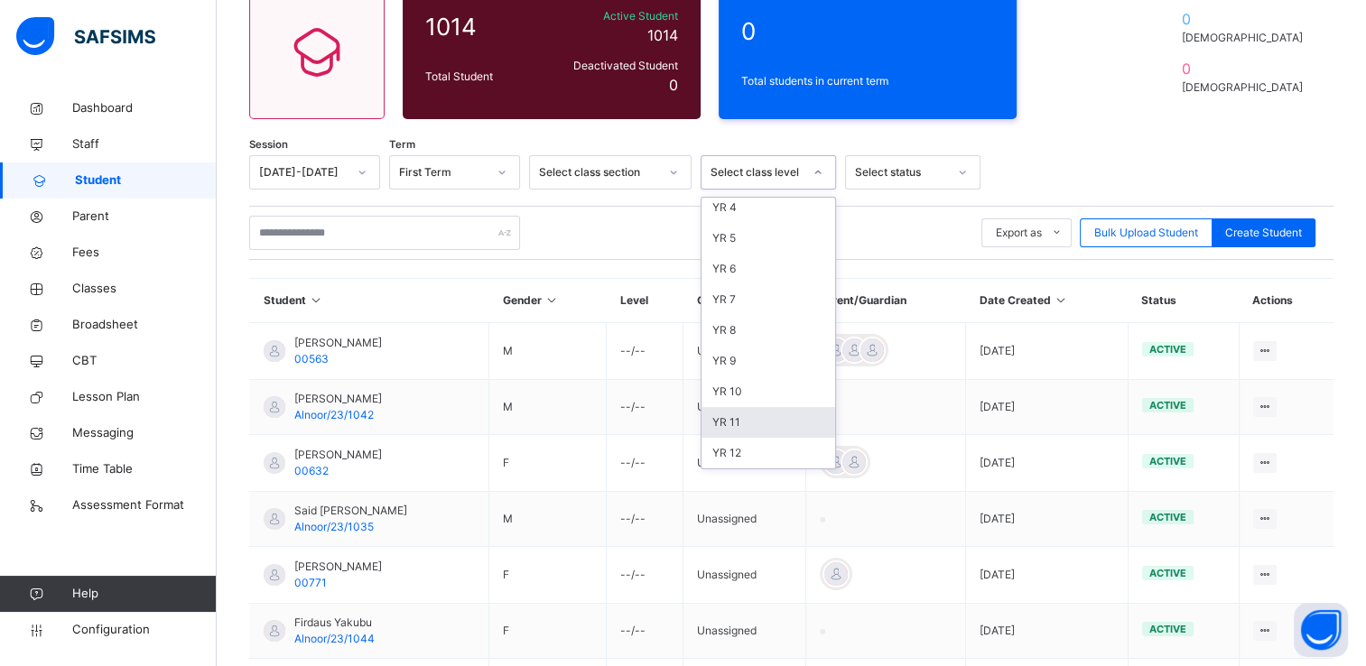
scroll to position [251, 0]
click at [141, 631] on span "Configuration" at bounding box center [144, 630] width 144 height 18
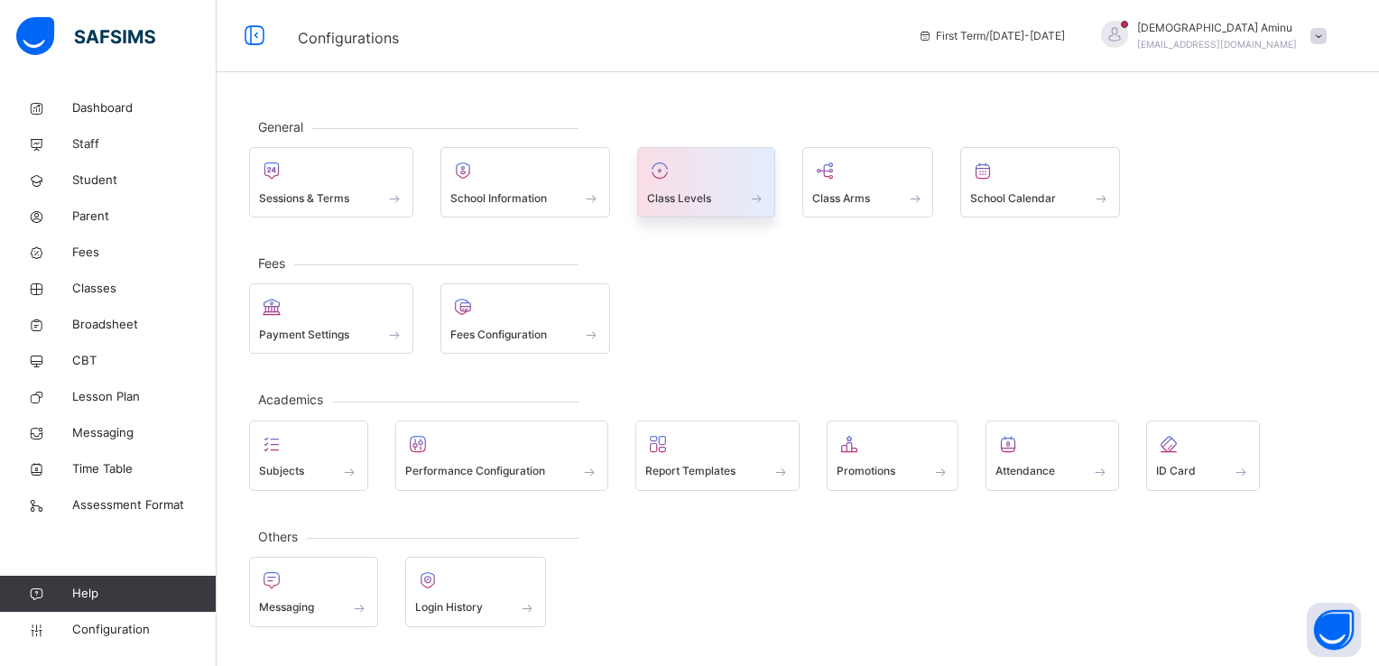
click at [726, 200] on div "Class Levels" at bounding box center [706, 198] width 118 height 19
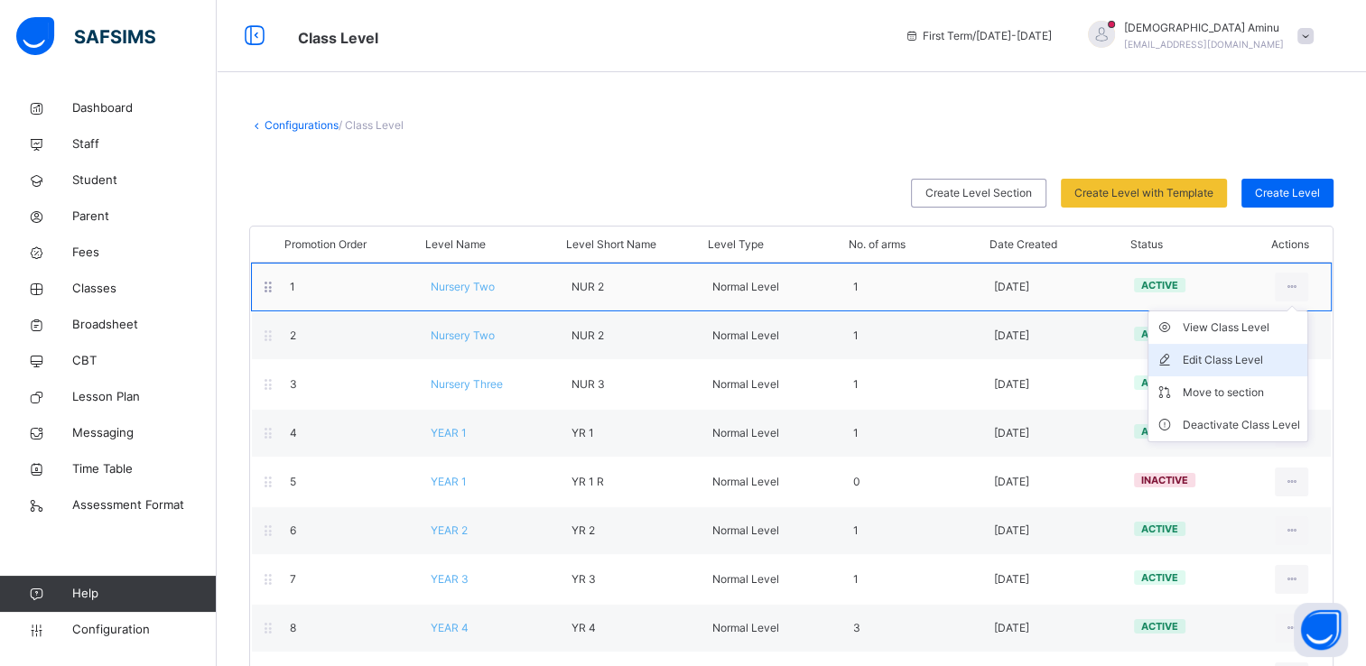
click at [1233, 357] on div "Edit Class Level" at bounding box center [1240, 360] width 117 height 18
type input "**********"
type input "*****"
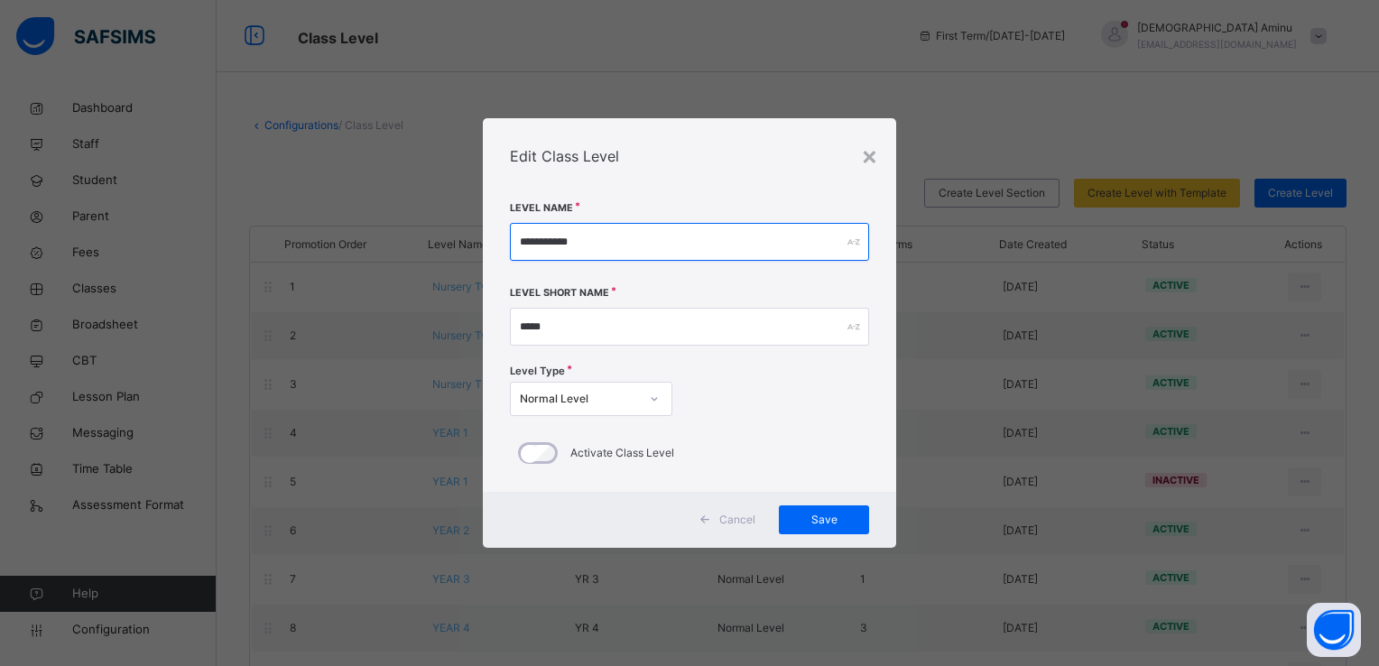
click at [703, 244] on input "**********" at bounding box center [689, 242] width 359 height 38
type input "**********"
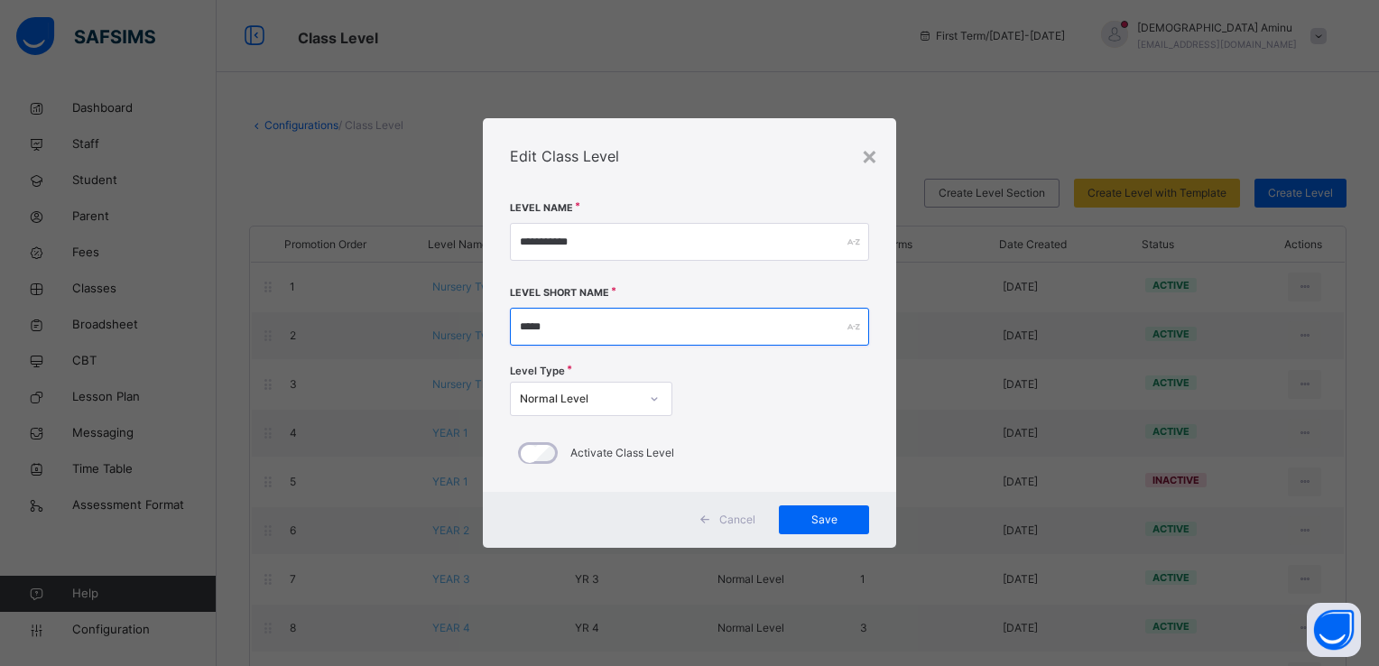
click at [660, 335] on input "*****" at bounding box center [689, 327] width 359 height 38
type input "*****"
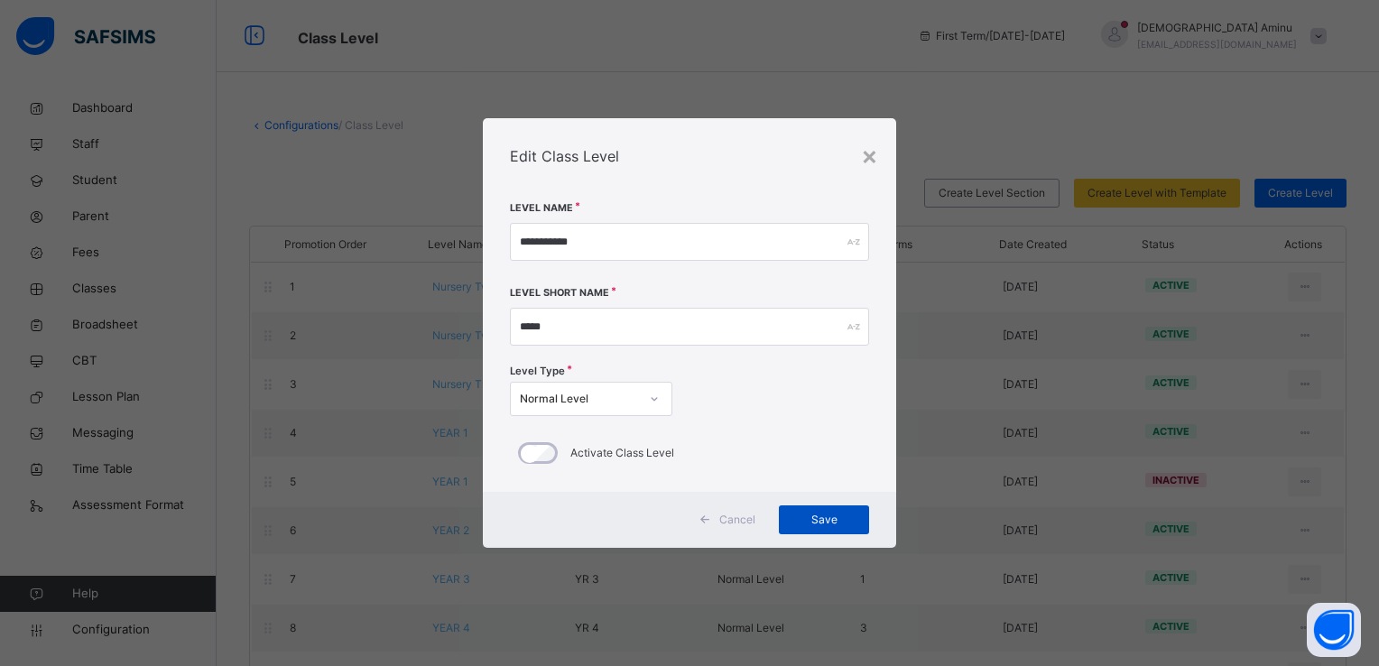
click at [820, 506] on div "Save" at bounding box center [824, 519] width 90 height 29
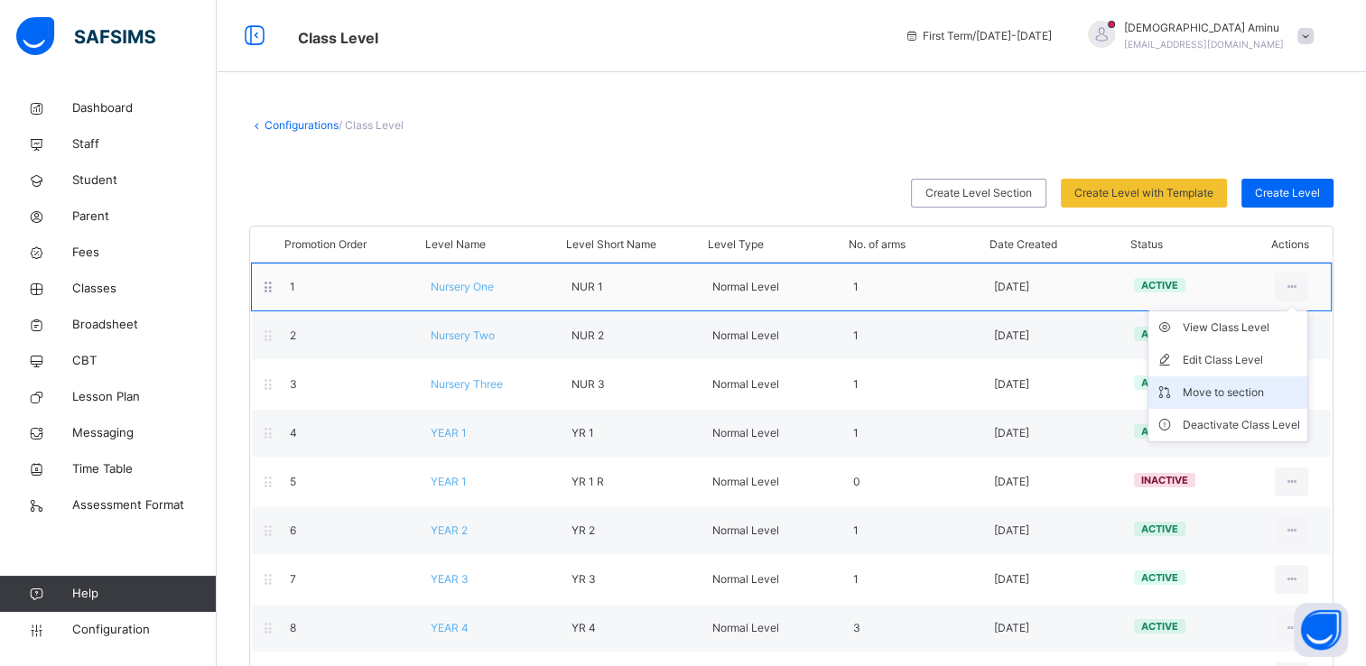
click at [1253, 388] on div "Move to section" at bounding box center [1240, 393] width 117 height 18
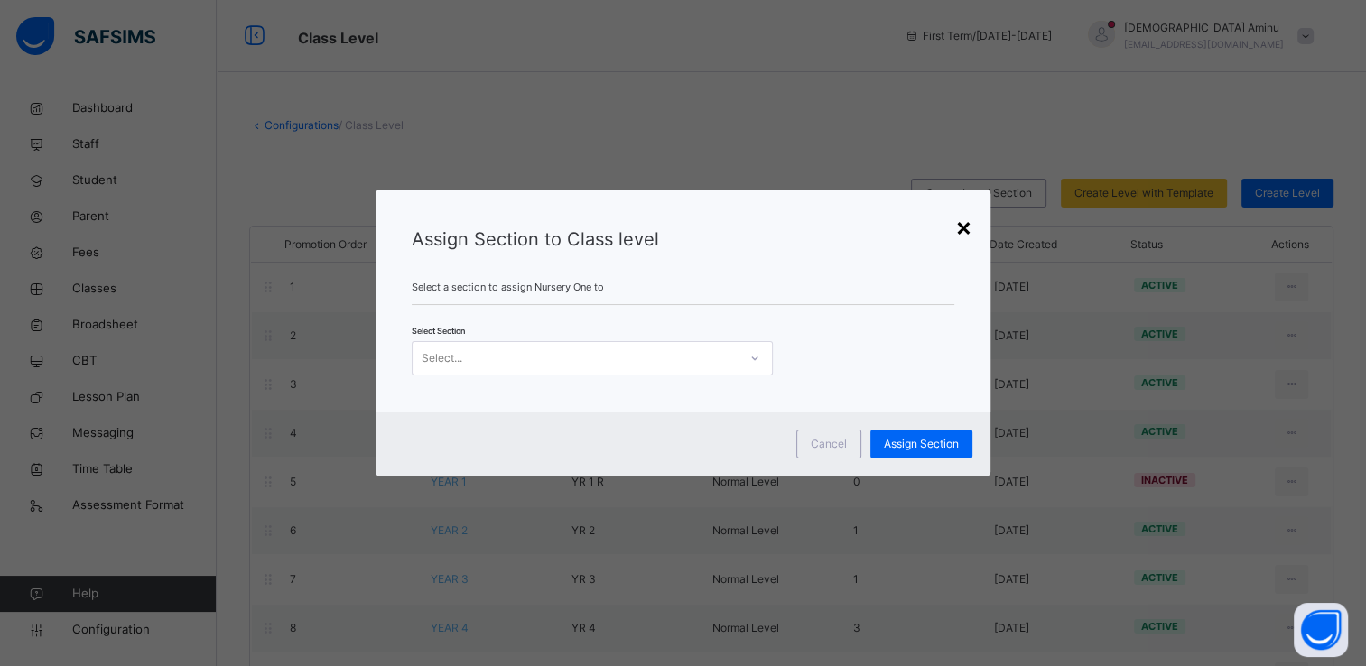
click at [969, 226] on div "×" at bounding box center [963, 227] width 17 height 38
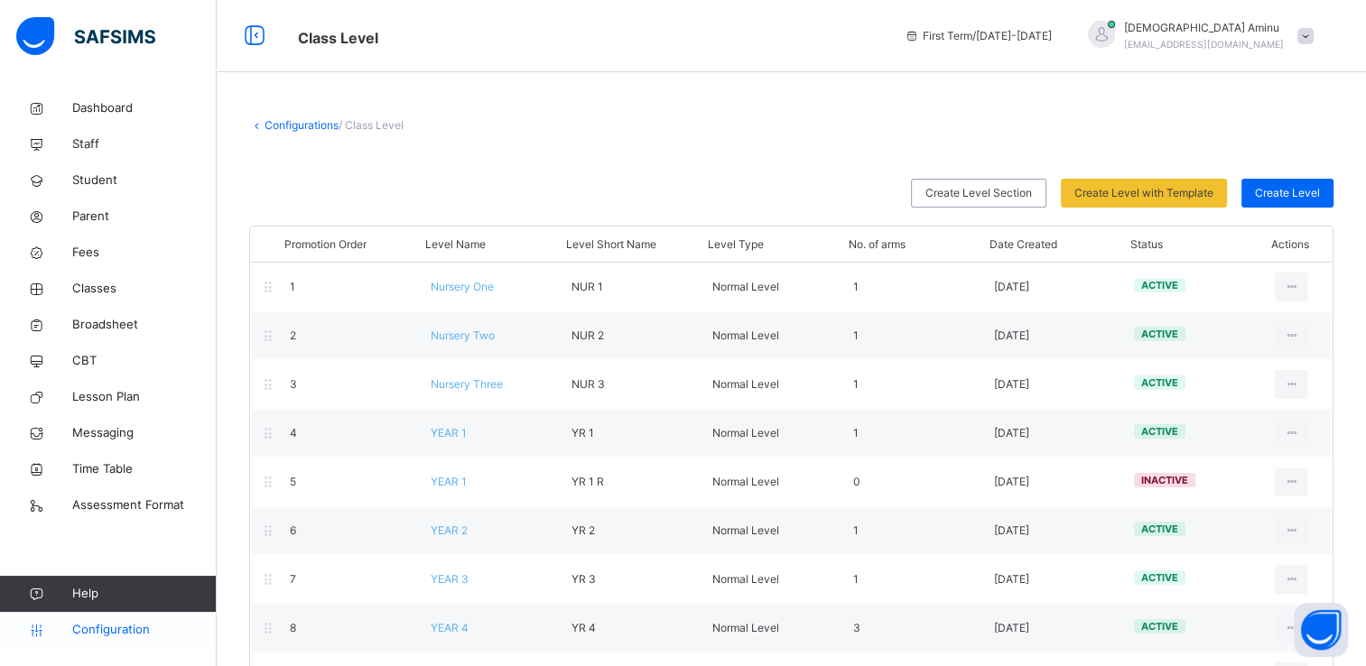
click at [104, 619] on link "Configuration" at bounding box center [108, 630] width 216 height 36
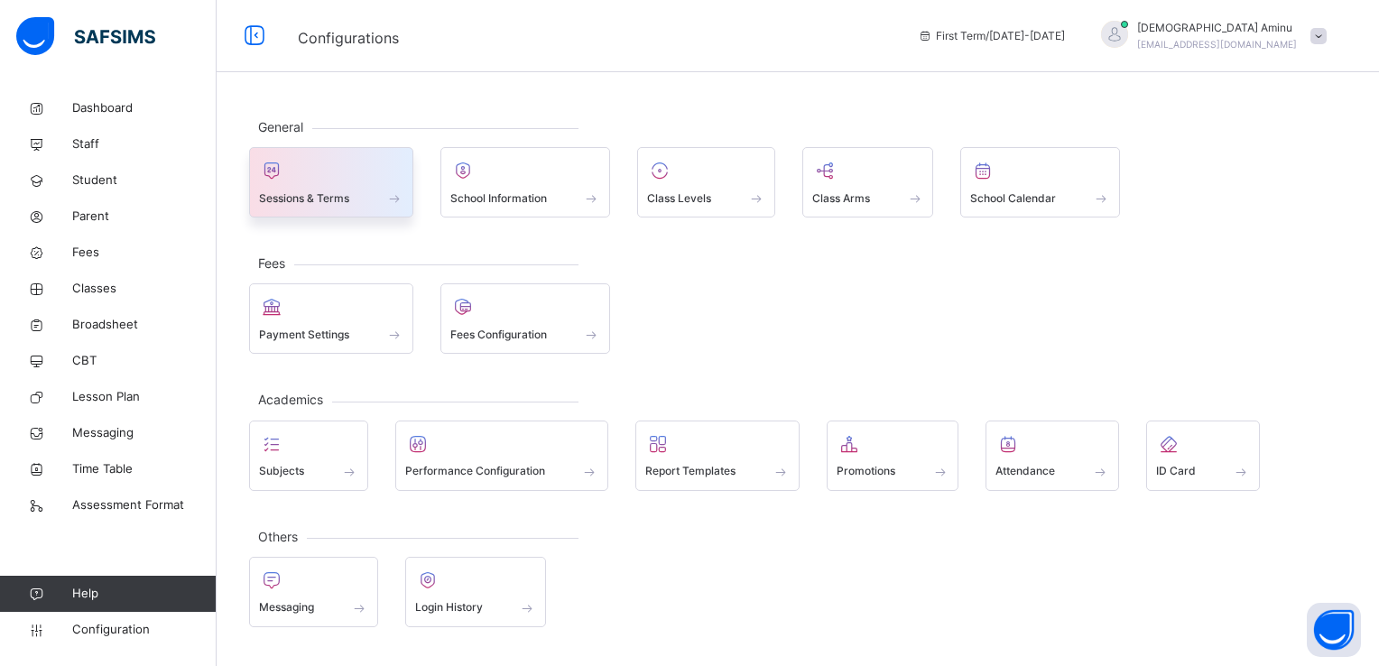
click at [348, 189] on div "Sessions & Terms" at bounding box center [331, 198] width 144 height 19
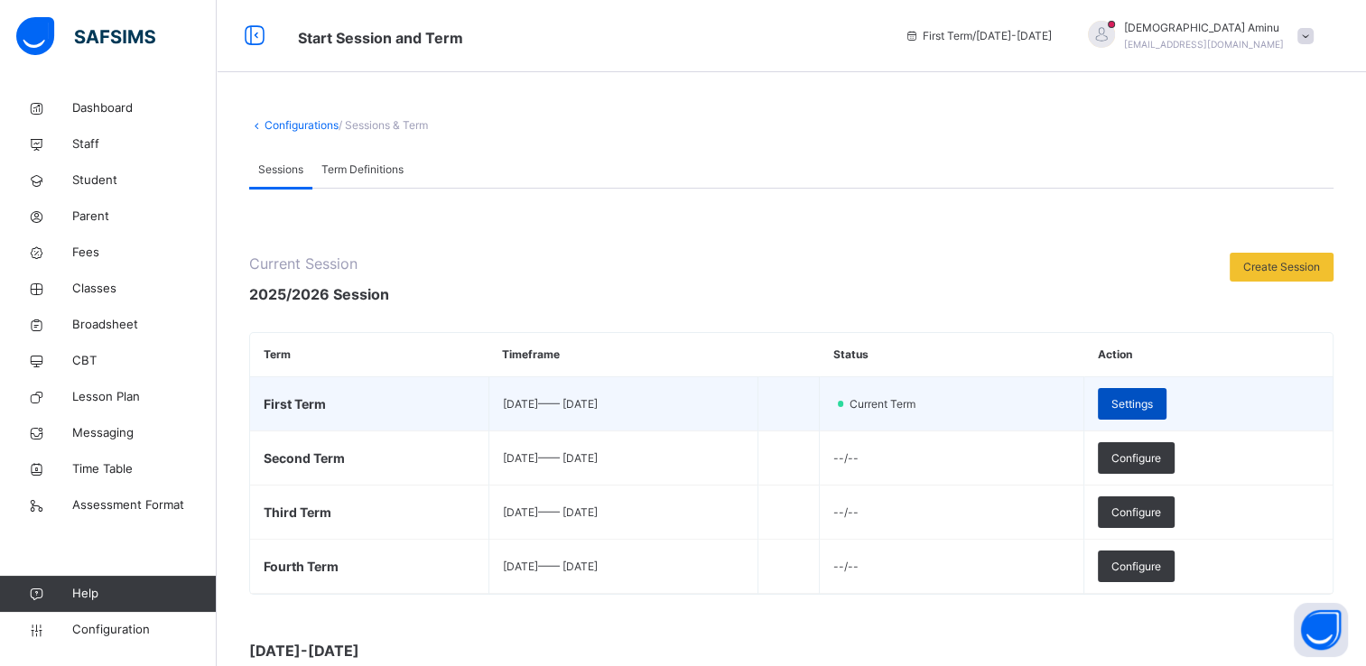
click at [1153, 409] on span "Settings" at bounding box center [1132, 404] width 42 height 16
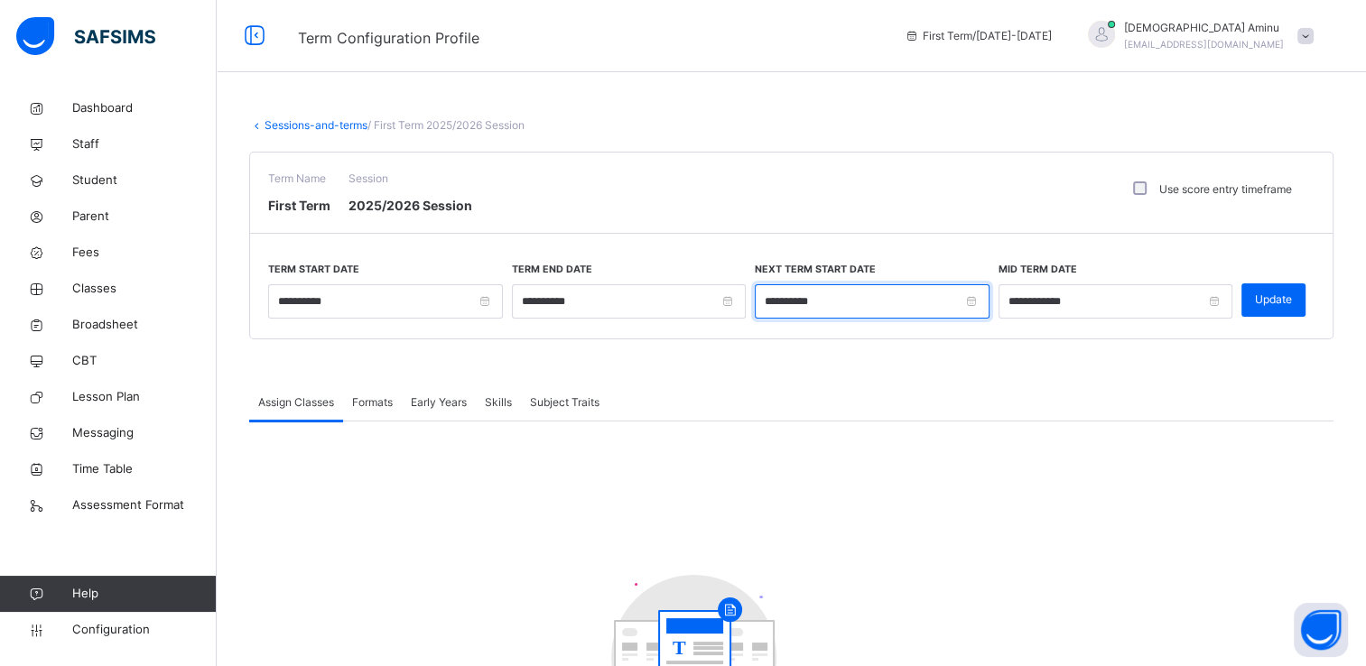
click at [982, 300] on input "**********" at bounding box center [872, 301] width 235 height 34
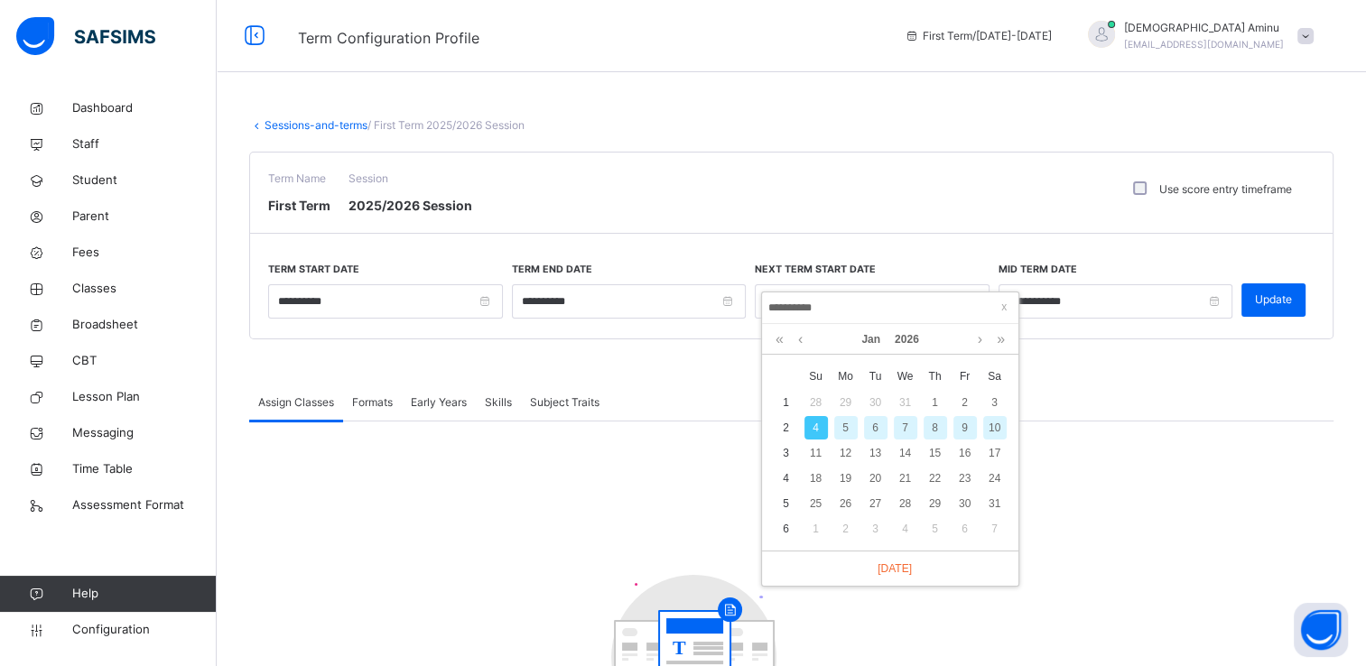
click at [847, 422] on div "5" at bounding box center [845, 427] width 23 height 23
type input "**********"
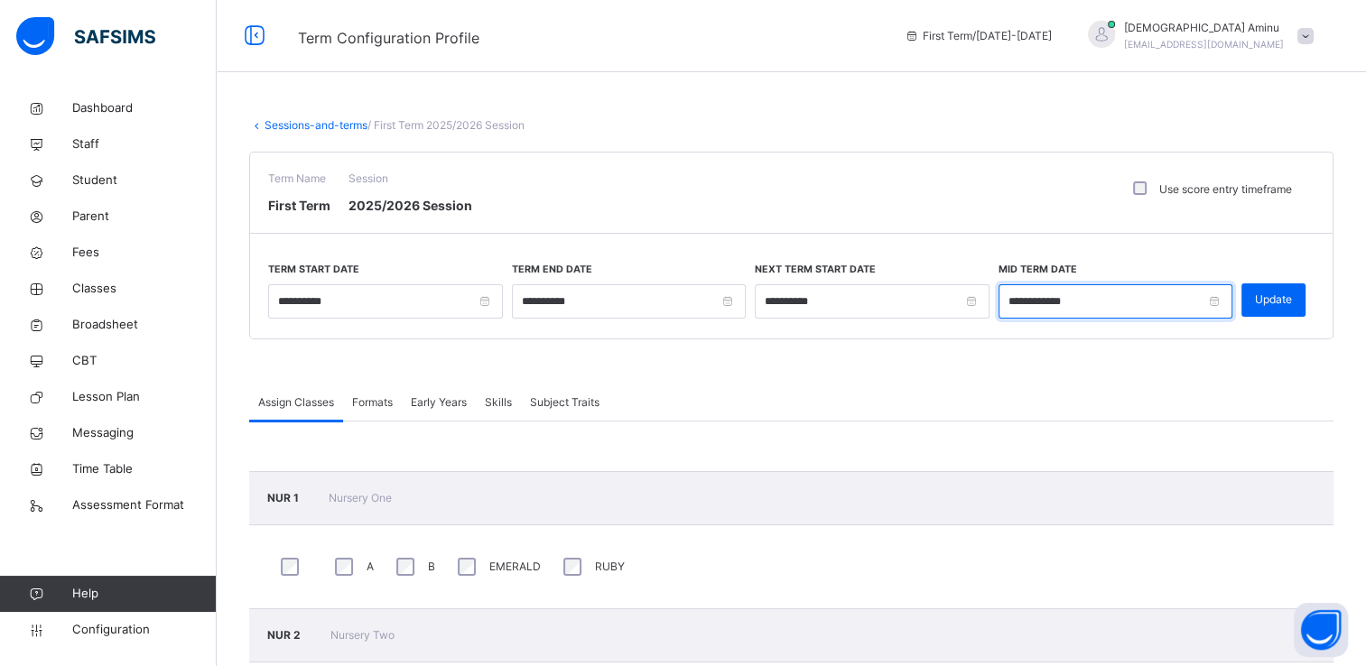
click at [1228, 298] on input "**********" at bounding box center [1115, 301] width 235 height 34
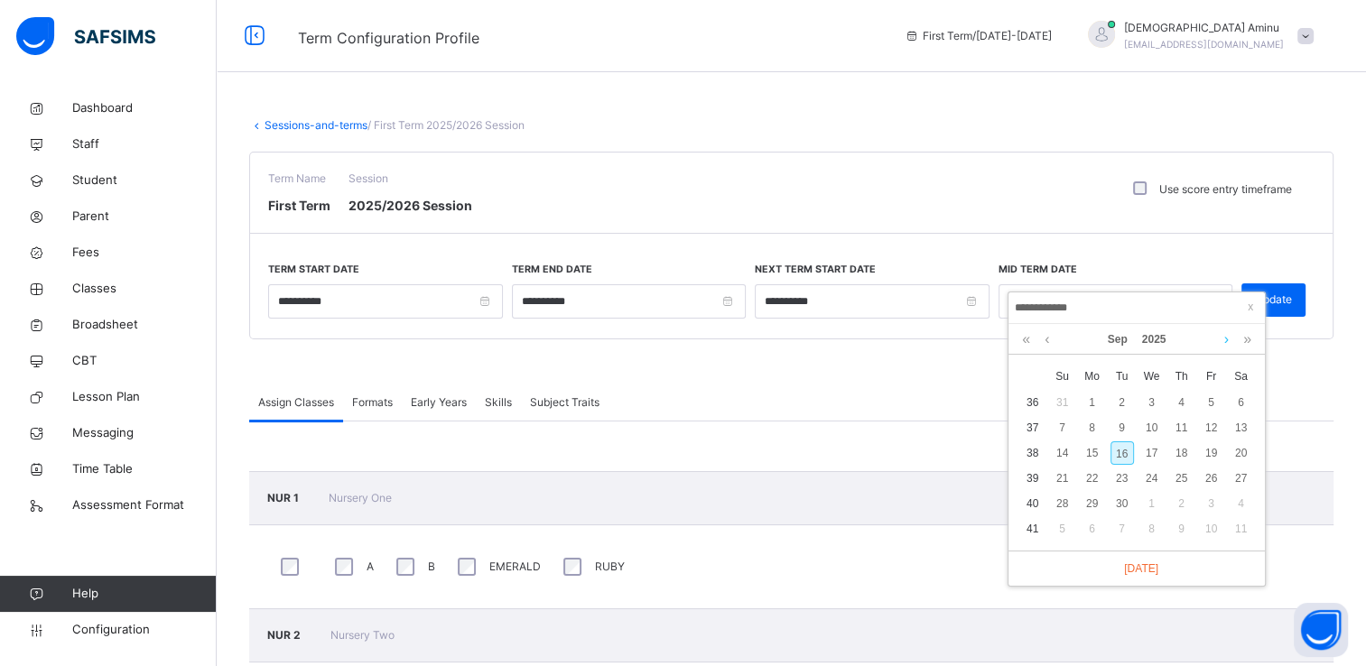
click at [1225, 341] on link at bounding box center [1226, 339] width 14 height 31
click at [1180, 475] on div "23" at bounding box center [1181, 478] width 23 height 23
type input "**********"
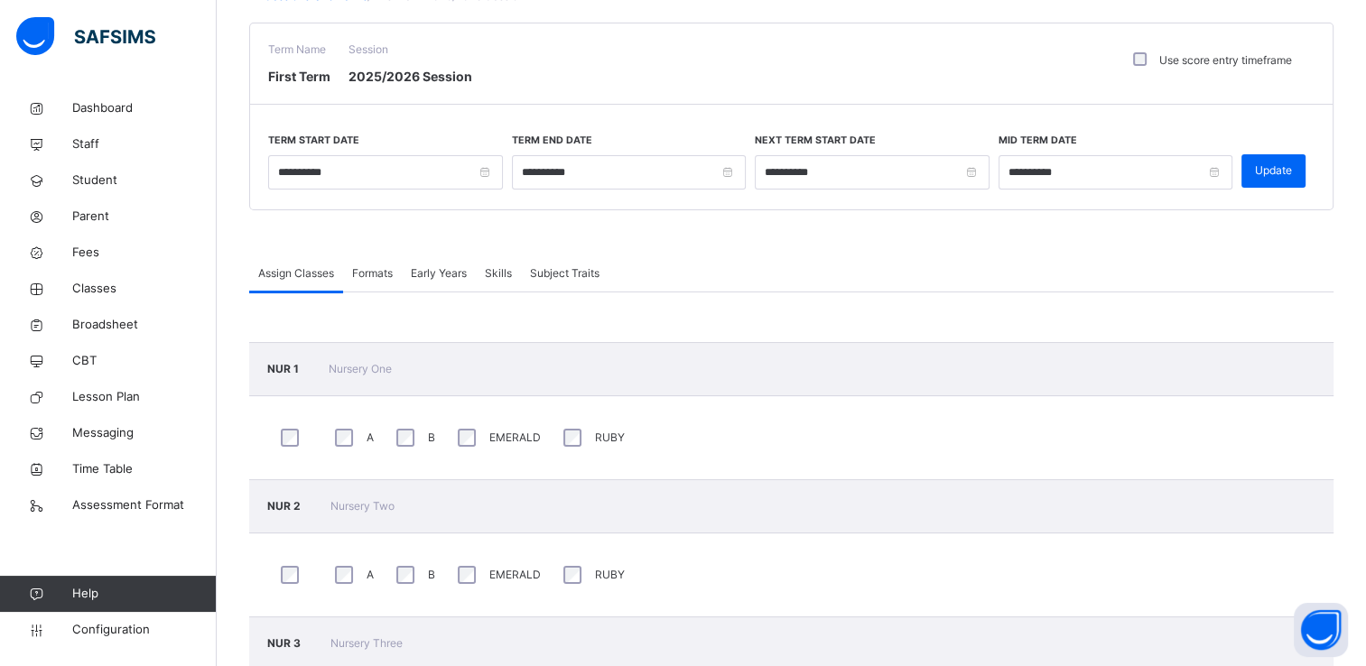
scroll to position [125, 0]
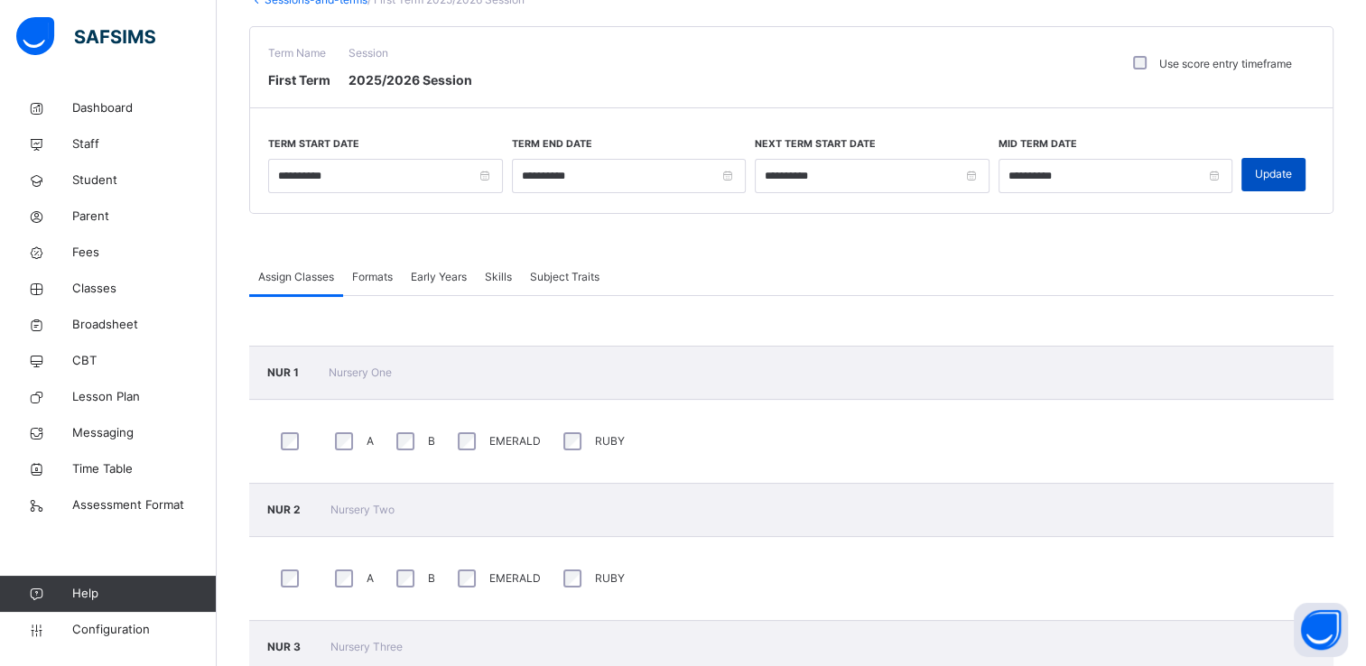
click at [1270, 169] on span "Update" at bounding box center [1273, 174] width 37 height 16
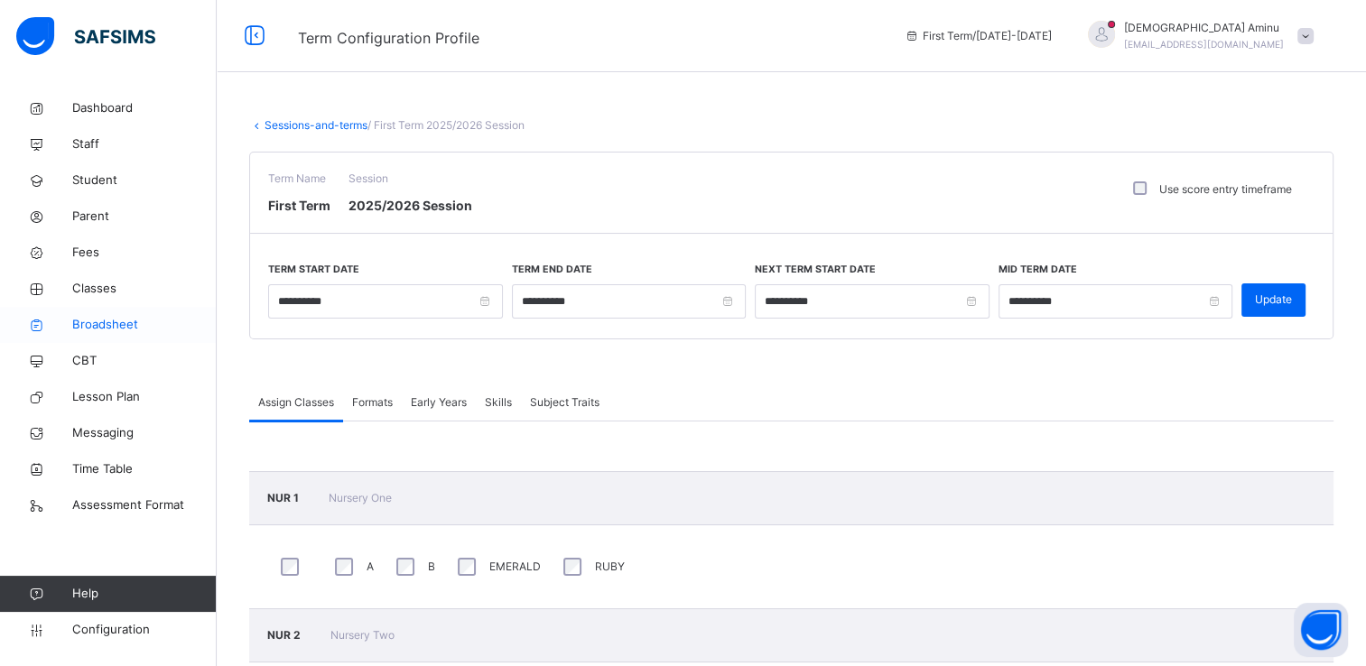
click at [130, 320] on span "Broadsheet" at bounding box center [144, 325] width 144 height 18
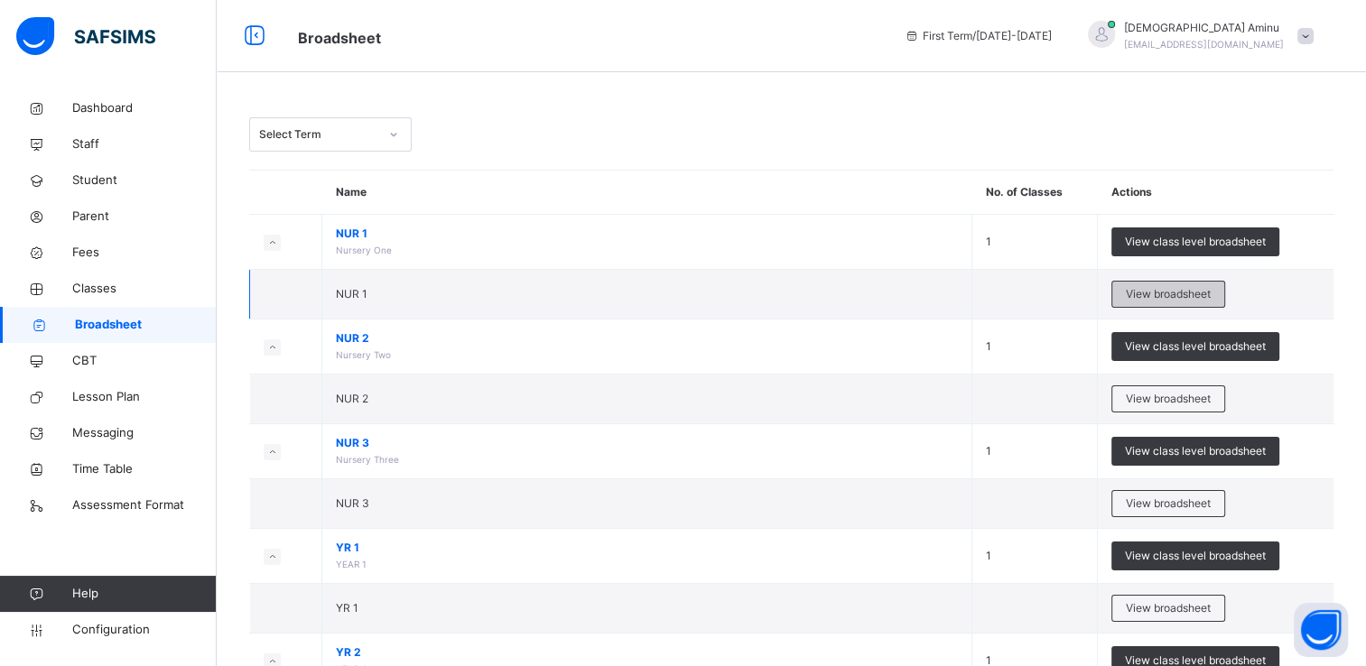
click at [1163, 290] on span "View broadsheet" at bounding box center [1168, 294] width 85 height 16
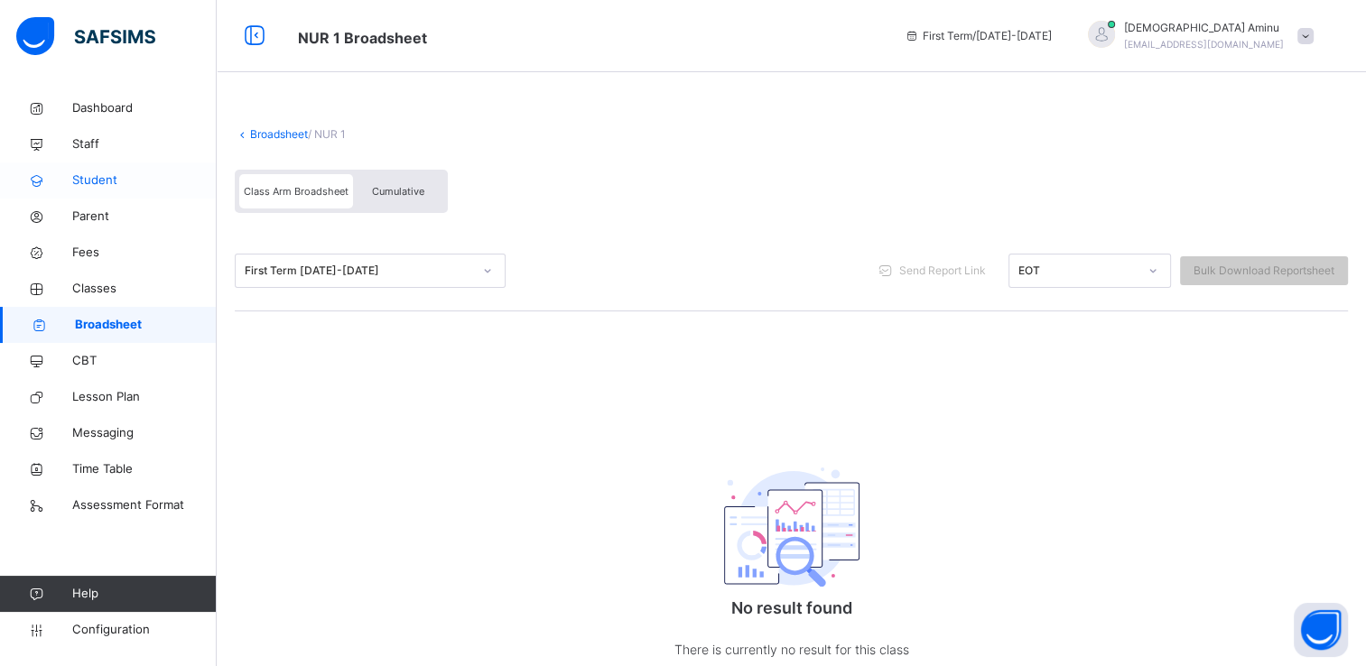
click at [90, 178] on span "Student" at bounding box center [144, 180] width 144 height 18
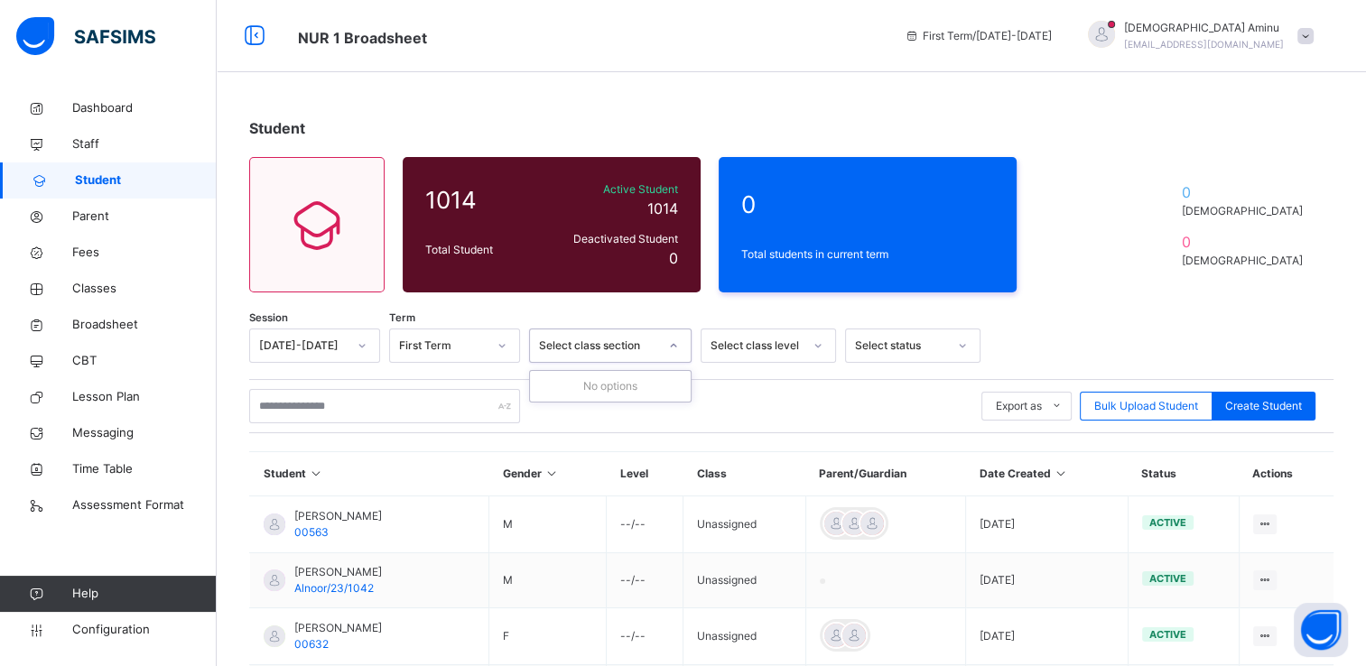
click at [674, 348] on icon at bounding box center [673, 346] width 11 height 18
click at [819, 348] on icon at bounding box center [817, 346] width 11 height 18
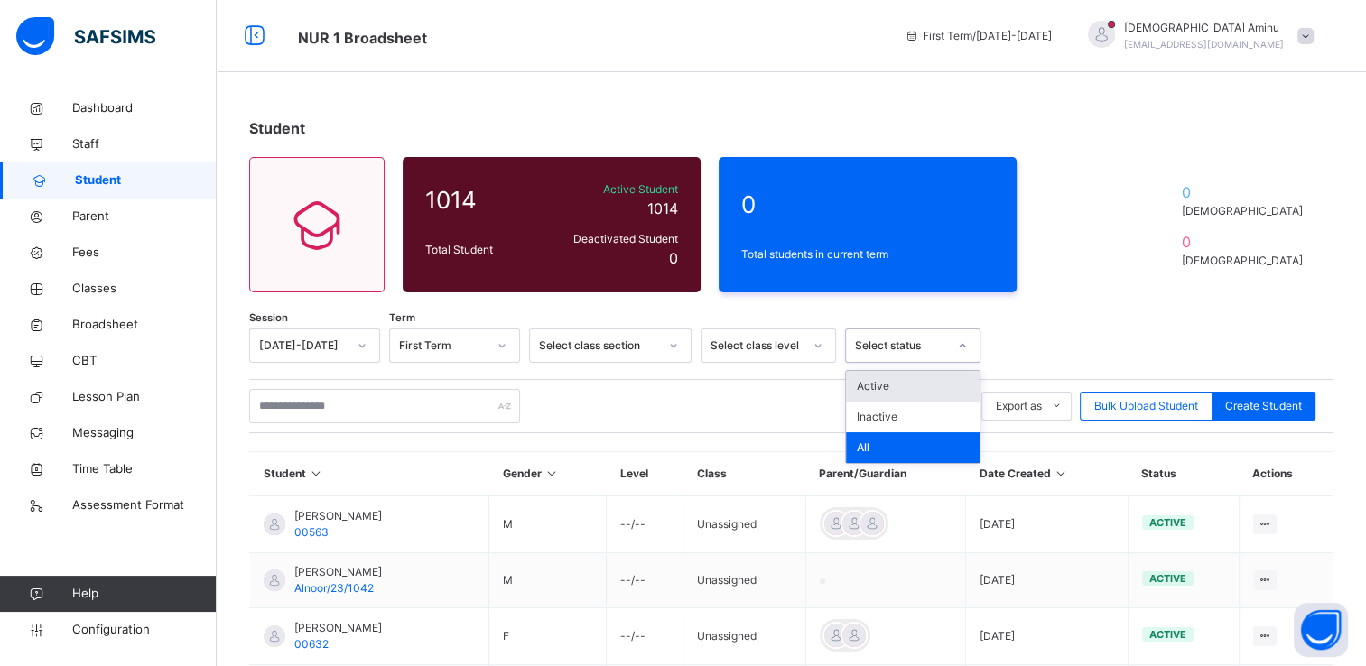
click at [965, 350] on icon at bounding box center [962, 346] width 11 height 18
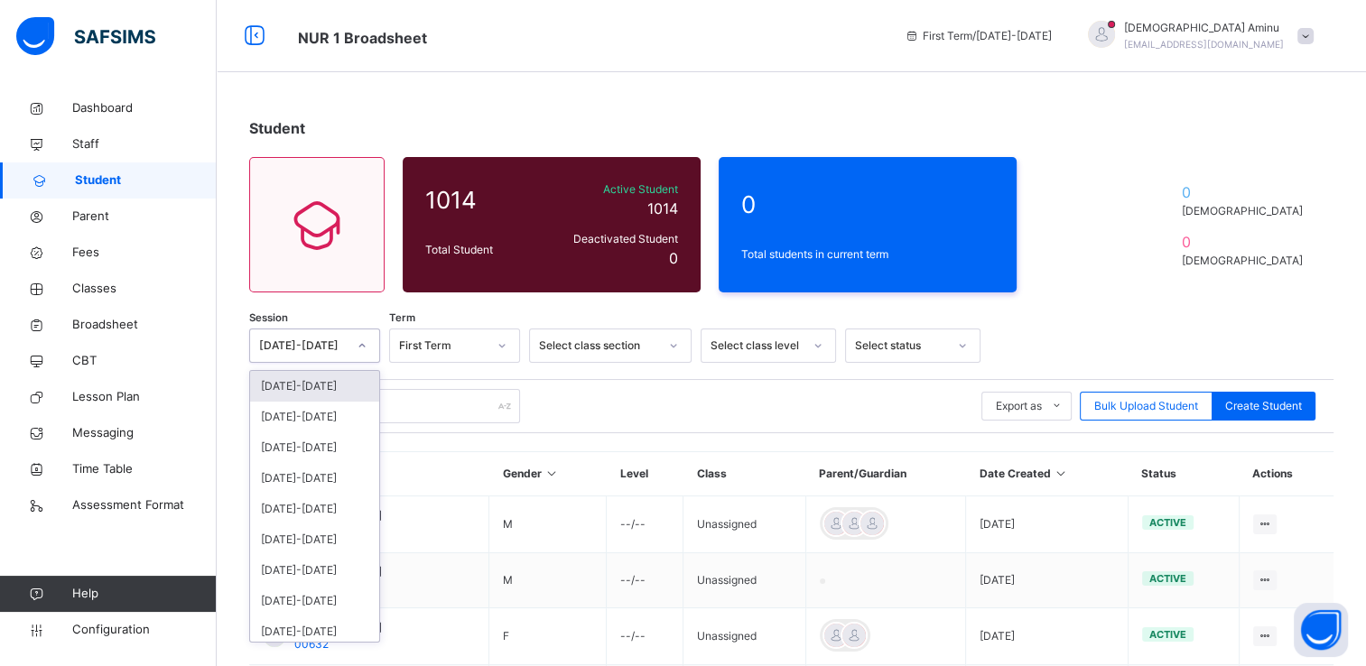
click at [358, 346] on icon at bounding box center [362, 346] width 11 height 18
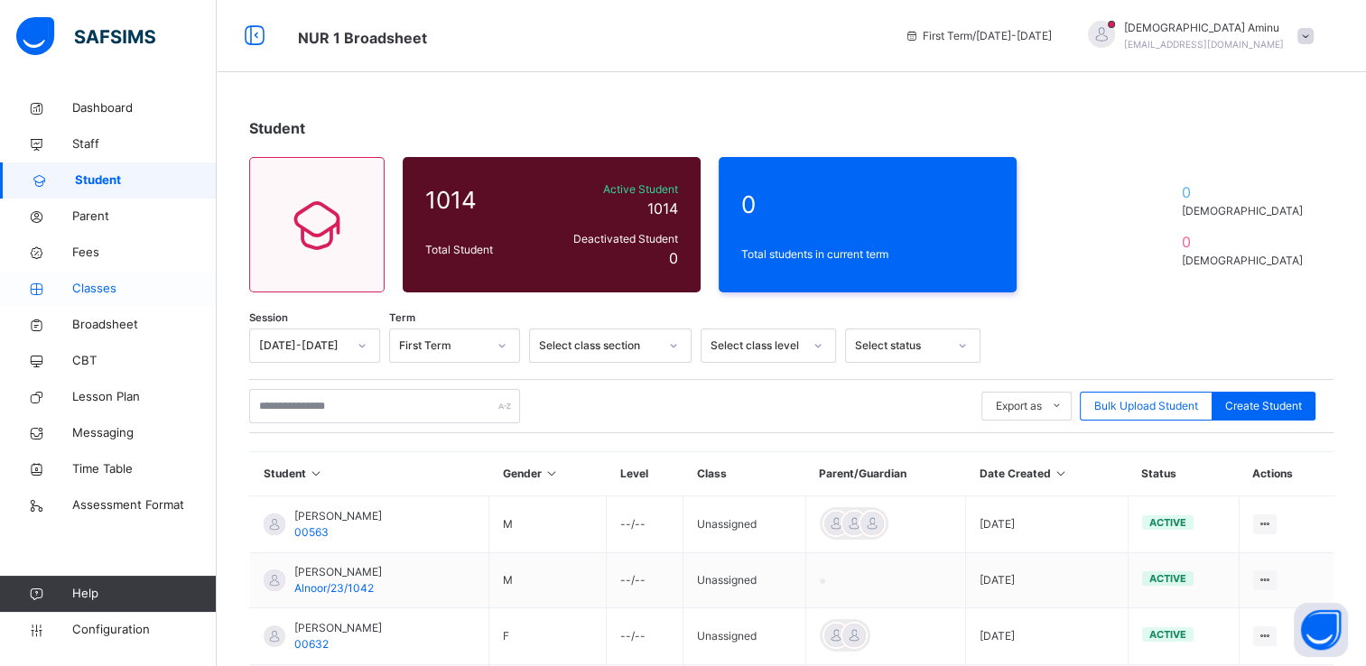
click at [103, 292] on span "Classes" at bounding box center [144, 289] width 144 height 18
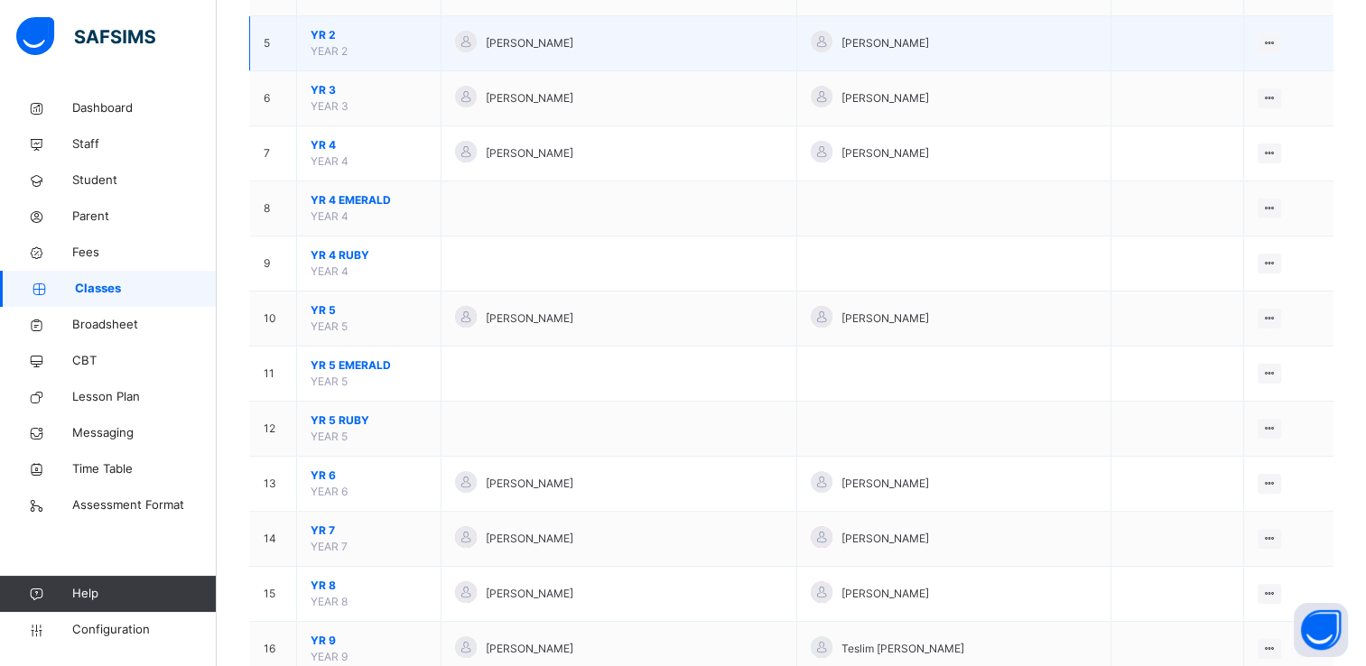
scroll to position [448, 0]
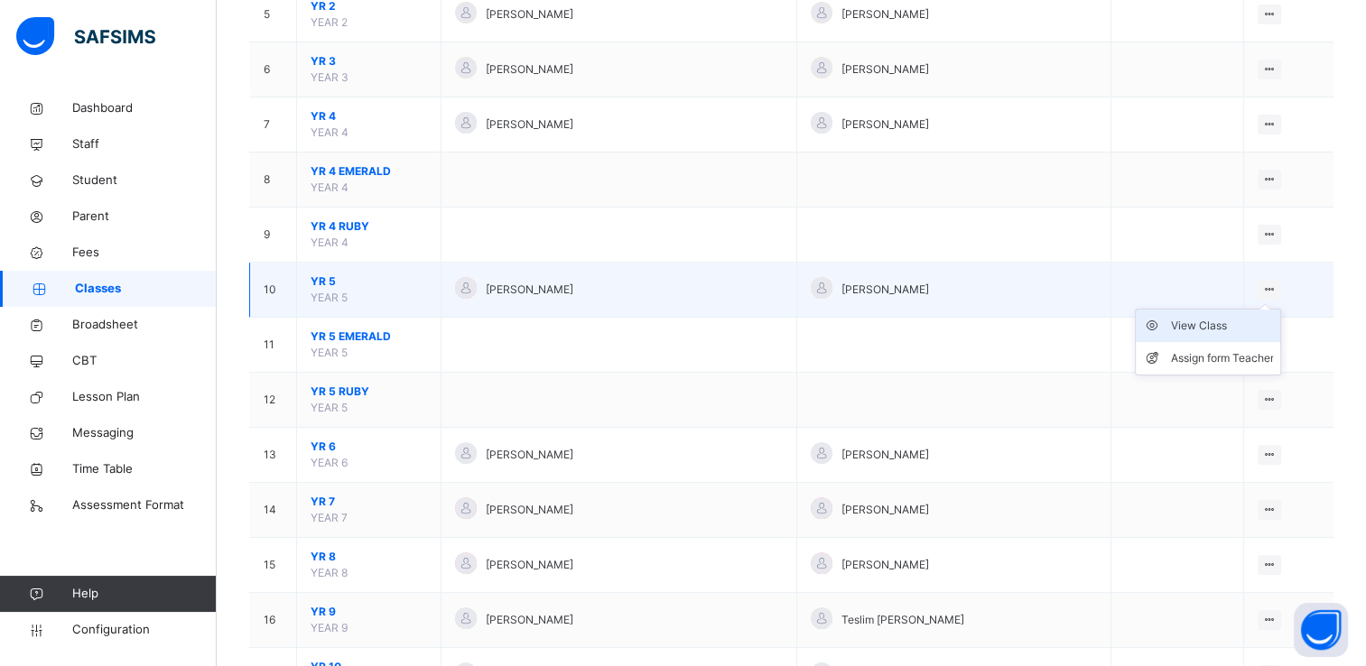
click at [1214, 323] on div "View Class" at bounding box center [1221, 326] width 103 height 18
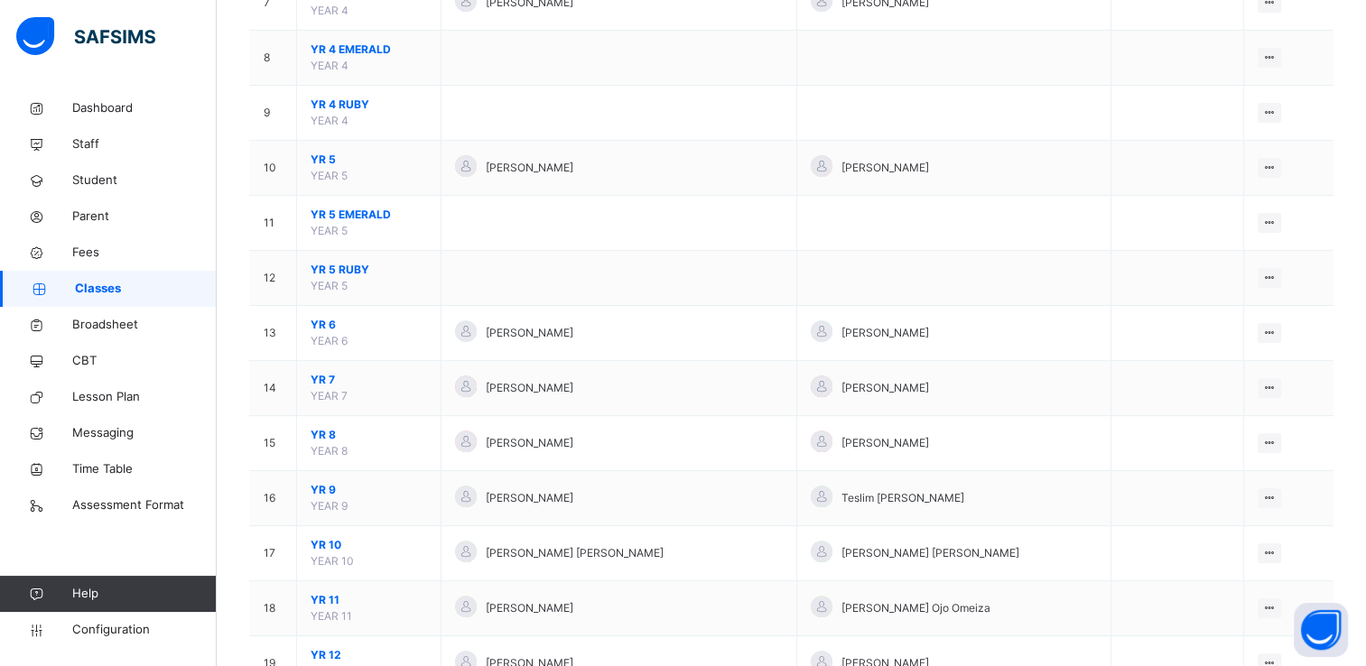
scroll to position [635, 0]
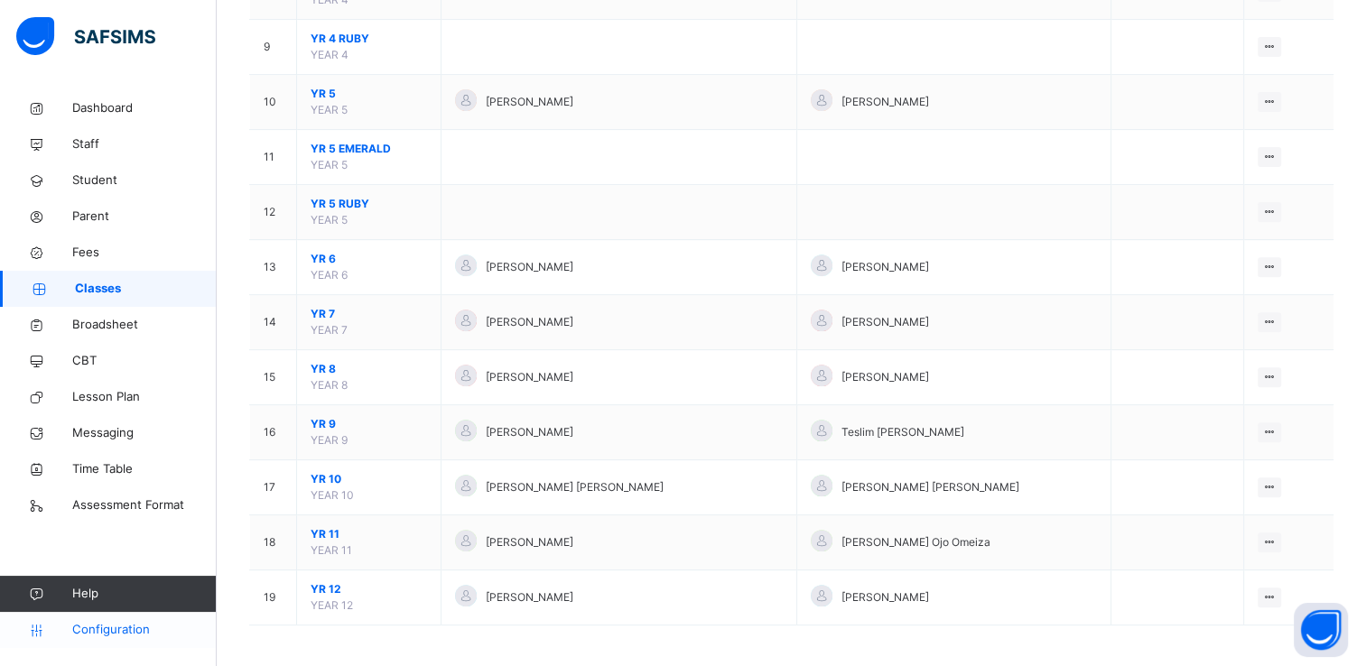
click at [97, 626] on span "Configuration" at bounding box center [144, 630] width 144 height 18
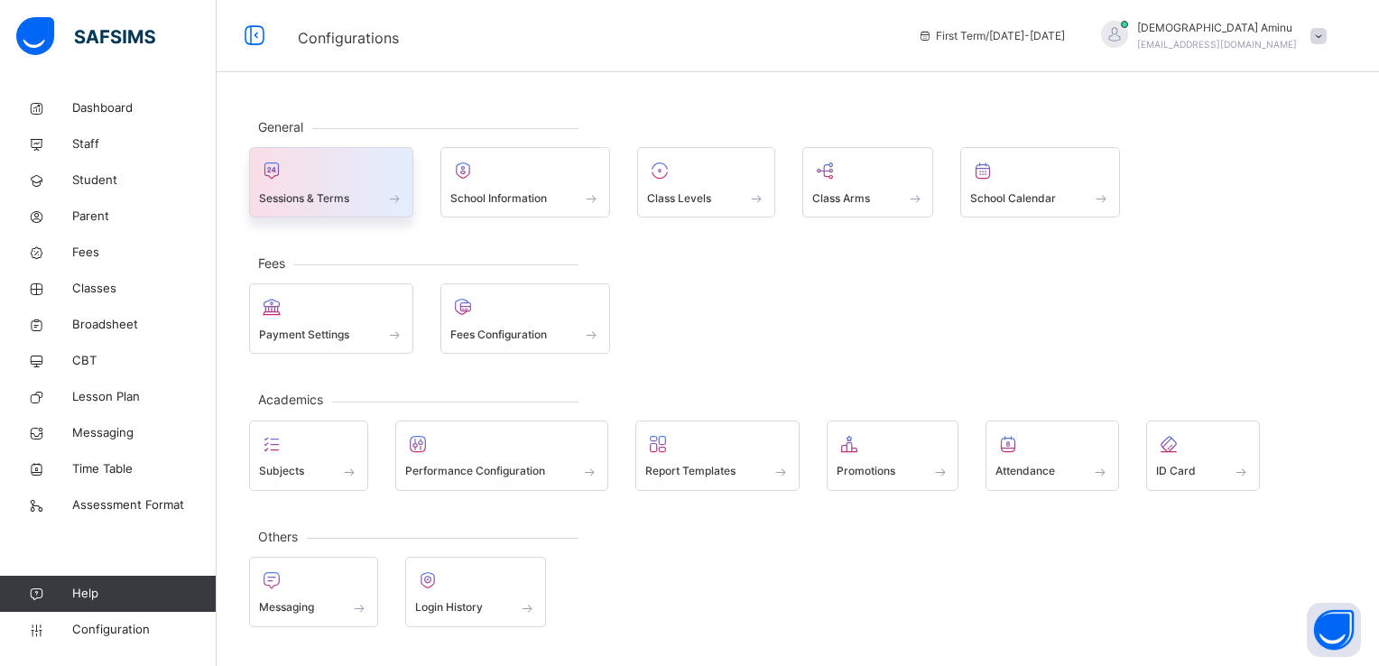
click at [334, 179] on div at bounding box center [331, 170] width 144 height 27
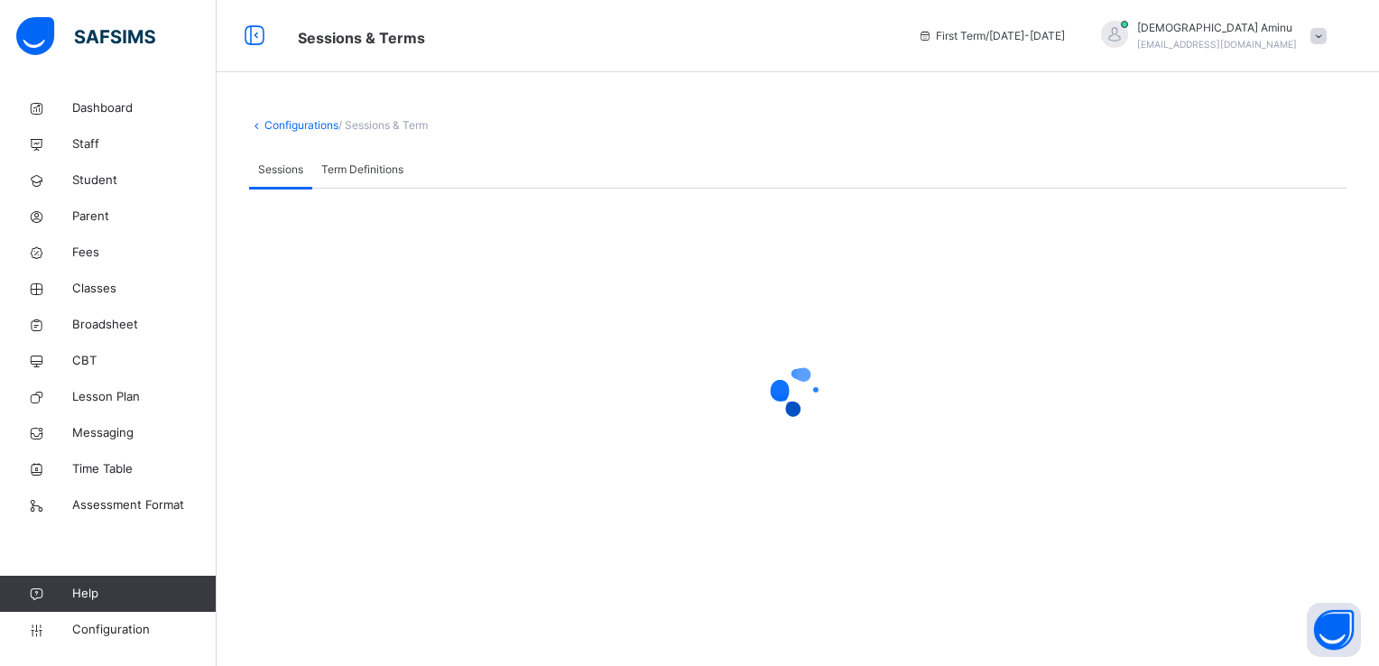
click at [376, 168] on span "Term Definitions" at bounding box center [362, 170] width 82 height 16
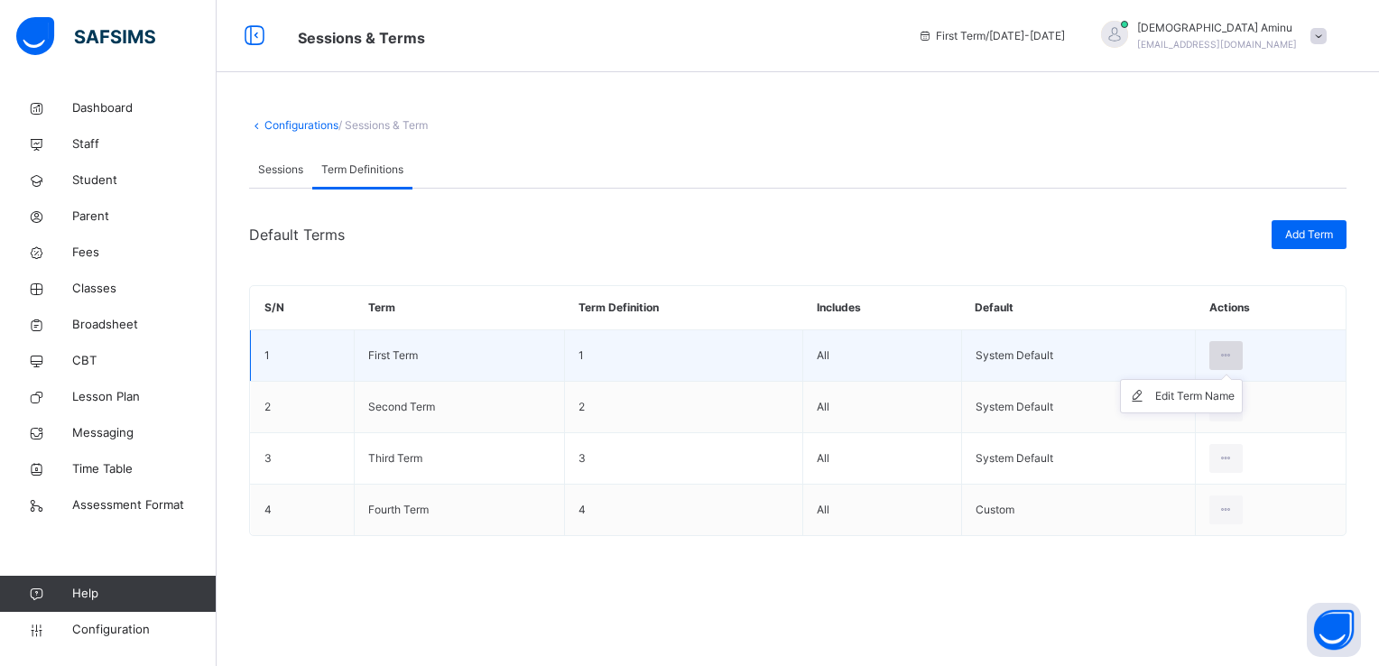
click at [1231, 357] on icon at bounding box center [1226, 356] width 15 height 16
click at [1224, 352] on icon at bounding box center [1226, 356] width 15 height 16
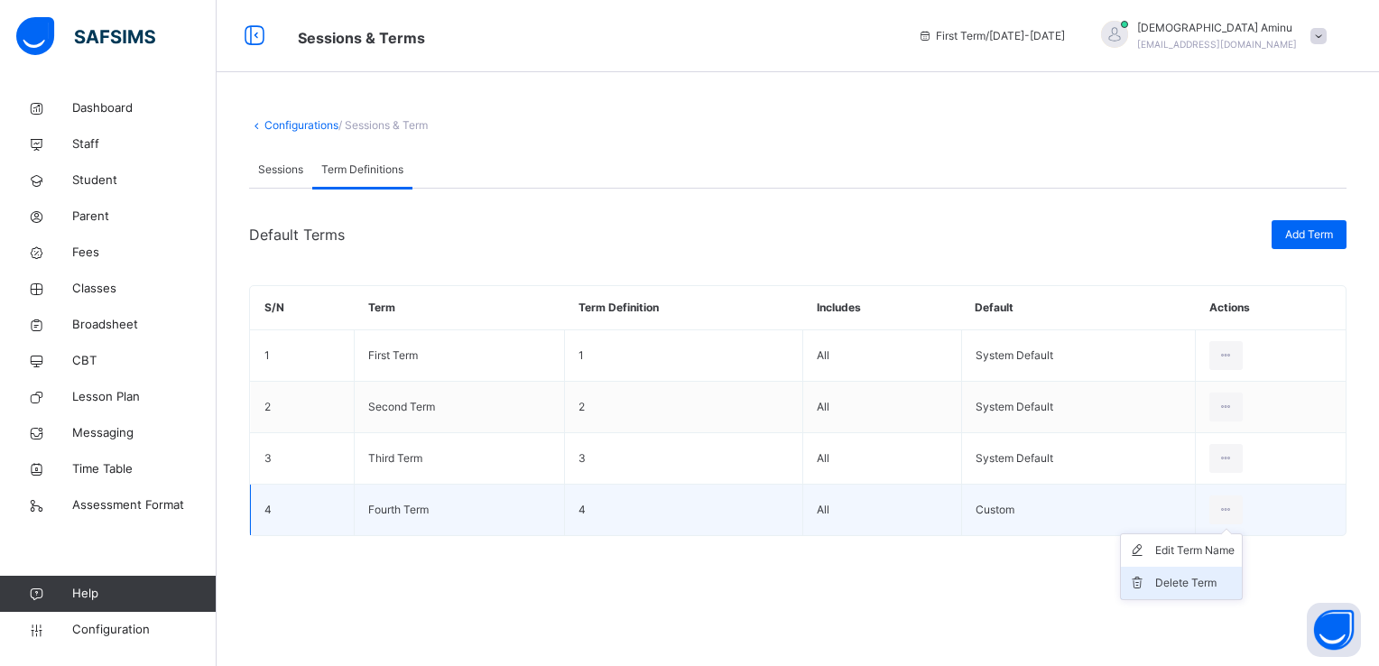
click at [1195, 576] on div "Delete Term" at bounding box center [1194, 583] width 79 height 18
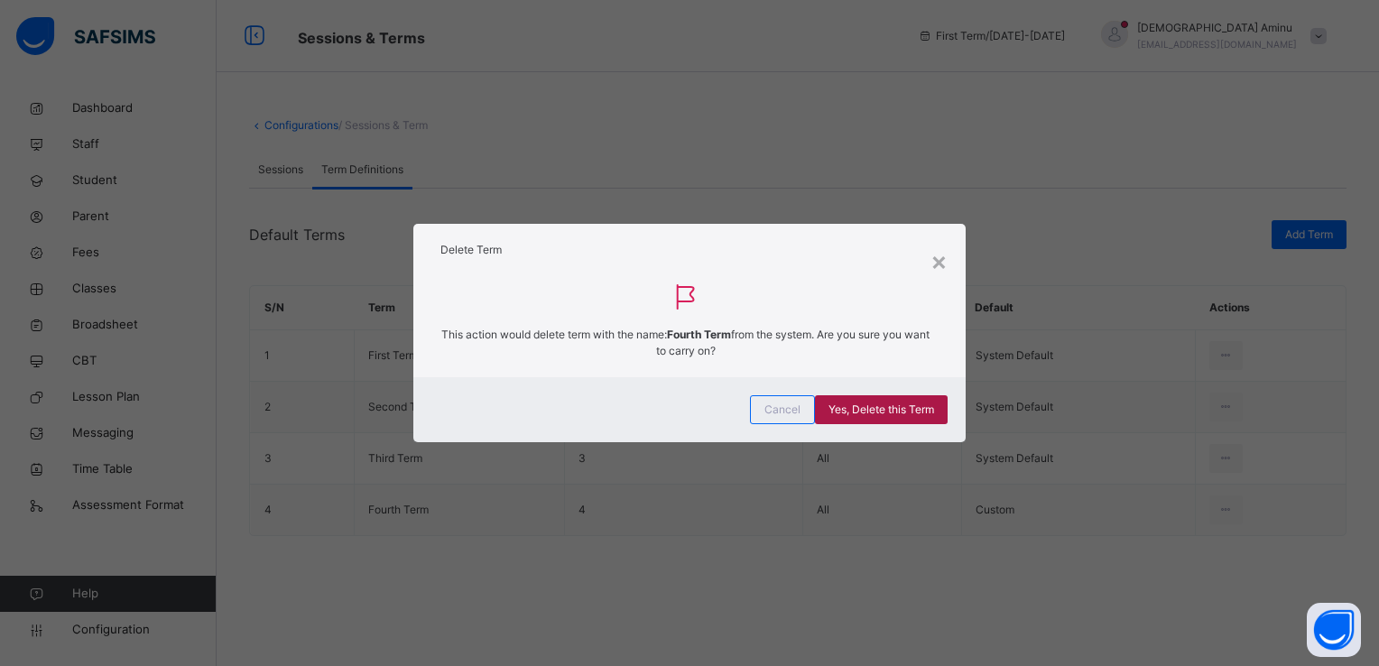
click at [892, 407] on span "Yes, Delete this Term" at bounding box center [882, 410] width 106 height 16
click at [939, 264] on div "×" at bounding box center [939, 261] width 17 height 38
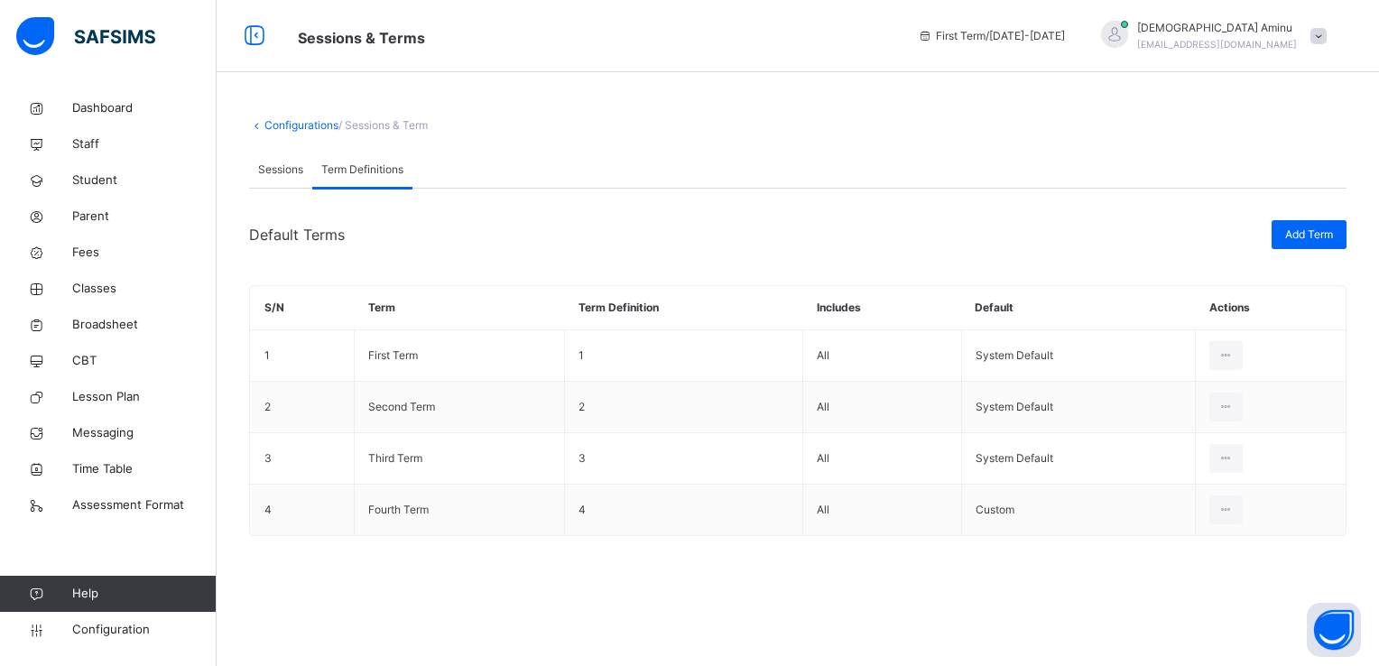
click at [278, 171] on span "Sessions" at bounding box center [280, 170] width 45 height 16
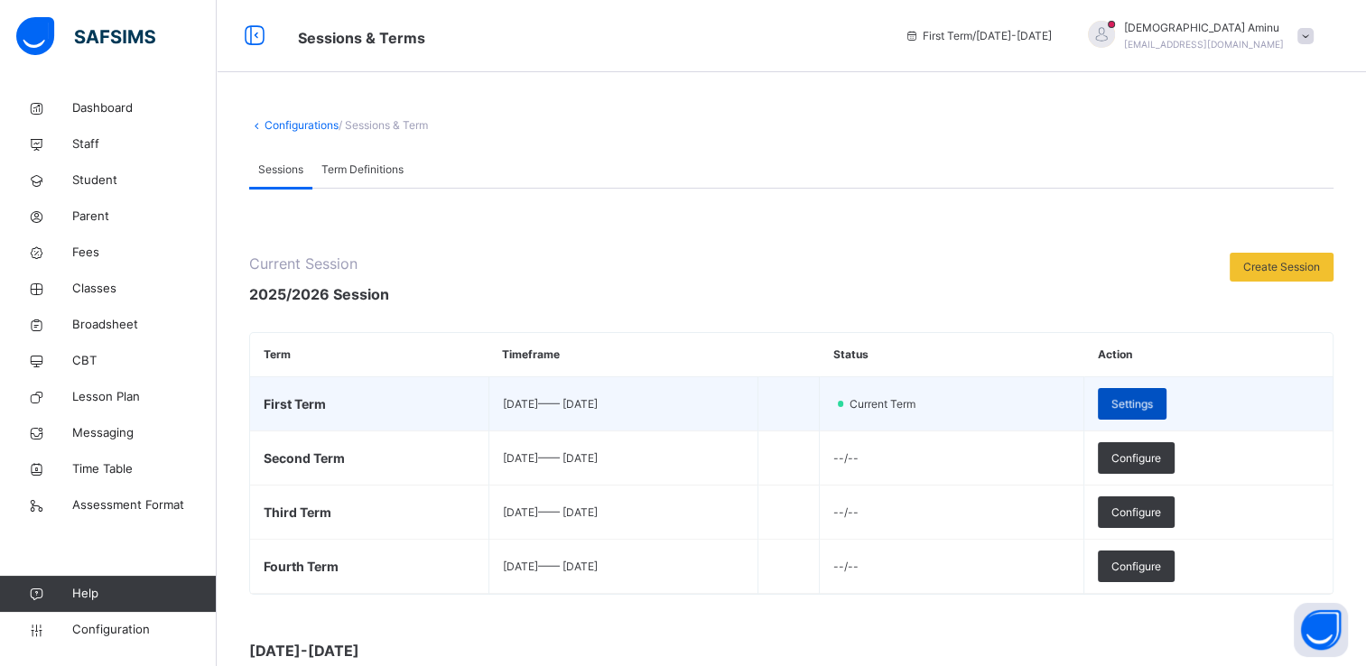
click at [1166, 394] on div "Settings" at bounding box center [1132, 404] width 69 height 32
click at [1164, 399] on div "Settings" at bounding box center [1132, 404] width 69 height 32
click at [1153, 410] on span "Settings" at bounding box center [1132, 404] width 42 height 16
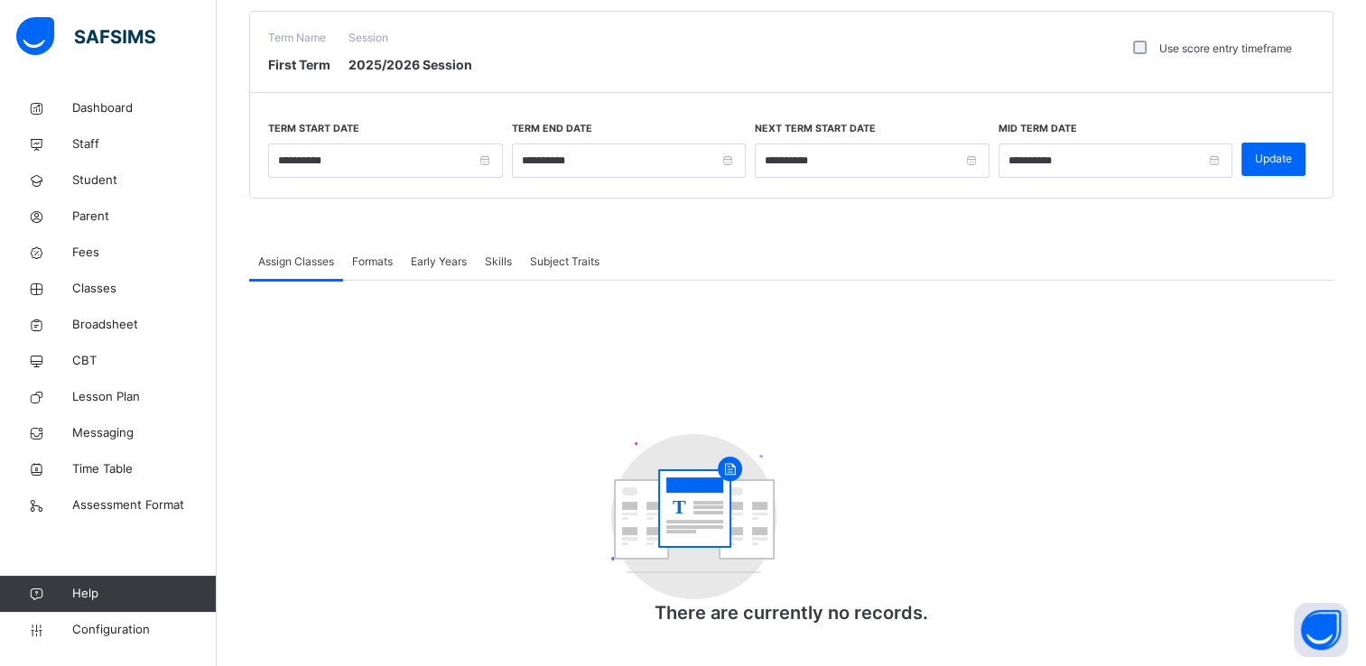
scroll to position [146, 0]
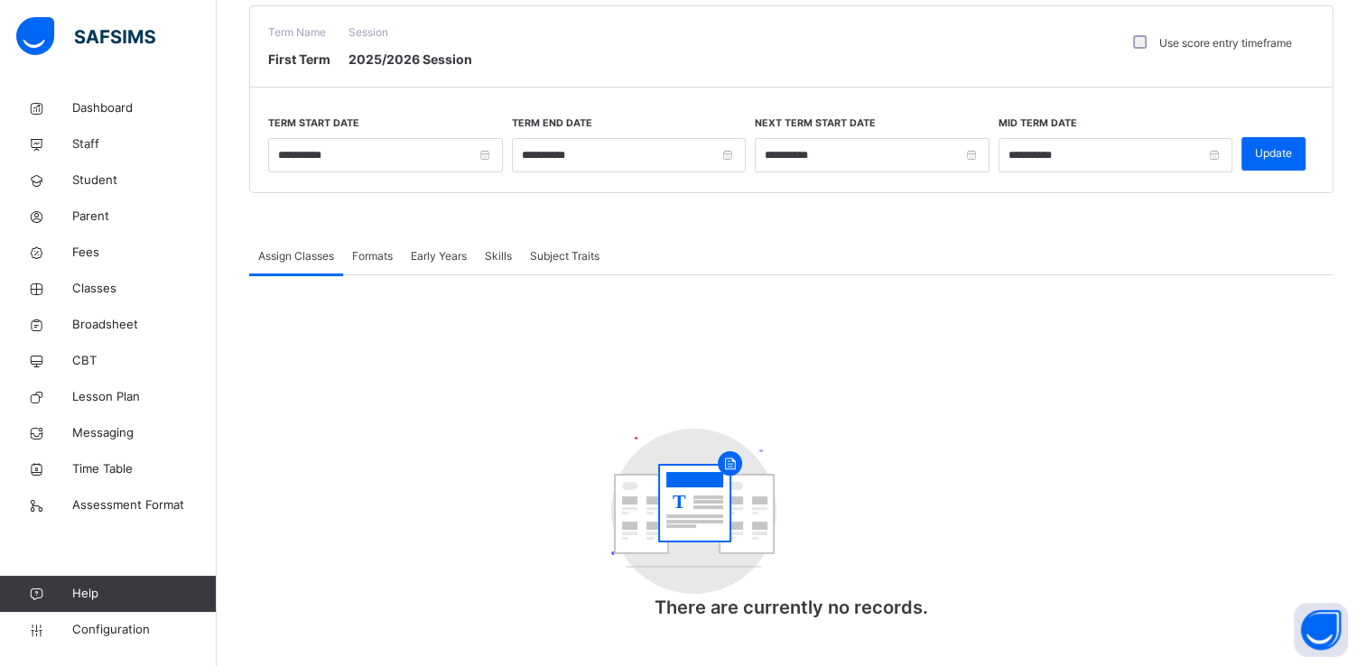
click at [299, 253] on span "Assign Classes" at bounding box center [296, 256] width 76 height 16
click at [310, 253] on span "Assign Classes" at bounding box center [296, 256] width 76 height 16
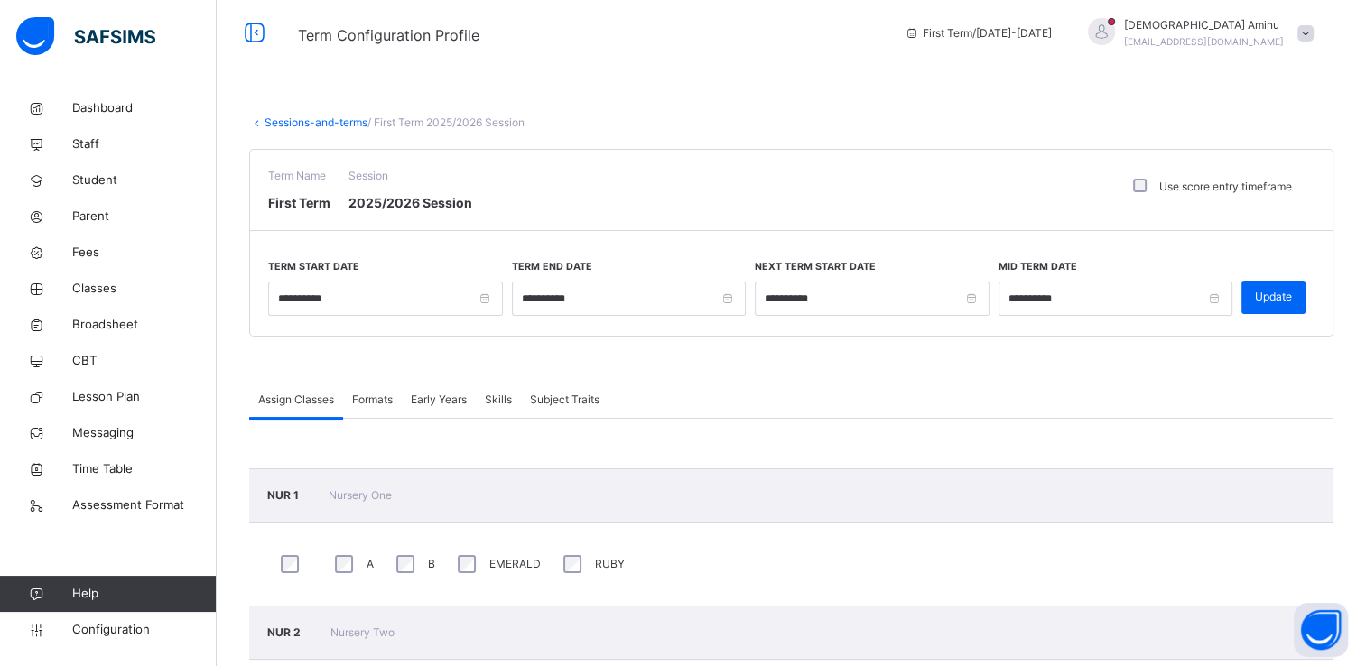
scroll to position [0, 0]
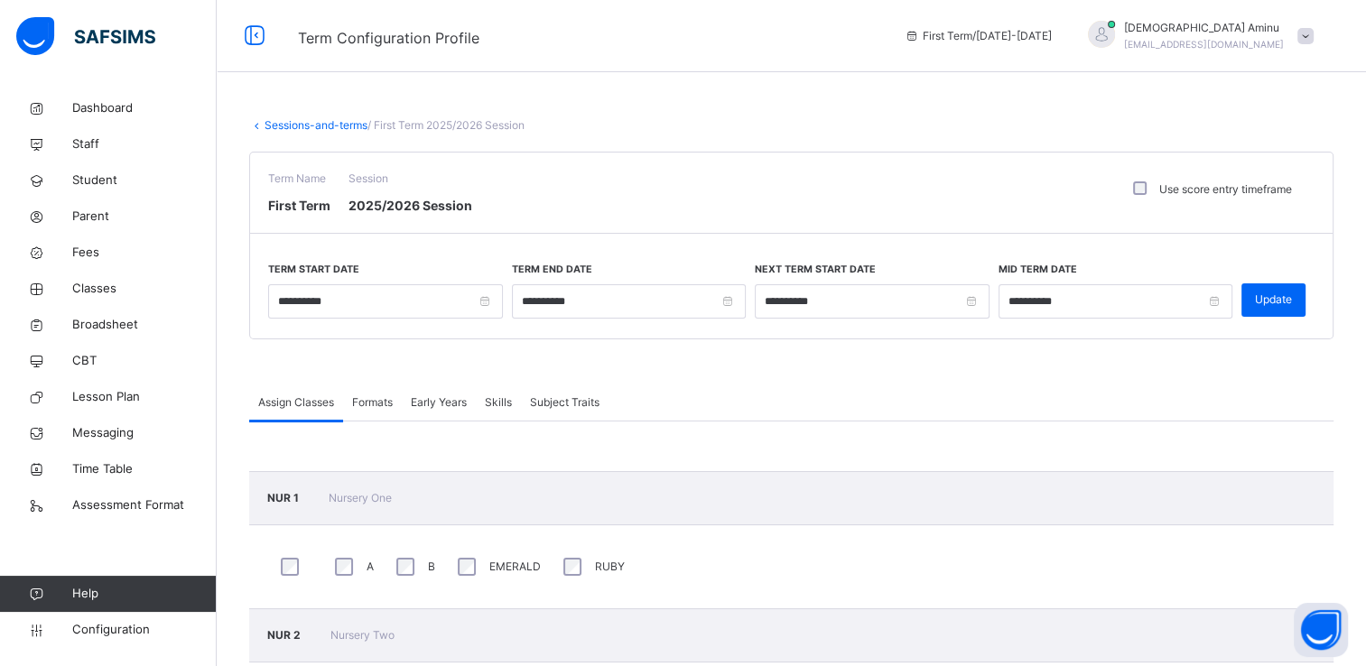
click at [568, 401] on span "Subject Traits" at bounding box center [565, 402] width 70 height 16
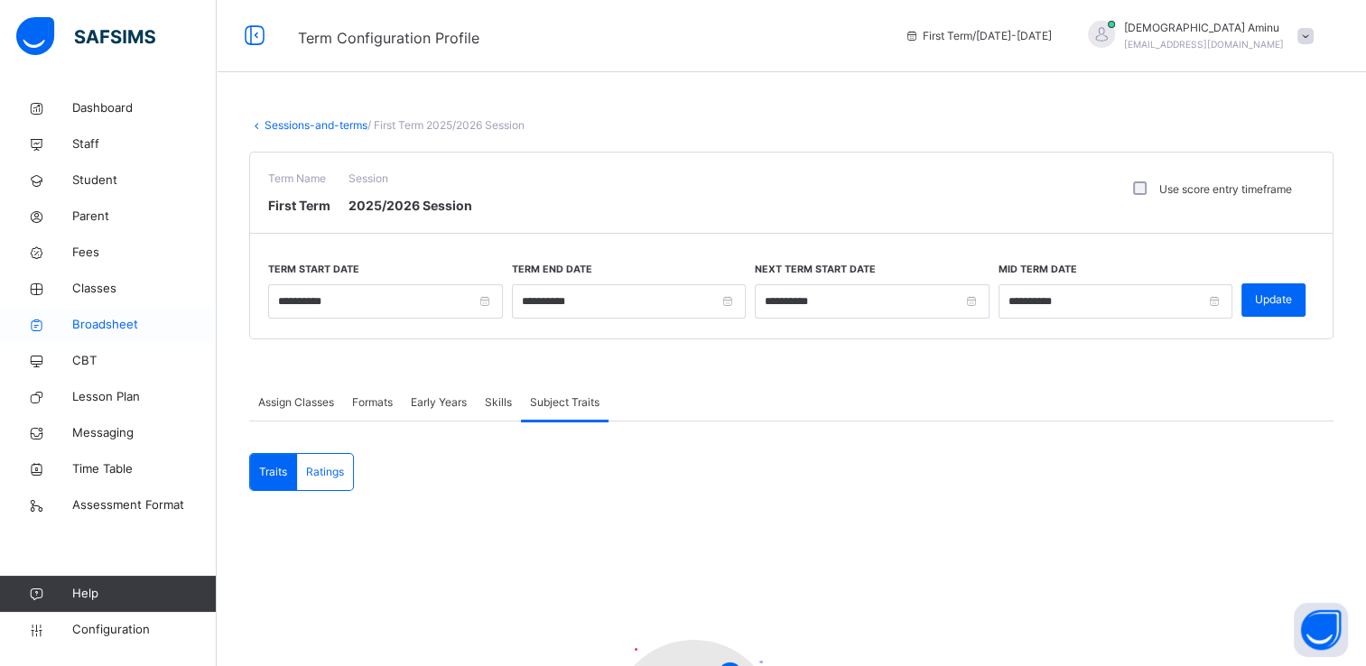
click at [114, 313] on link "Broadsheet" at bounding box center [108, 325] width 217 height 36
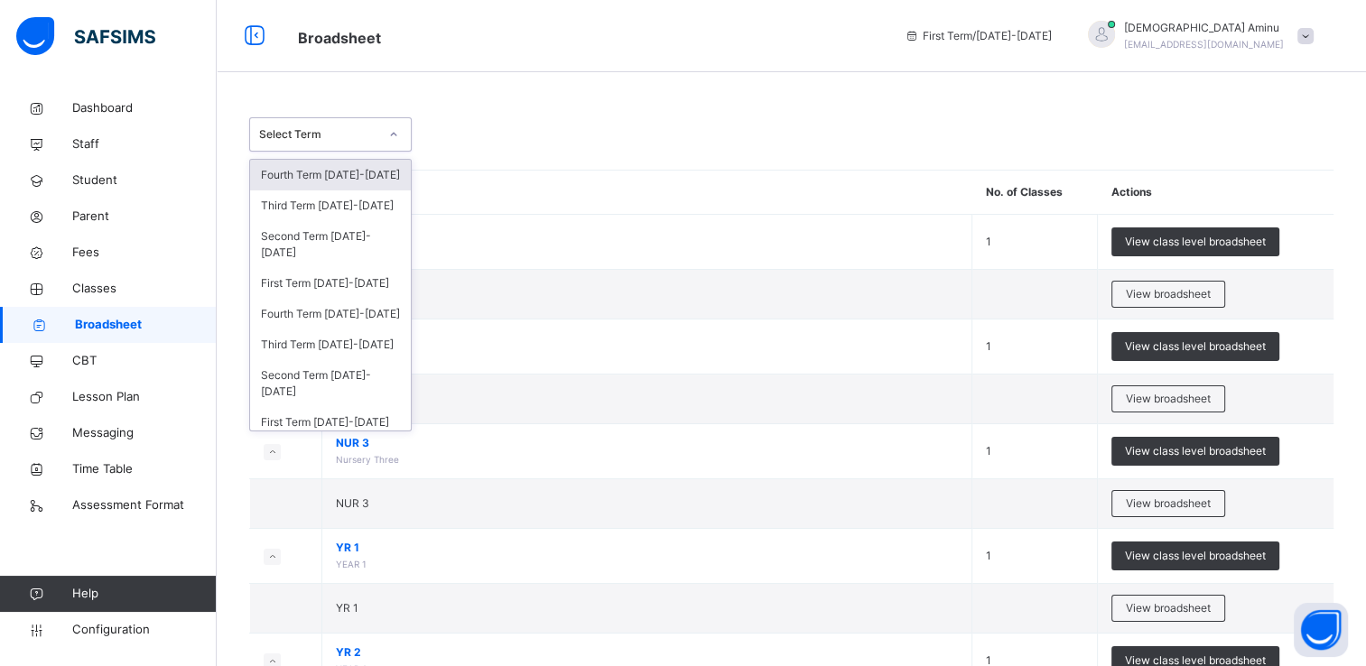
click at [395, 135] on icon at bounding box center [393, 134] width 11 height 18
click at [125, 632] on span "Configuration" at bounding box center [144, 630] width 144 height 18
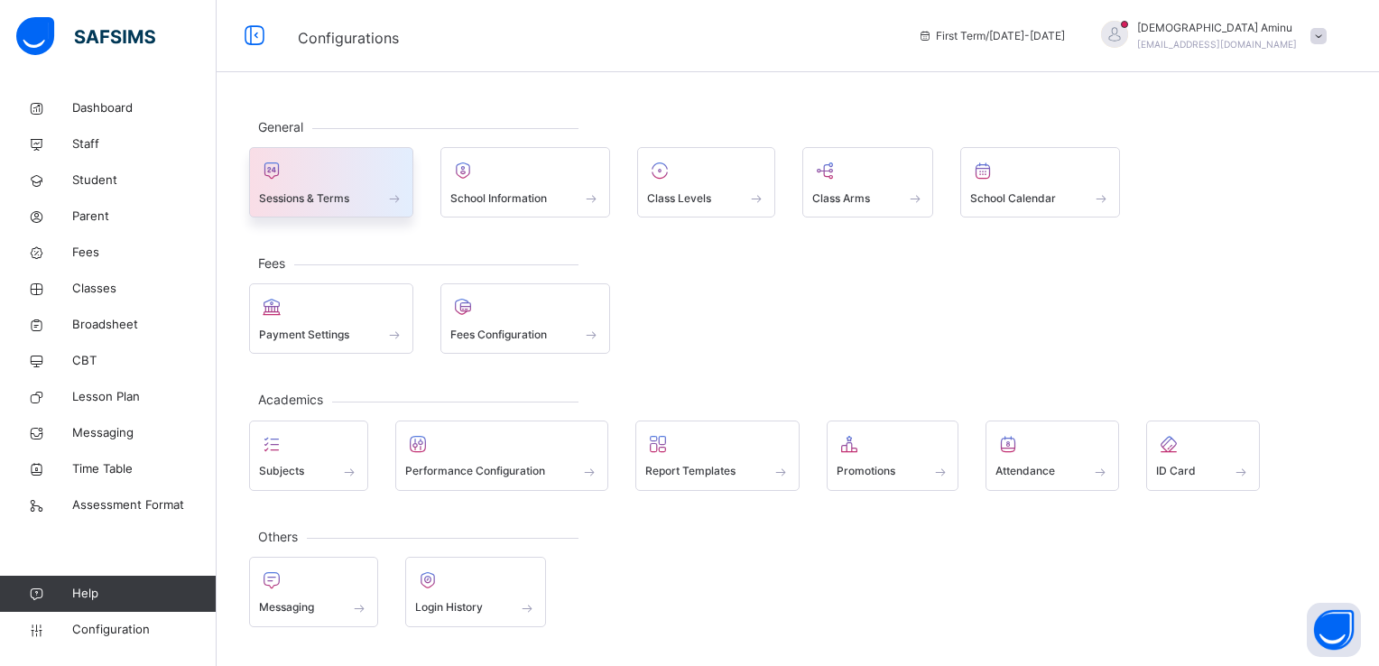
click at [331, 180] on div at bounding box center [331, 170] width 144 height 27
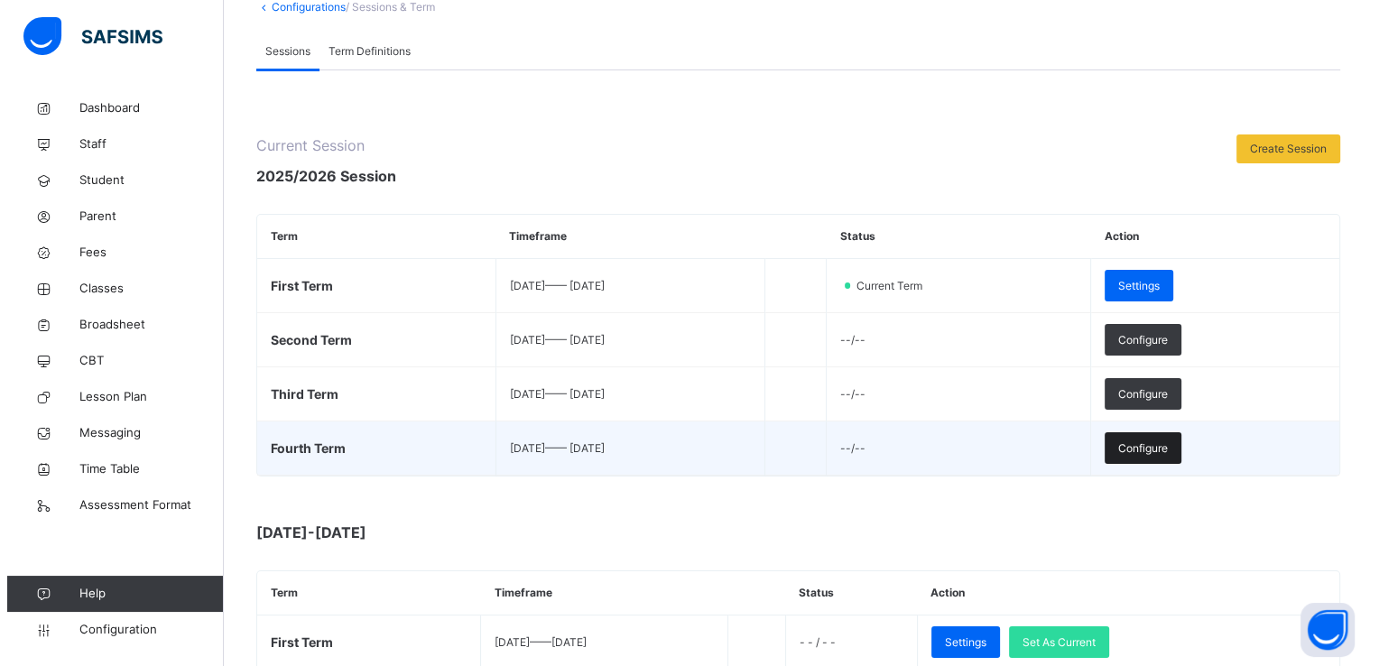
scroll to position [125, 0]
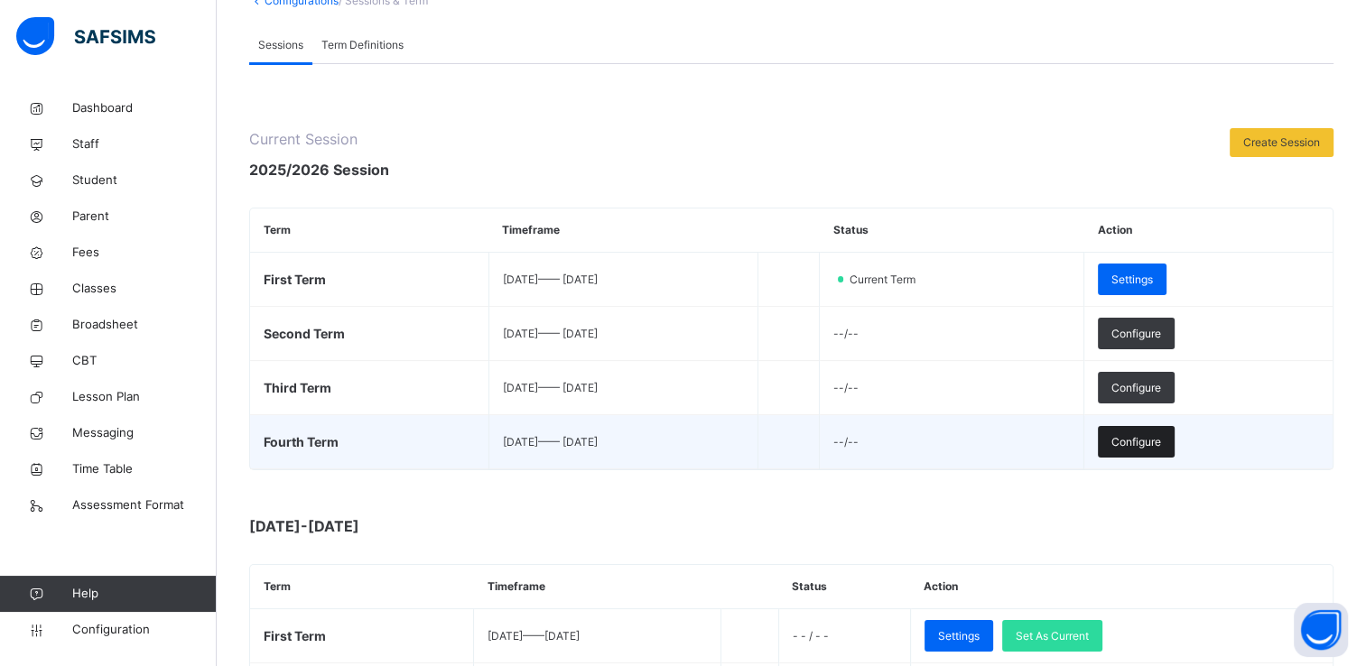
click at [1161, 439] on span "Configure" at bounding box center [1136, 442] width 50 height 16
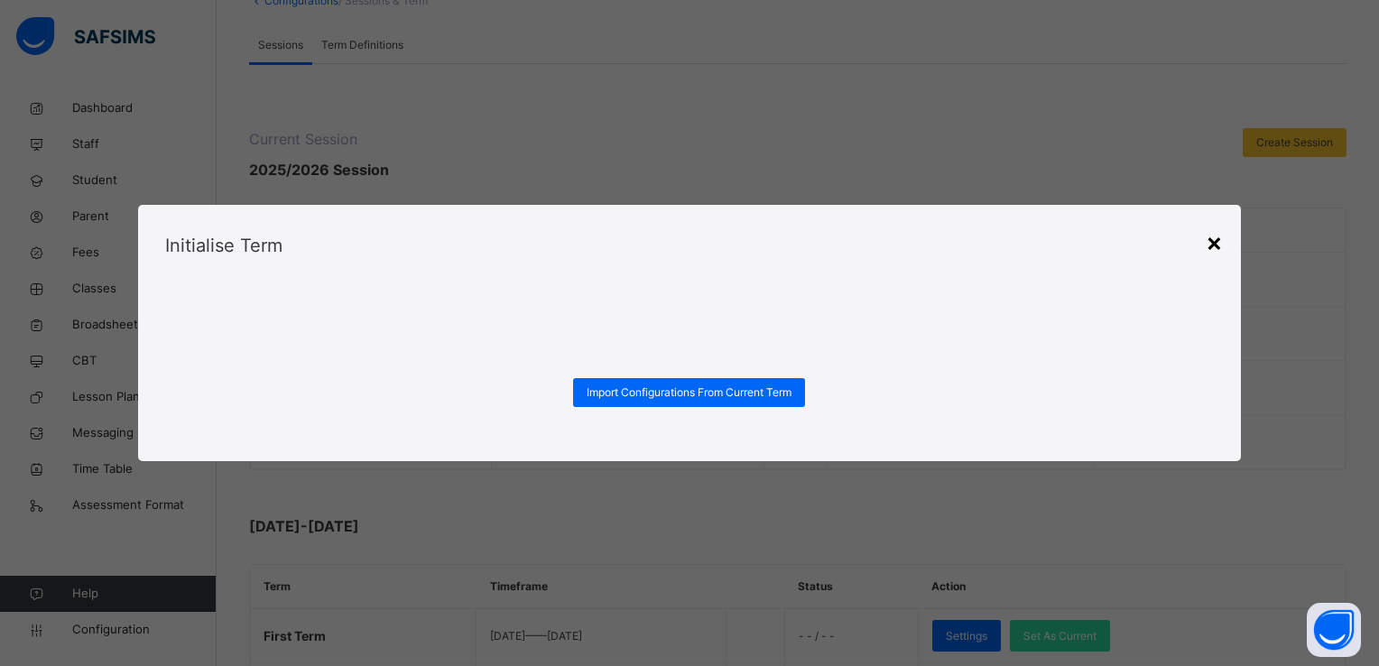
click at [1214, 236] on div "×" at bounding box center [1214, 242] width 17 height 38
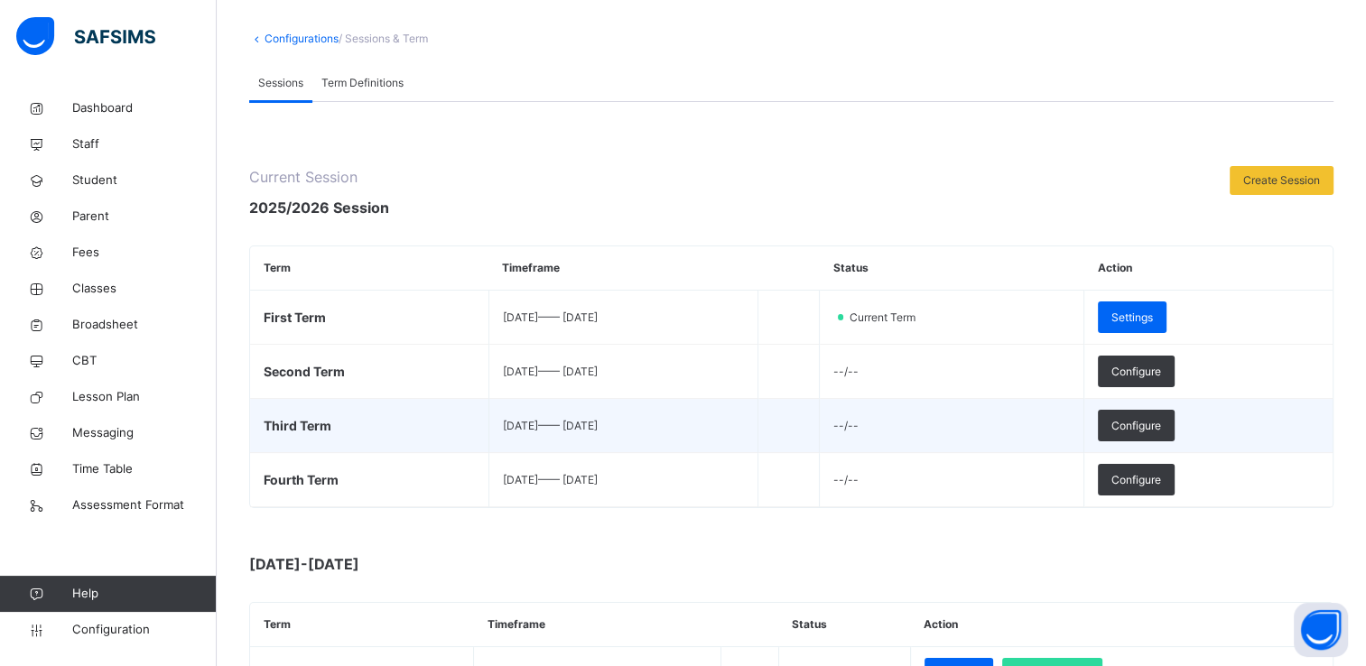
scroll to position [90, 0]
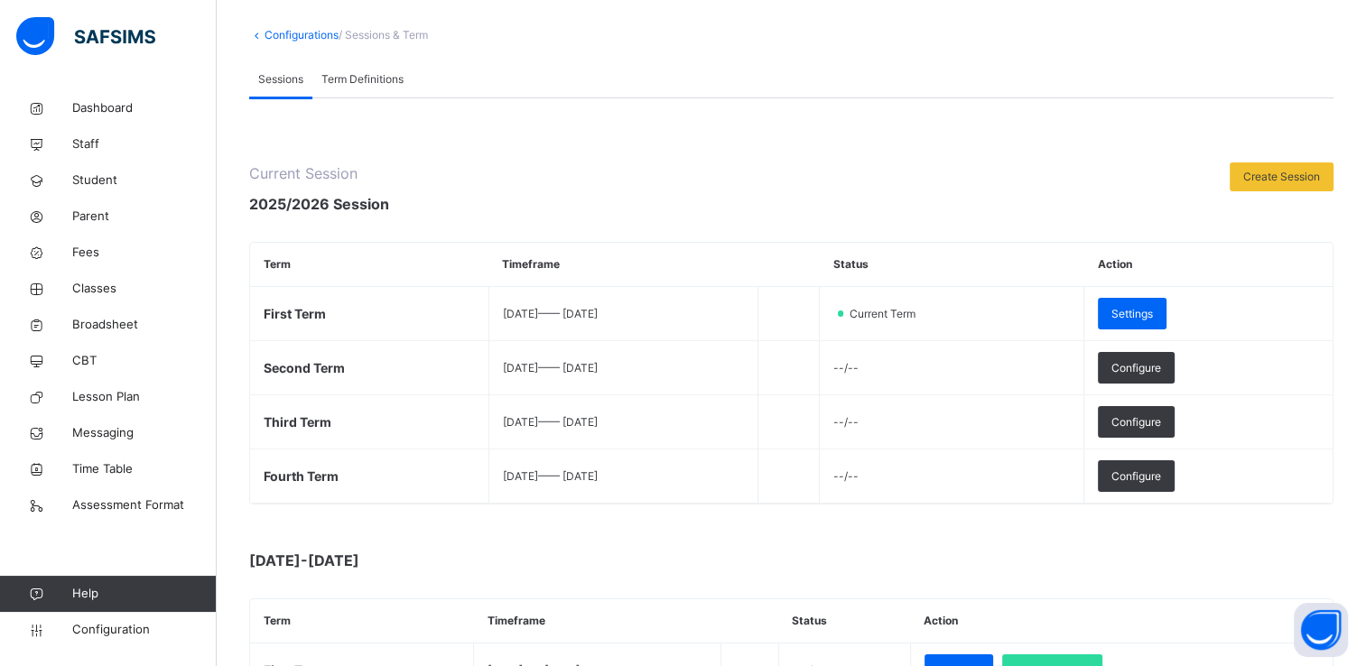
click at [362, 74] on span "Term Definitions" at bounding box center [362, 79] width 82 height 16
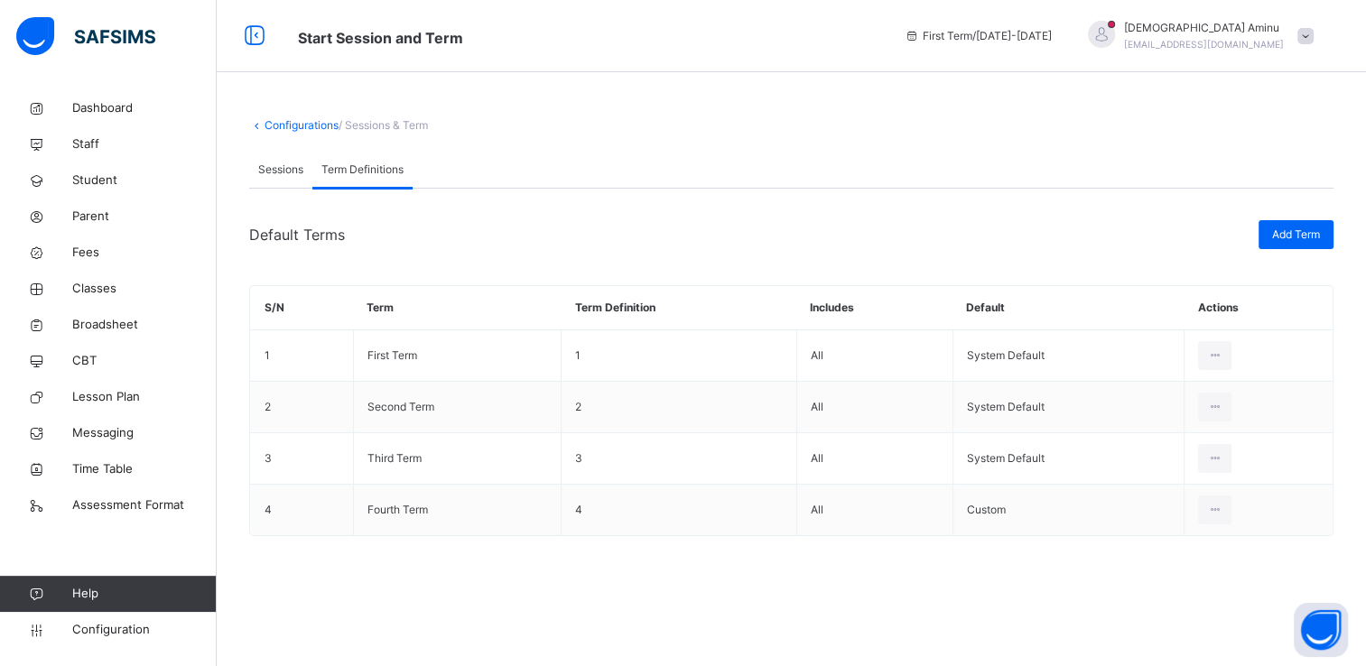
scroll to position [0, 0]
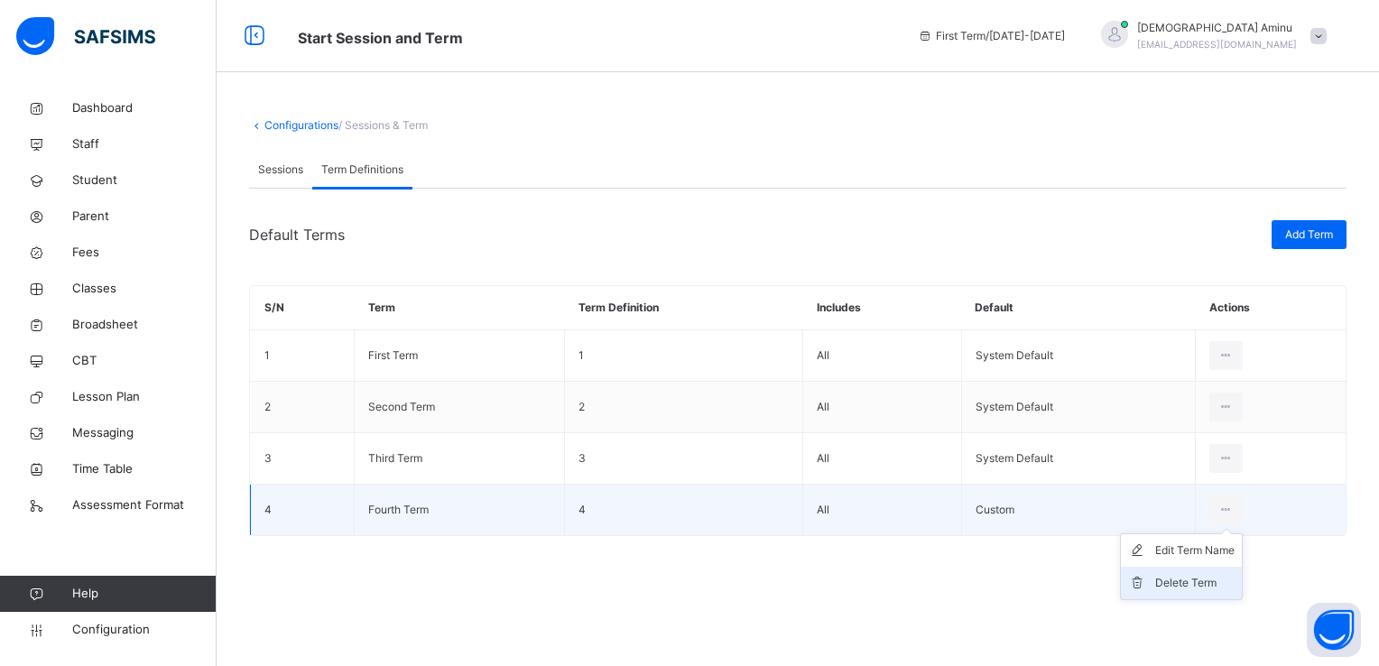
click at [1191, 576] on div "Delete Term" at bounding box center [1194, 583] width 79 height 18
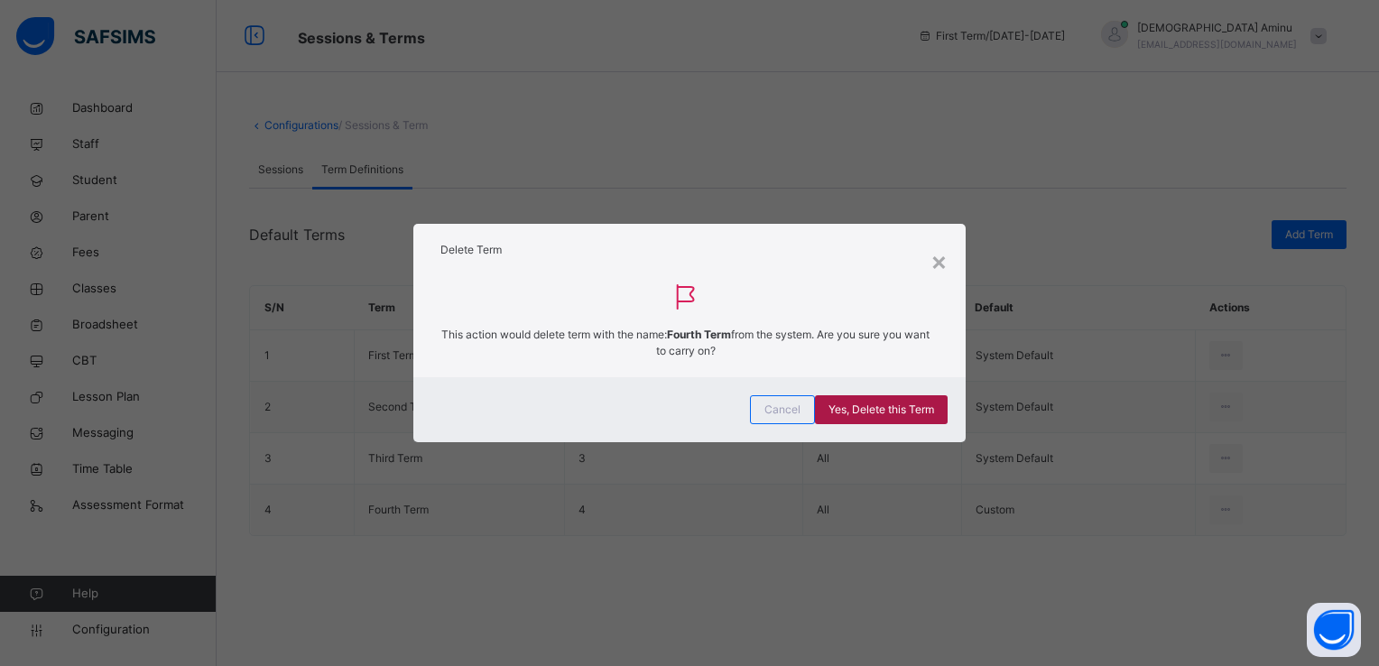
click at [914, 409] on span "Yes, Delete this Term" at bounding box center [882, 410] width 106 height 16
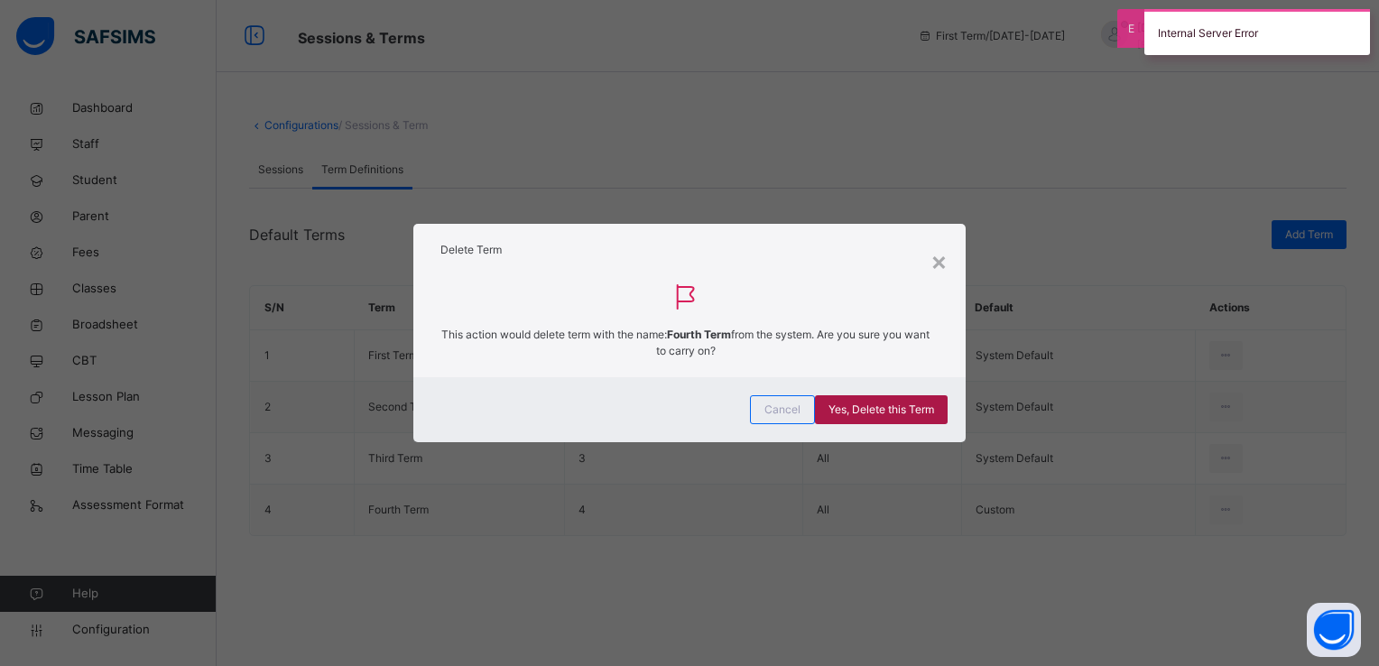
click at [914, 409] on span "Yes, Delete this Term" at bounding box center [882, 410] width 106 height 16
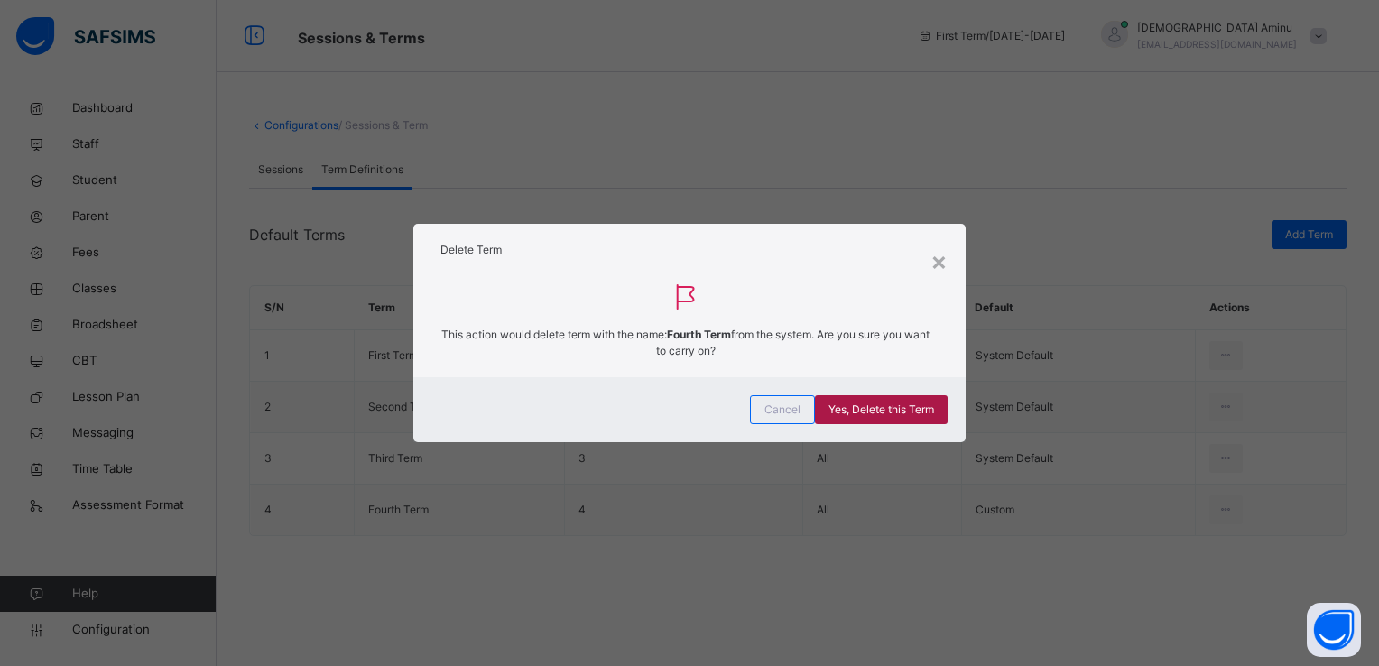
click at [870, 402] on span "Yes, Delete this Term" at bounding box center [882, 410] width 106 height 16
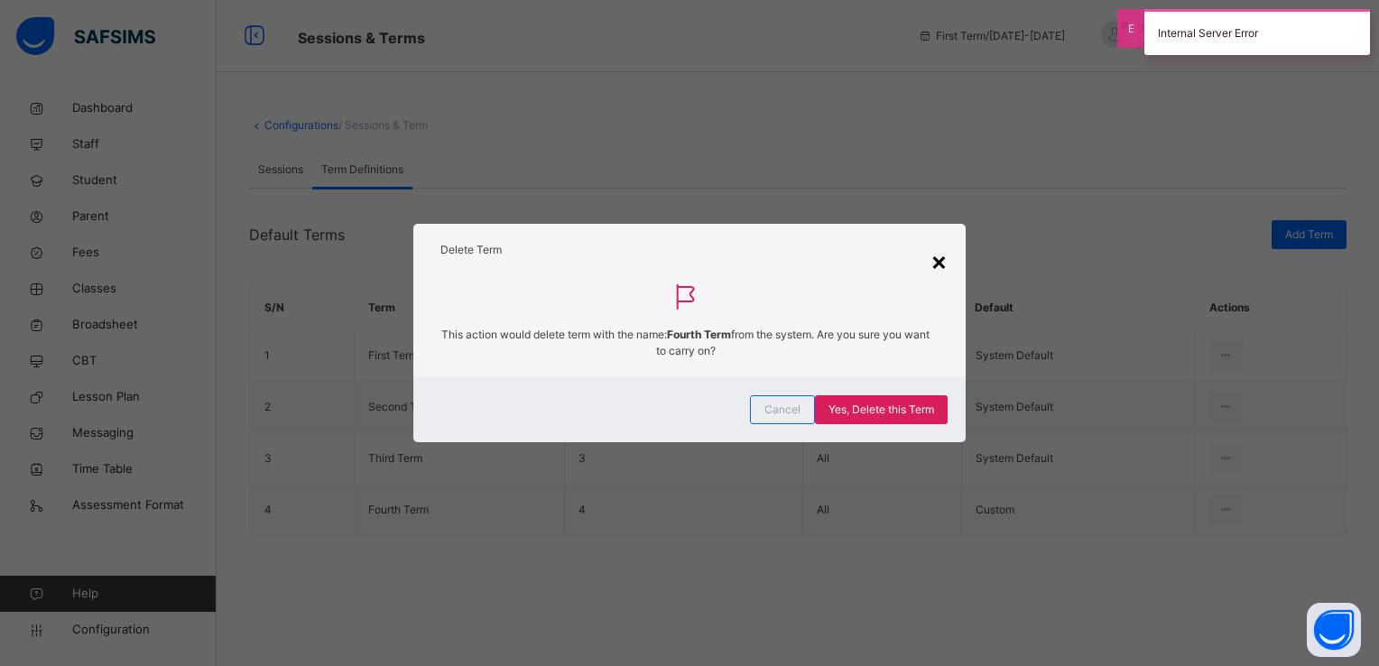
click at [936, 264] on div "×" at bounding box center [939, 261] width 17 height 38
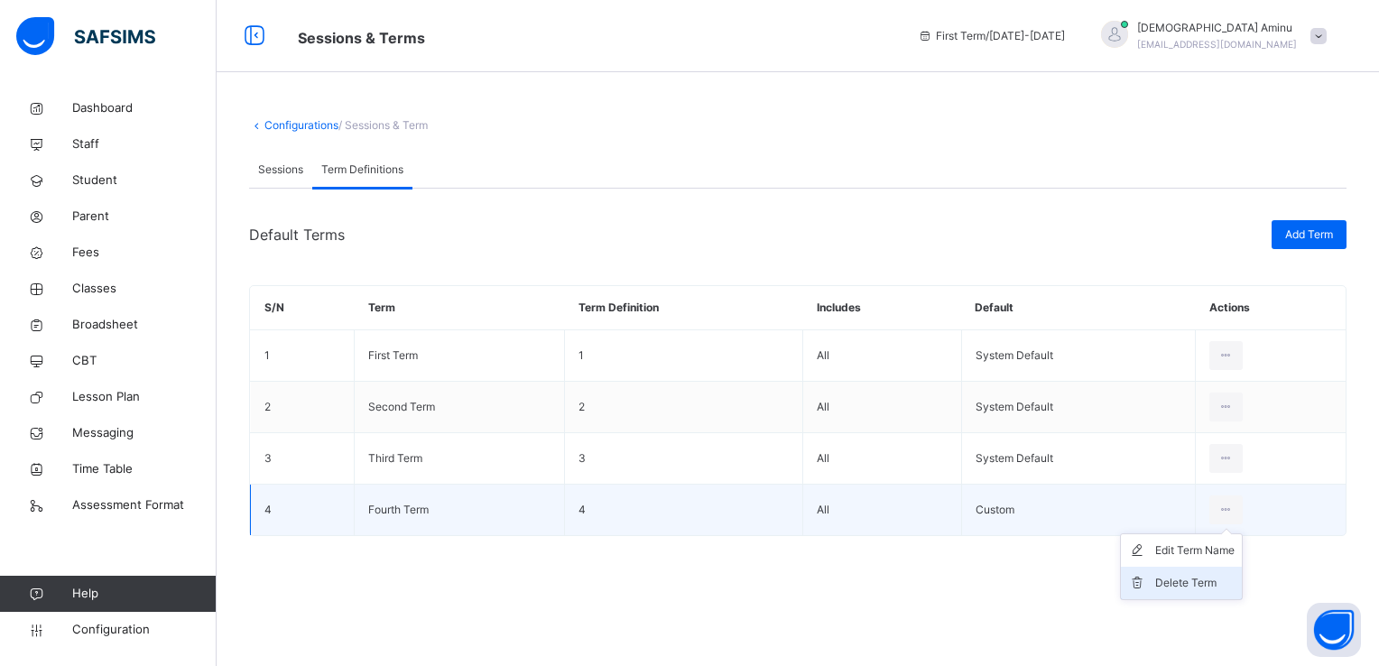
click at [1161, 574] on div "Delete Term" at bounding box center [1194, 583] width 79 height 18
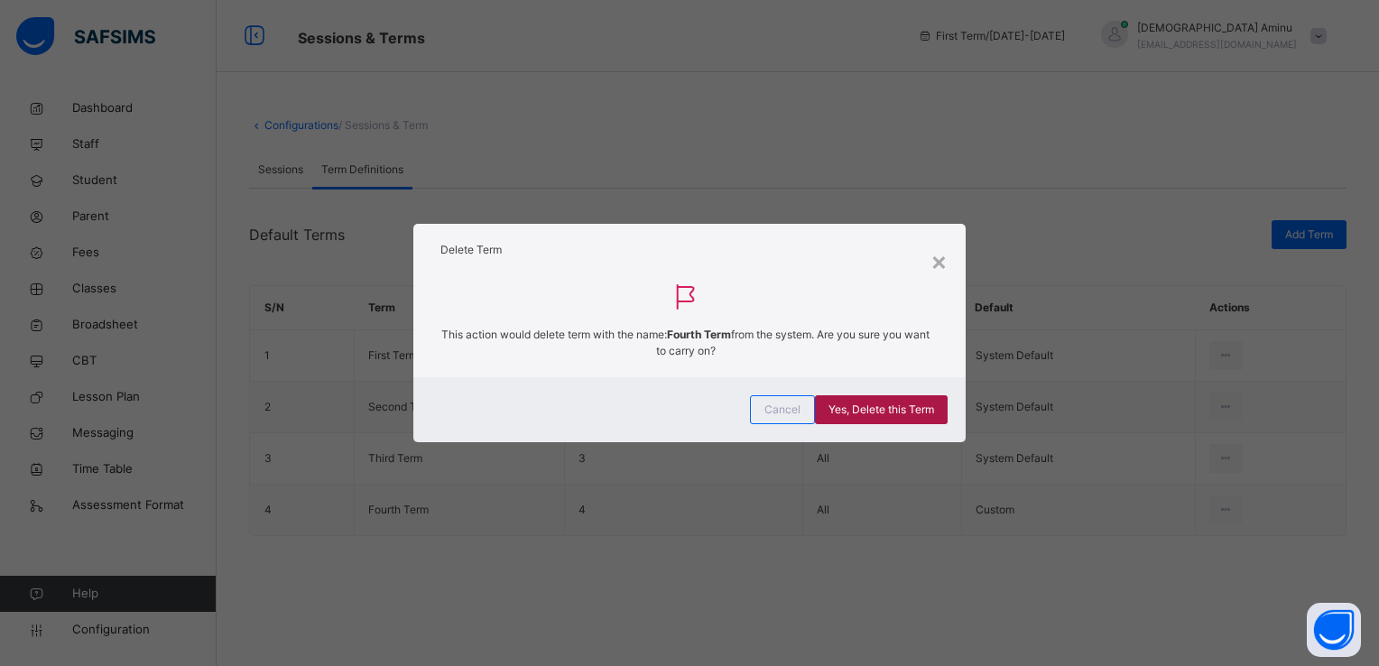
click at [903, 408] on span "Yes, Delete this Term" at bounding box center [882, 410] width 106 height 16
click at [877, 415] on span "Yes, Delete this Term" at bounding box center [882, 410] width 106 height 16
click at [877, 415] on div "Yes, Delete this Term" at bounding box center [881, 409] width 133 height 29
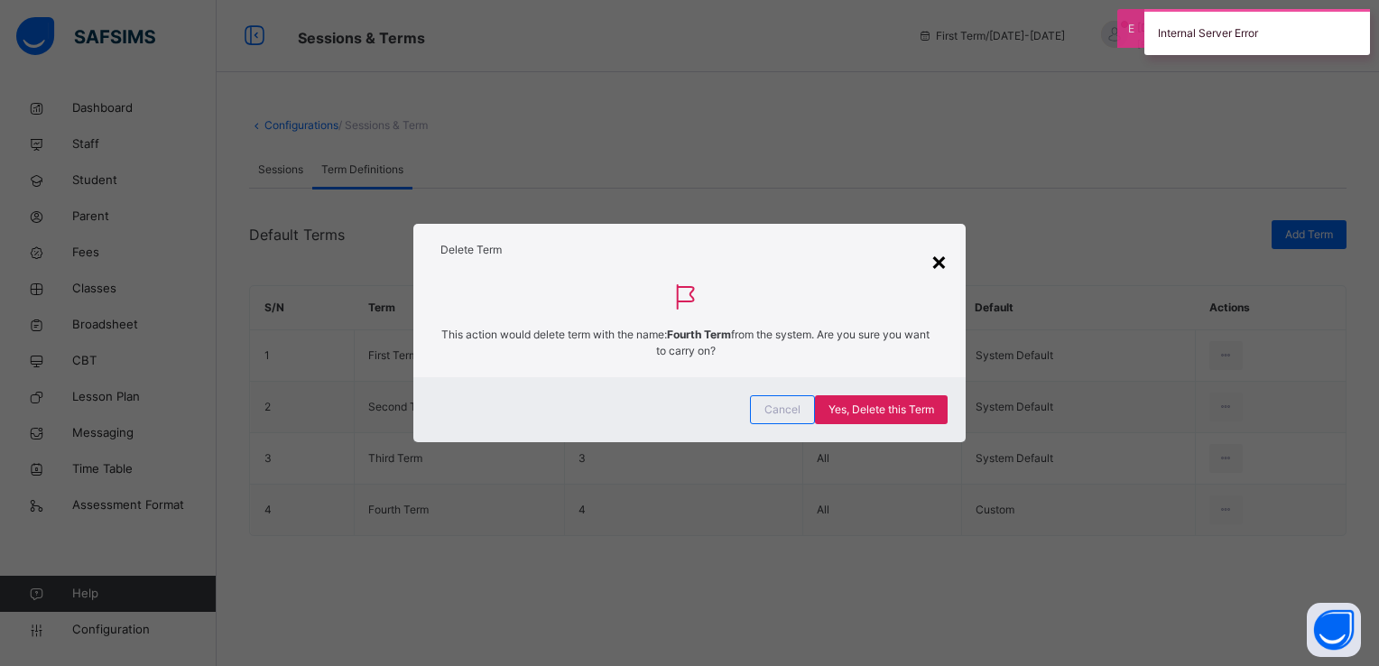
click at [938, 266] on div "×" at bounding box center [939, 261] width 17 height 38
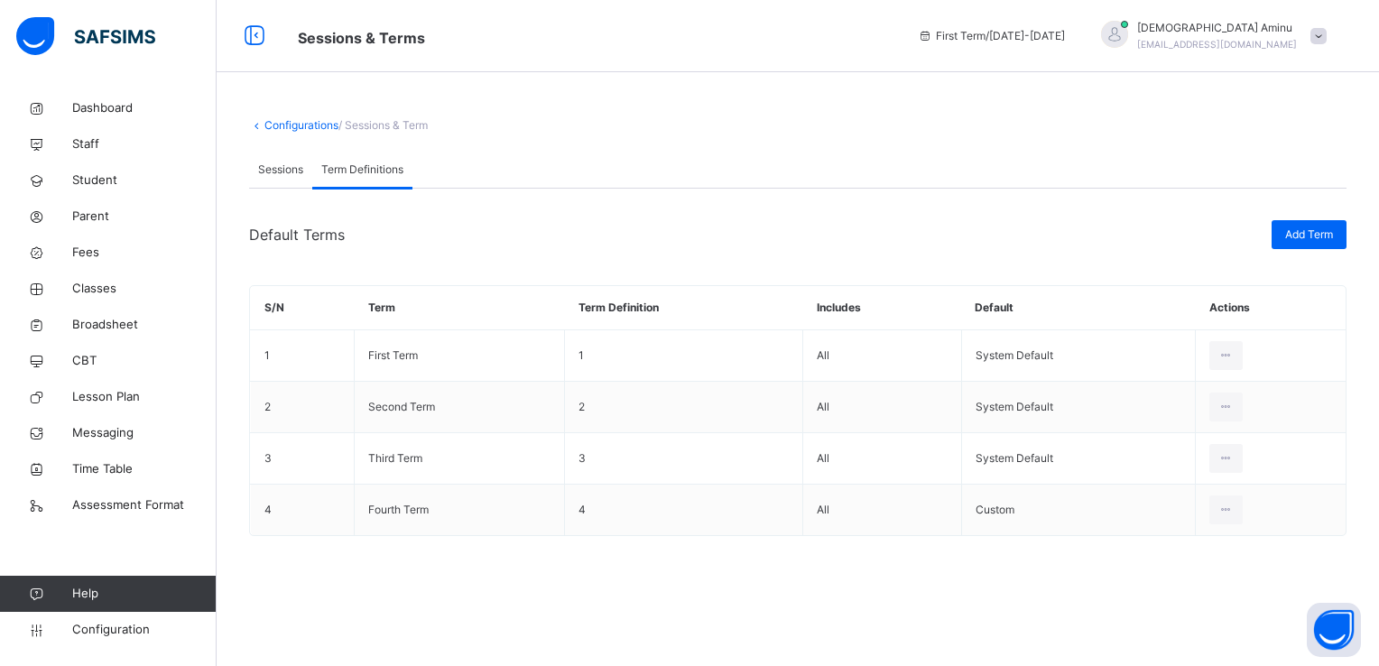
click at [280, 161] on div "Sessions" at bounding box center [280, 170] width 63 height 36
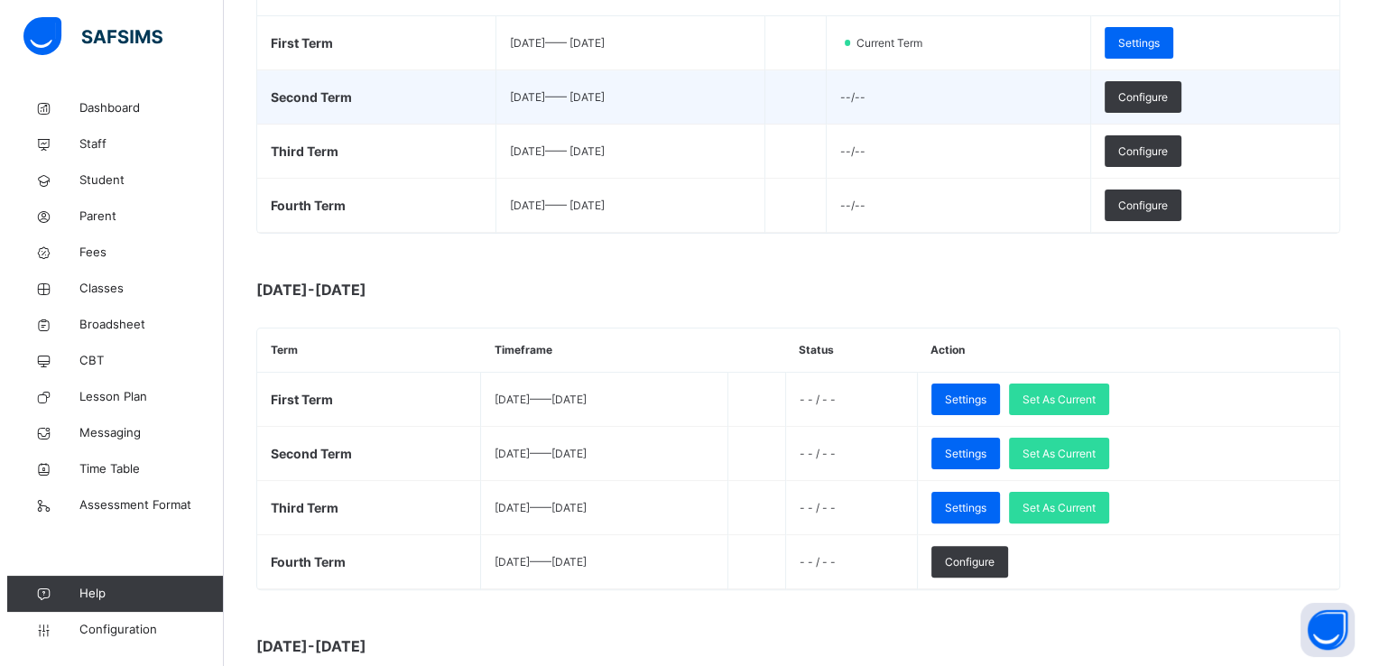
scroll to position [364, 0]
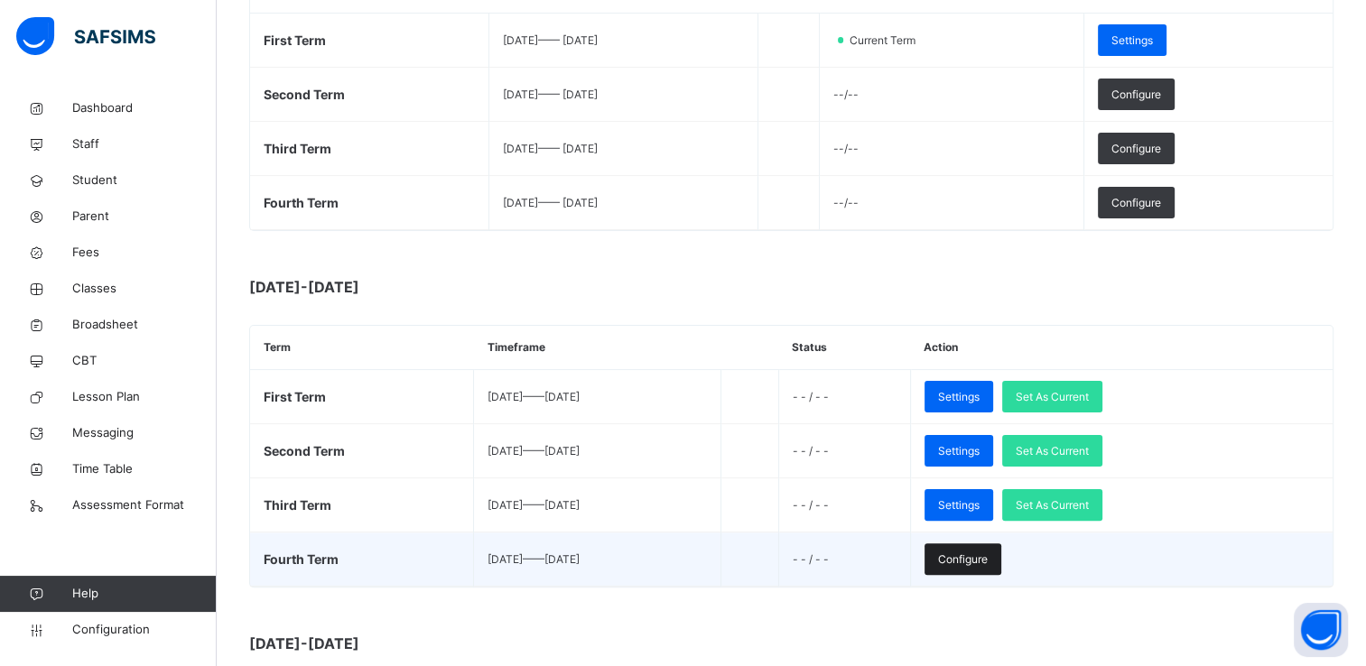
click at [1001, 547] on div "Configure" at bounding box center [962, 559] width 77 height 32
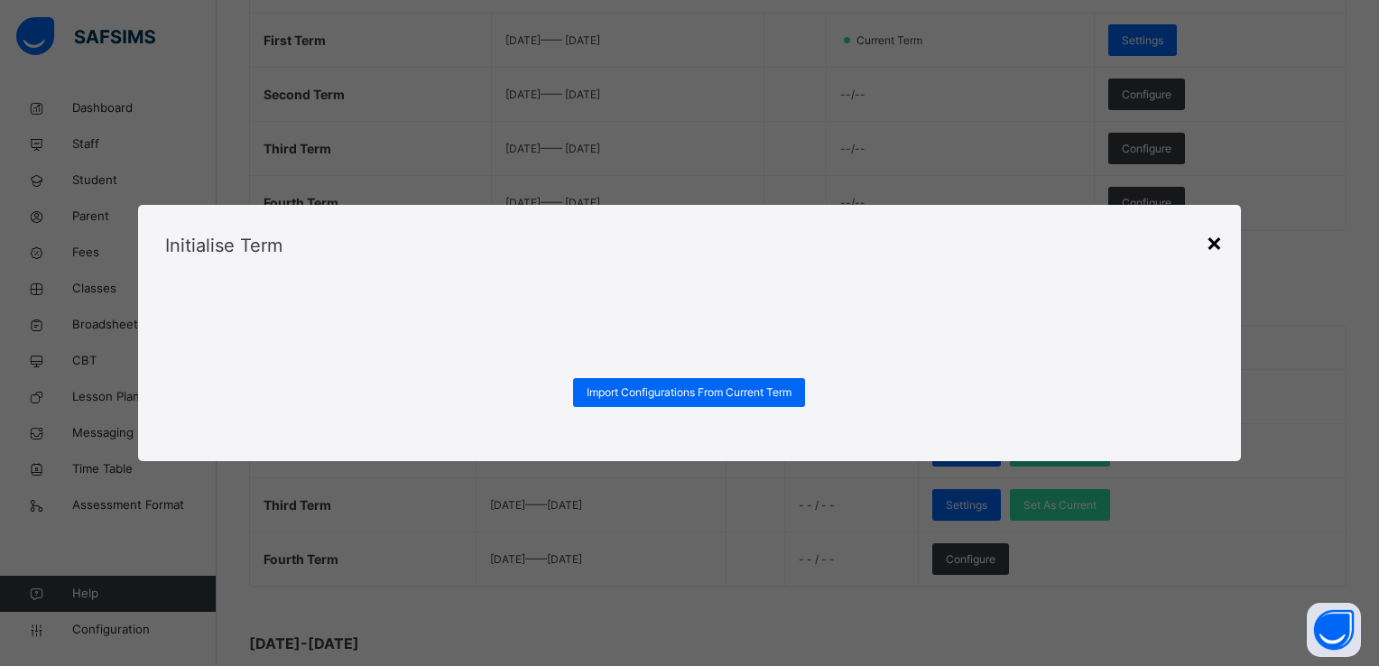
click at [1216, 240] on div "×" at bounding box center [1214, 242] width 17 height 38
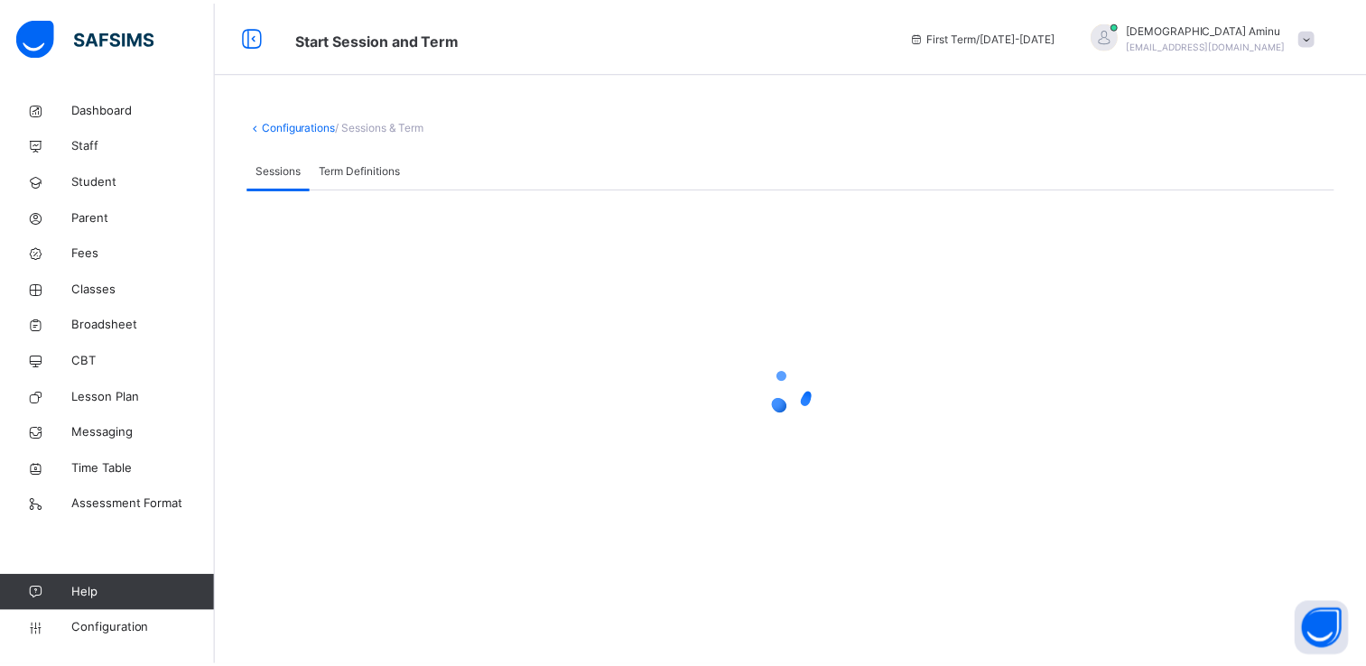
scroll to position [0, 0]
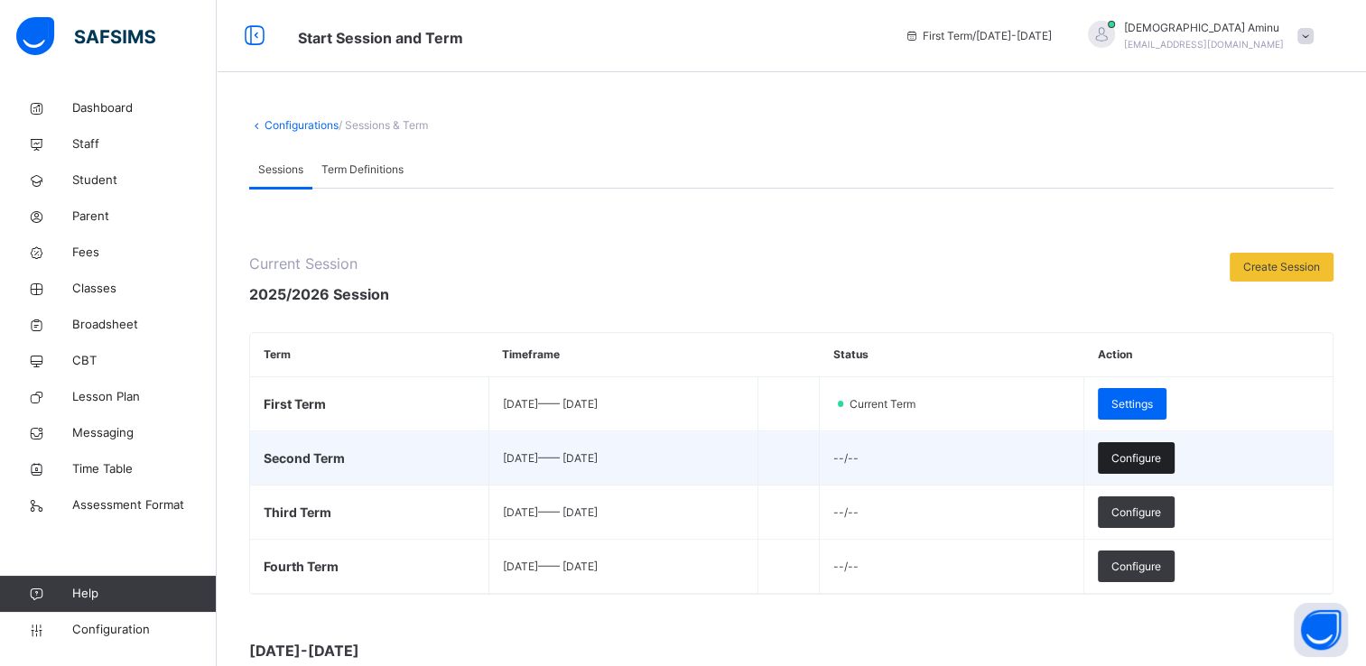
click at [1161, 464] on span "Configure" at bounding box center [1136, 458] width 50 height 16
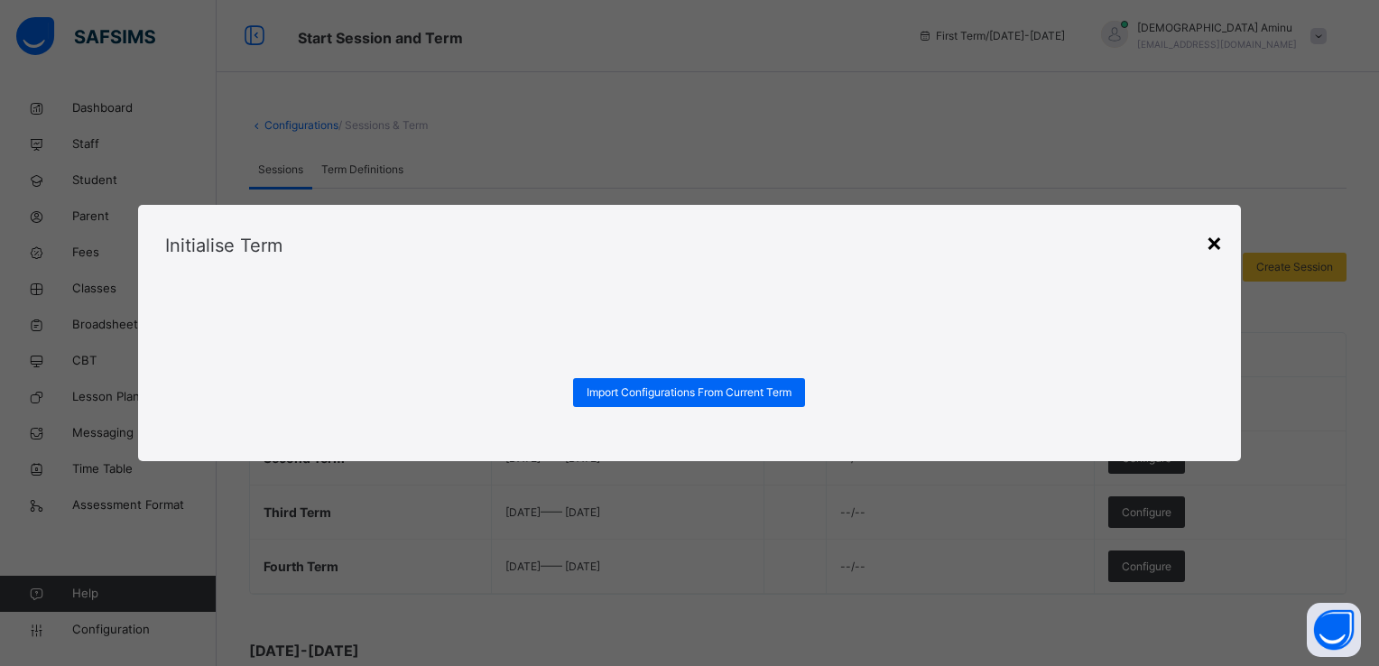
click at [1212, 244] on div "×" at bounding box center [1214, 242] width 17 height 38
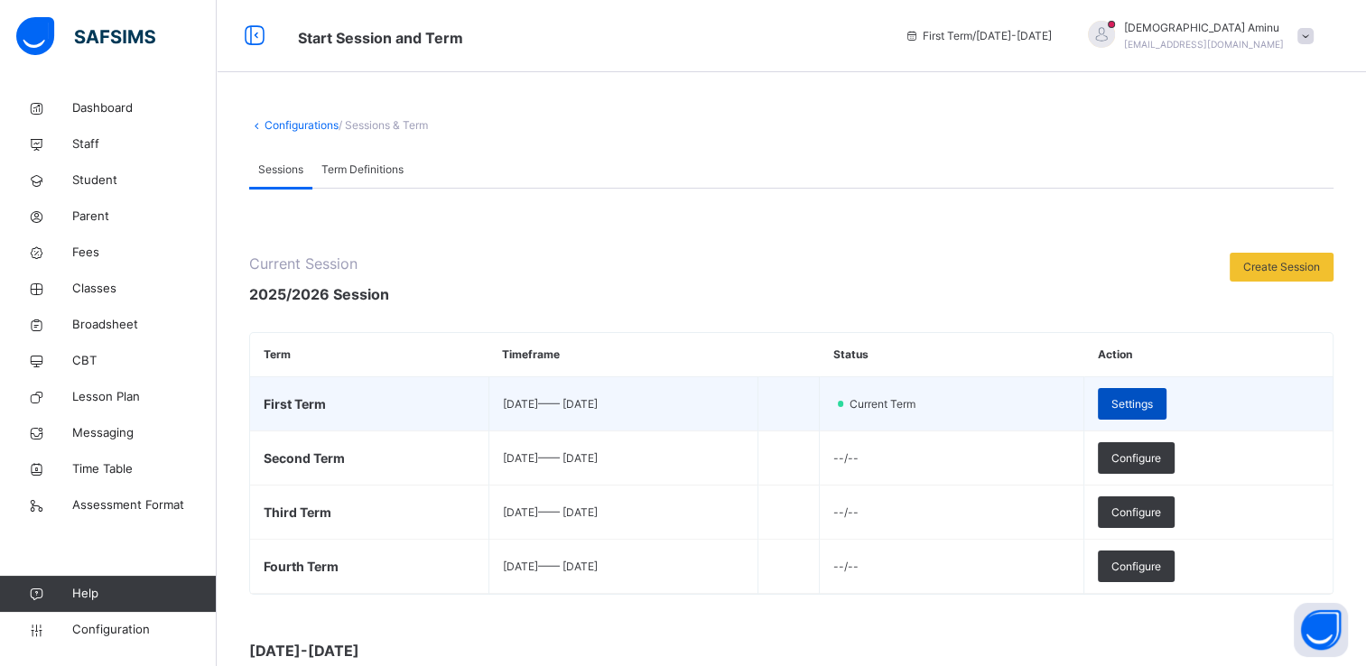
click at [1153, 398] on span "Settings" at bounding box center [1132, 404] width 42 height 16
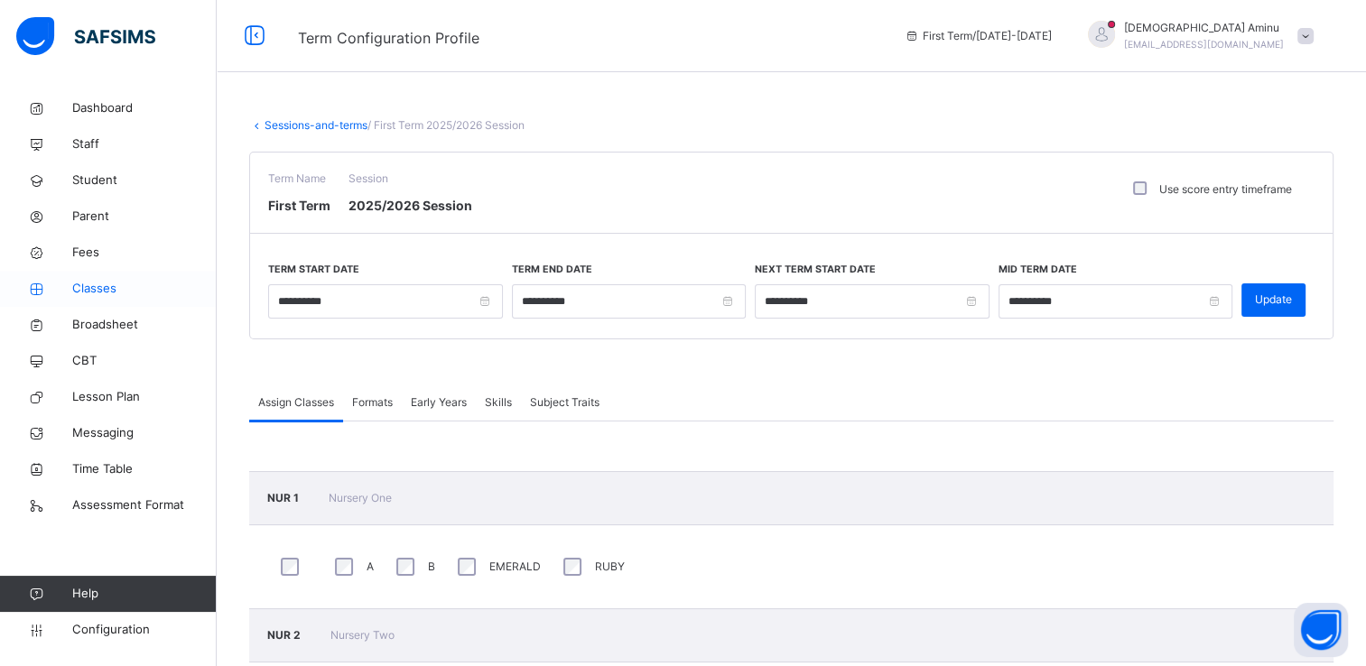
click at [109, 285] on span "Classes" at bounding box center [144, 289] width 144 height 18
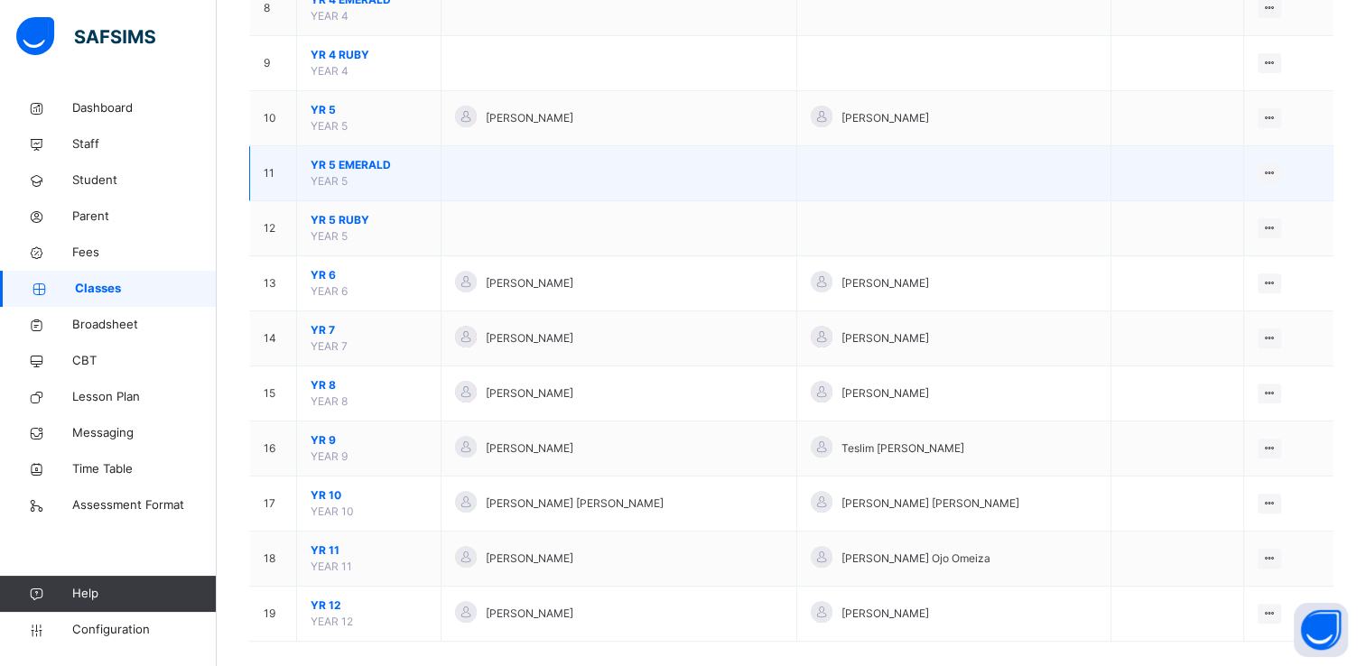
scroll to position [620, 0]
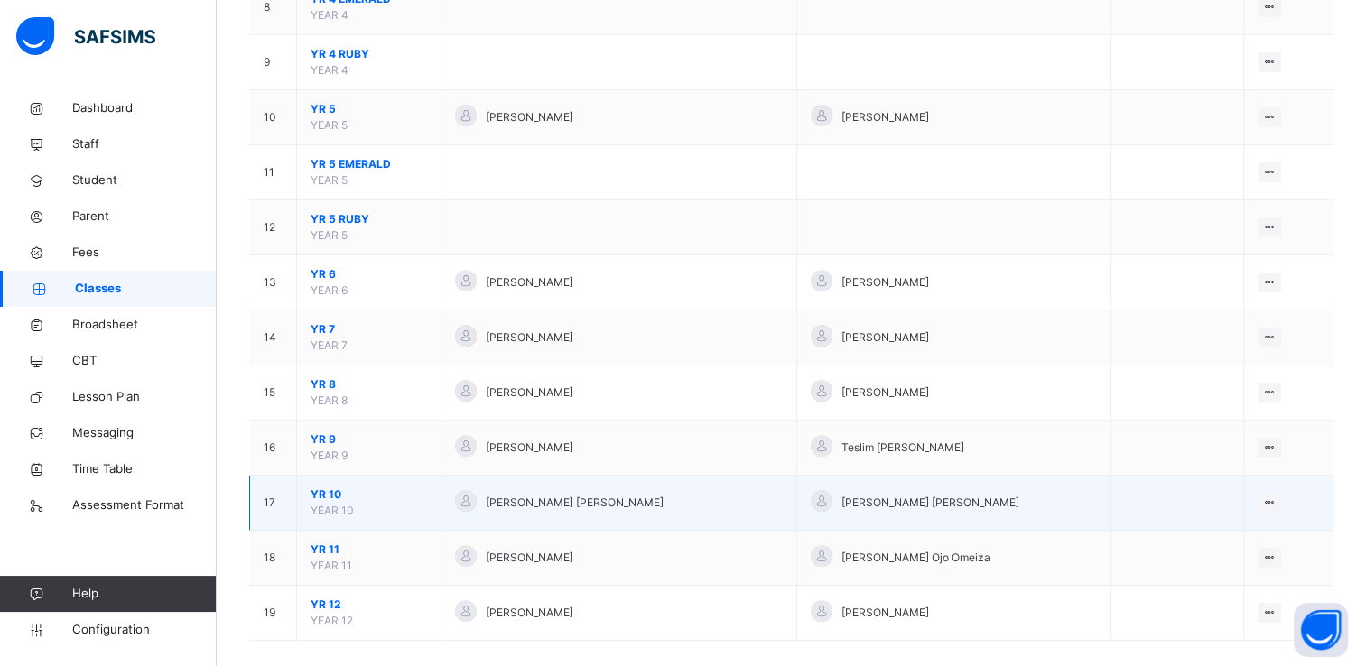
click at [316, 492] on span "YR 10" at bounding box center [369, 495] width 116 height 16
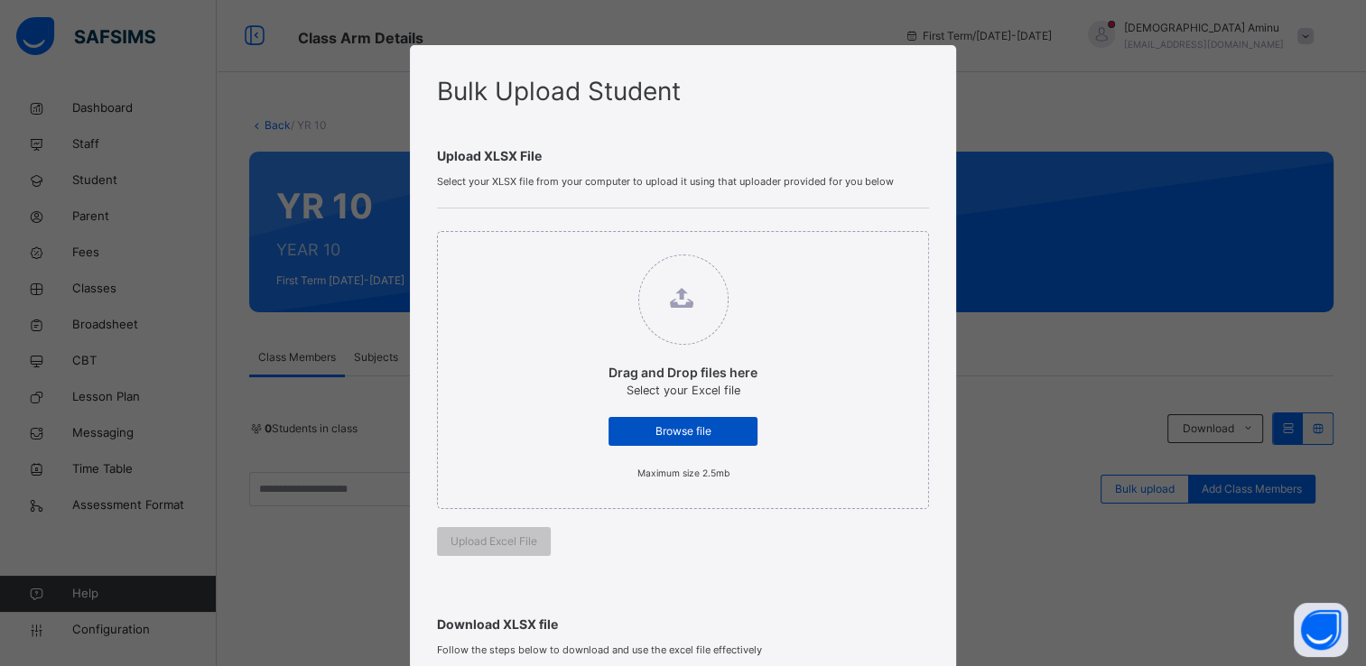
click at [671, 435] on span "Browse file" at bounding box center [683, 431] width 122 height 16
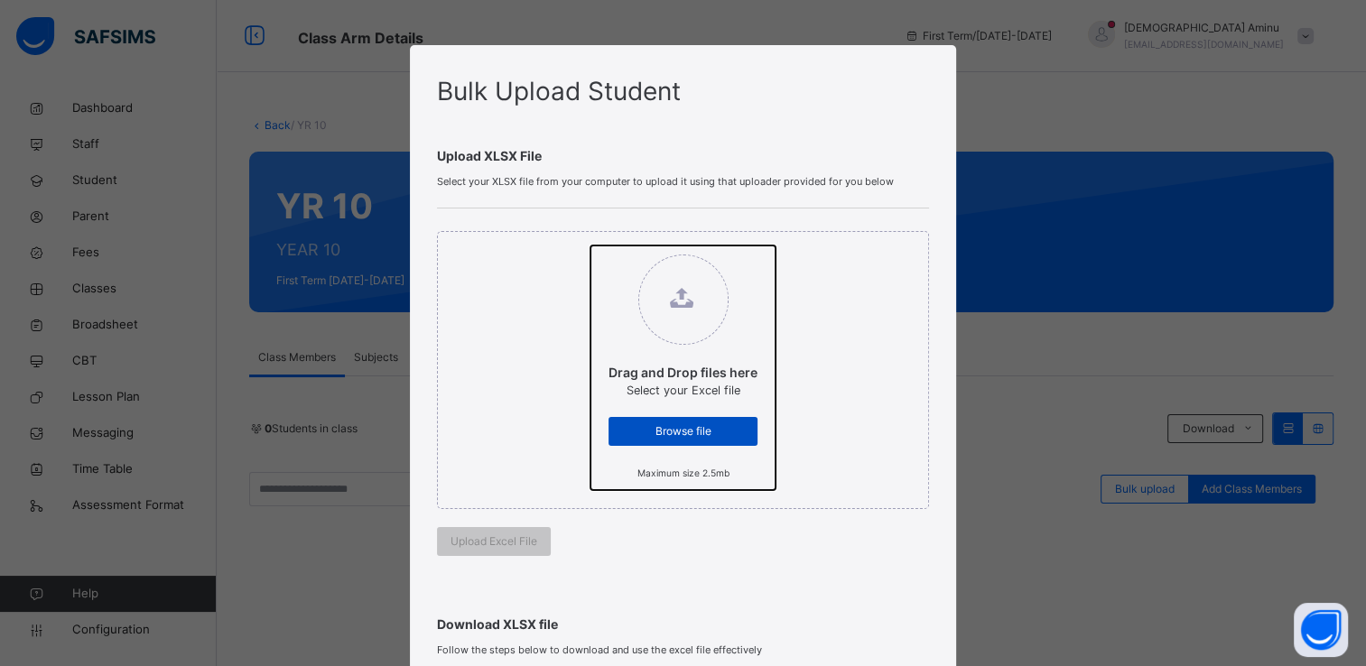
click at [590, 246] on input "Drag and Drop files here Select your Excel file Browse file Maximum size 2.5mb" at bounding box center [590, 246] width 0 height 0
